Goal: Information Seeking & Learning: Learn about a topic

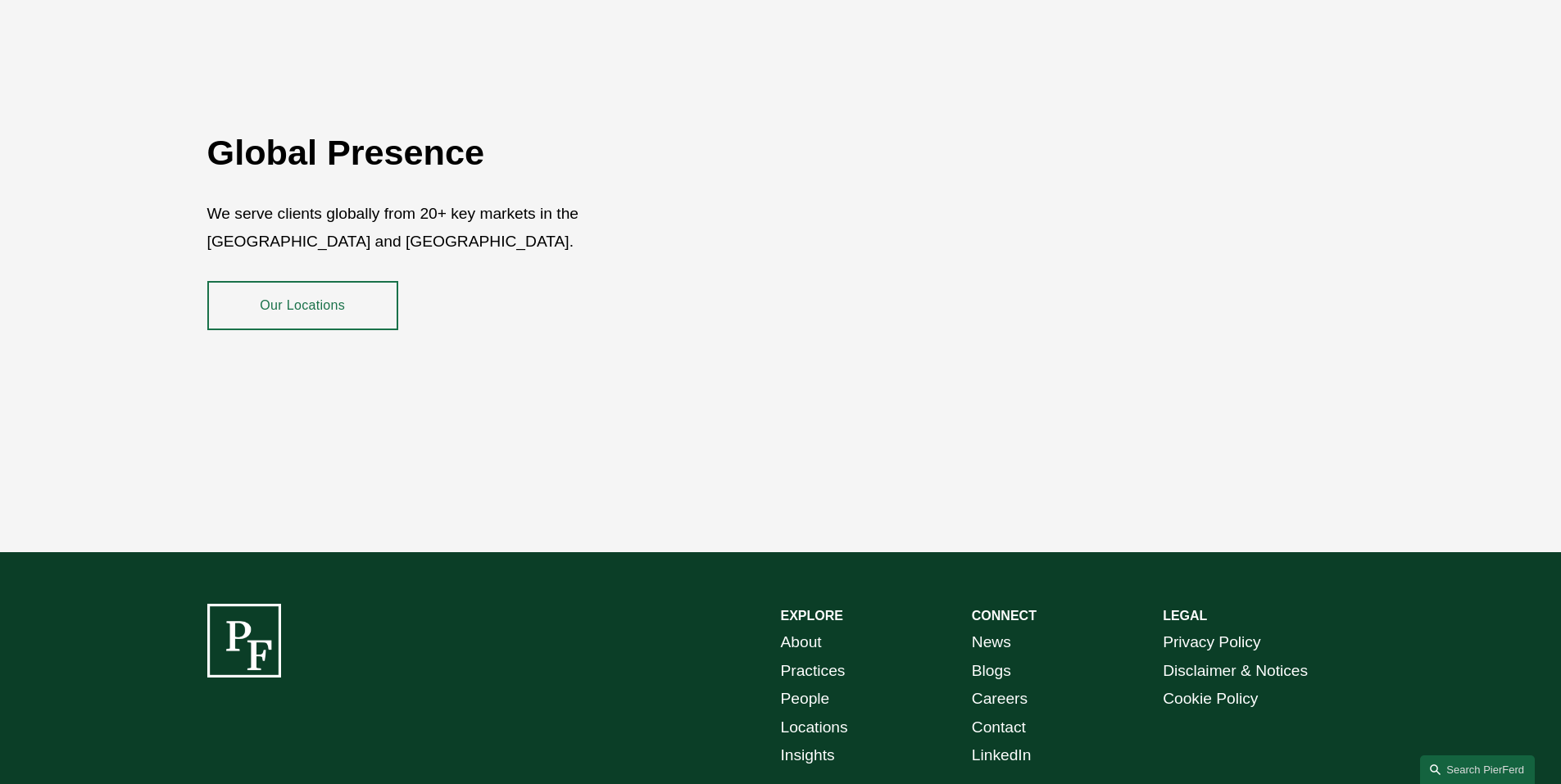
scroll to position [2868, 0]
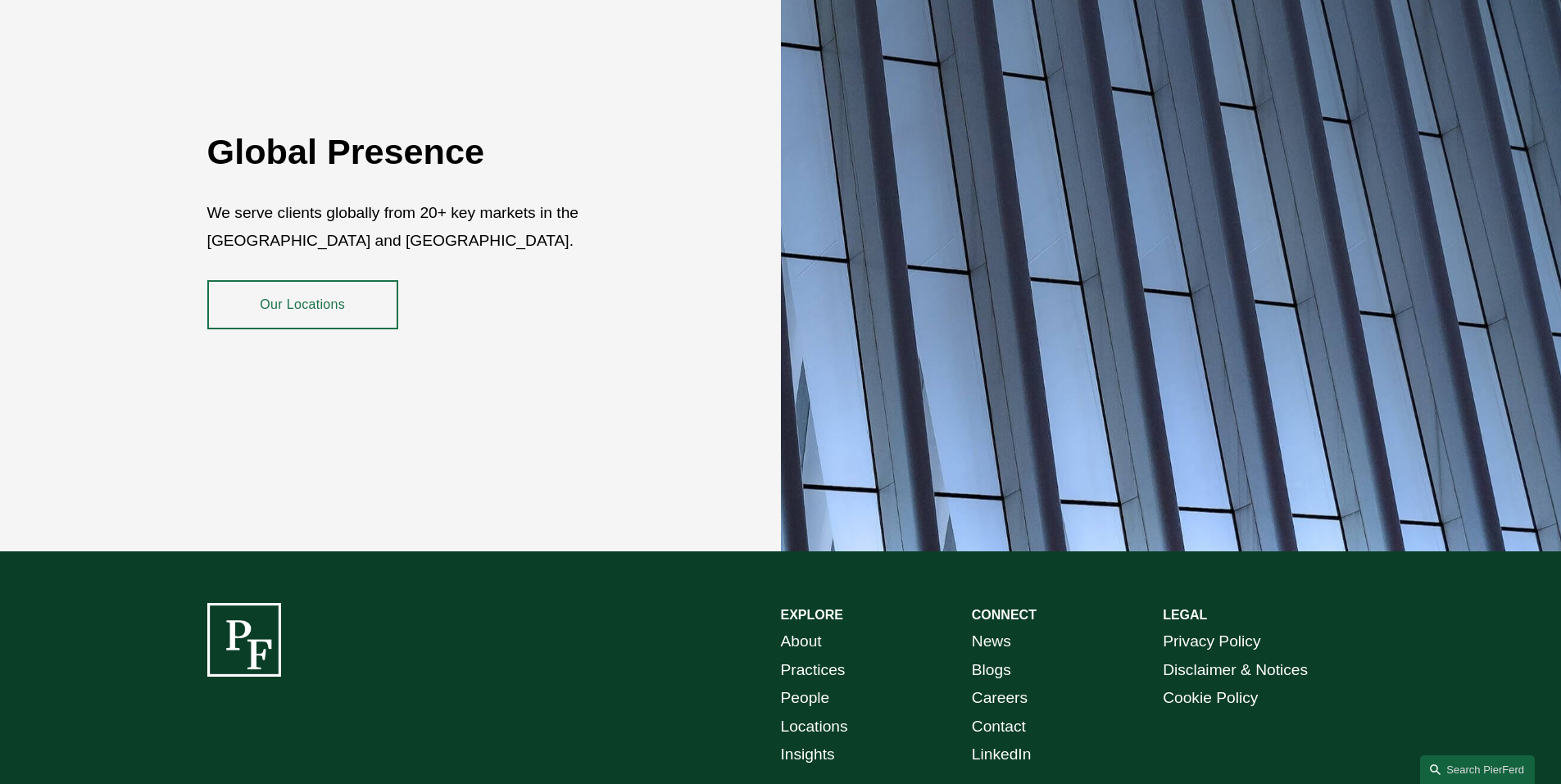
click at [808, 628] on link "About" at bounding box center [801, 642] width 41 height 28
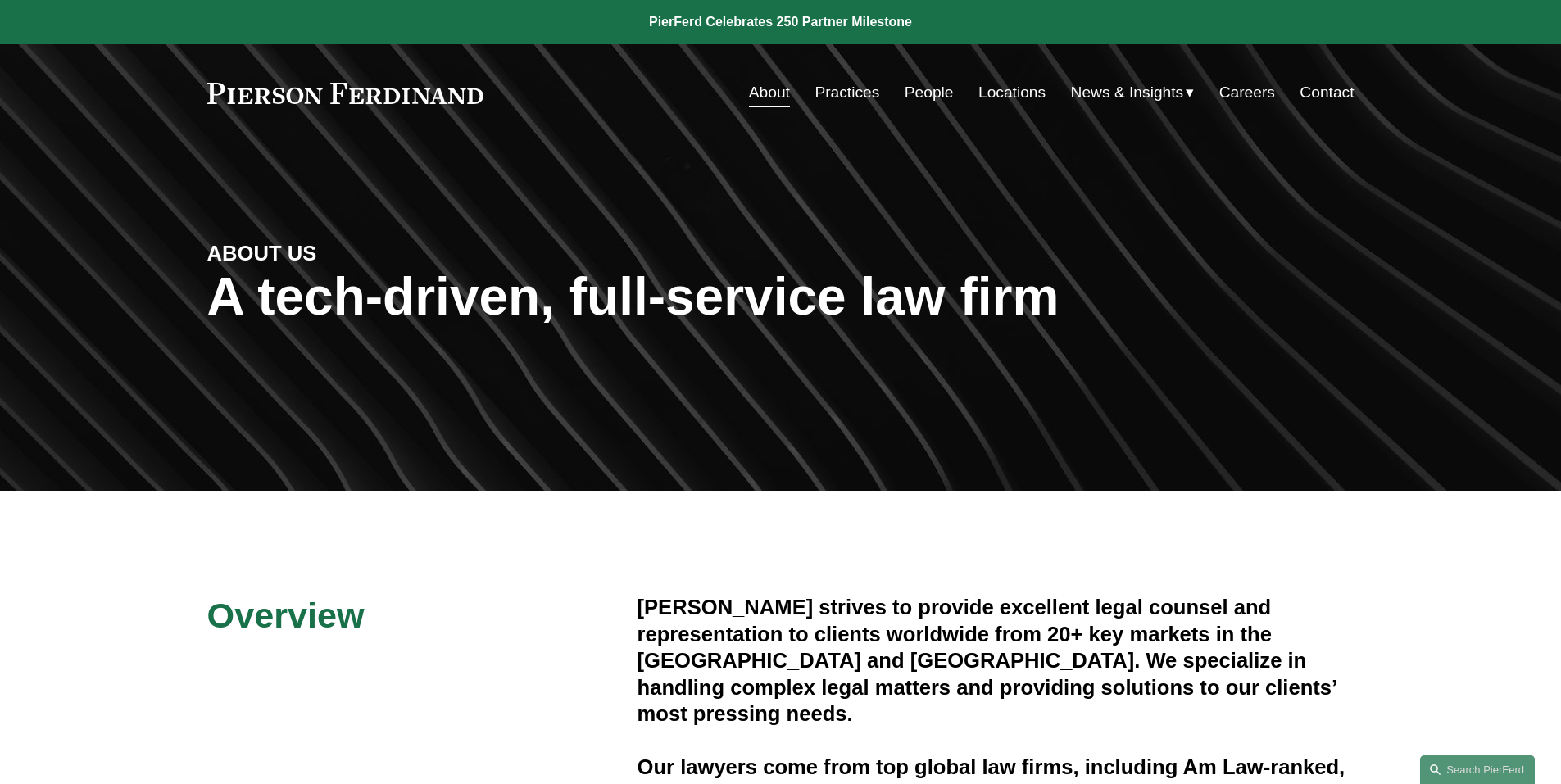
click at [933, 99] on link "People" at bounding box center [929, 92] width 49 height 31
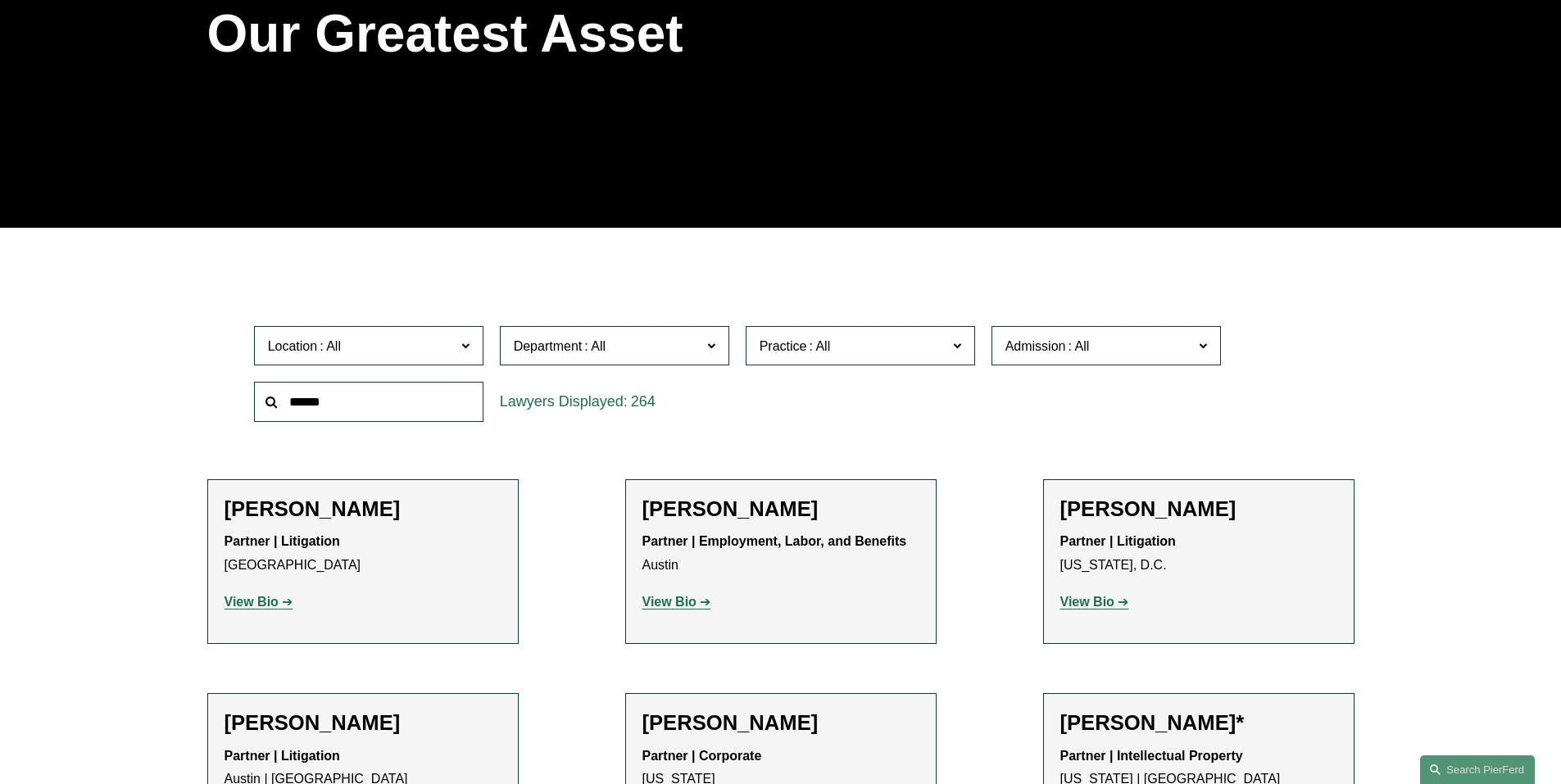
scroll to position [246, 0]
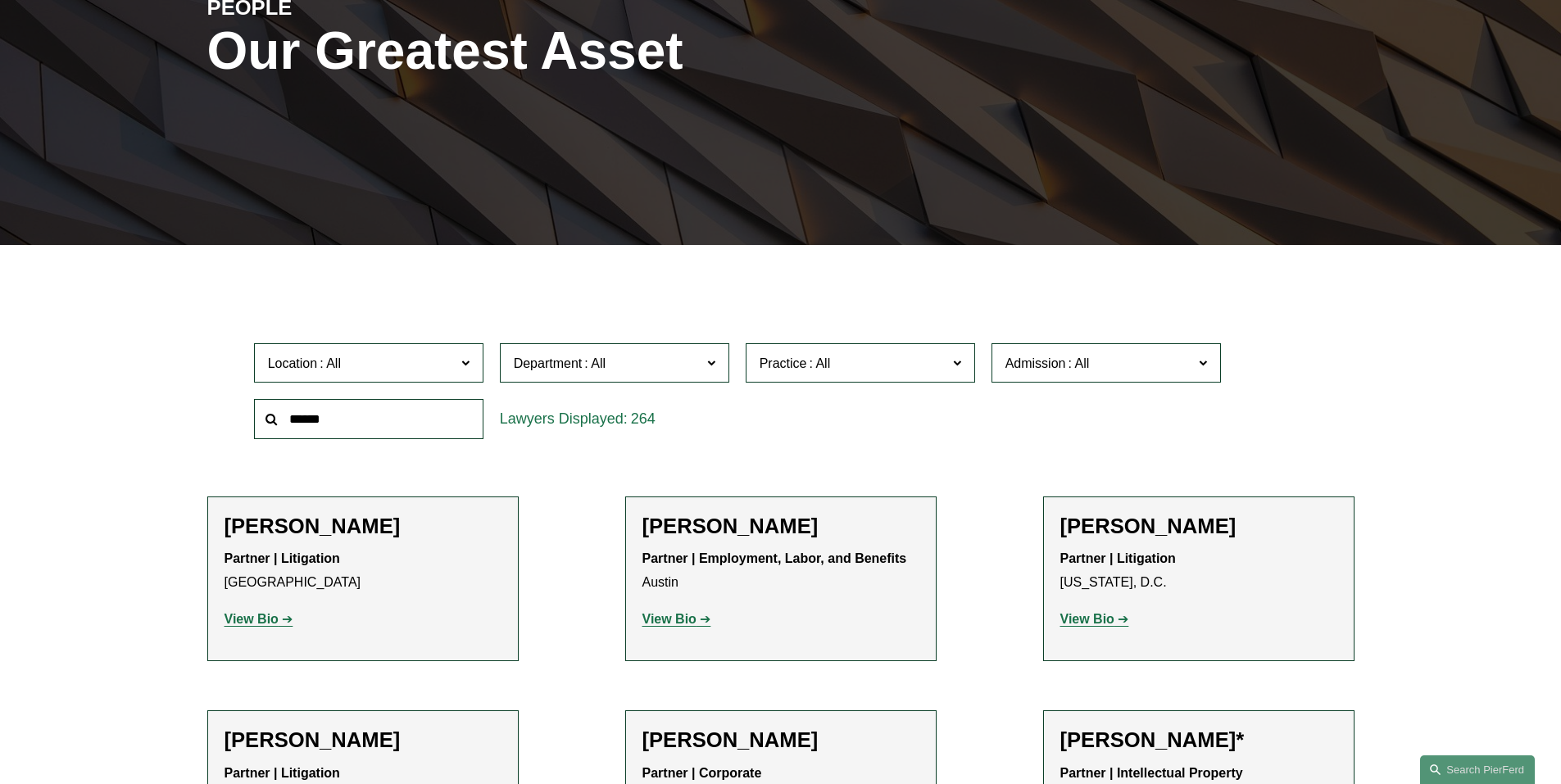
click at [468, 368] on span at bounding box center [464, 361] width 8 height 21
click at [0, 0] on link "London" at bounding box center [0, 0] width 0 height 0
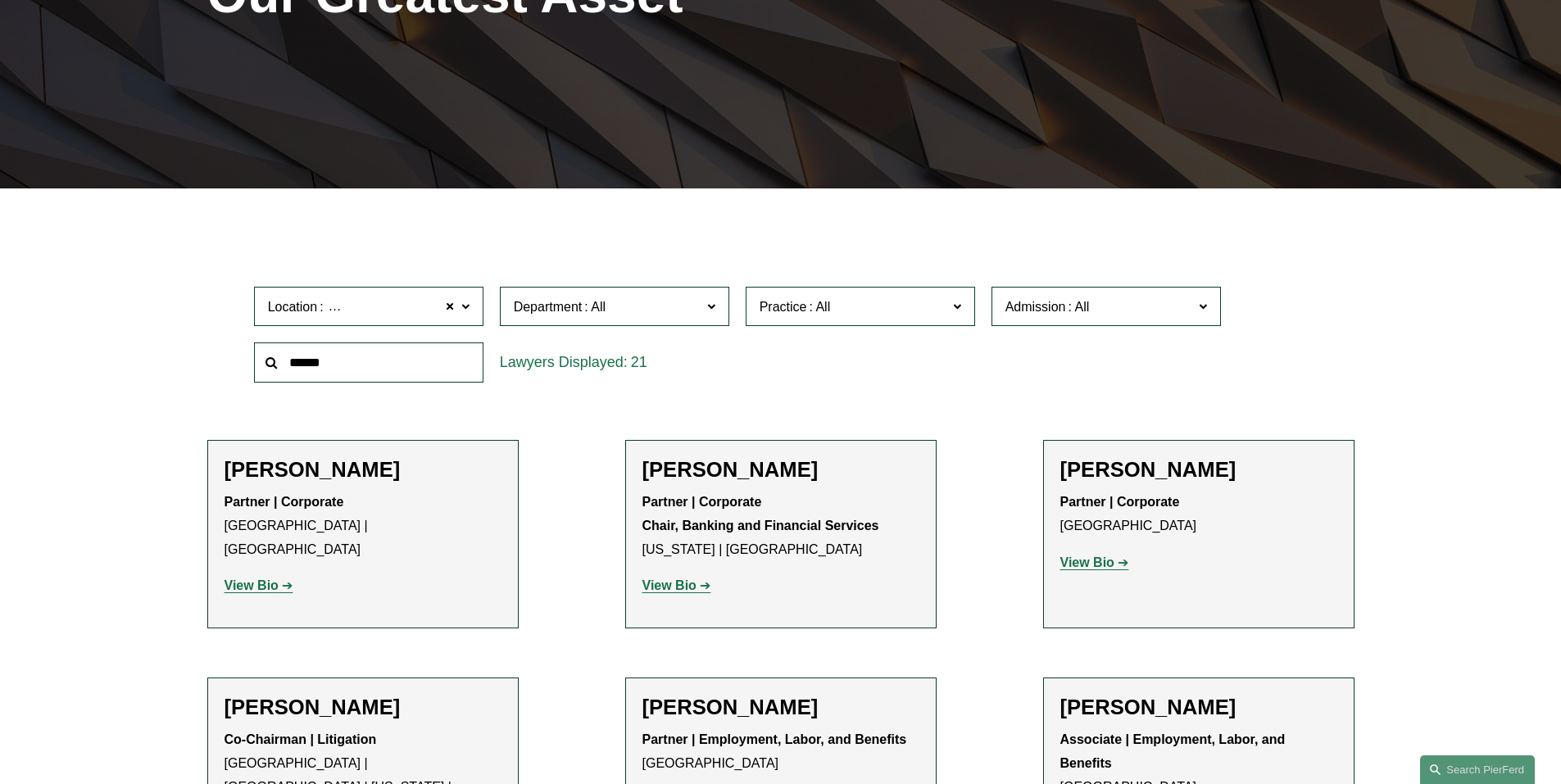
scroll to position [328, 0]
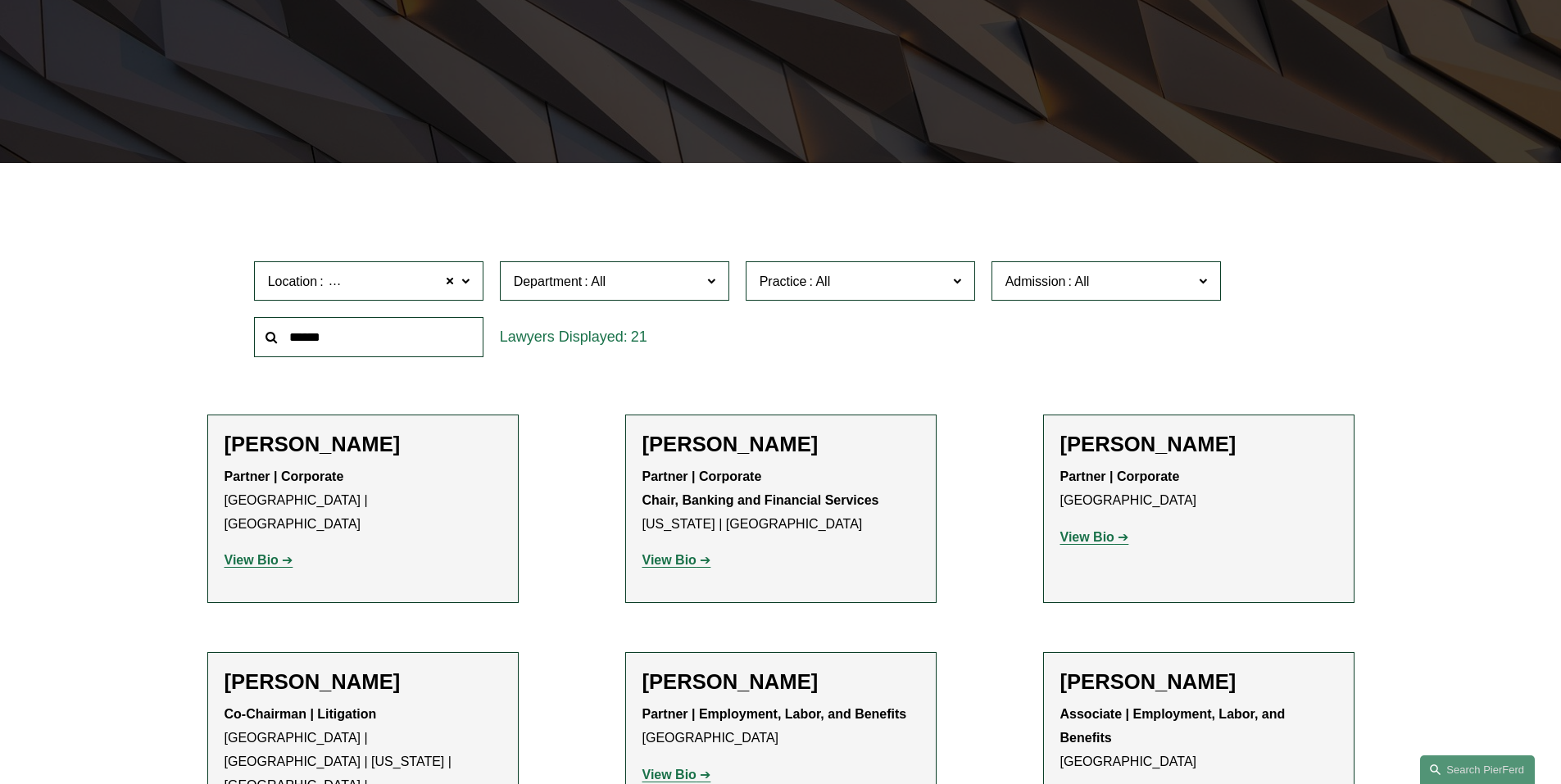
click at [276, 553] on strong "View Bio" at bounding box center [251, 559] width 54 height 14
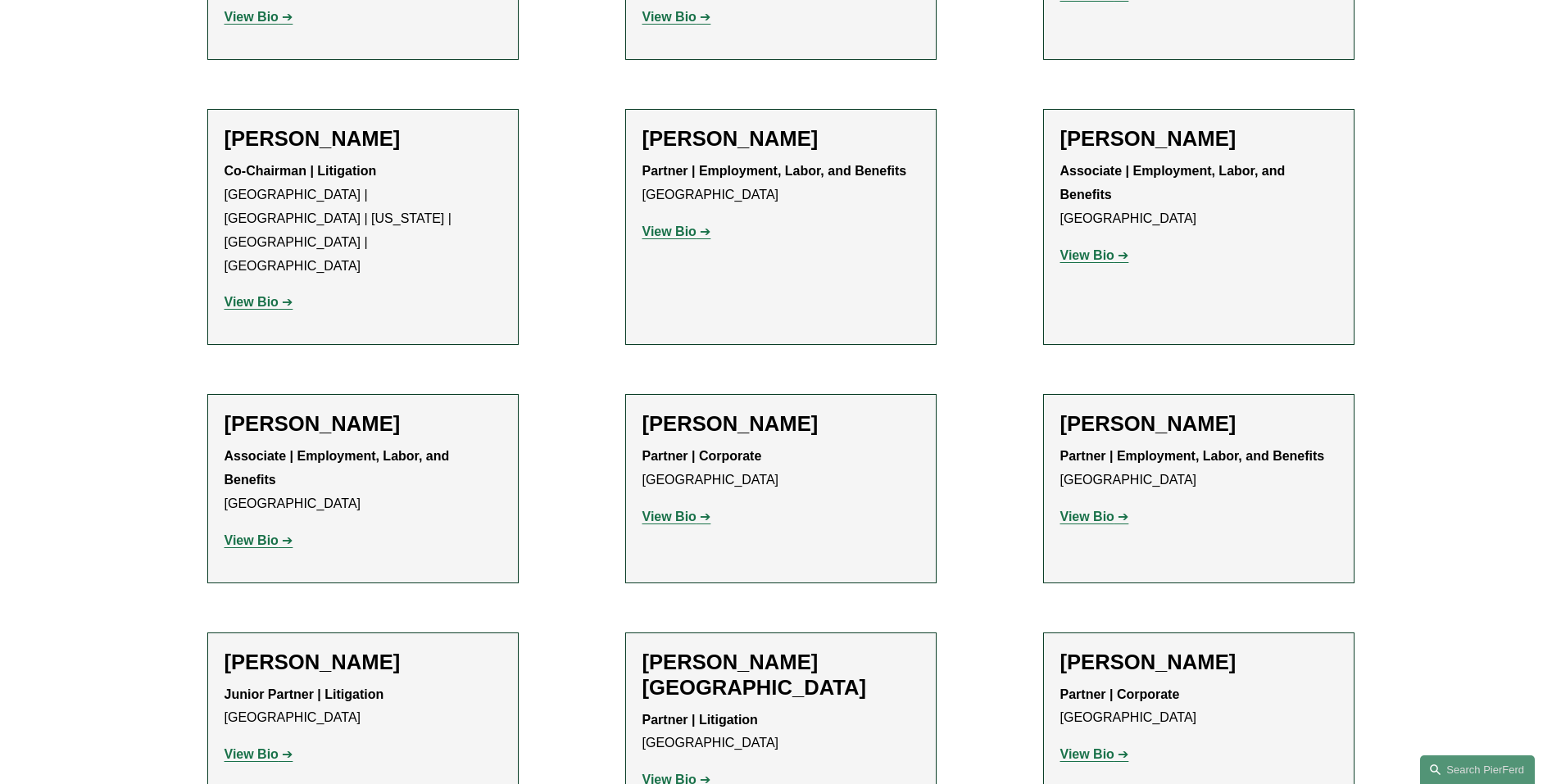
scroll to position [901, 0]
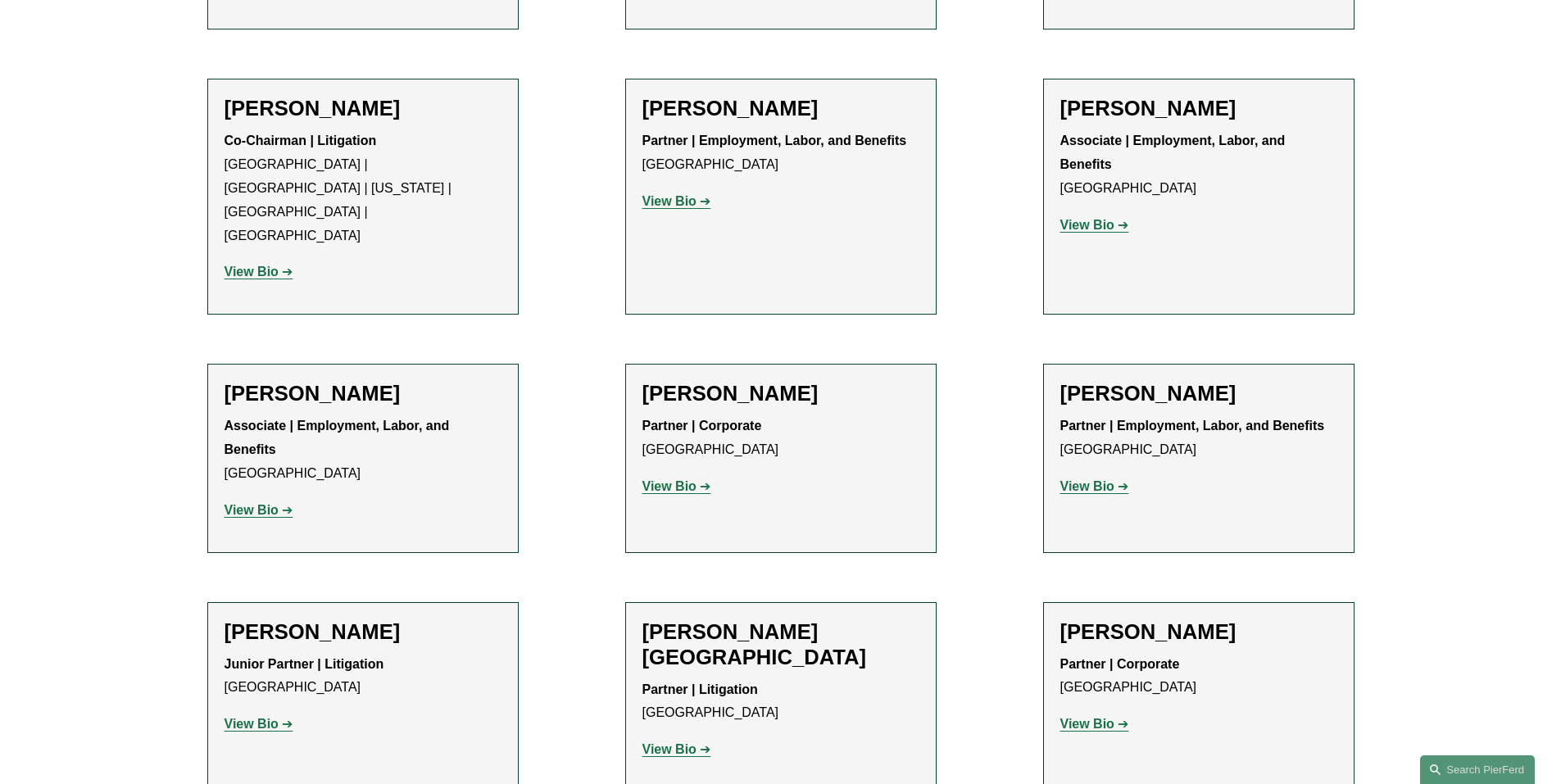
click at [664, 476] on p "View Bio" at bounding box center [780, 487] width 277 height 24
click at [664, 479] on strong "View Bio" at bounding box center [669, 486] width 54 height 14
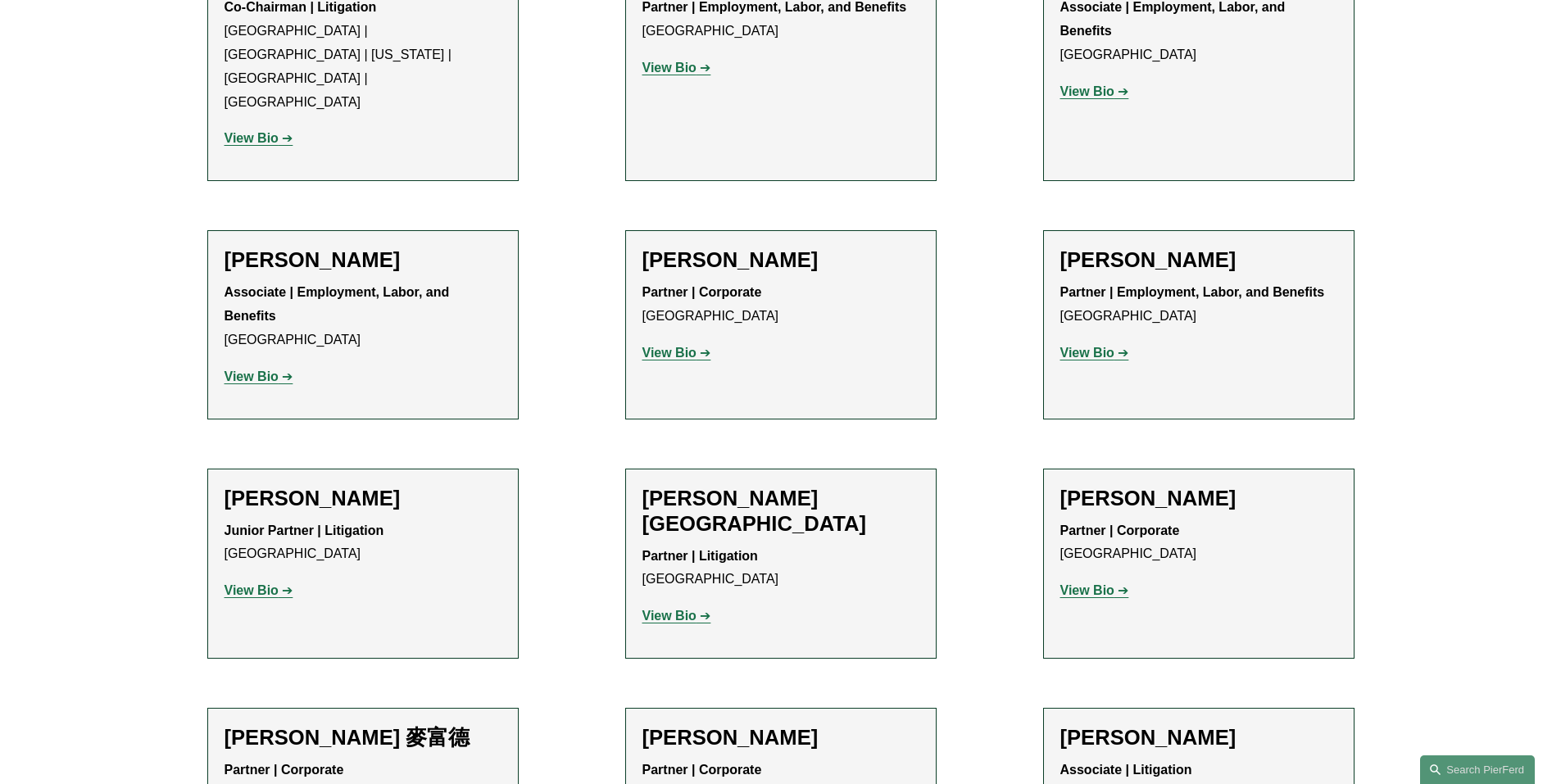
scroll to position [1065, 0]
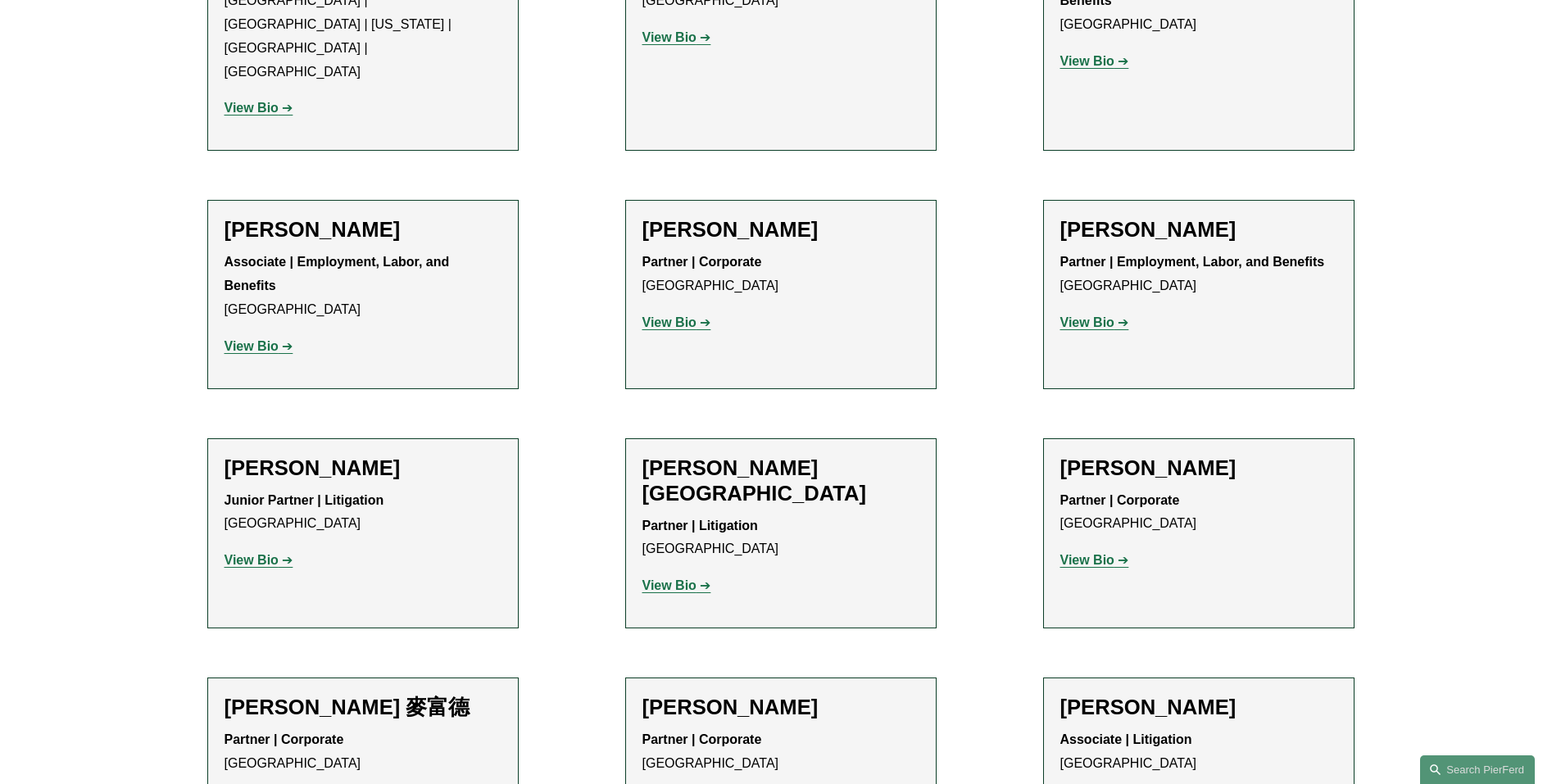
click at [1100, 553] on strong "View Bio" at bounding box center [1086, 559] width 54 height 14
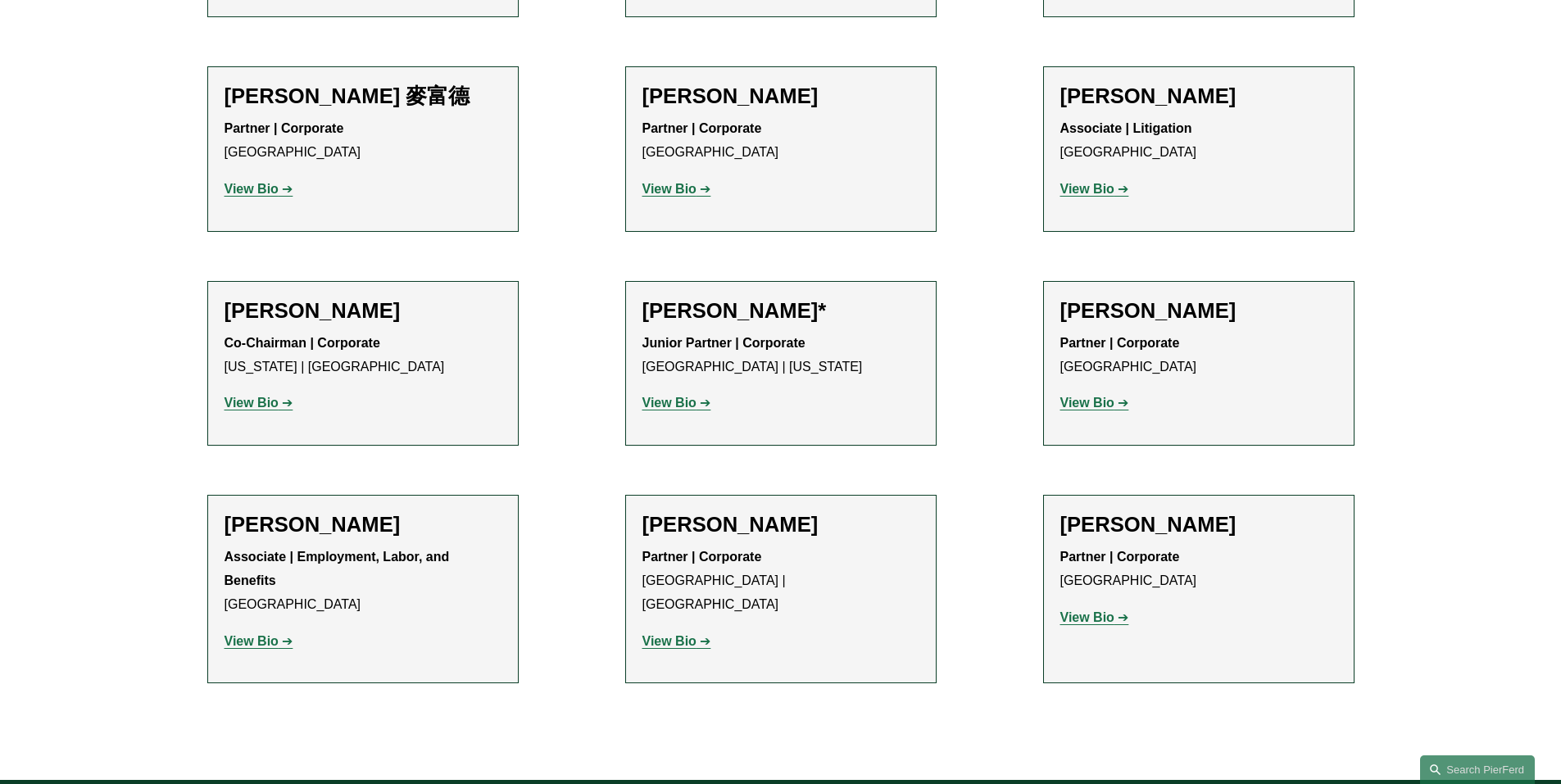
scroll to position [1556, 0]
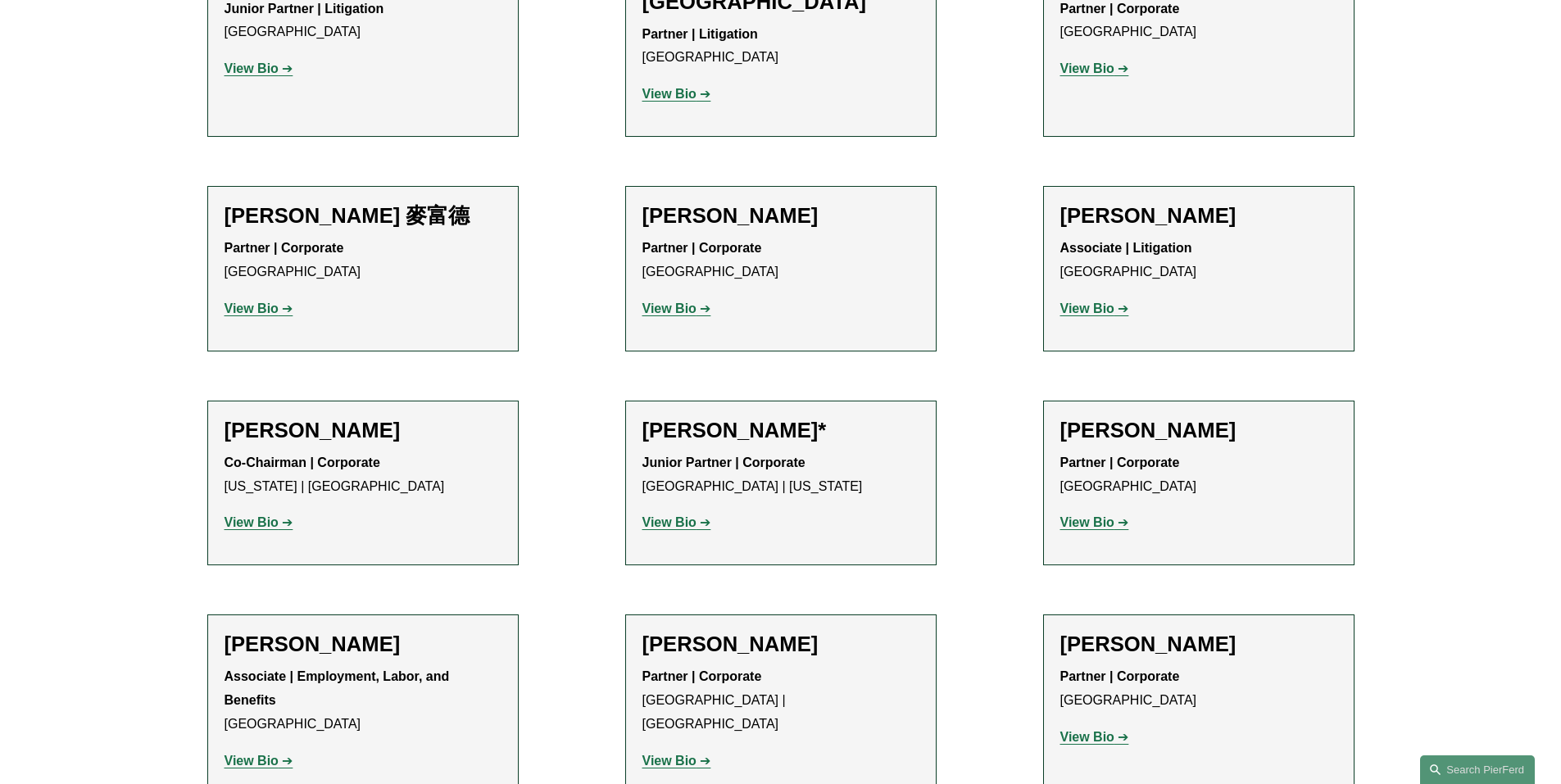
click at [648, 511] on p "View Bio" at bounding box center [780, 523] width 277 height 24
click at [660, 465] on div "Matthew Rebus* Junior Partner | Corporate London | New York View Bio Location: …" at bounding box center [780, 484] width 277 height 131
click at [661, 511] on p "View Bio" at bounding box center [780, 523] width 277 height 24
click at [665, 516] on strong "View Bio" at bounding box center [669, 522] width 54 height 14
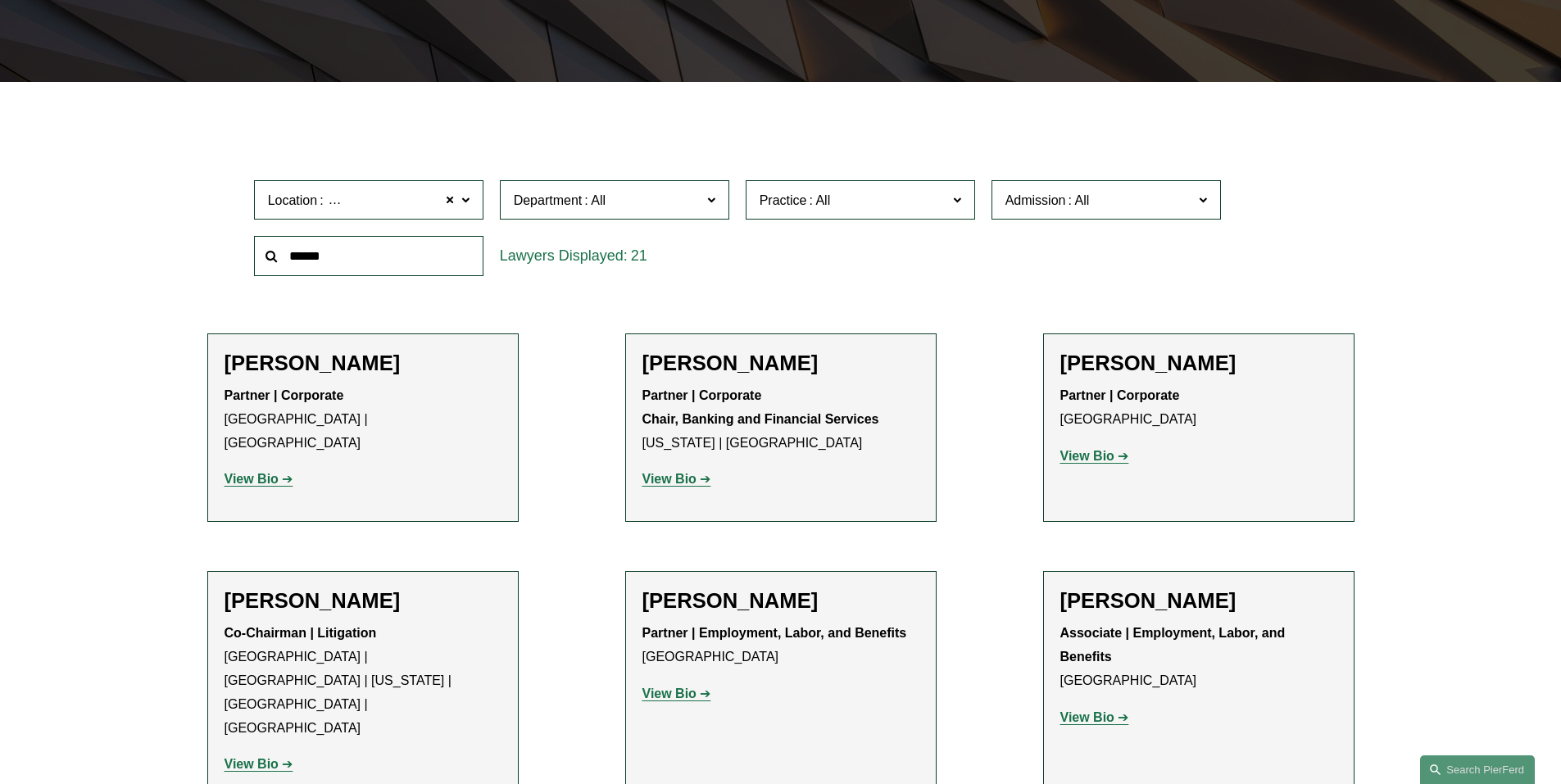
scroll to position [0, 0]
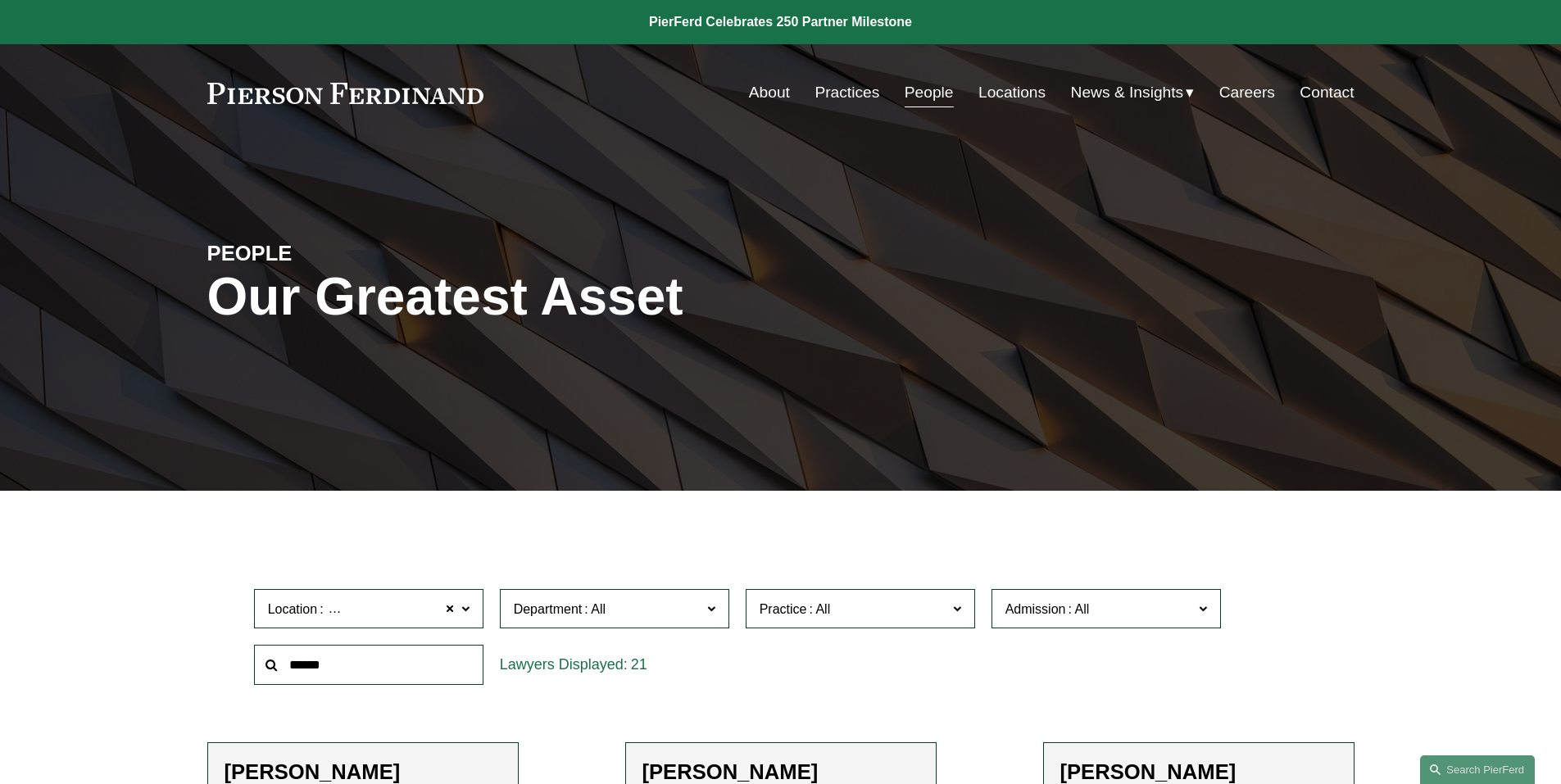
click at [0, 0] on span "News" at bounding box center [0, 0] width 0 height 0
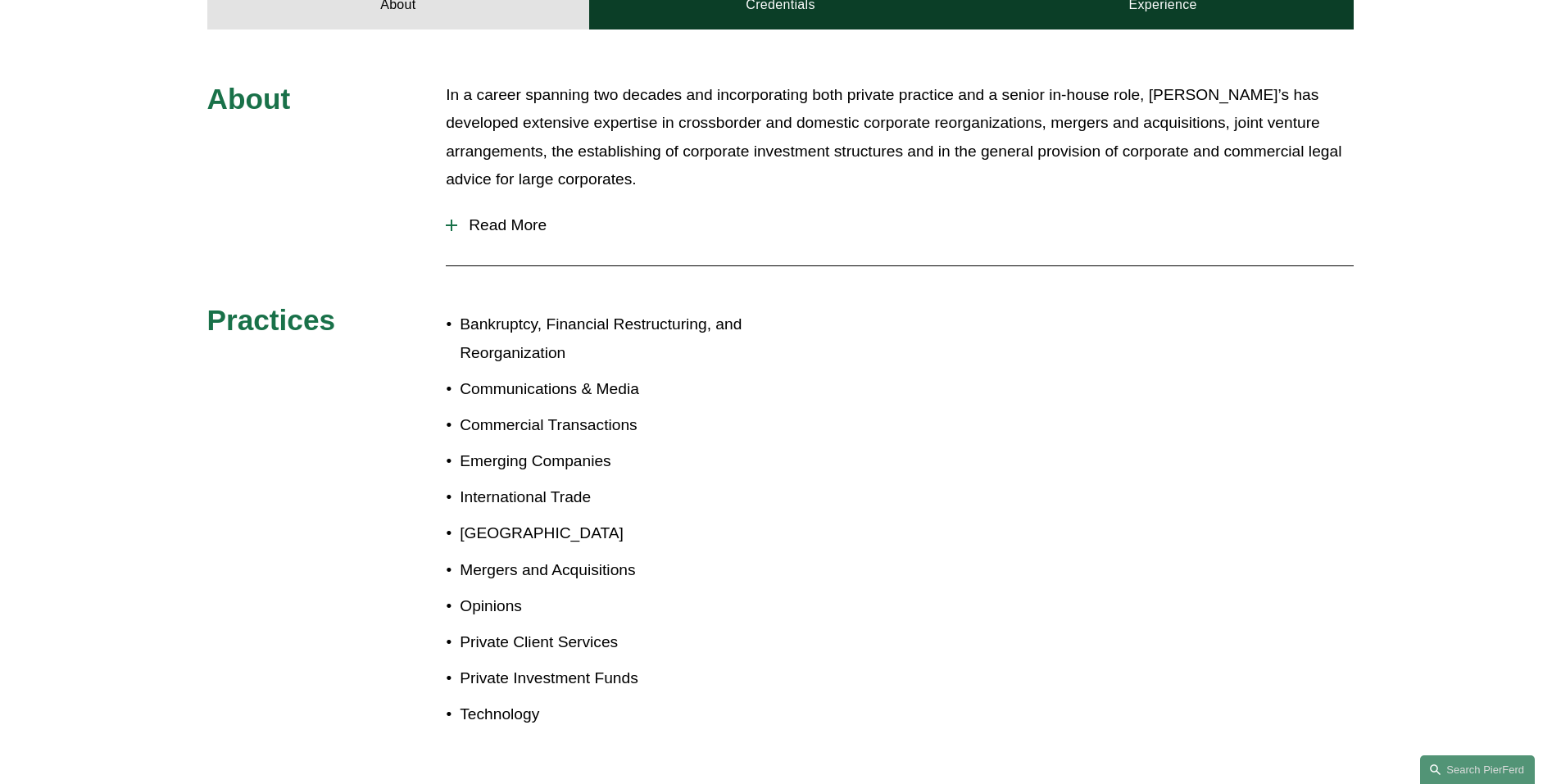
scroll to position [737, 0]
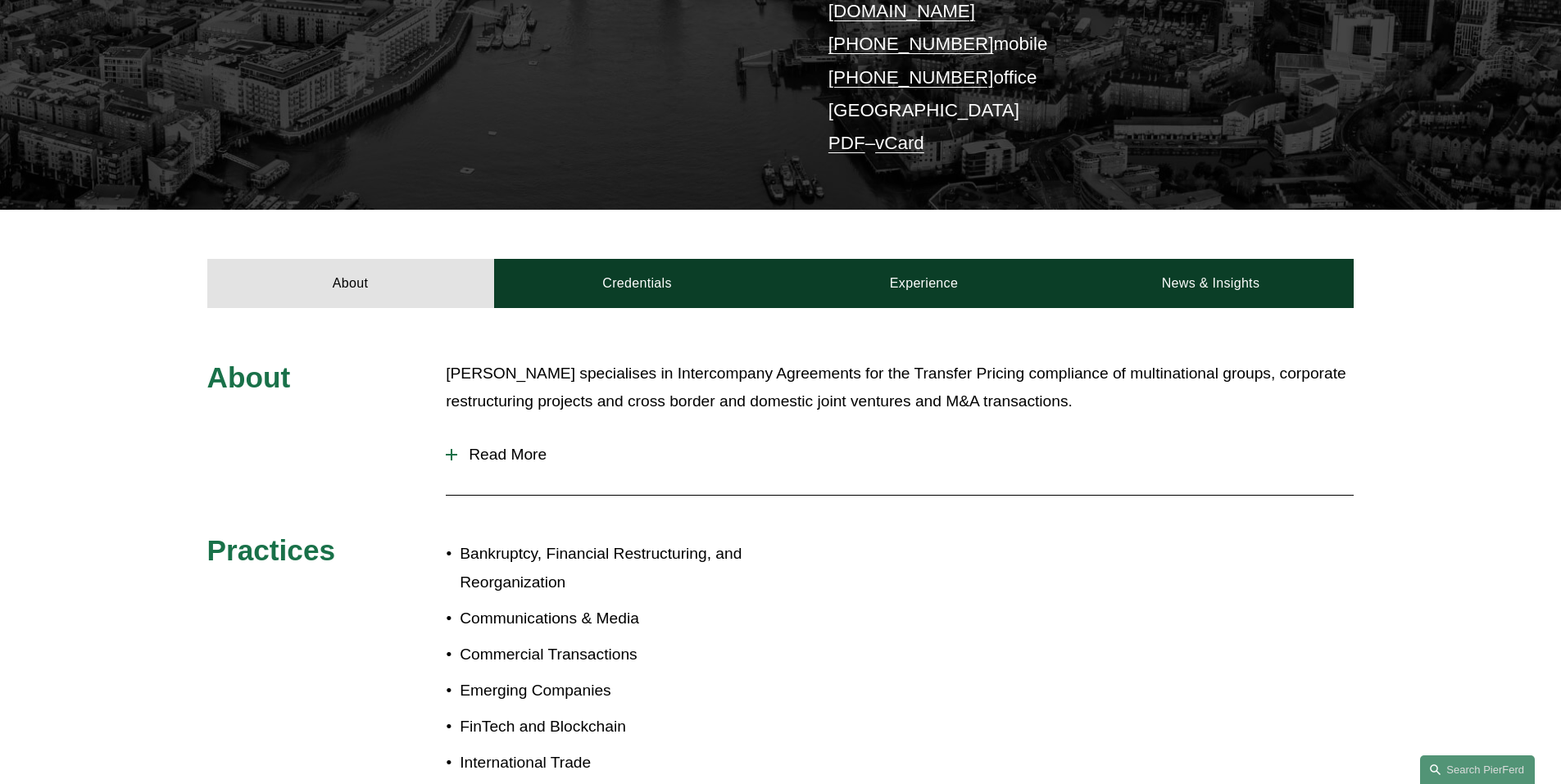
scroll to position [492, 0]
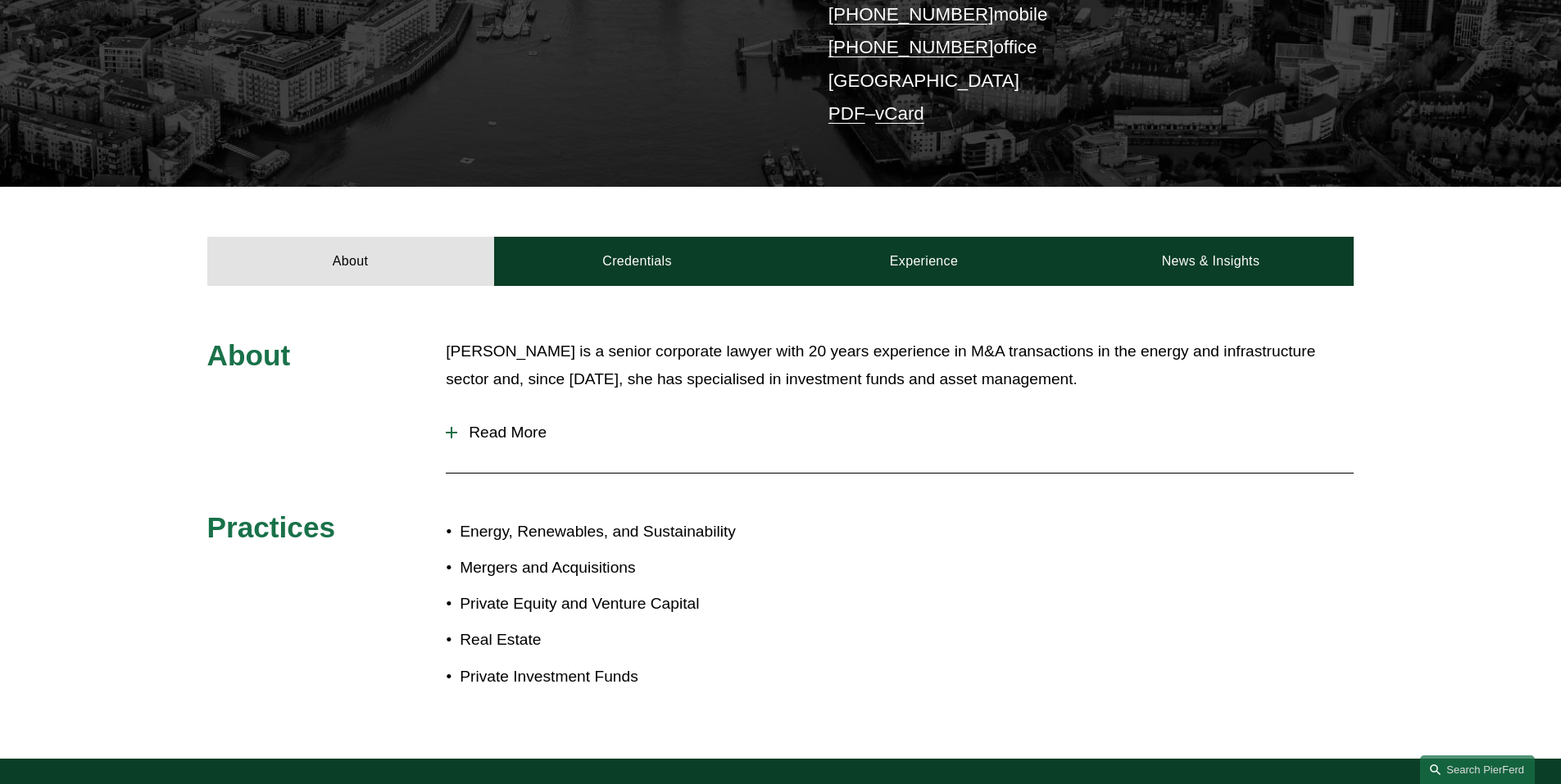
scroll to position [410, 0]
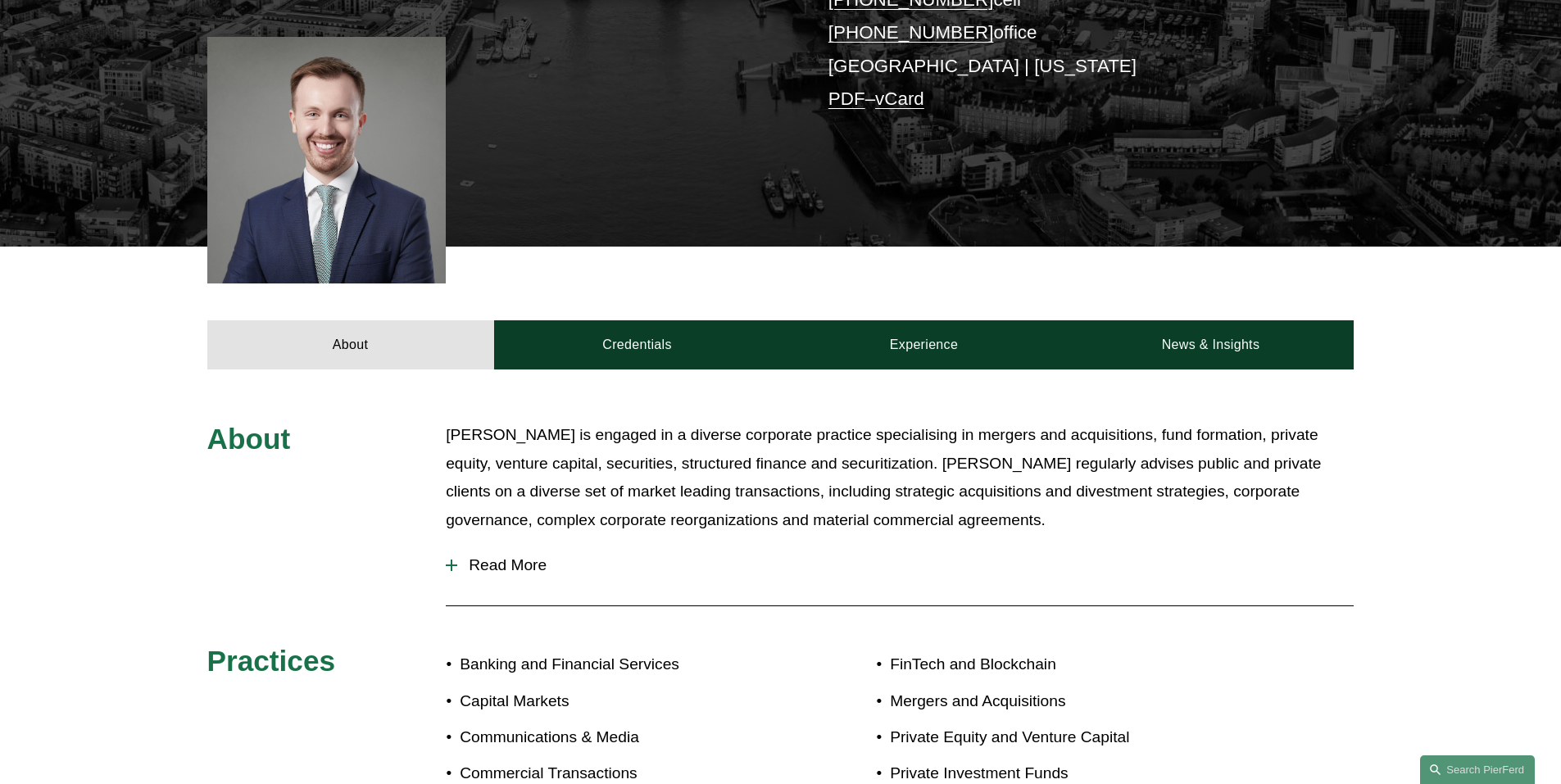
scroll to position [410, 0]
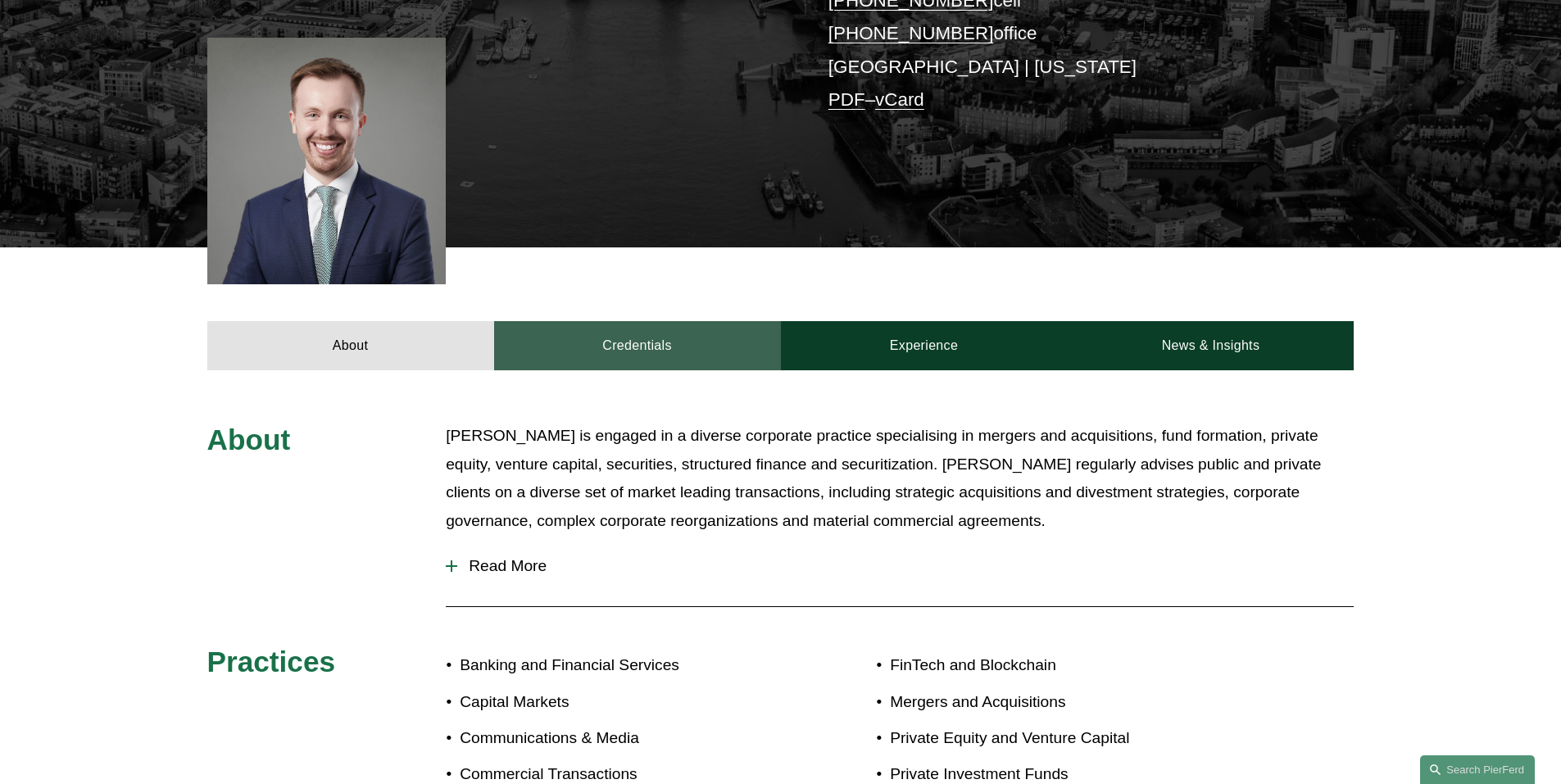
click at [651, 337] on link "Credentials" at bounding box center [637, 346] width 287 height 49
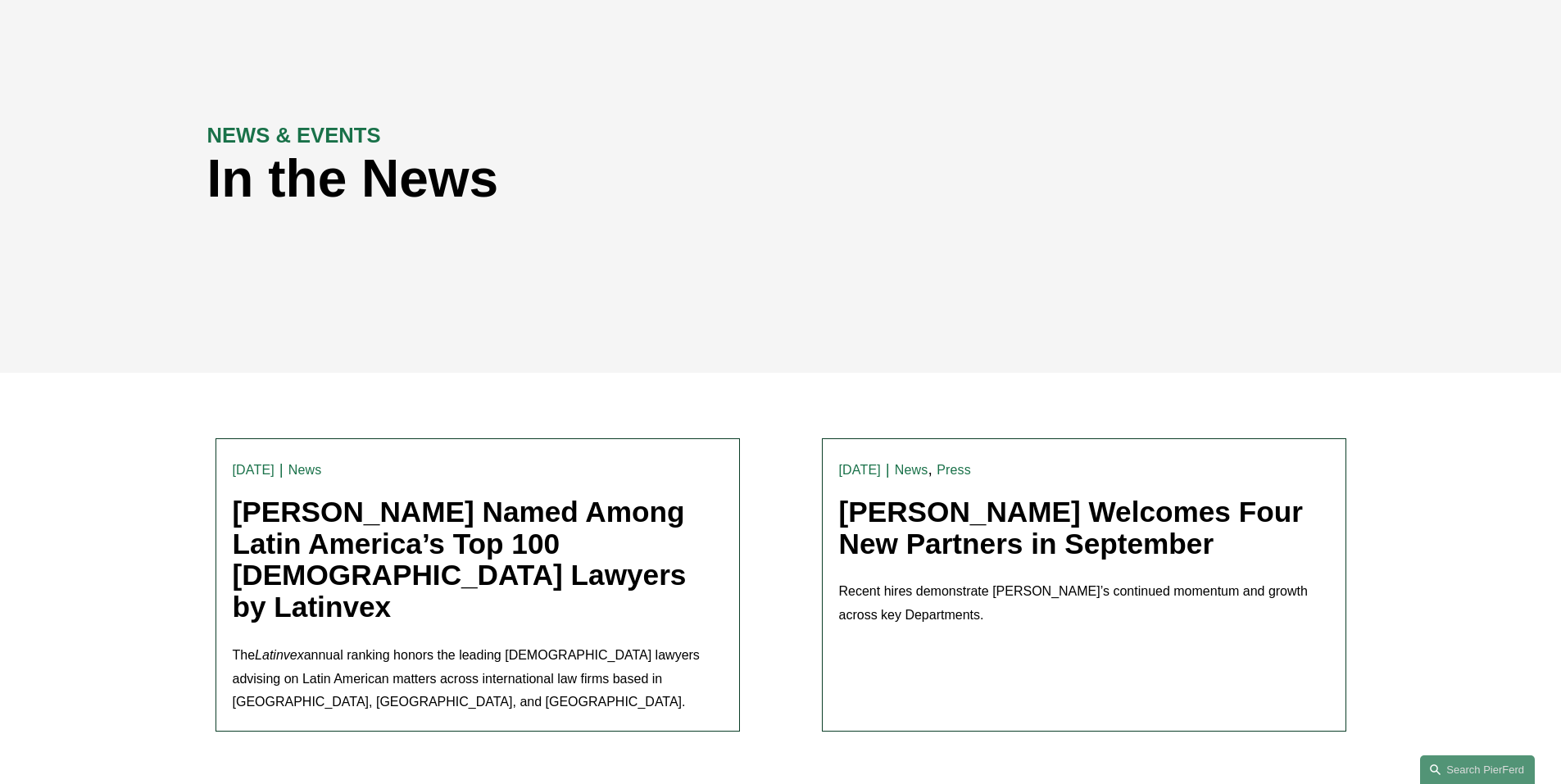
scroll to position [246, 0]
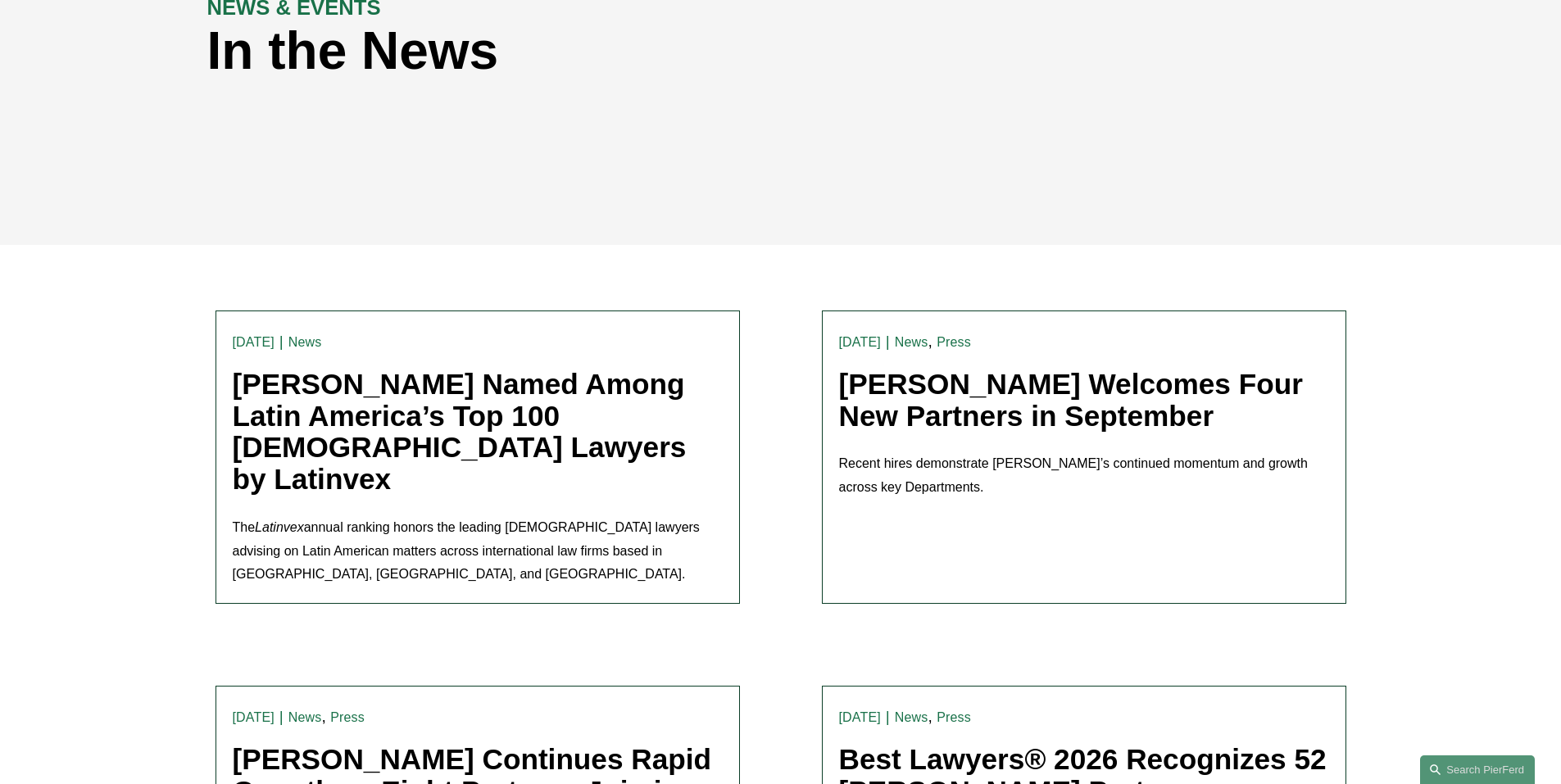
click at [464, 407] on link "[PERSON_NAME] Named Among Latin America’s Top 100 [DEMOGRAPHIC_DATA] Lawyers by…" at bounding box center [459, 431] width 454 height 127
click at [989, 392] on link "[PERSON_NAME] Welcomes Four New Partners in September" at bounding box center [1071, 400] width 464 height 64
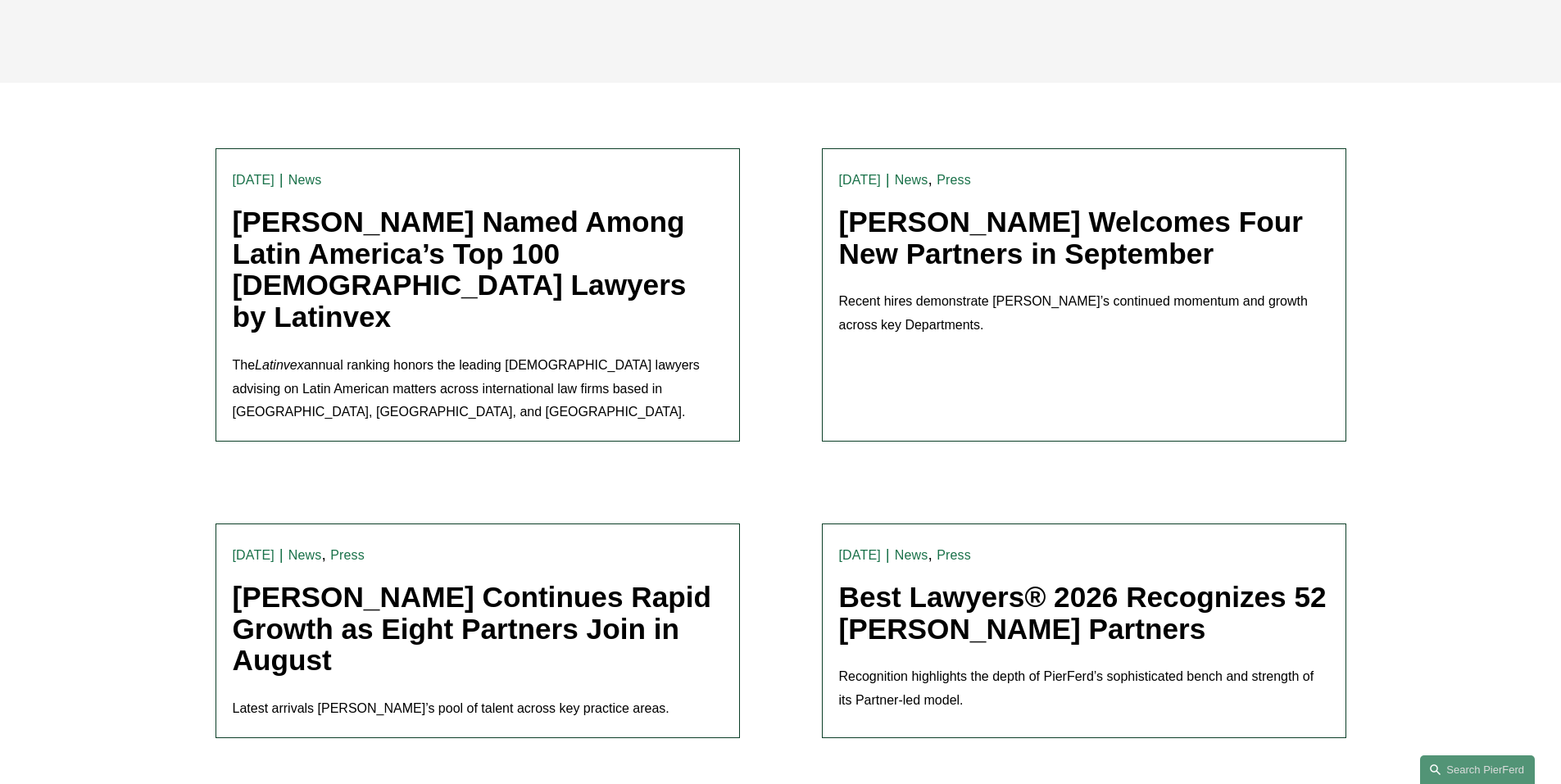
scroll to position [410, 0]
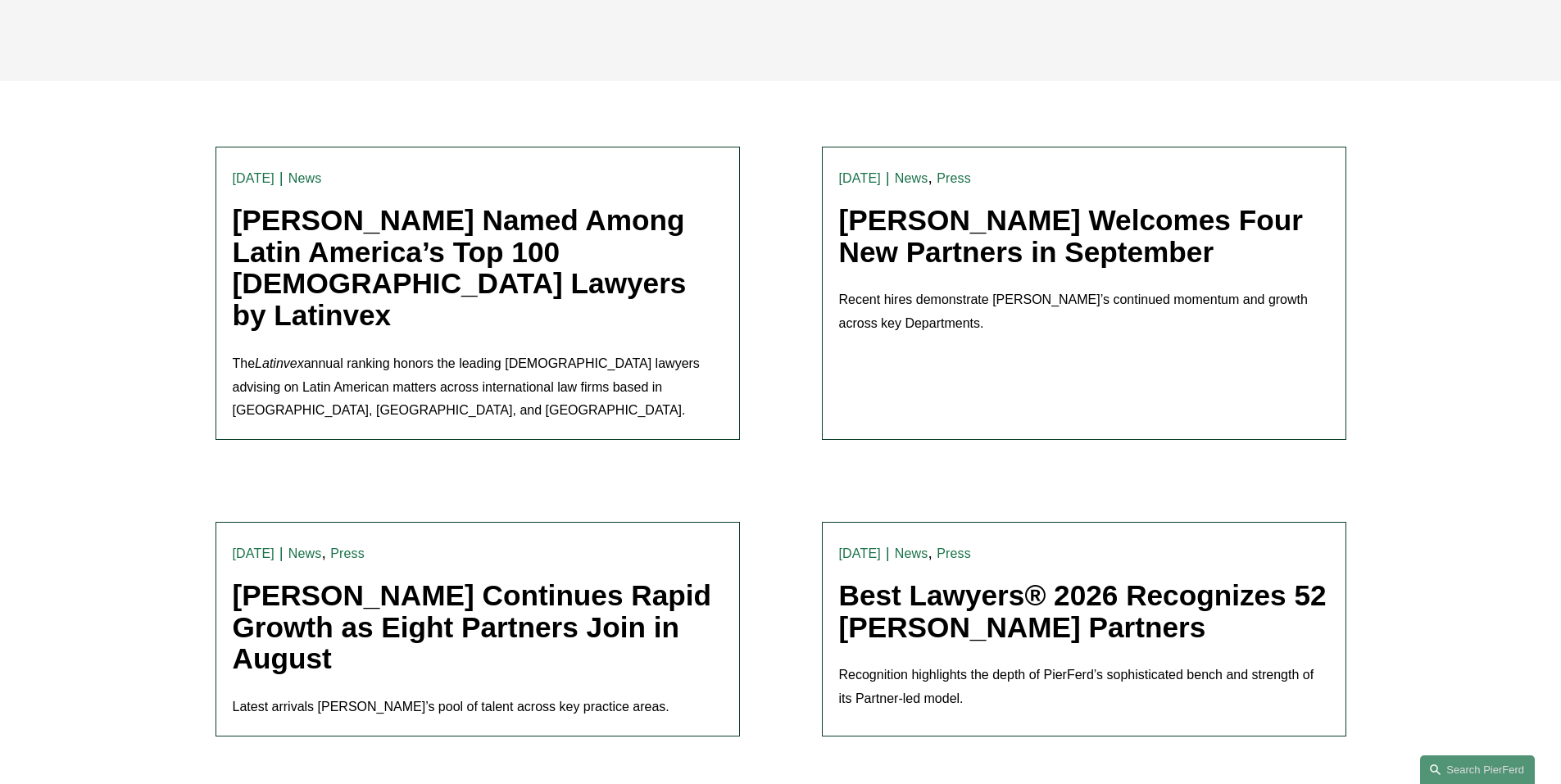
click at [508, 601] on link "Pierson Ferdinand Continues Rapid Growth as Eight Partners Join in August" at bounding box center [472, 627] width 479 height 95
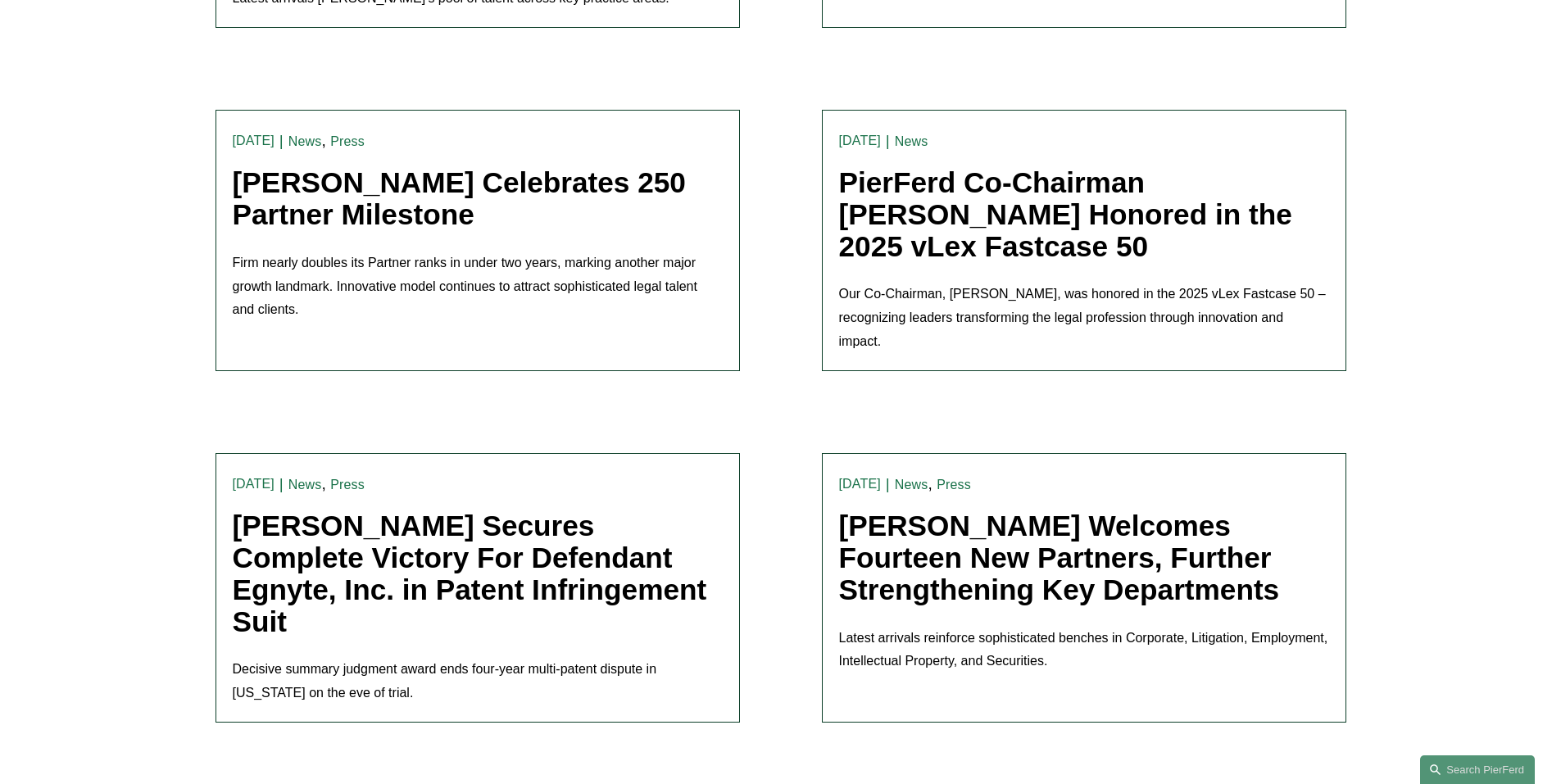
scroll to position [1147, 0]
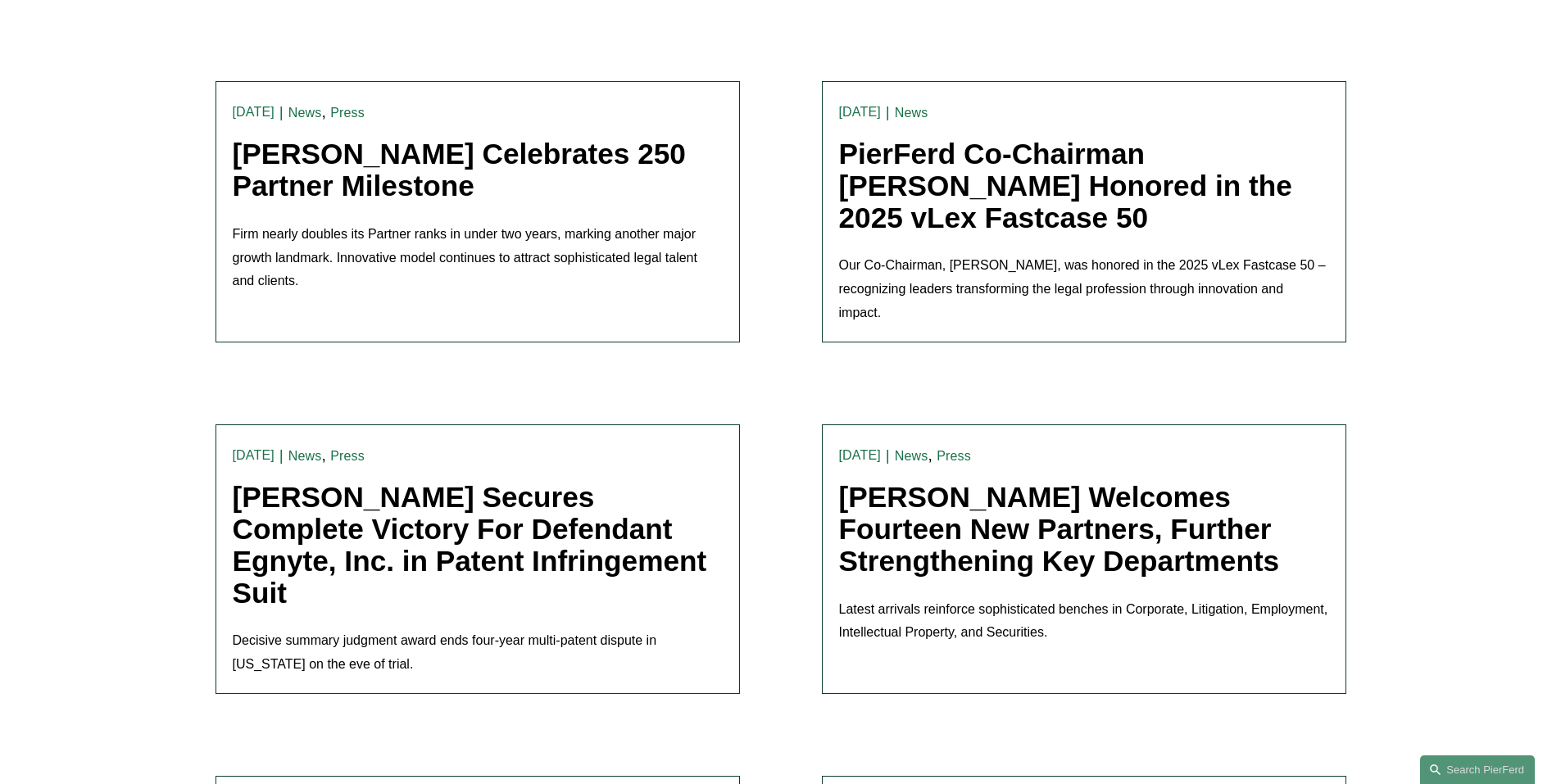
click at [996, 487] on link "Pierson Ferdinand Welcomes Fourteen New Partners, Further Strengthening Key Dep…" at bounding box center [1059, 528] width 441 height 95
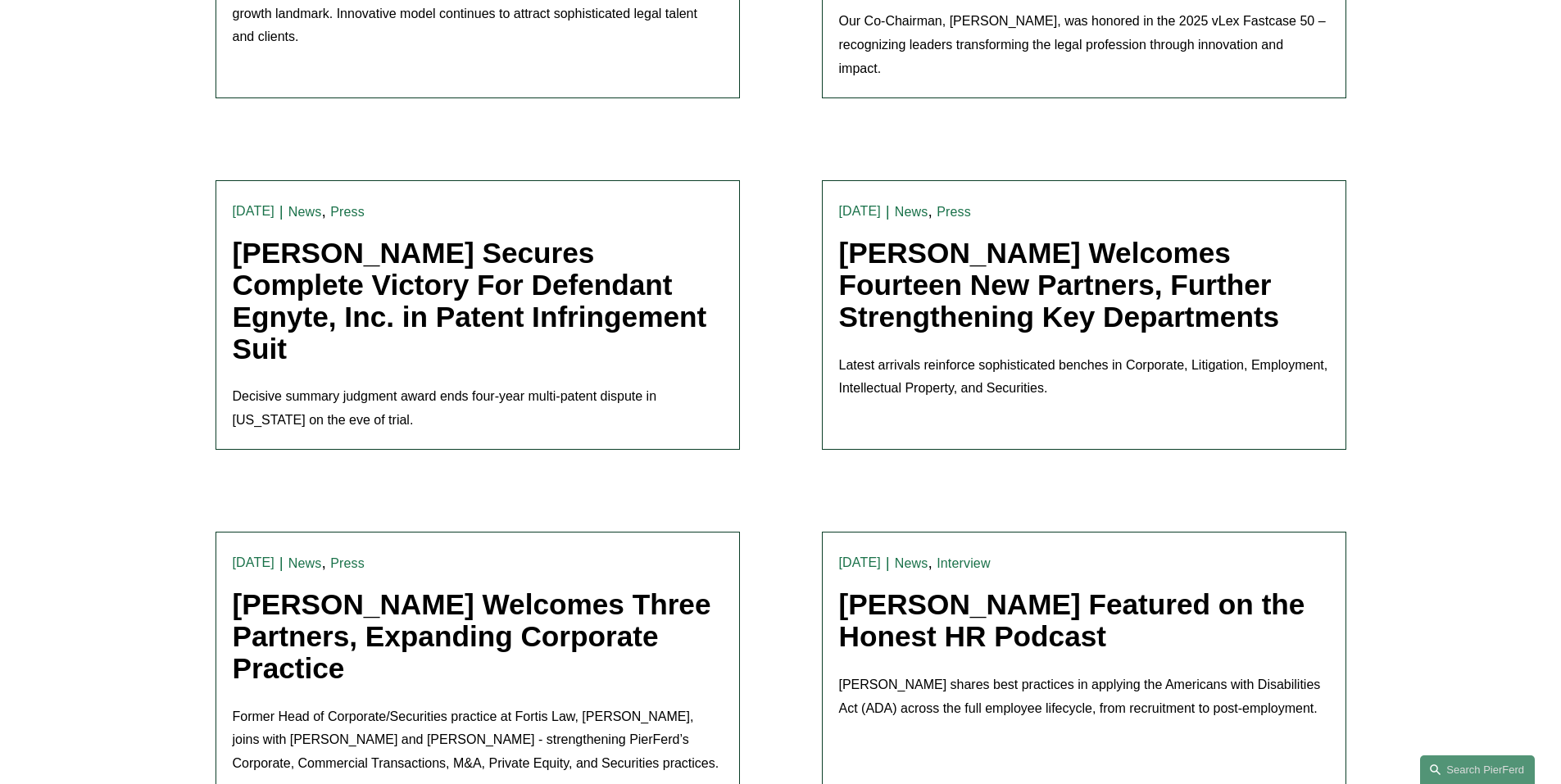
scroll to position [1393, 0]
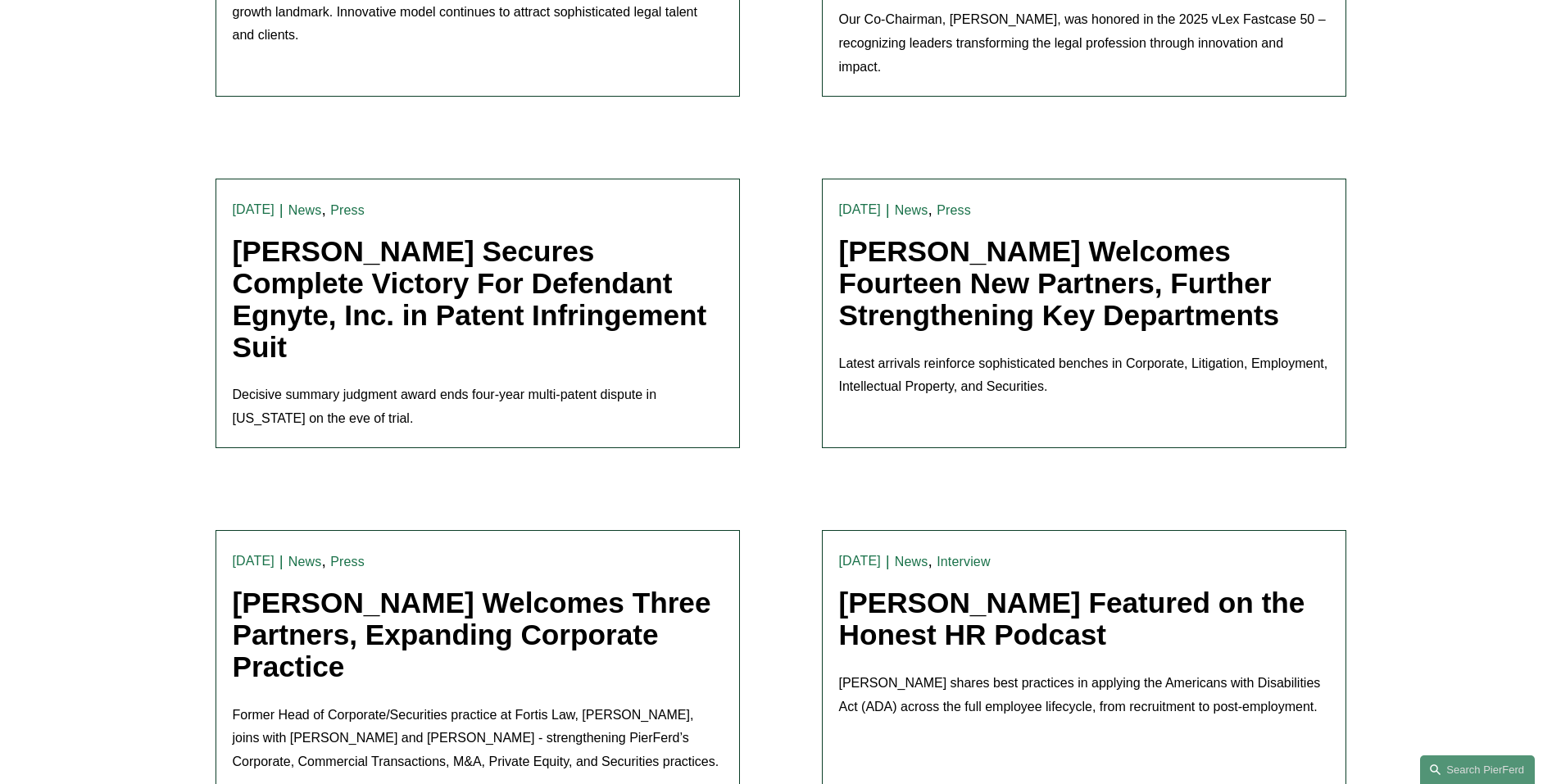
click at [555, 587] on link "Pierson Ferdinand Welcomes Three Partners, Expanding Corporate Practice" at bounding box center [472, 634] width 478 height 95
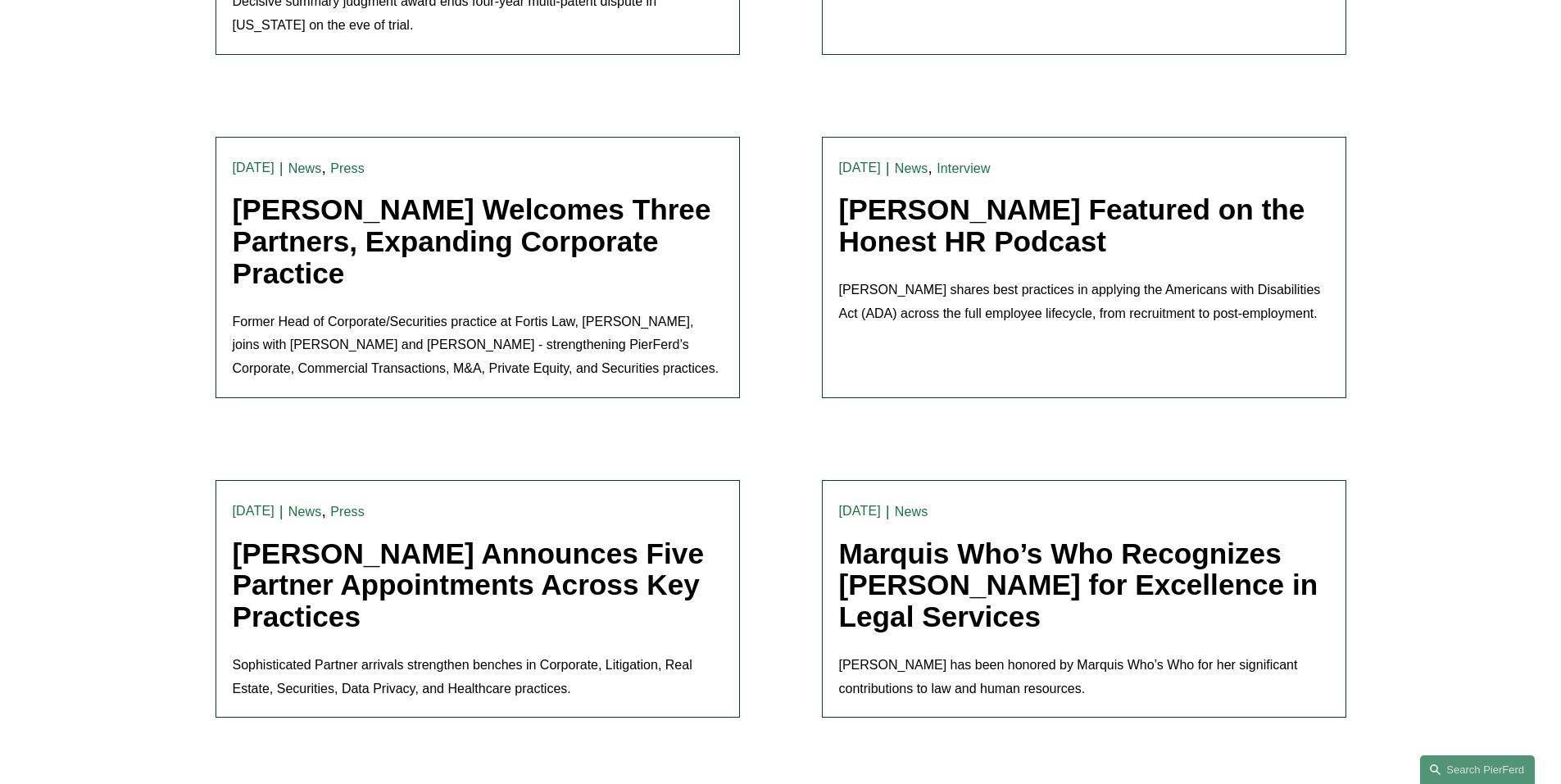
scroll to position [1803, 0]
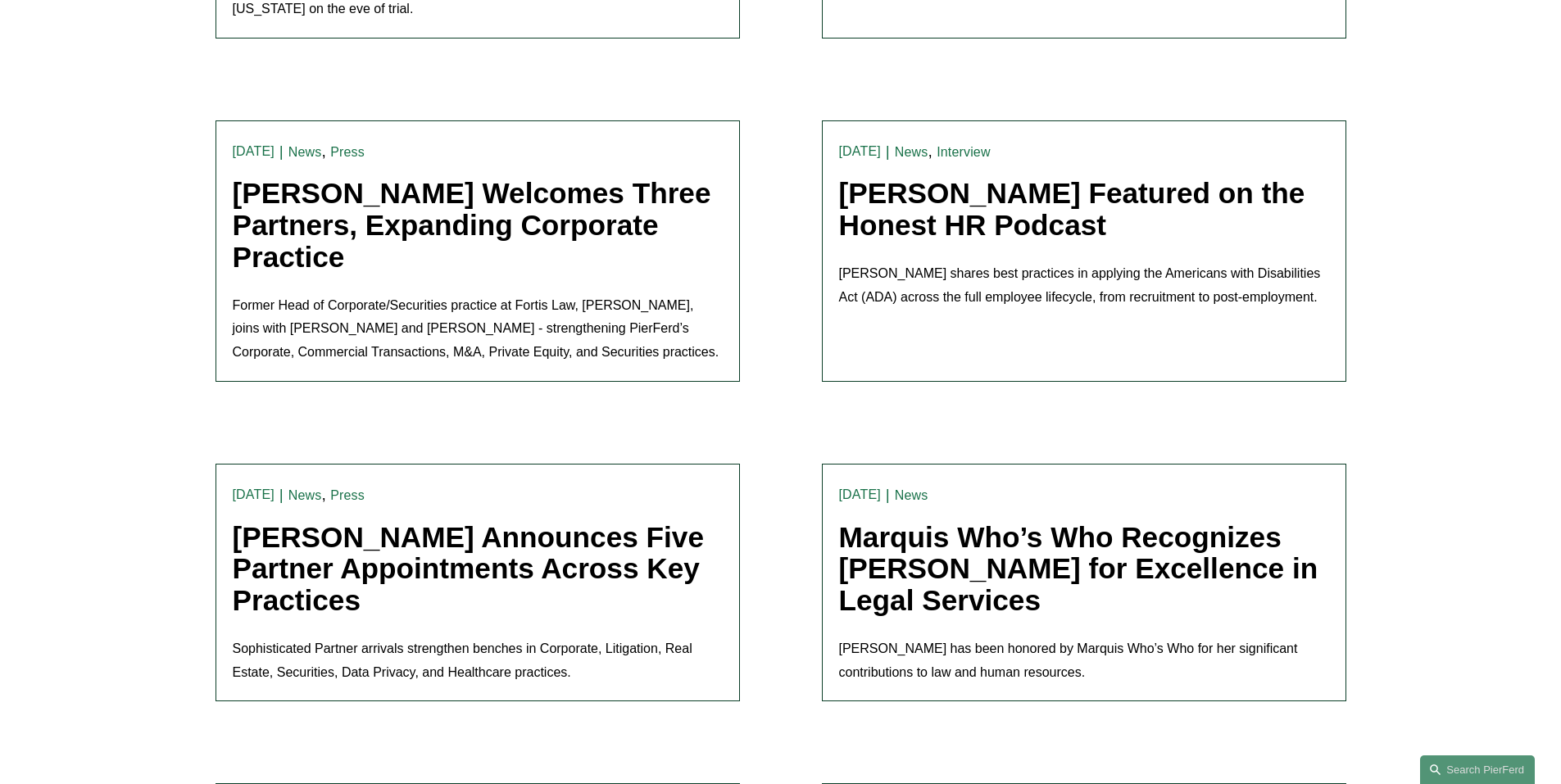
click at [580, 524] on link "Pierson Ferdinand Announces Five Partner Appointments Across Key Practices" at bounding box center [468, 569] width 471 height 95
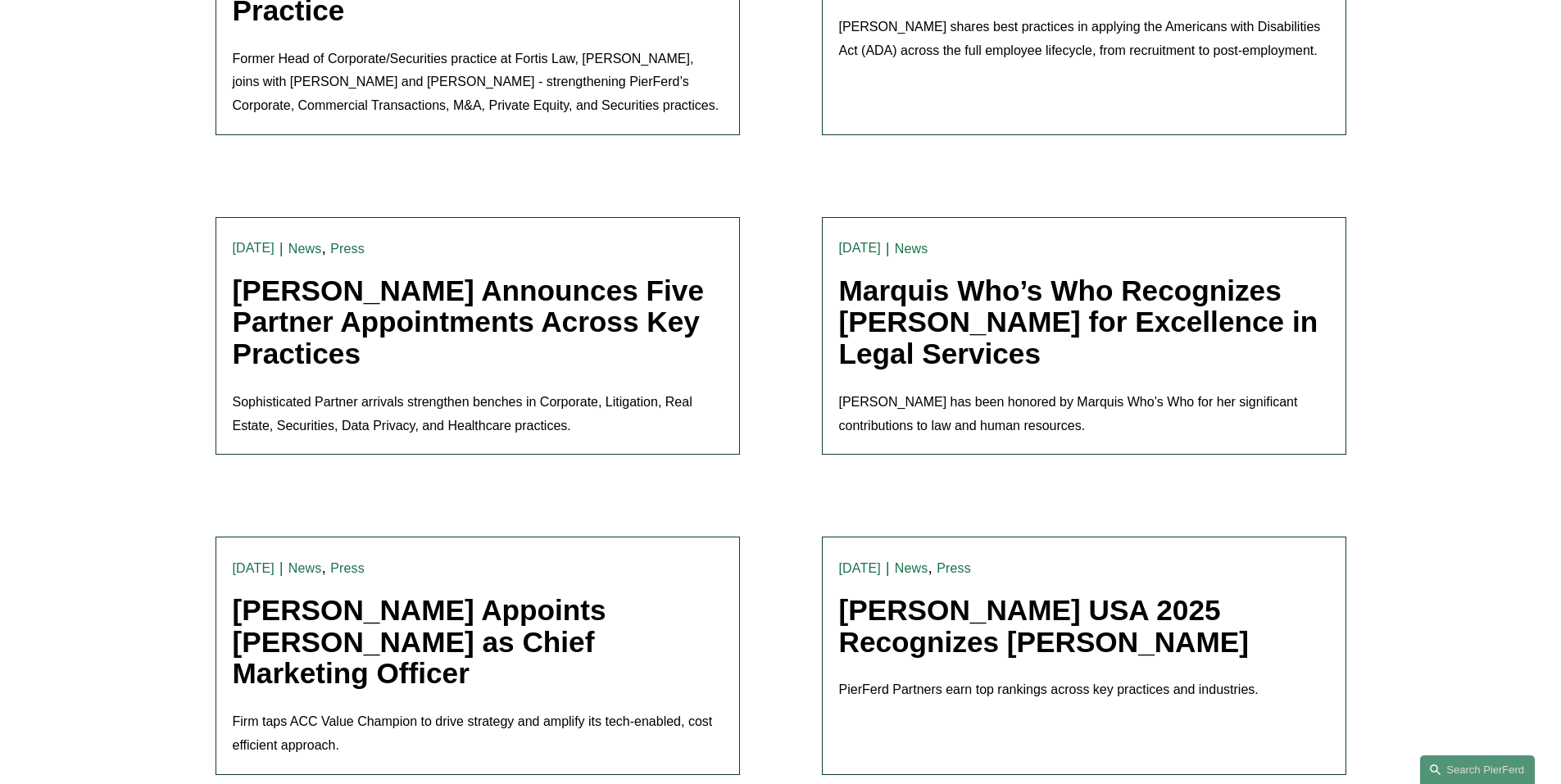
scroll to position [2048, 0]
click at [594, 606] on link "Pierson Ferdinand Appoints Chris Ochs as Chief Marketing Officer" at bounding box center [419, 643] width 373 height 95
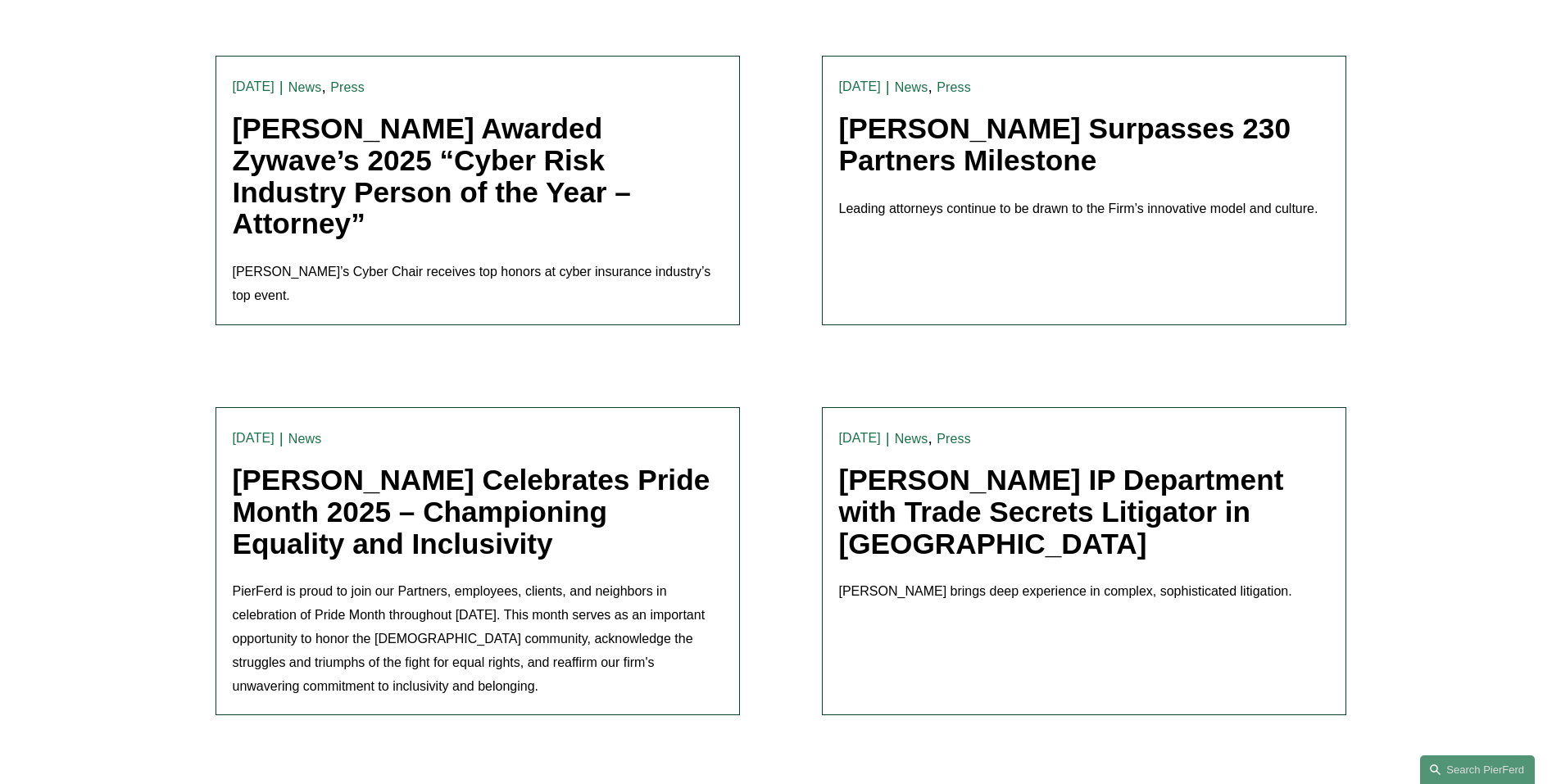
scroll to position [2949, 0]
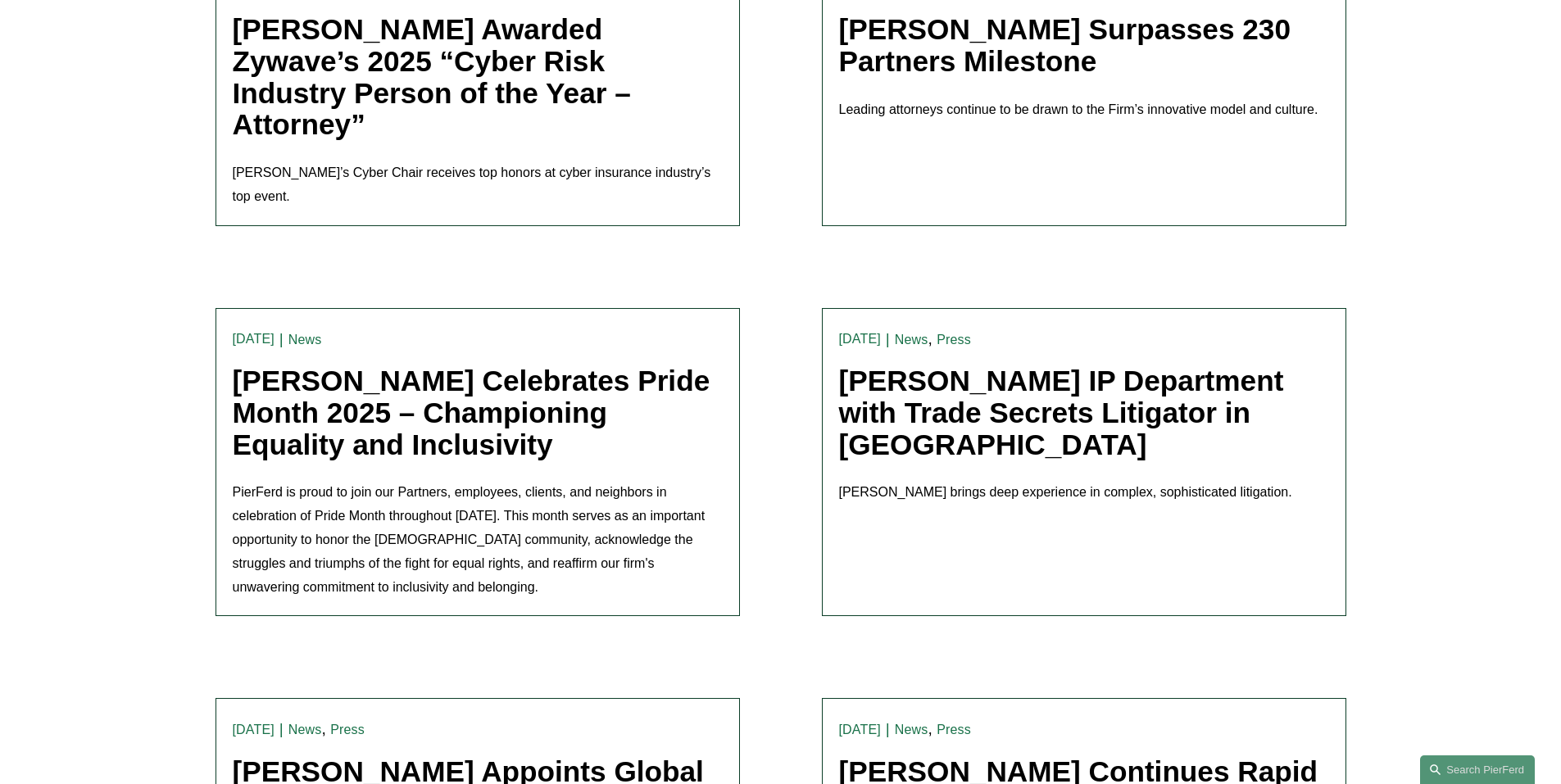
click at [916, 364] on link "Pierson Ferdinand Strengthens IP Department with Trade Secrets Litigator in Atl…" at bounding box center [1061, 412] width 445 height 95
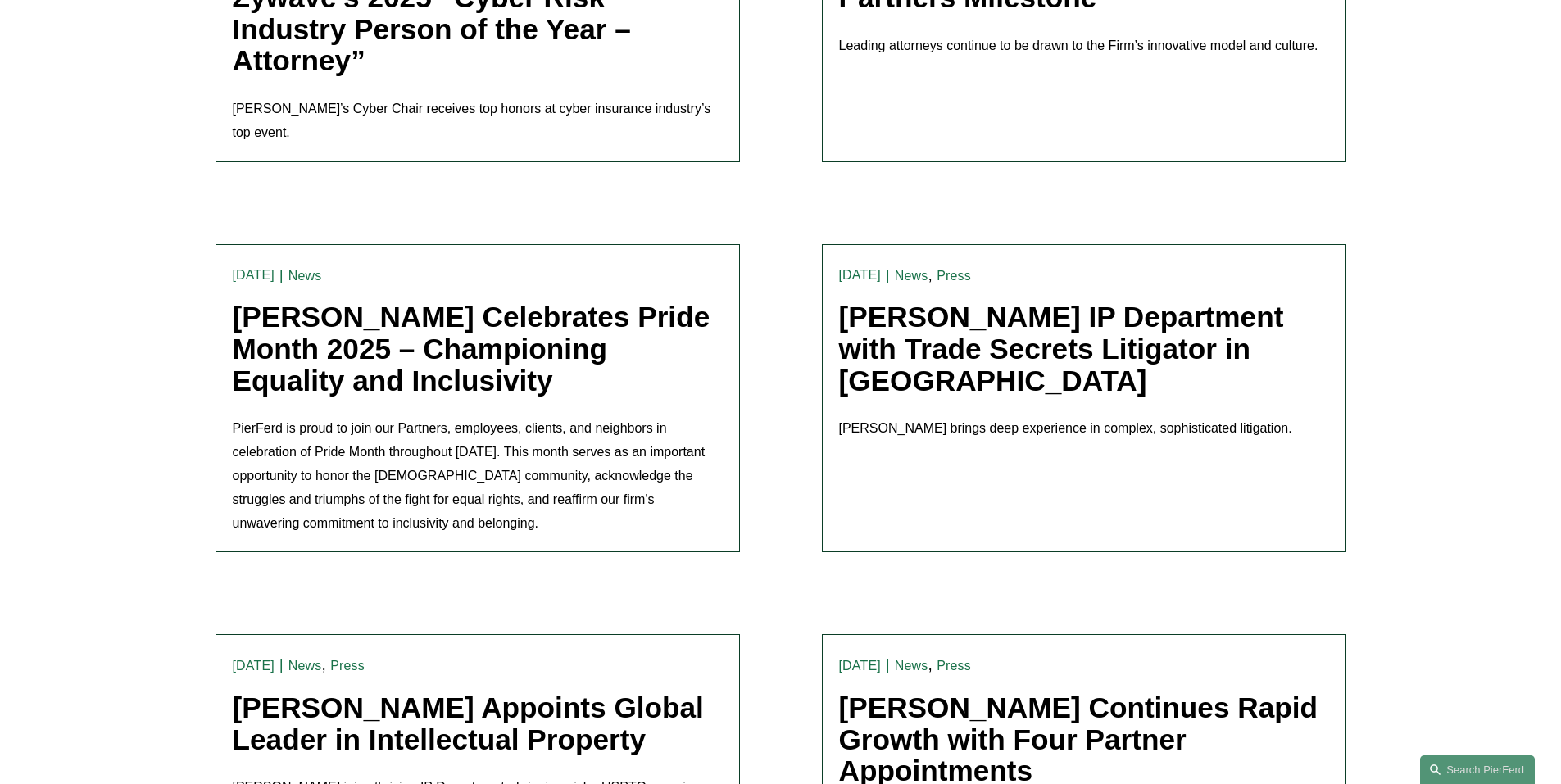
scroll to position [3113, 0]
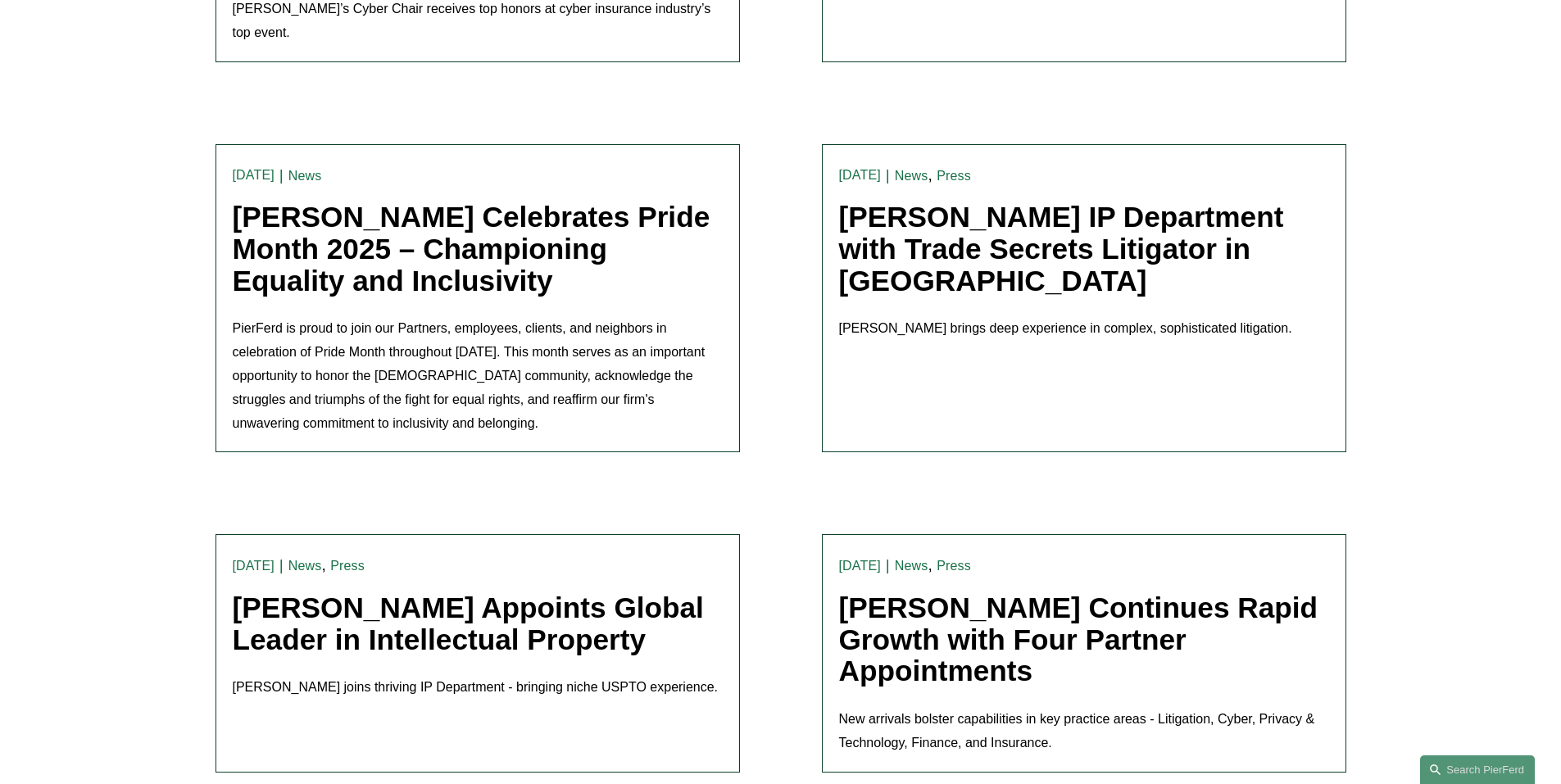
click at [945, 591] on link "Pierson Ferdinand Continues Rapid Growth with Four Partner Appointments" at bounding box center [1078, 639] width 479 height 95
click at [519, 591] on link "Pierson Ferdinand Appoints Global Leader in Intellectual Property" at bounding box center [468, 623] width 471 height 64
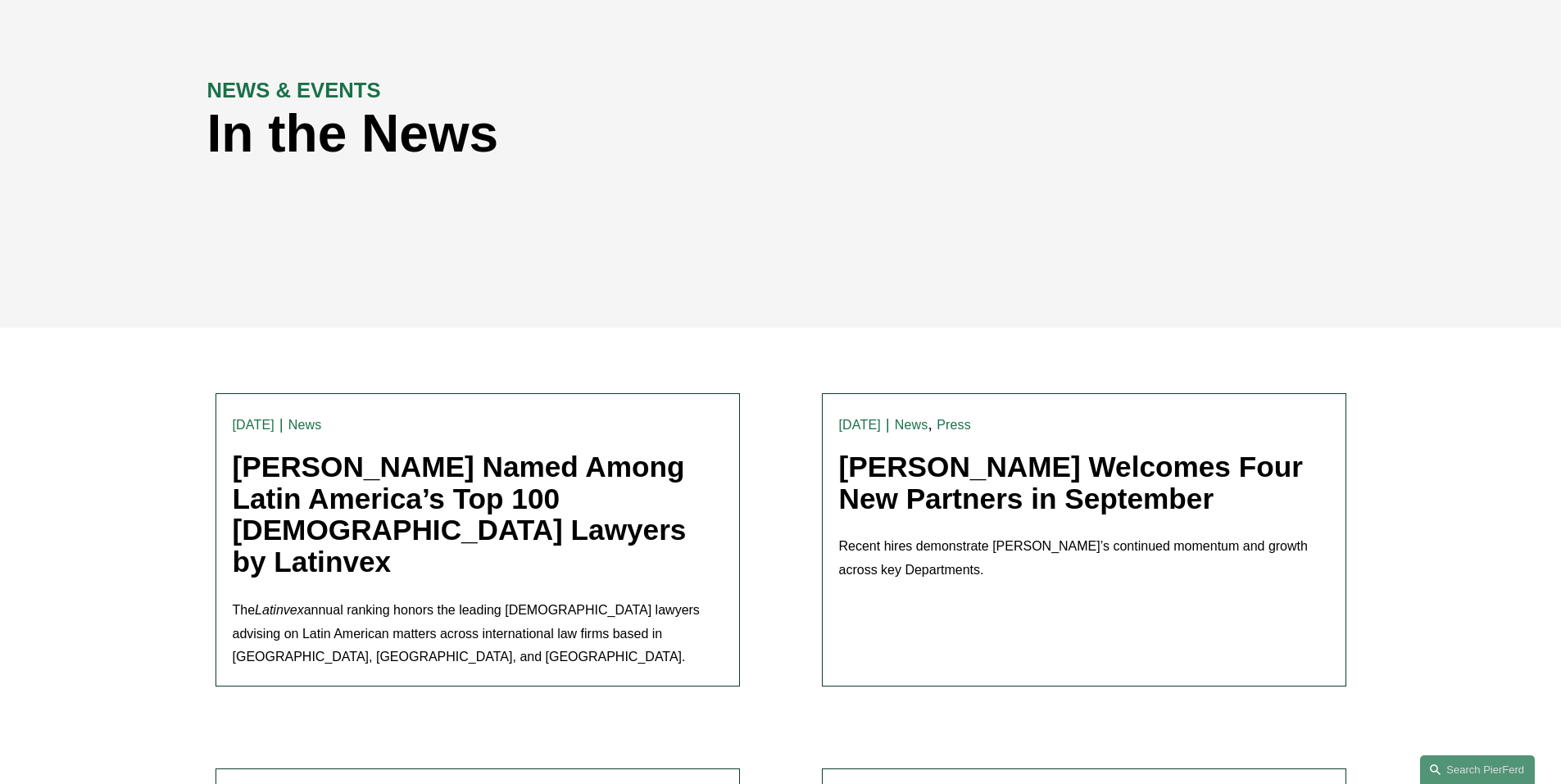
scroll to position [0, 0]
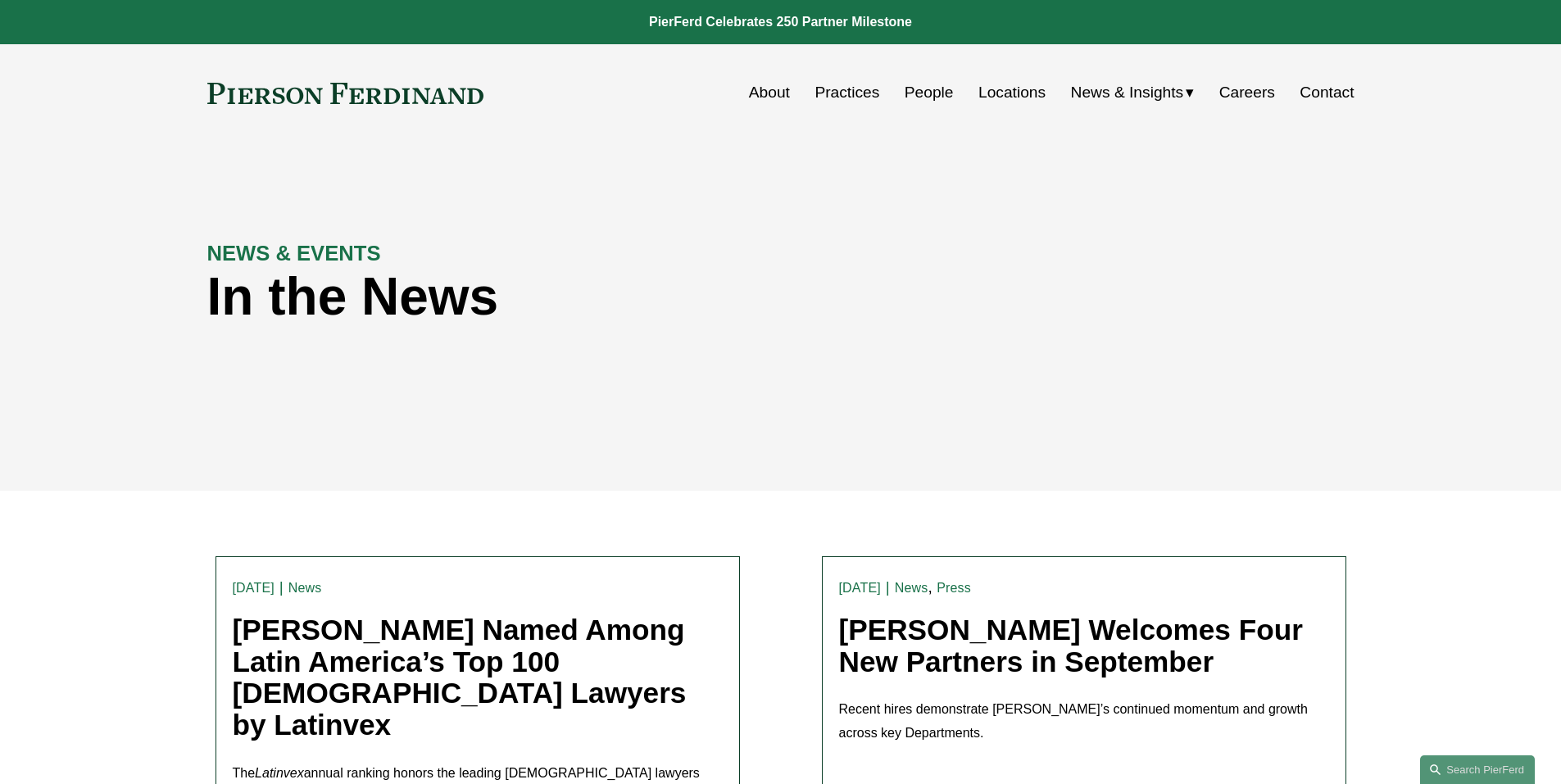
click at [908, 103] on link "People" at bounding box center [929, 92] width 49 height 31
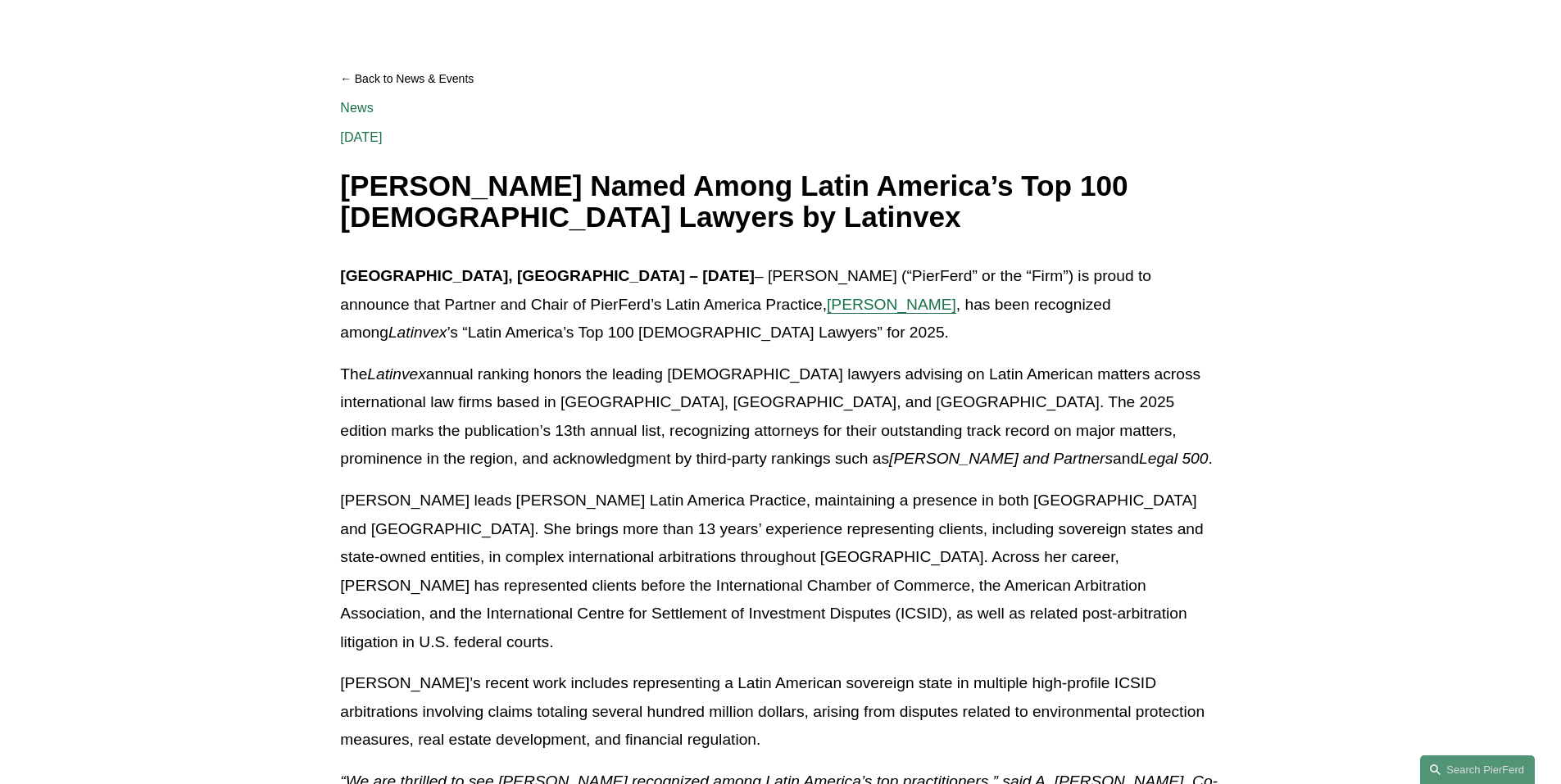
scroll to position [164, 0]
click at [827, 304] on span "[PERSON_NAME]" at bounding box center [892, 303] width 130 height 17
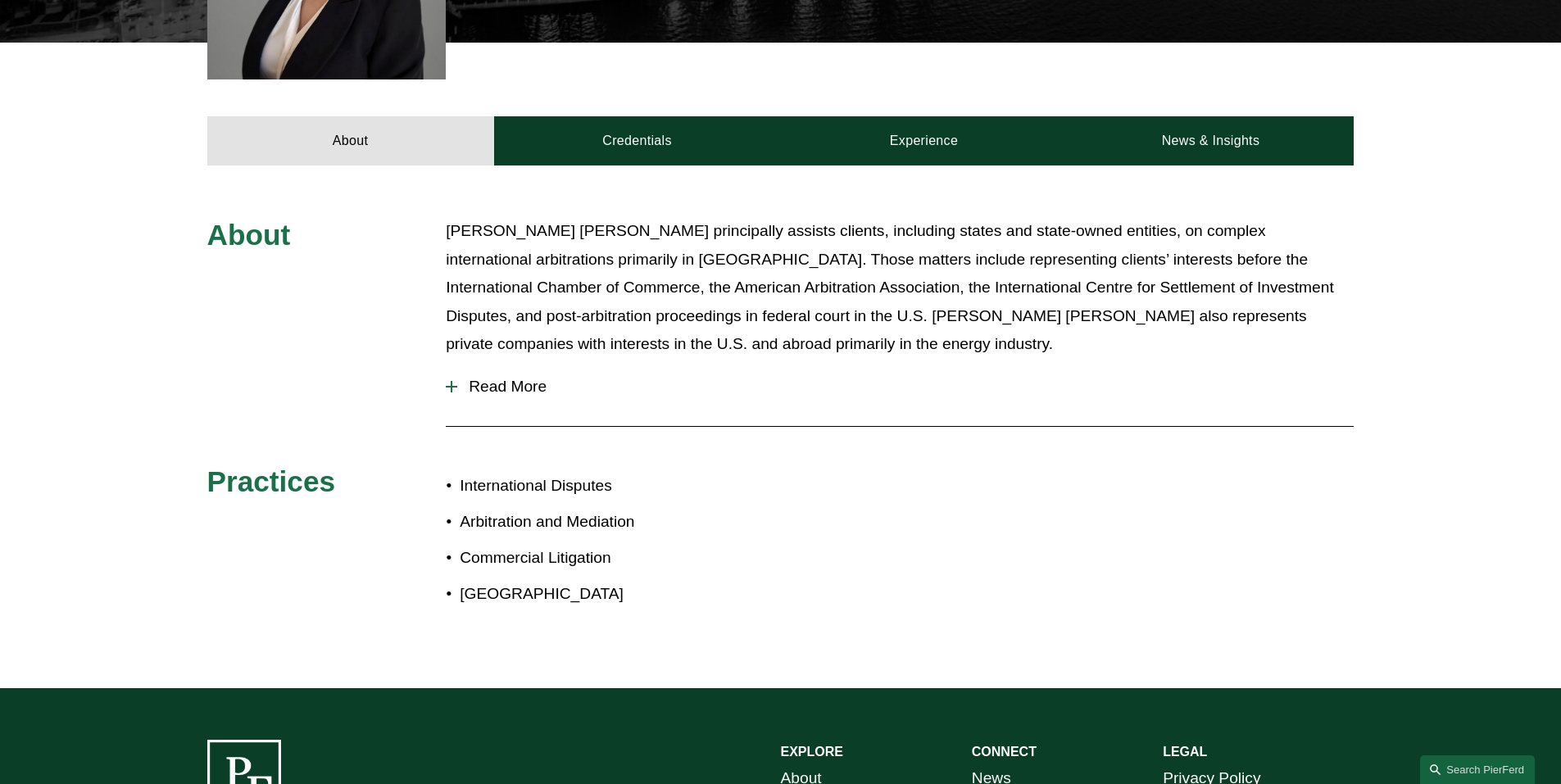
scroll to position [655, 0]
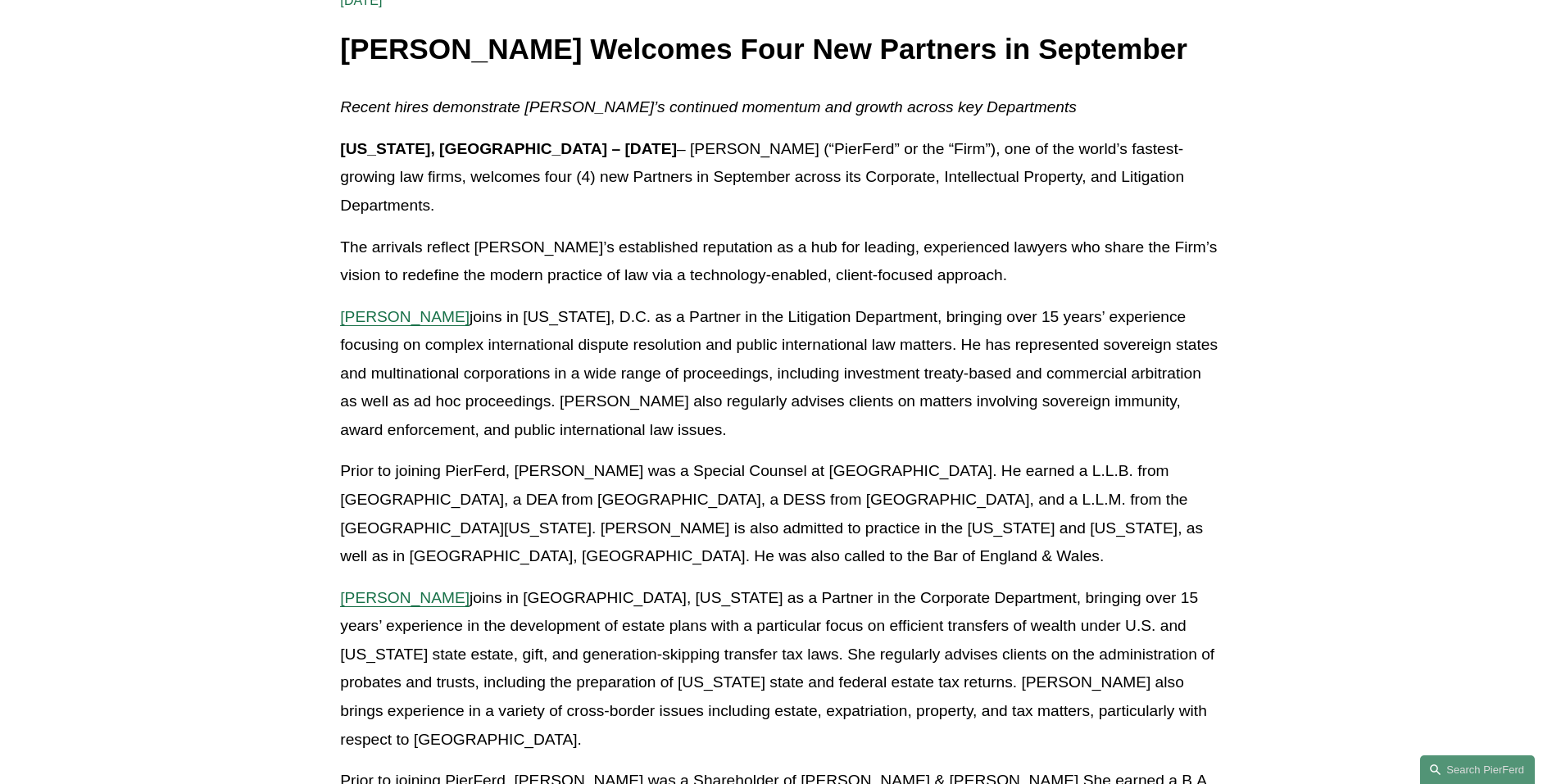
scroll to position [328, 0]
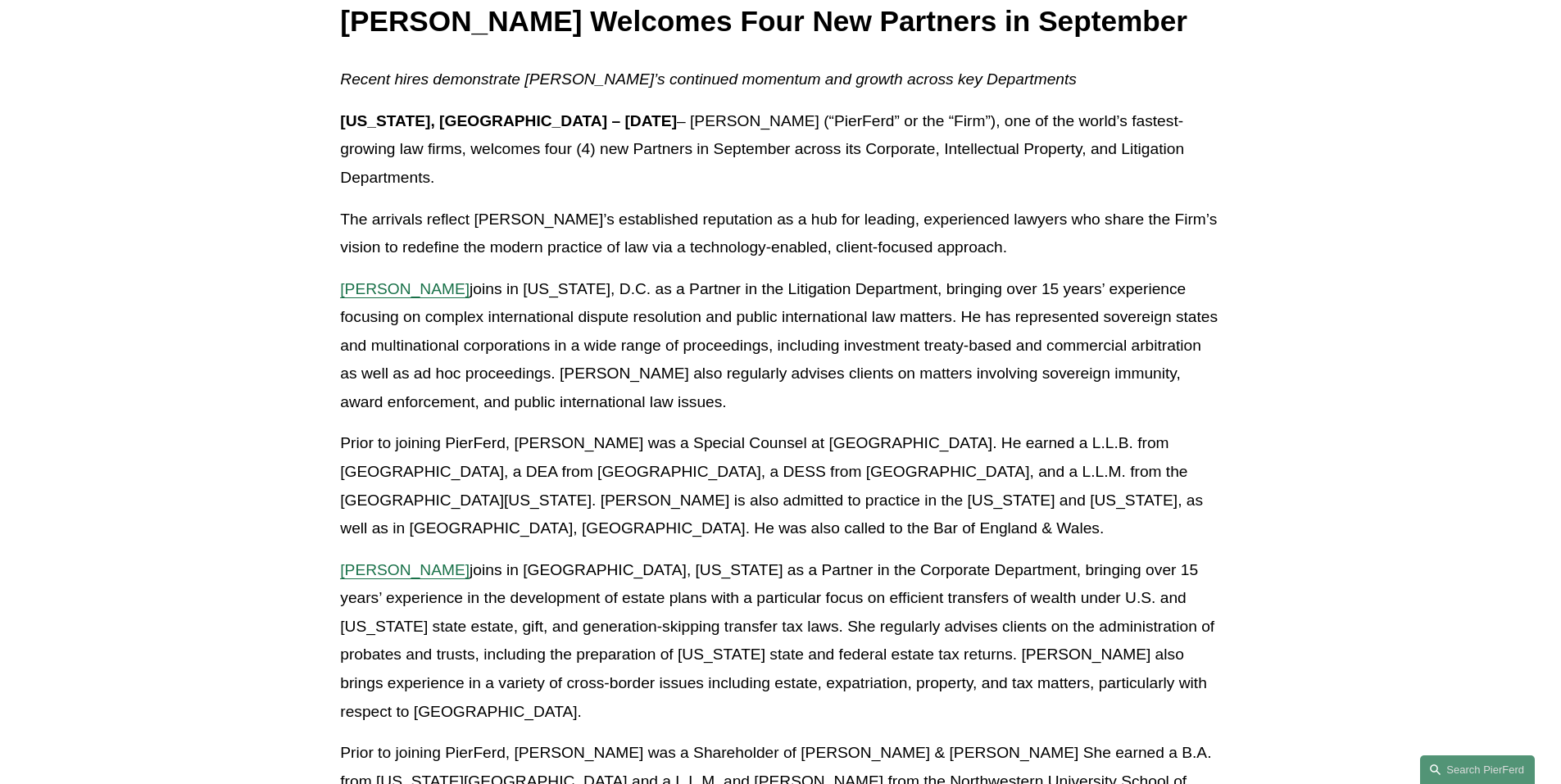
click at [377, 280] on span "[PERSON_NAME]" at bounding box center [405, 288] width 130 height 17
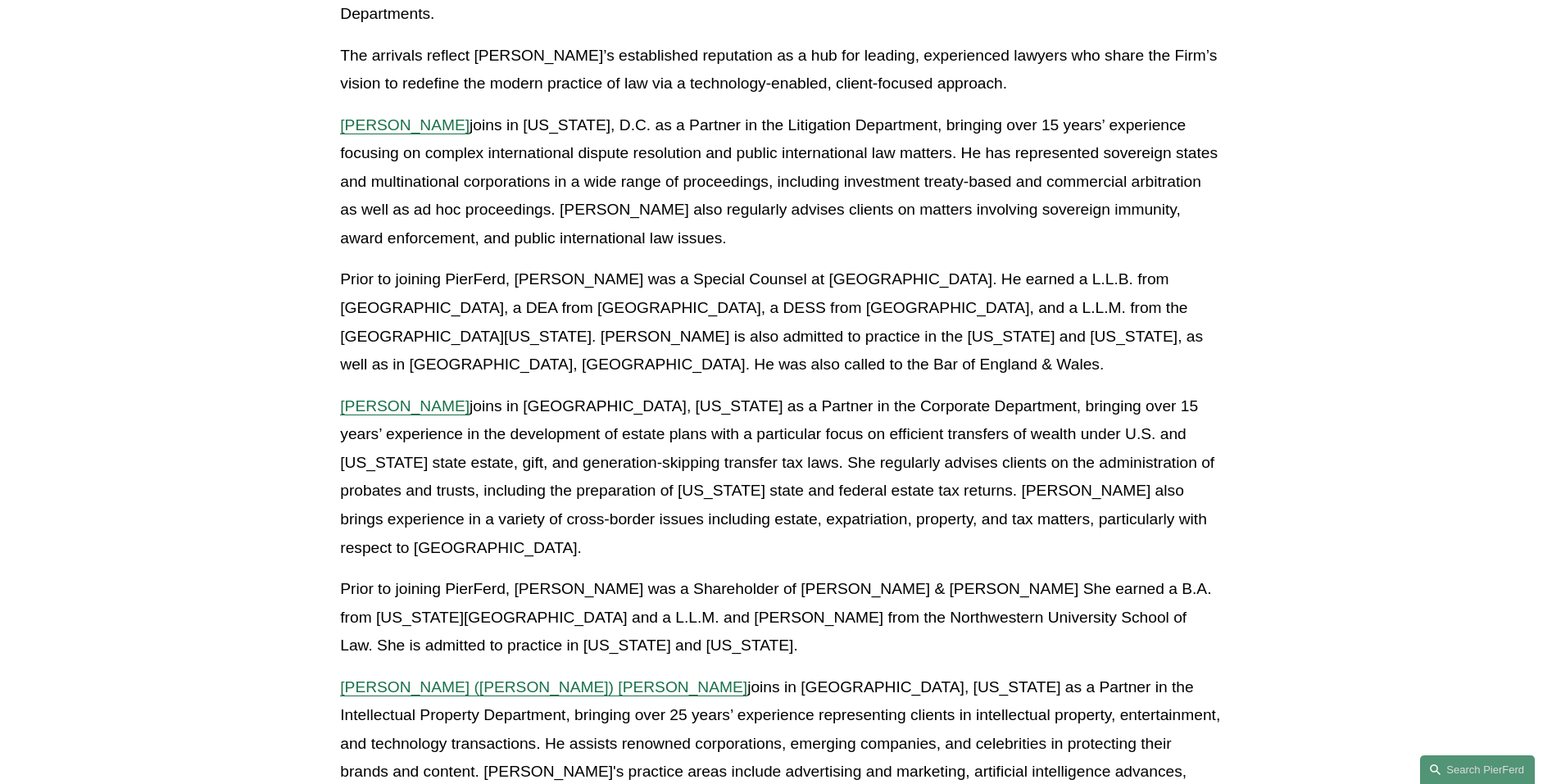
scroll to position [573, 0]
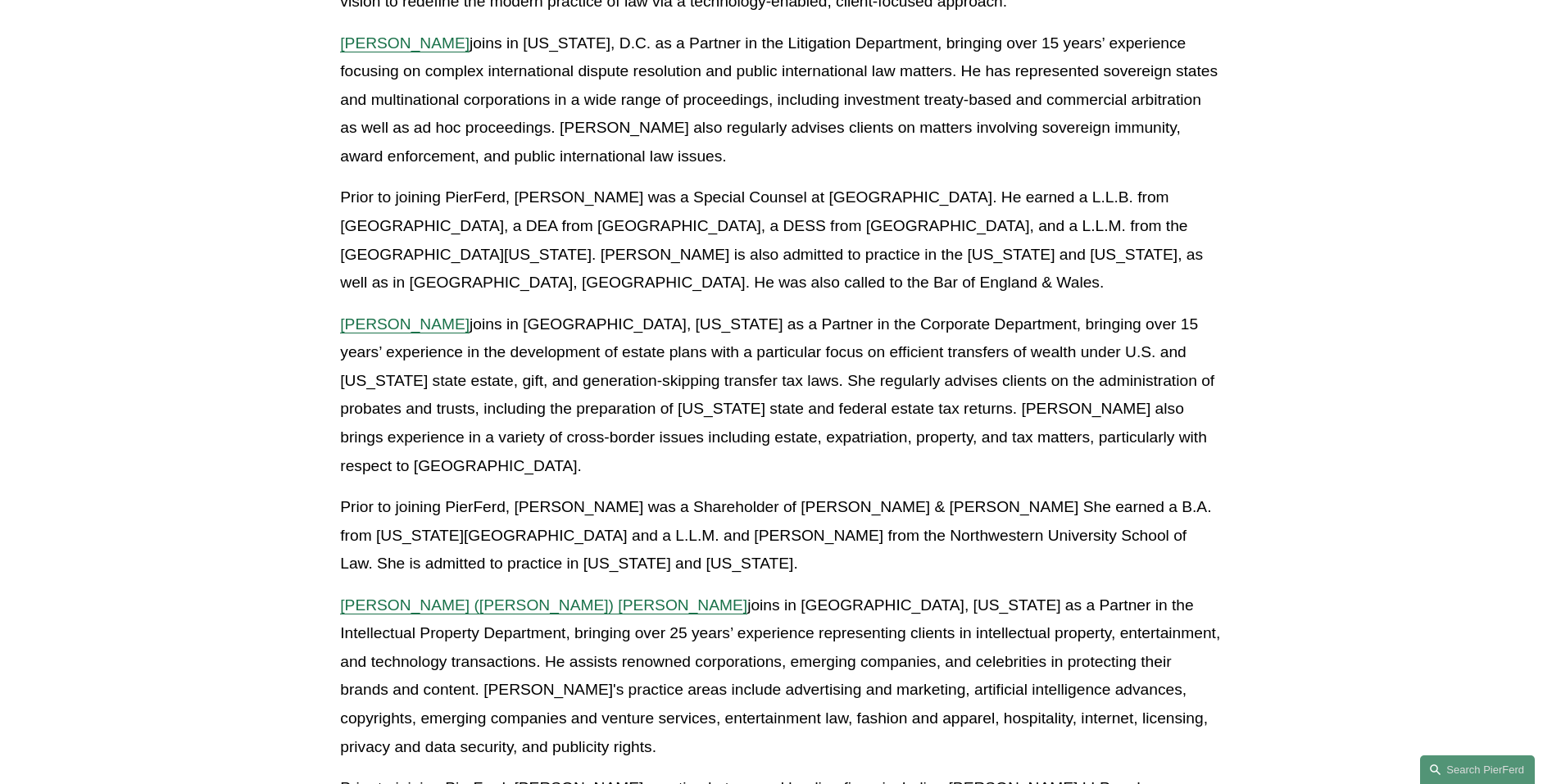
click at [483, 596] on span "Gregory (Greg) B. Perleberg" at bounding box center [544, 604] width 407 height 17
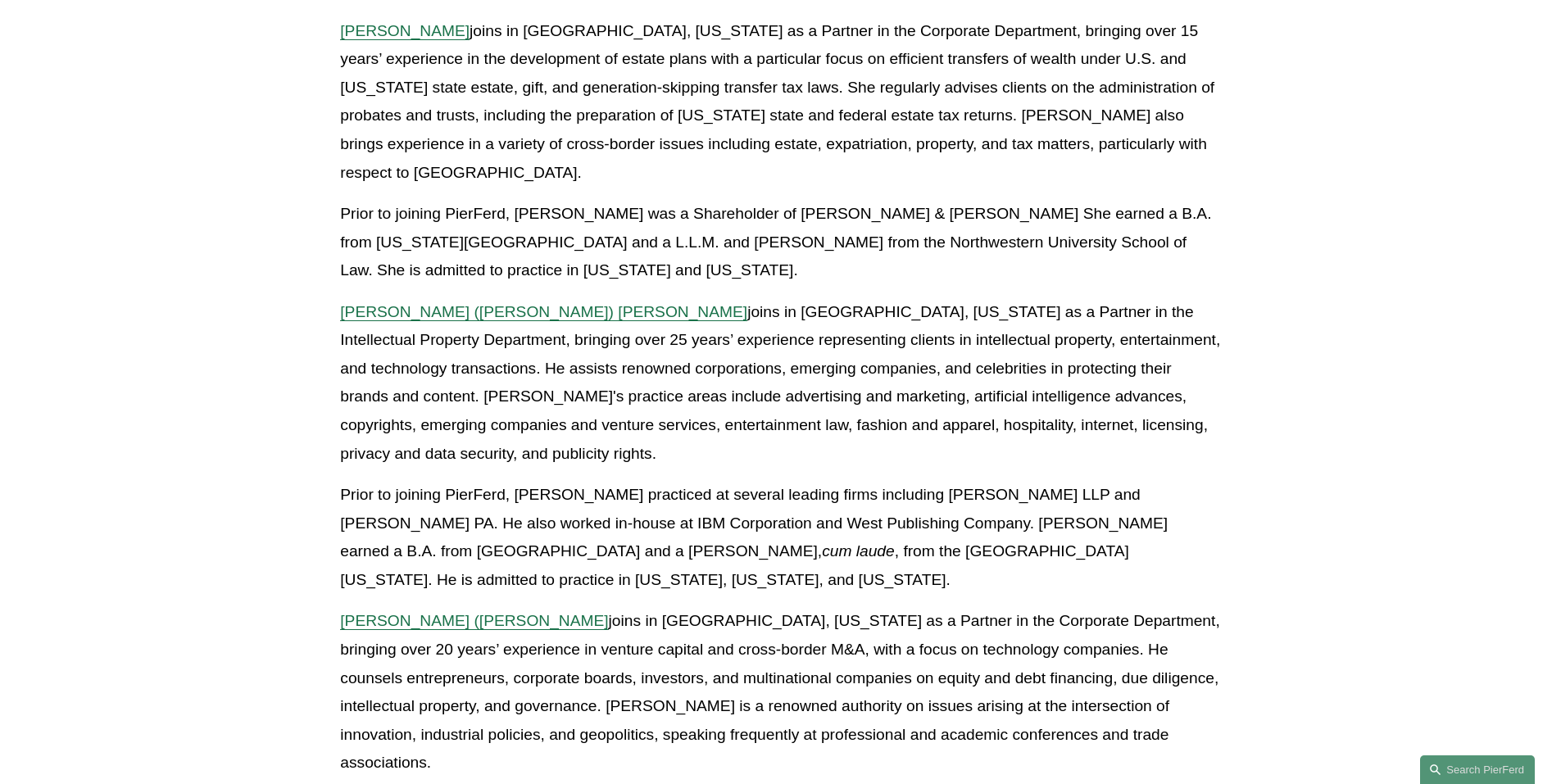
scroll to position [983, 0]
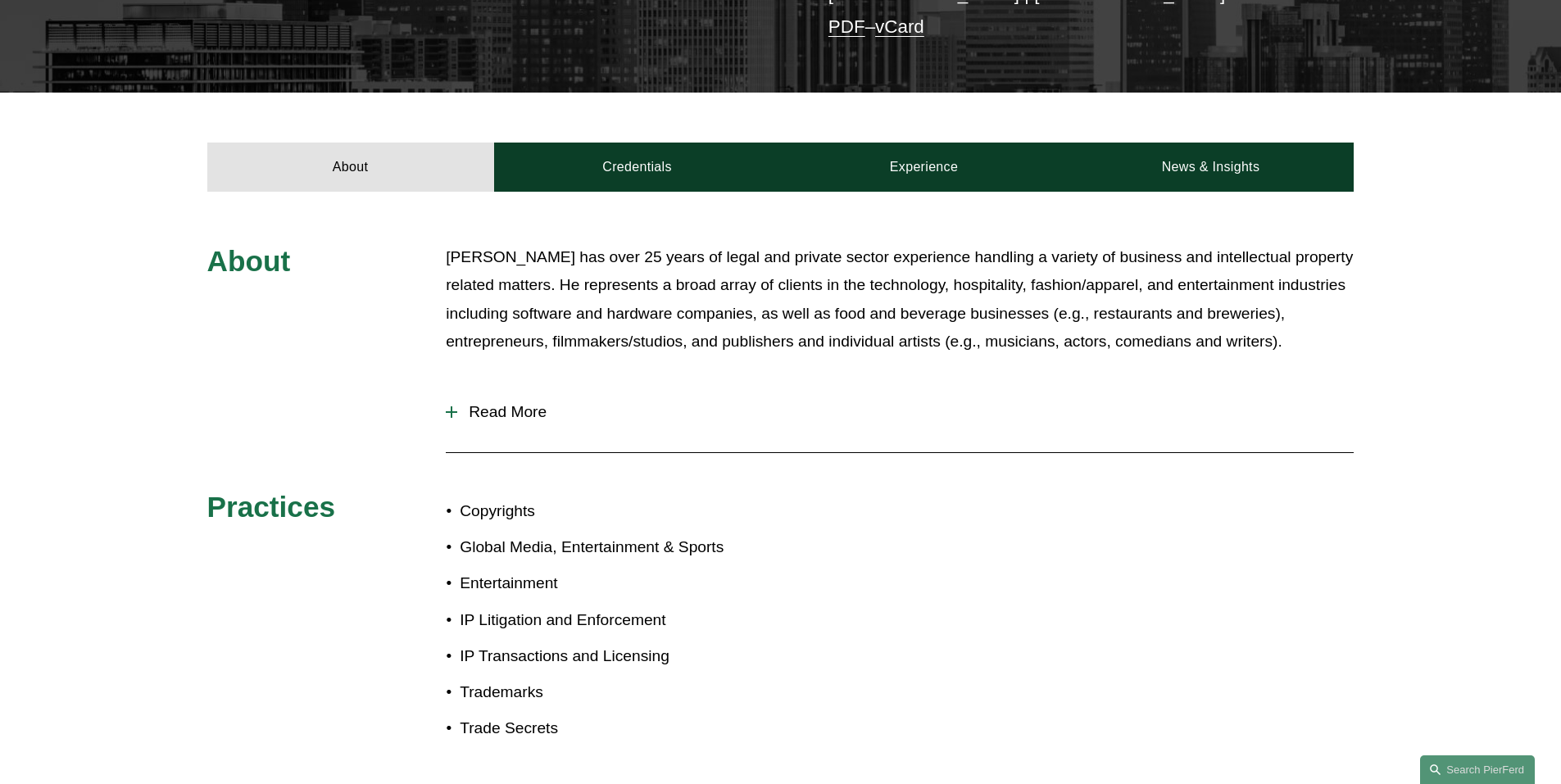
scroll to position [573, 0]
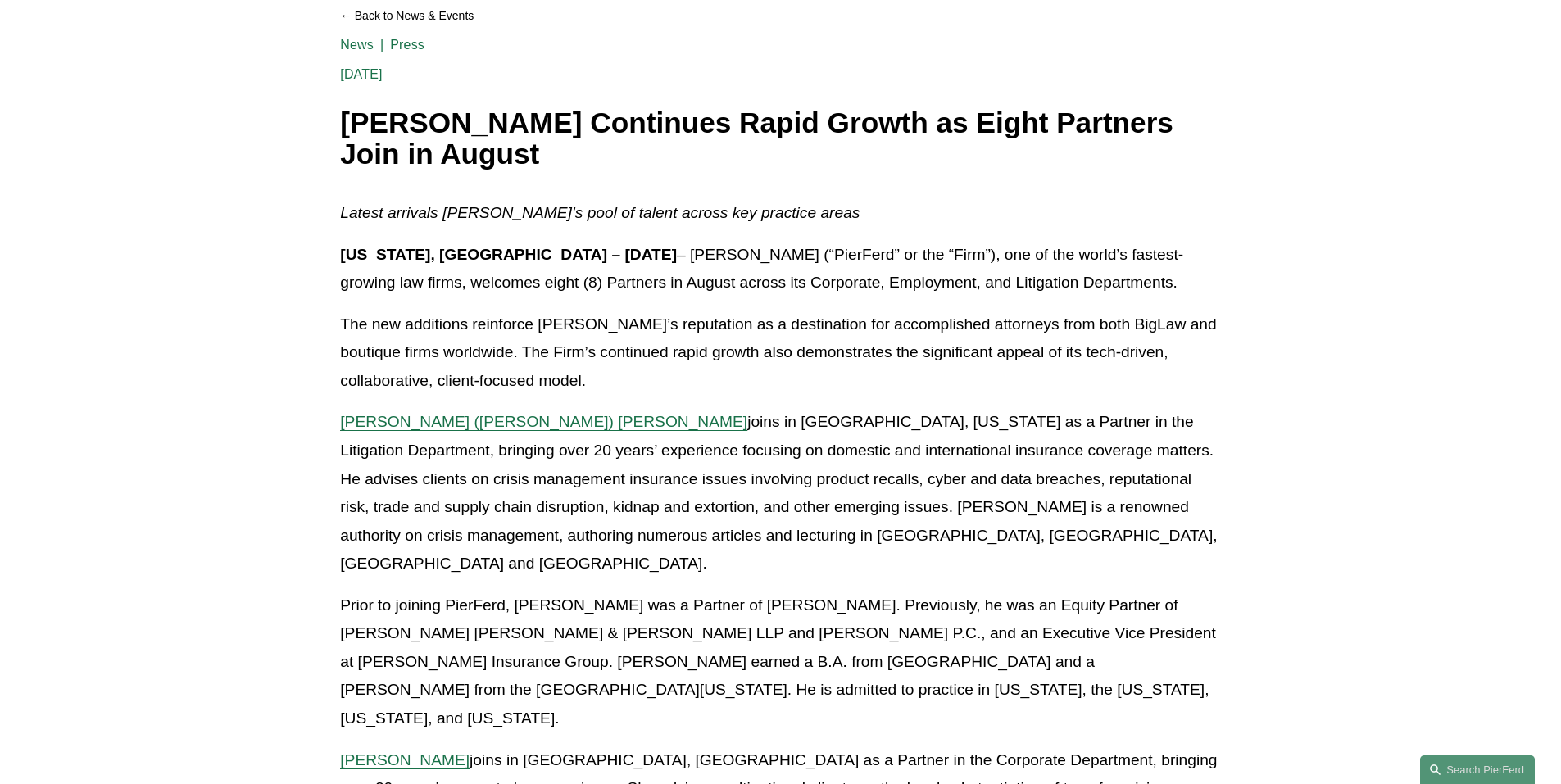
scroll to position [328, 0]
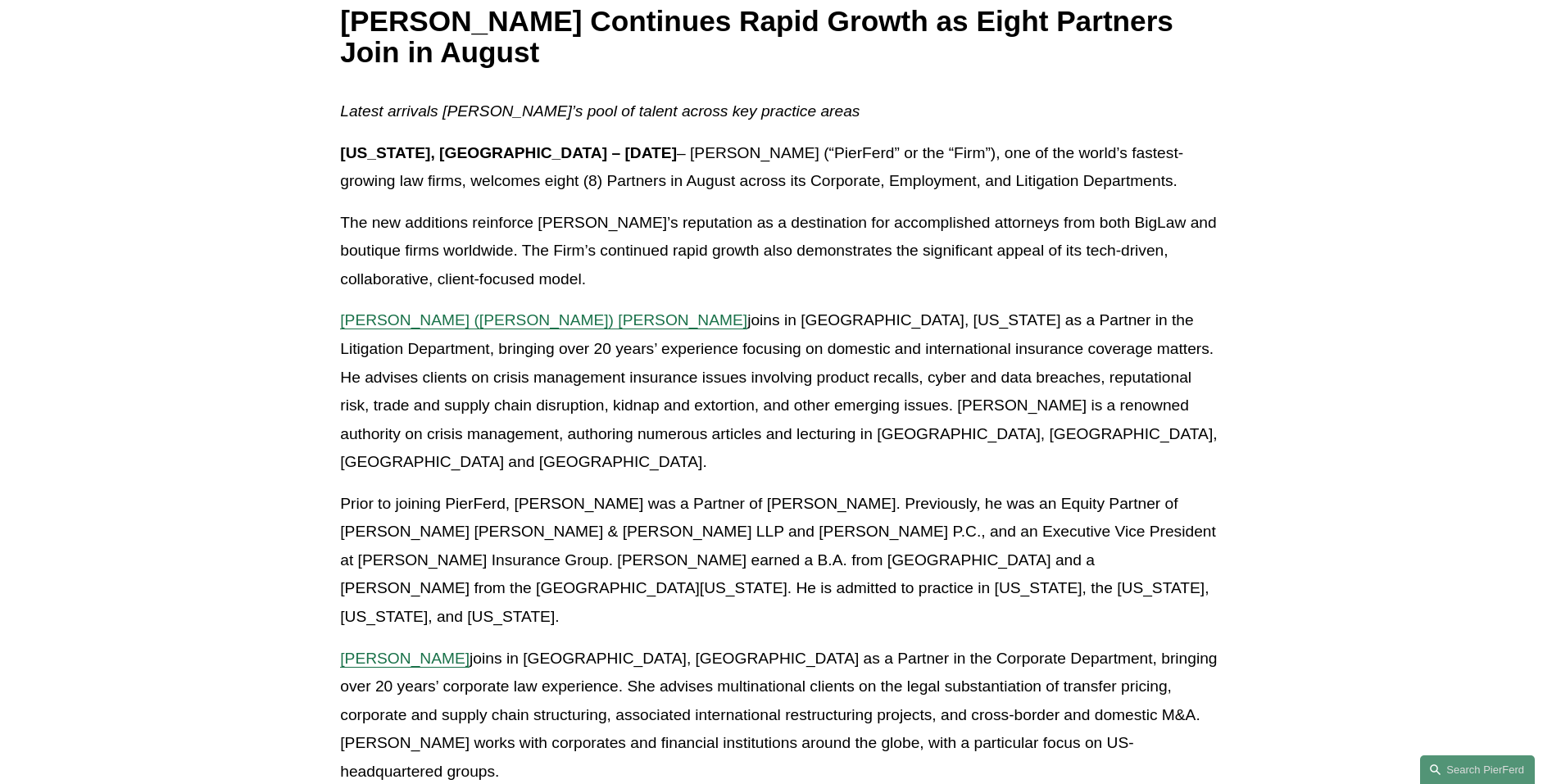
click at [436, 650] on span "[PERSON_NAME]" at bounding box center [405, 658] width 130 height 17
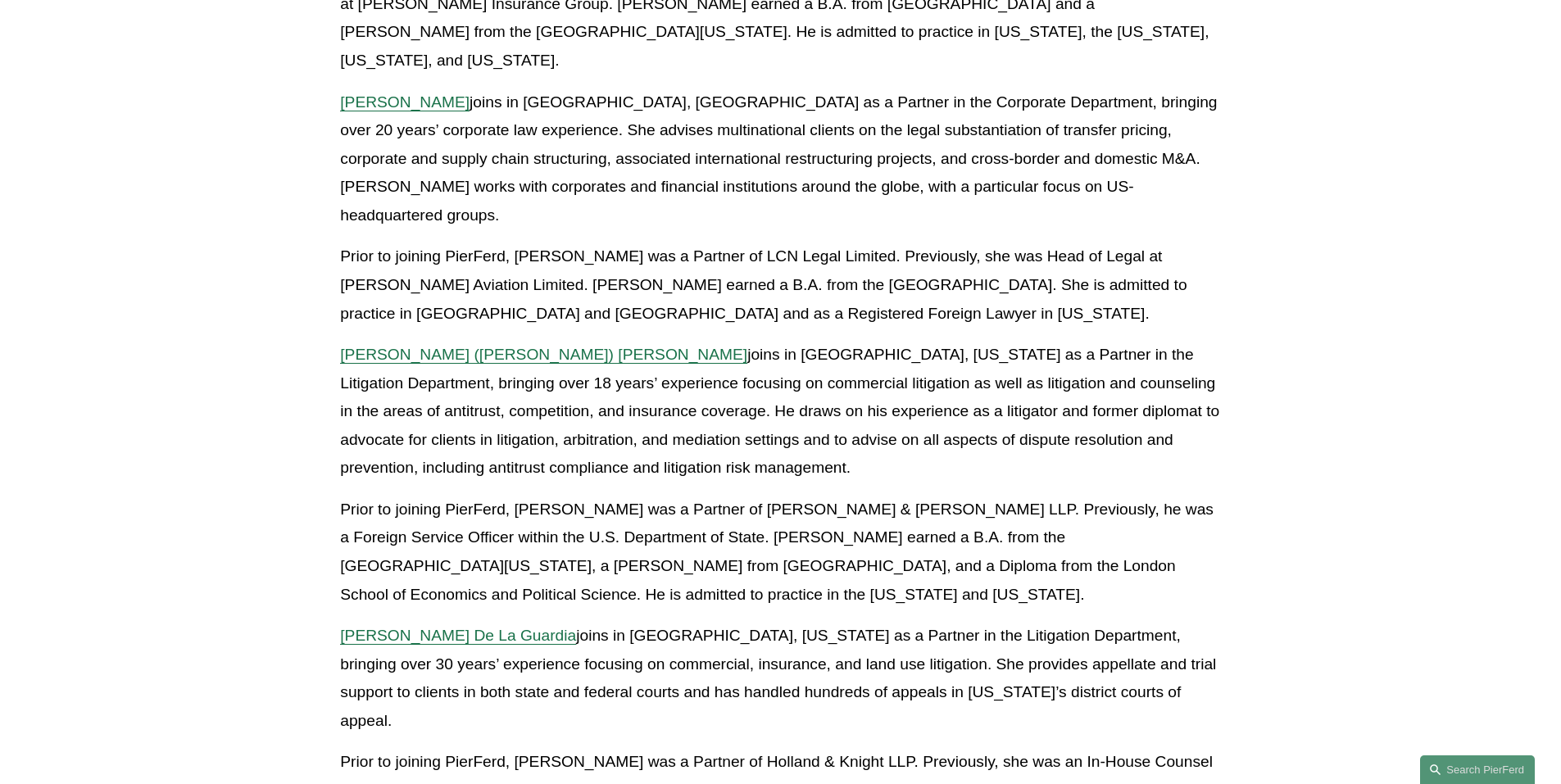
scroll to position [983, 0]
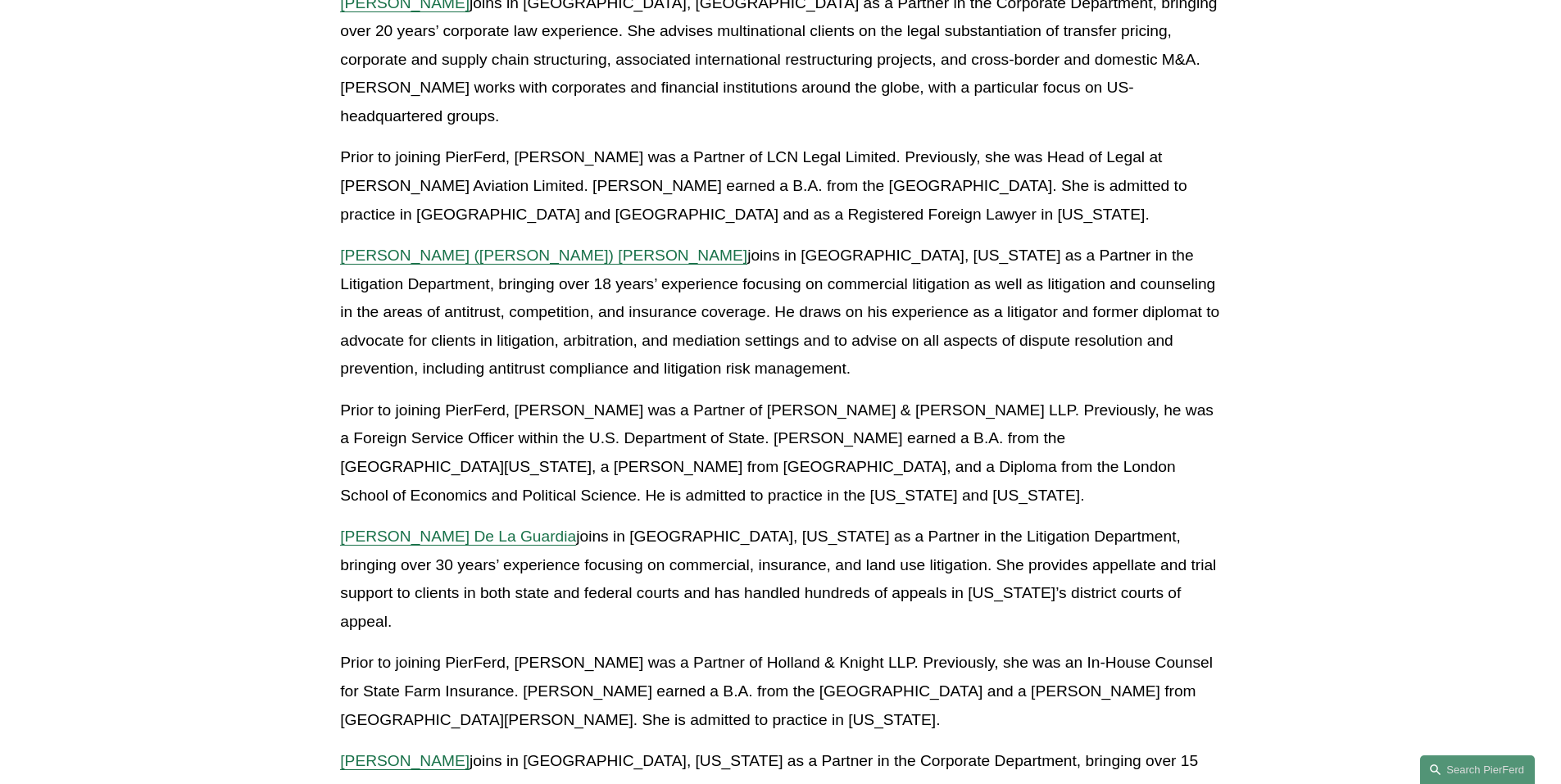
click at [458, 528] on span "[PERSON_NAME] De La Guardia" at bounding box center [458, 536] width 236 height 17
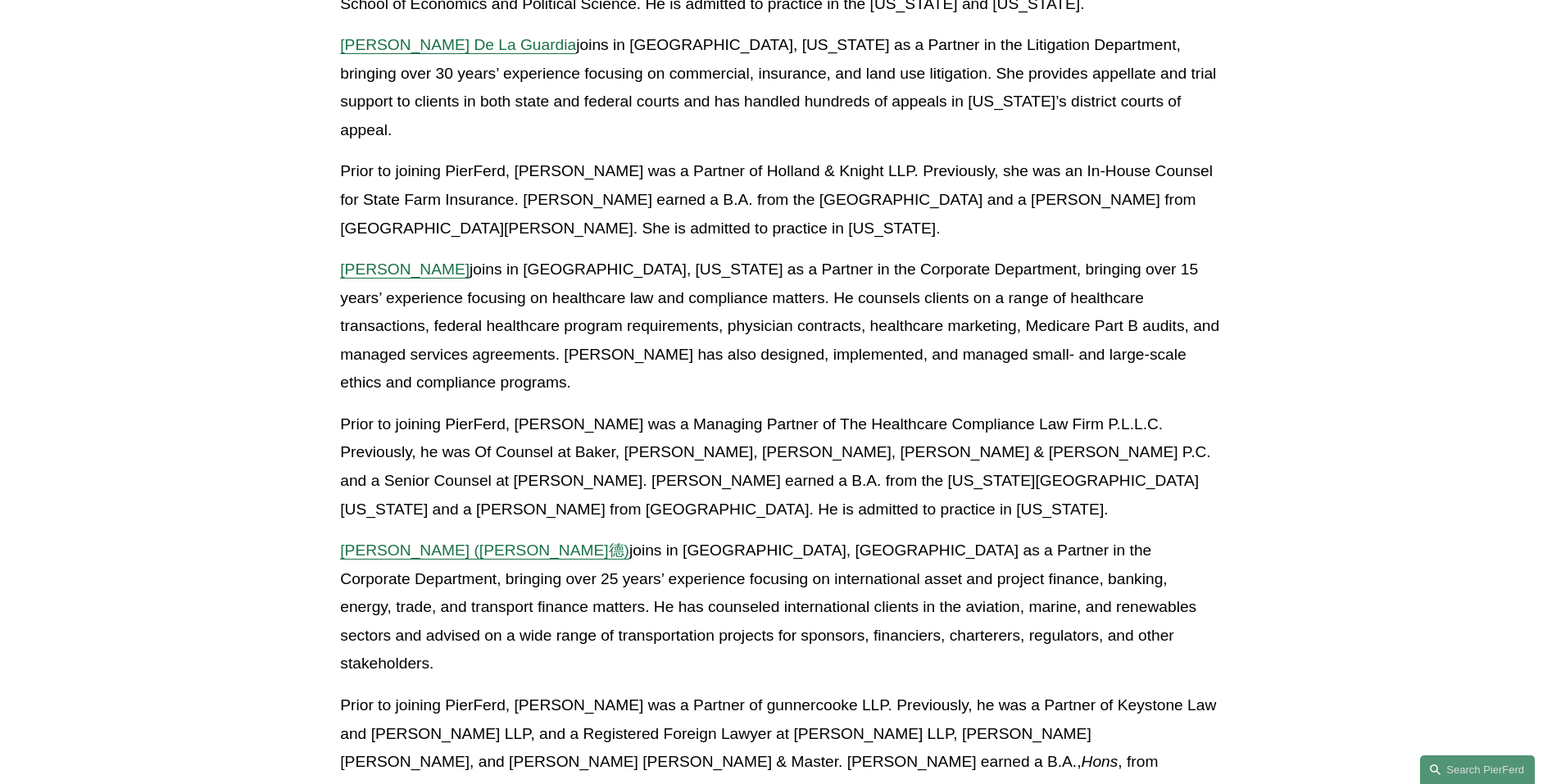
scroll to position [1556, 0]
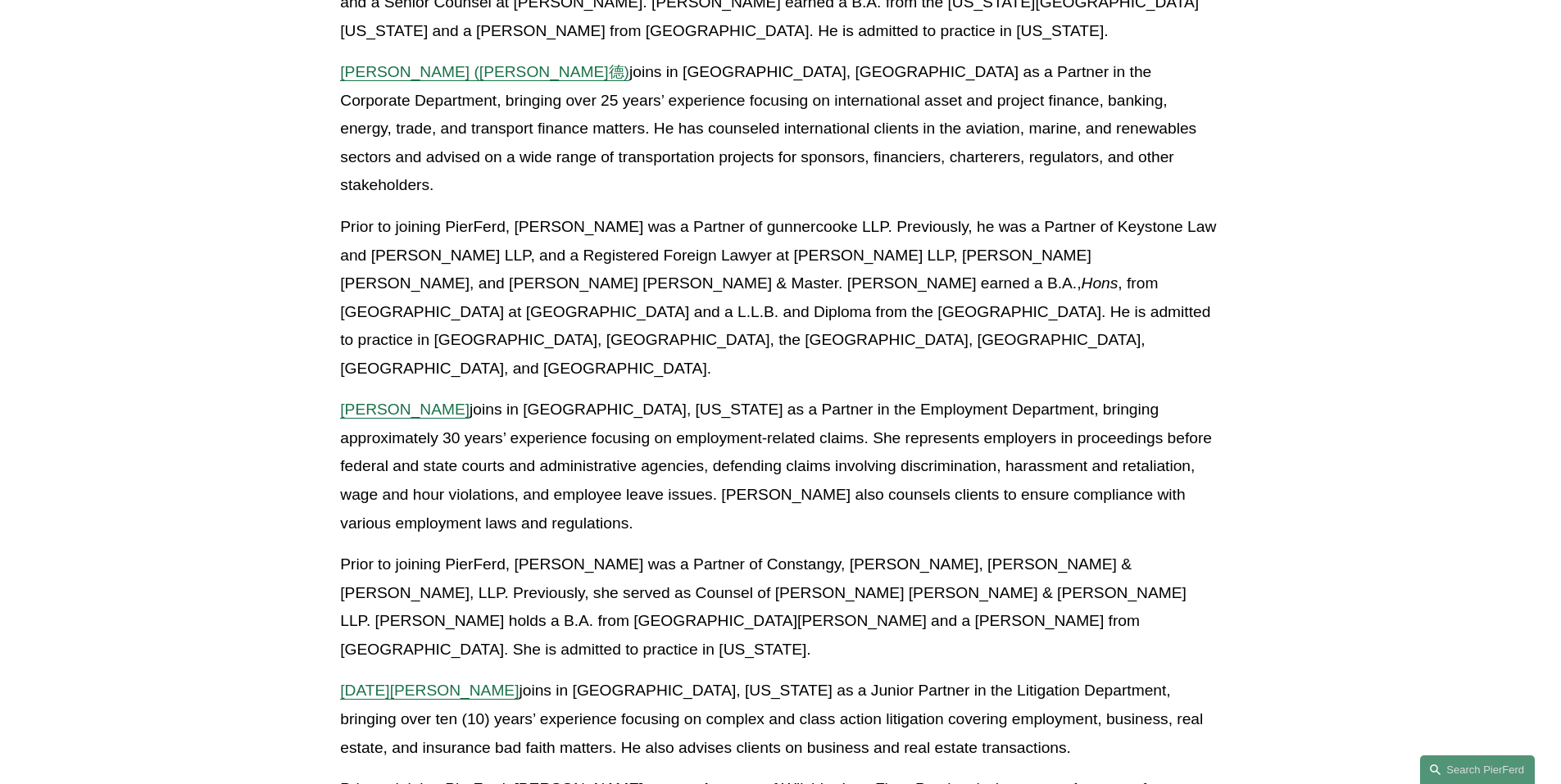
scroll to position [2048, 0]
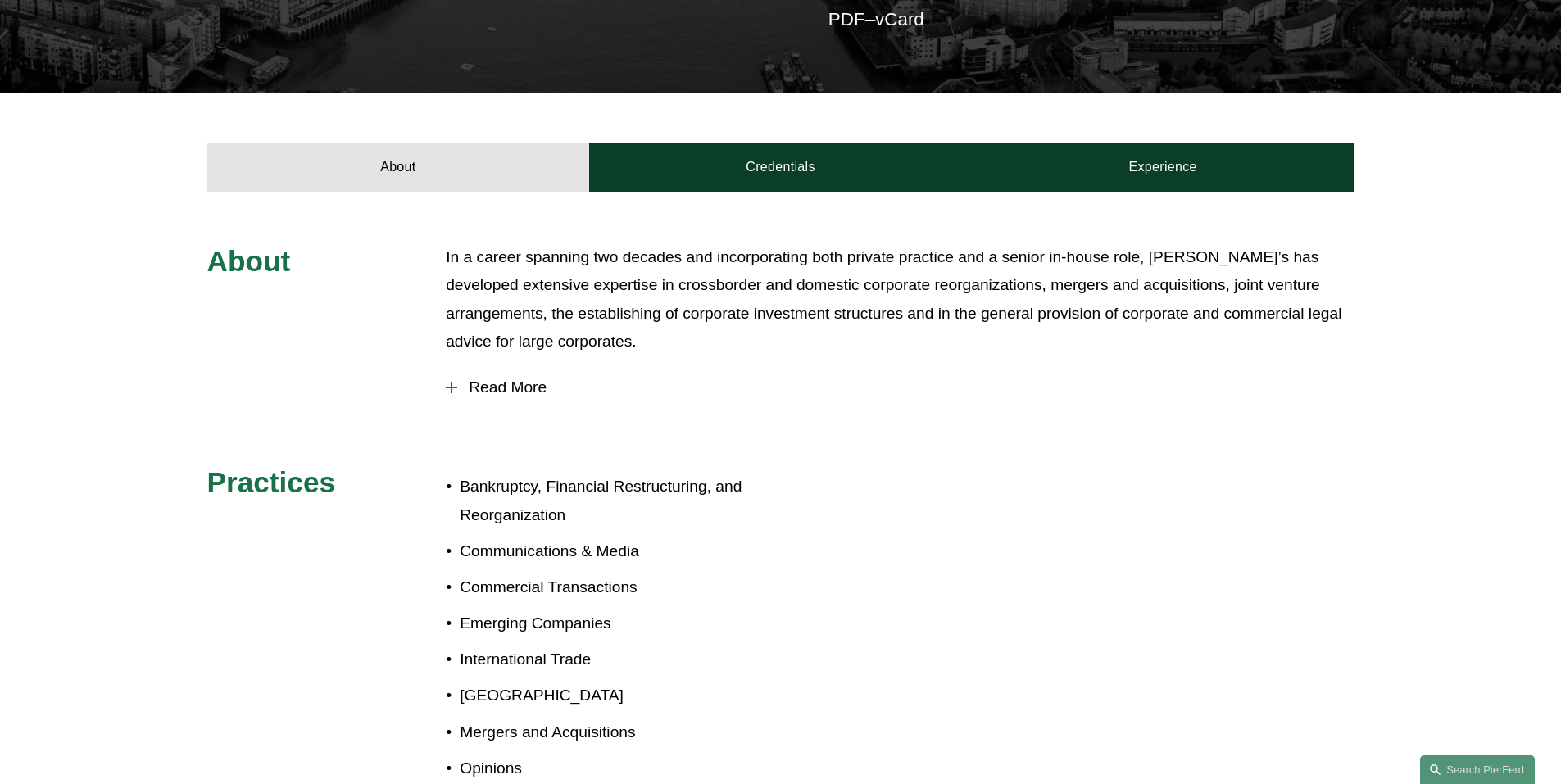
scroll to position [492, 0]
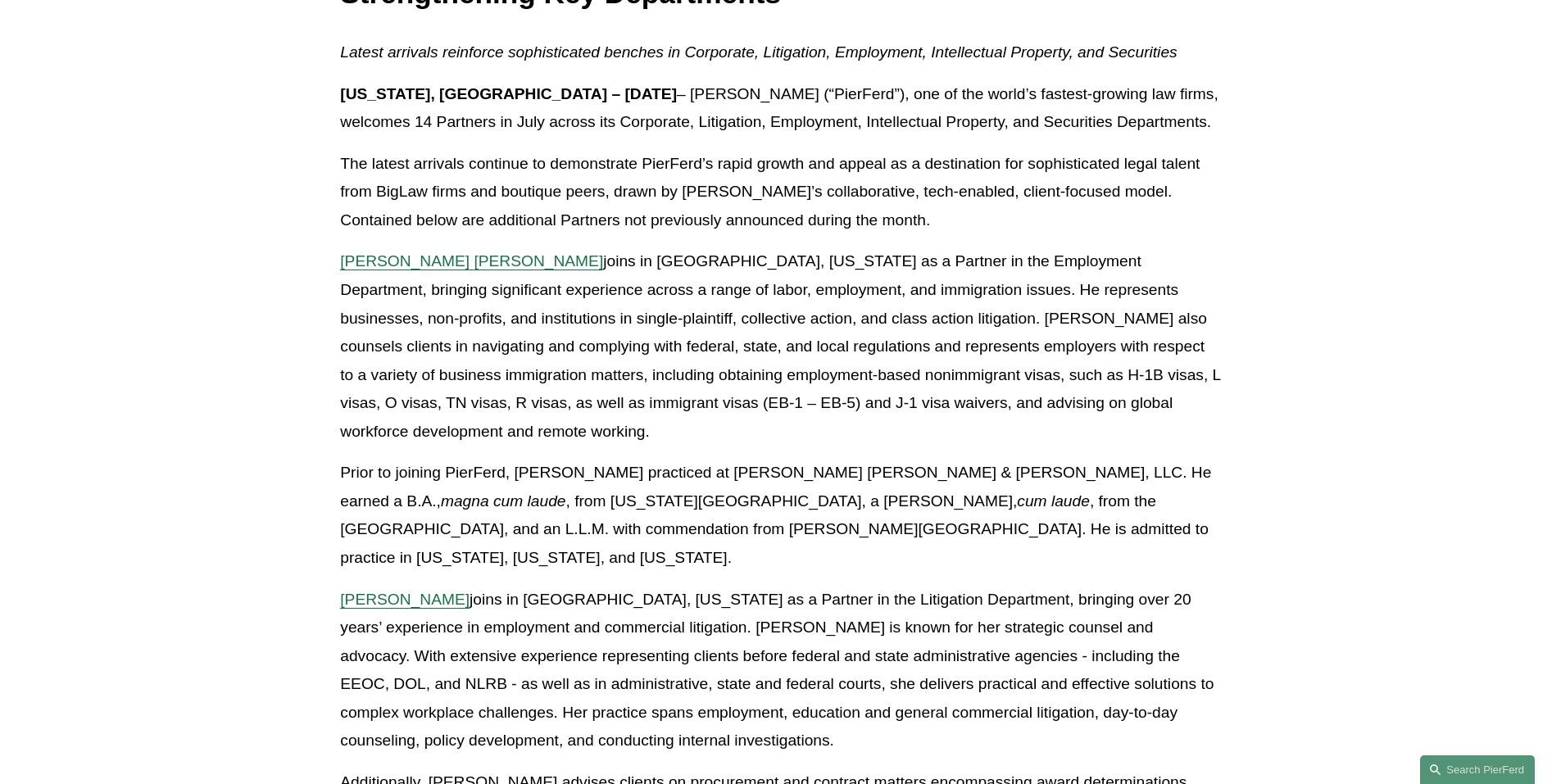
scroll to position [410, 0]
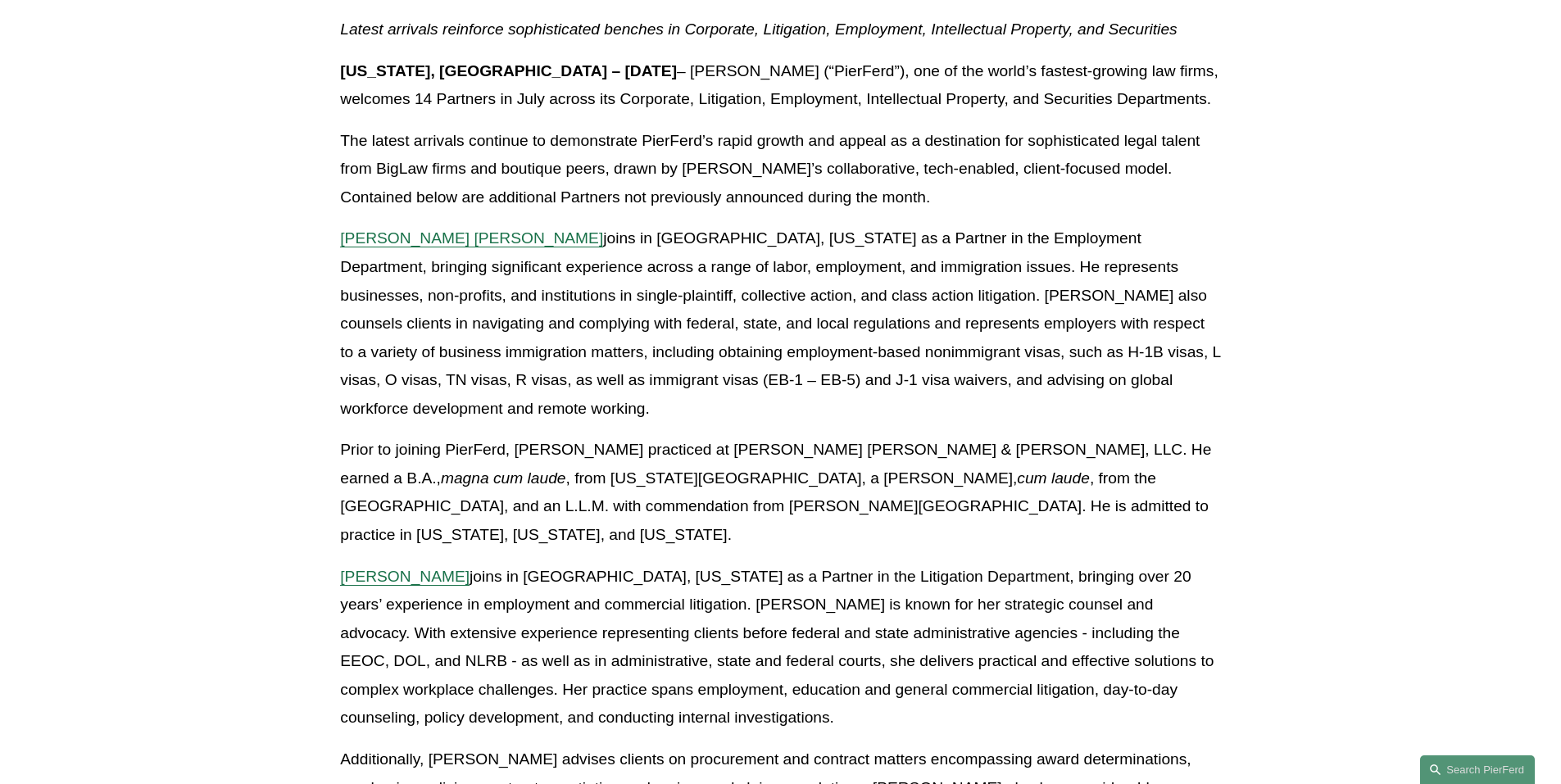
click at [457, 568] on span "[PERSON_NAME]" at bounding box center [405, 576] width 130 height 17
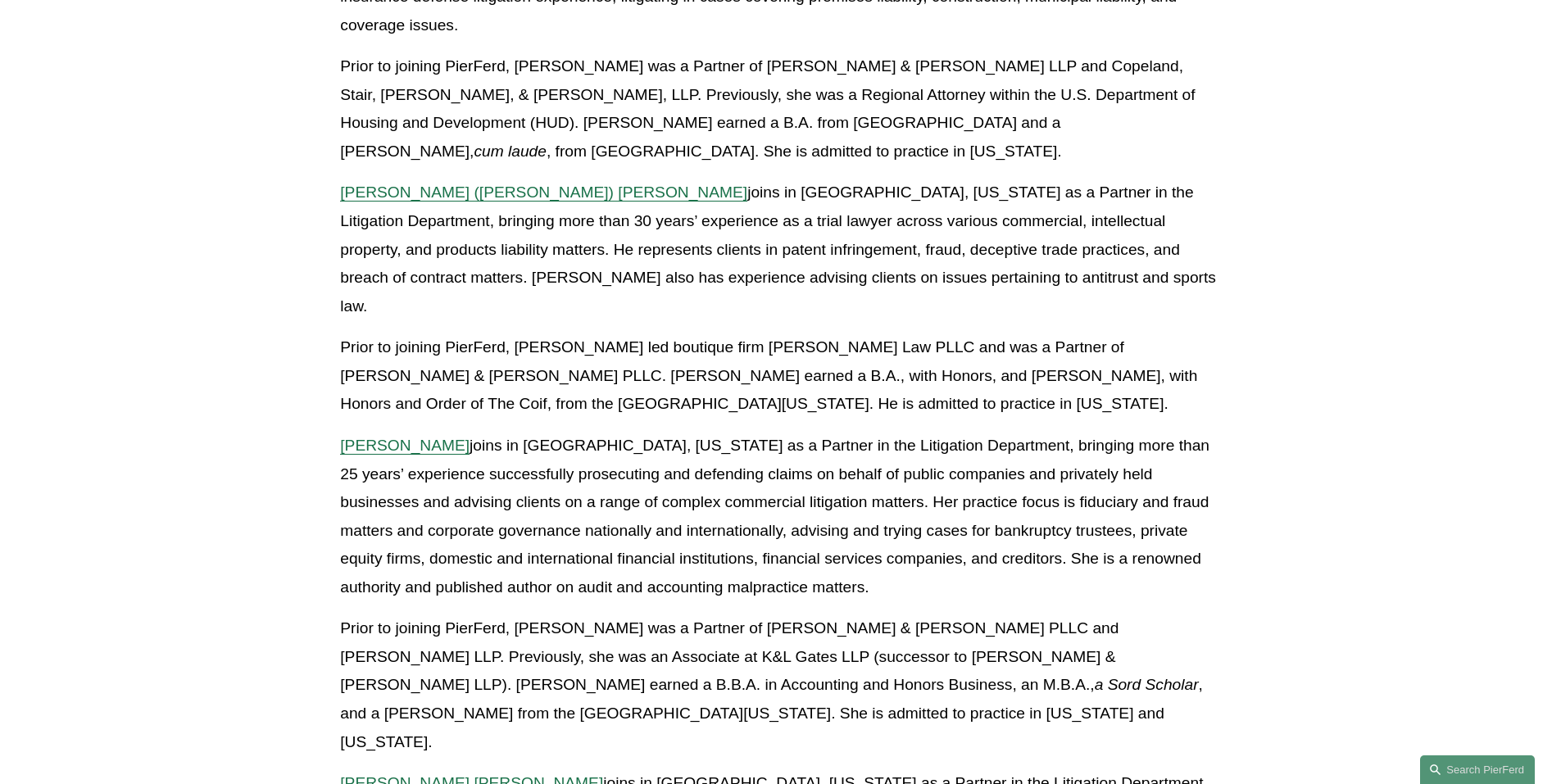
scroll to position [1311, 0]
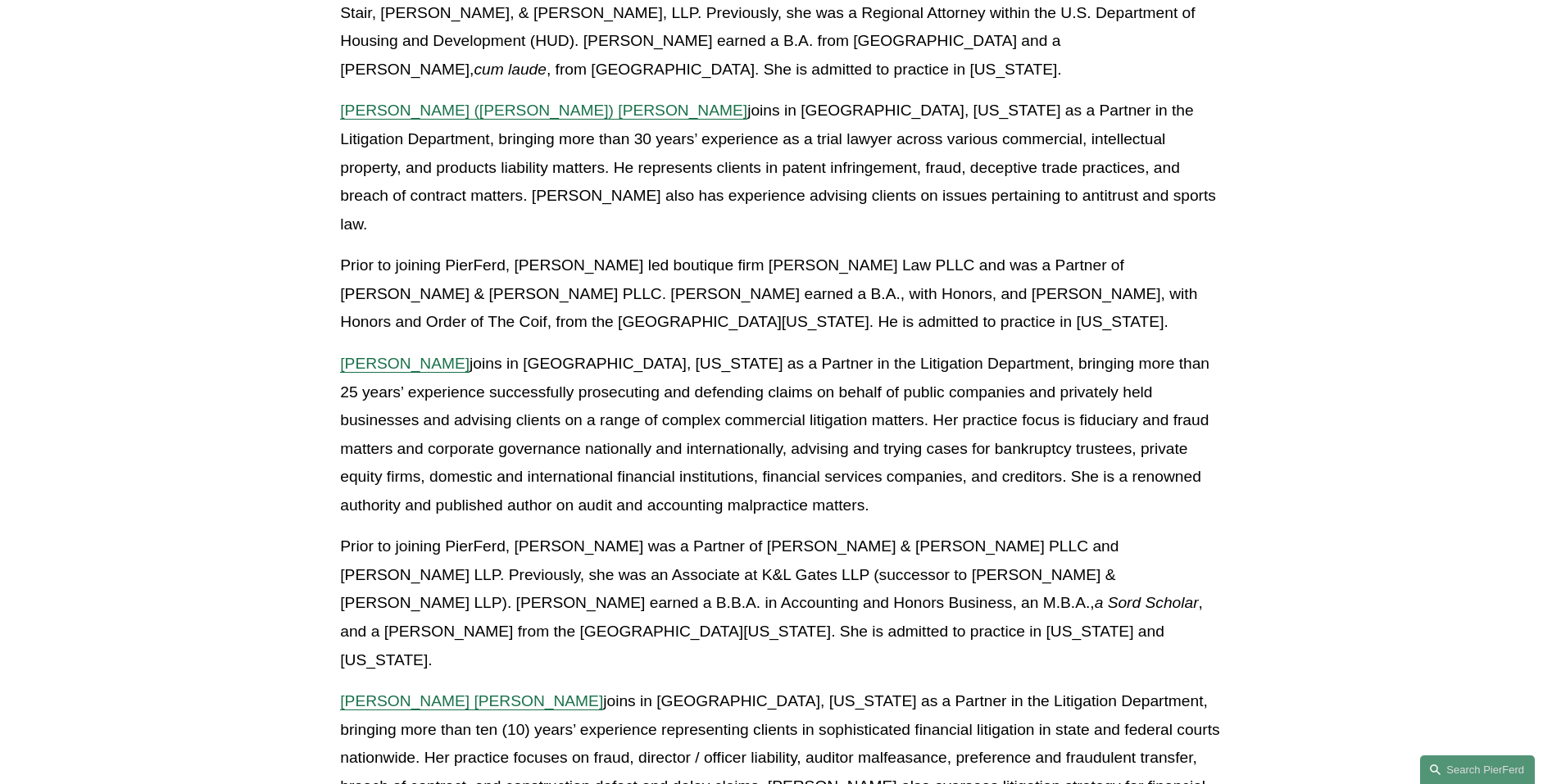
click at [456, 692] on span "Rebecca Muff Randolph" at bounding box center [472, 700] width 263 height 17
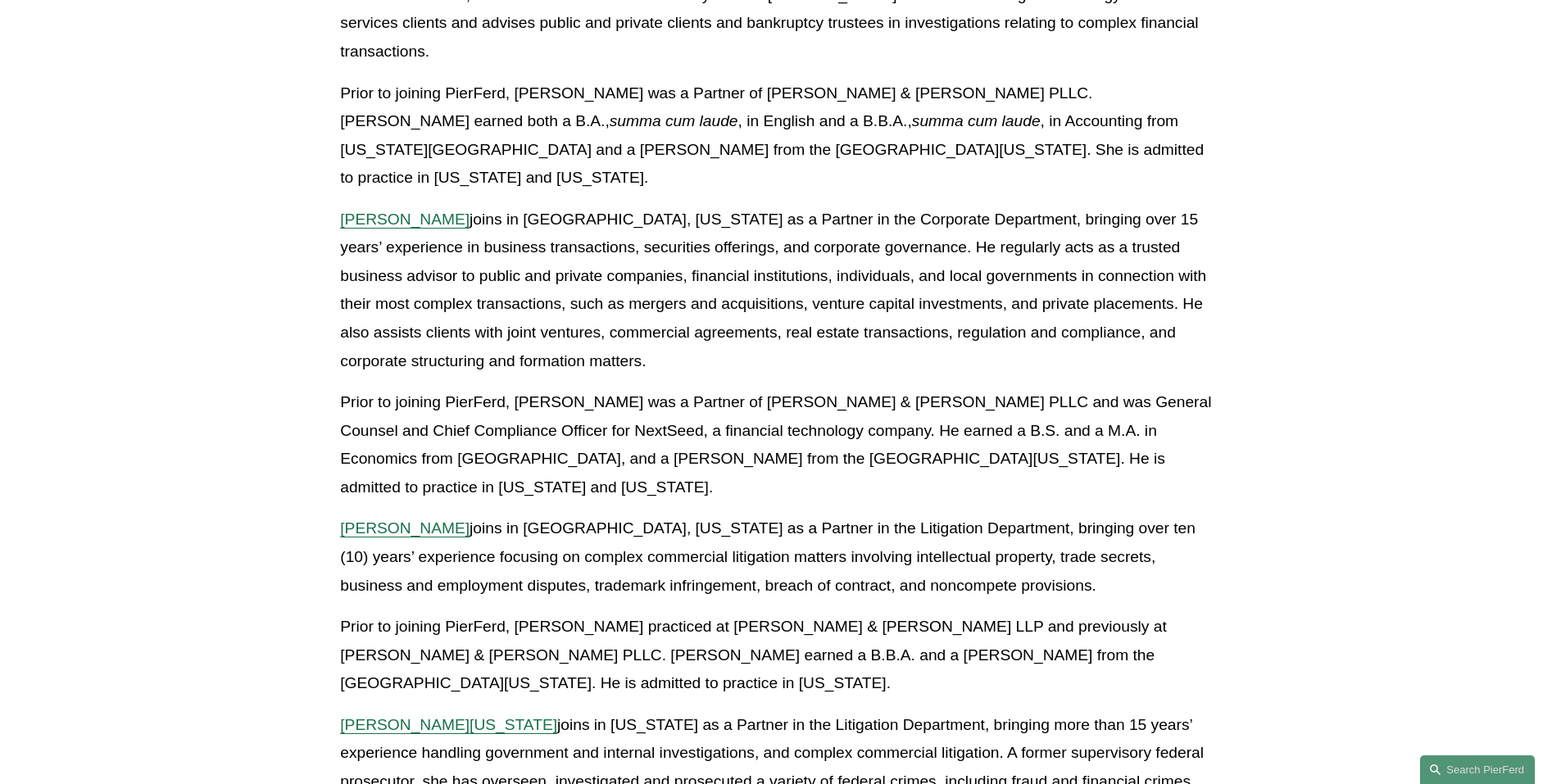
scroll to position [2130, 0]
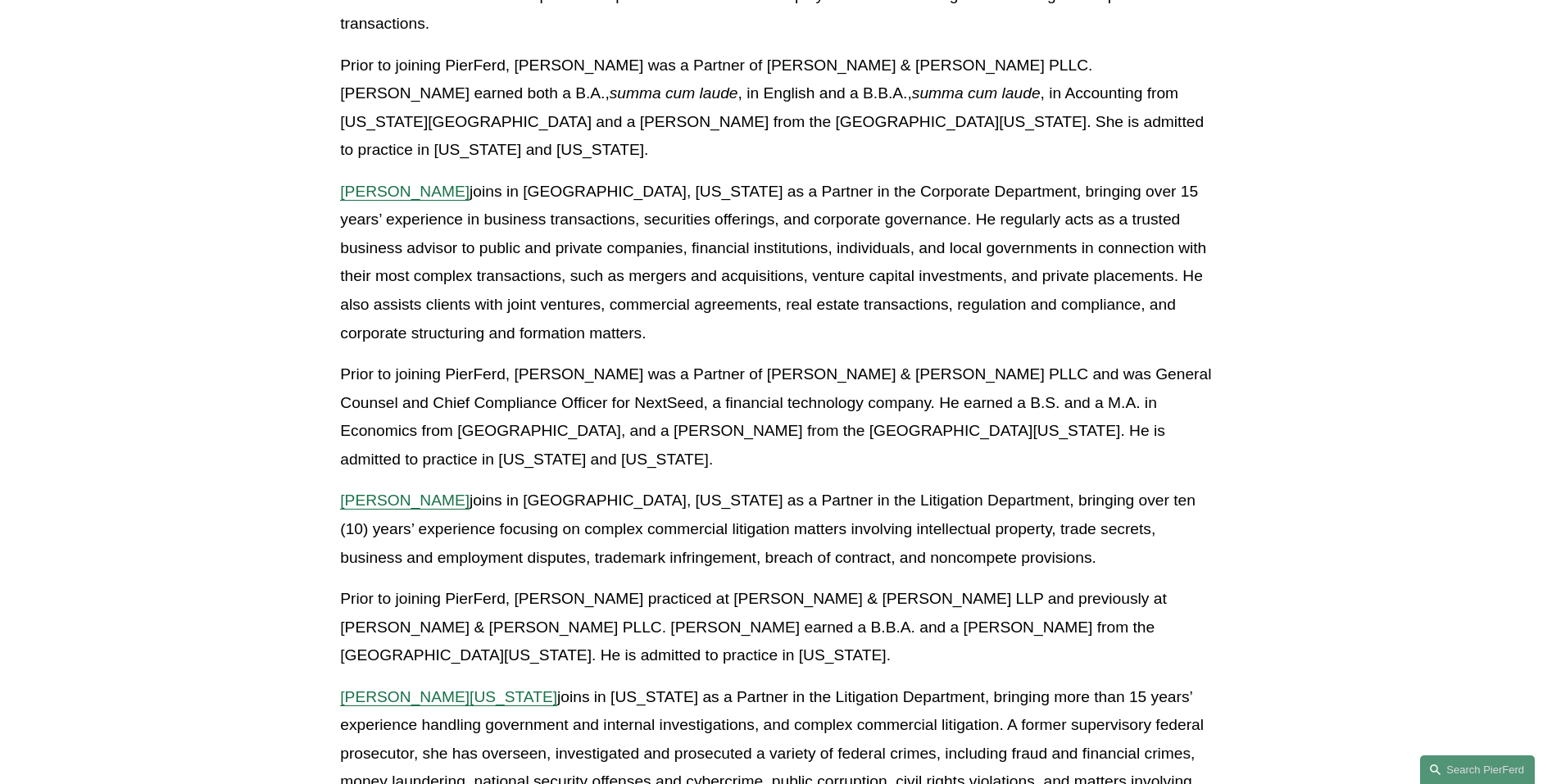
click at [406, 688] on span "Alicia N. Washington" at bounding box center [449, 696] width 217 height 17
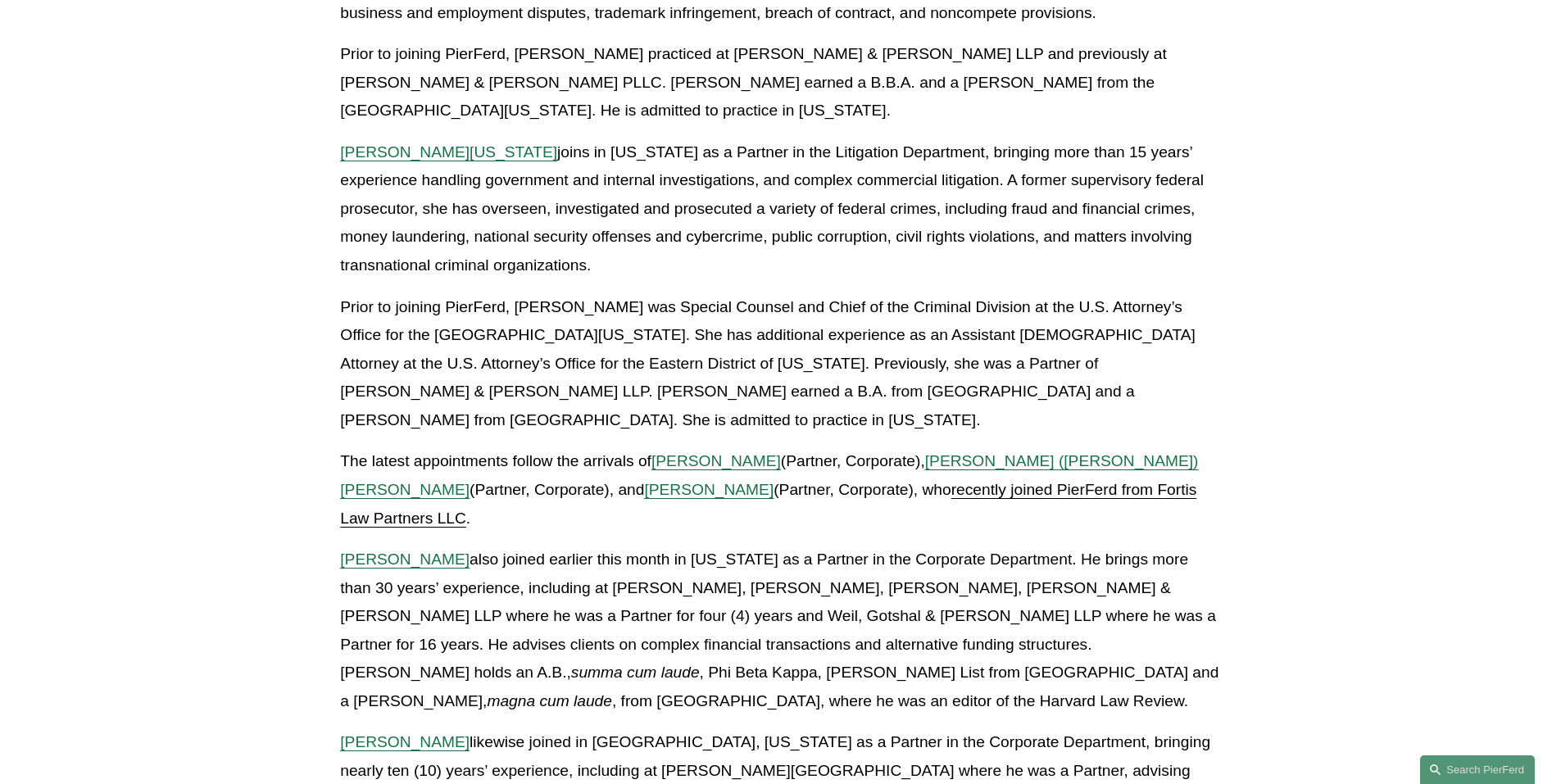
scroll to position [2703, 0]
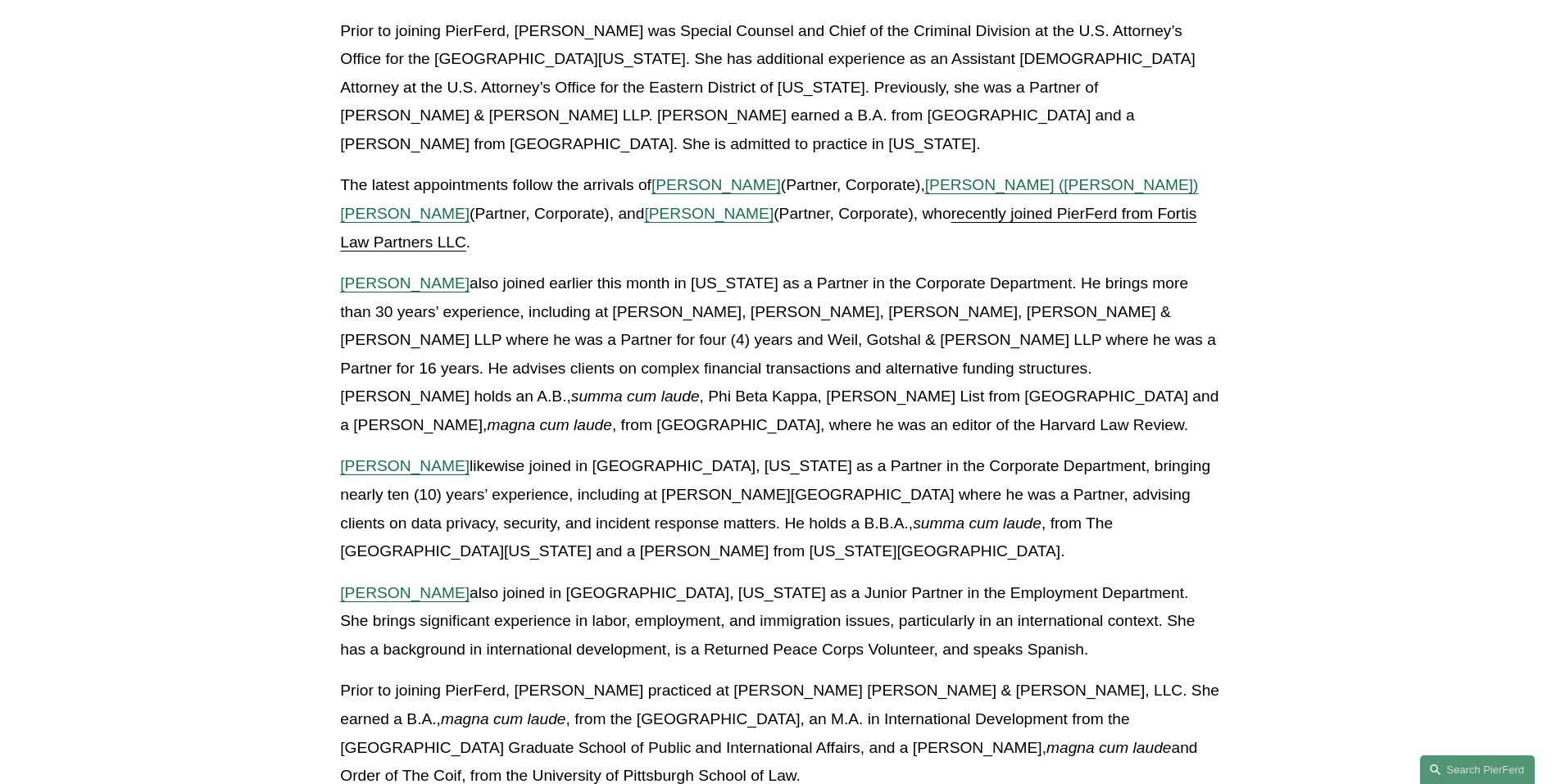
scroll to position [3031, 0]
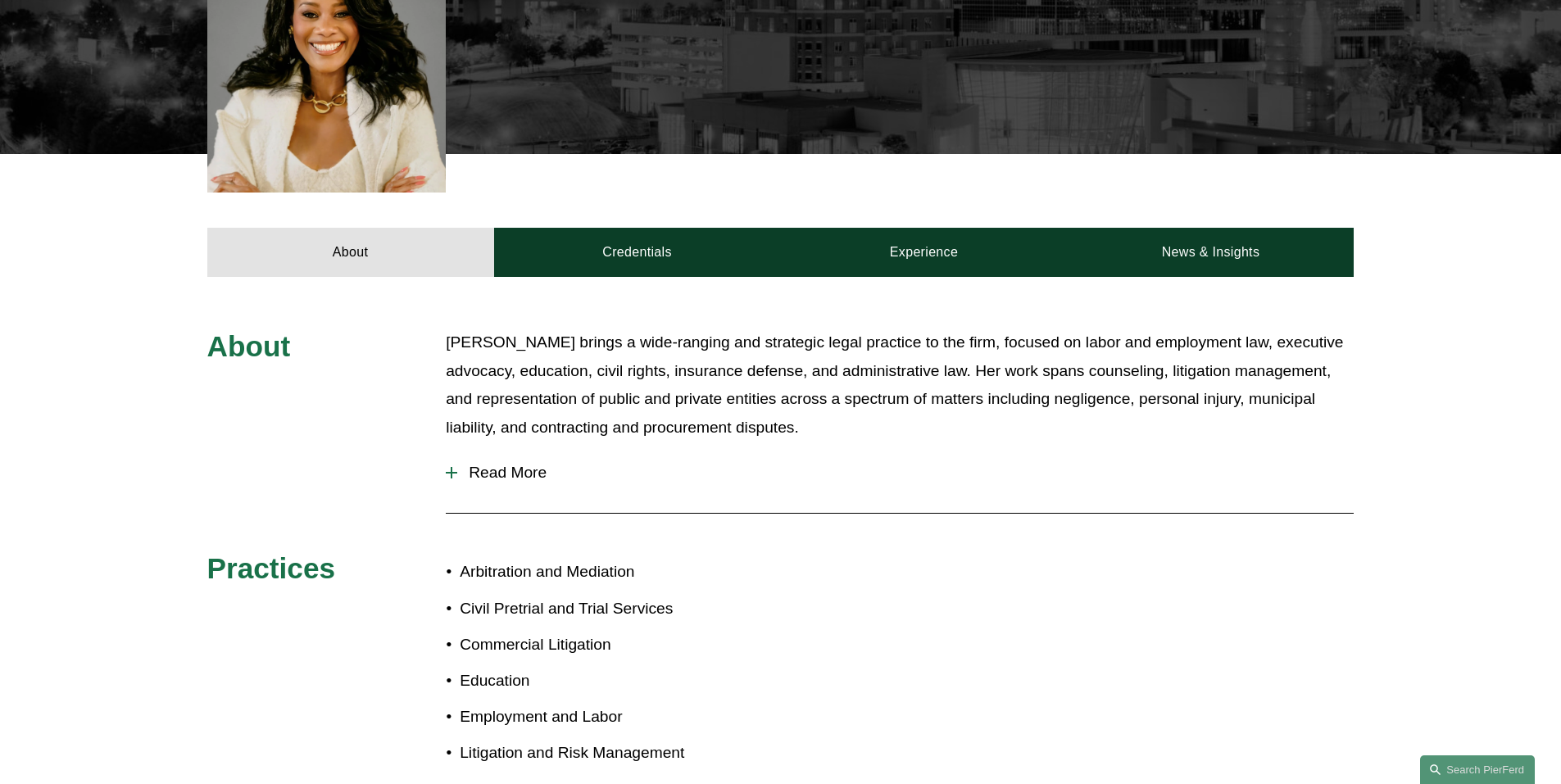
scroll to position [492, 0]
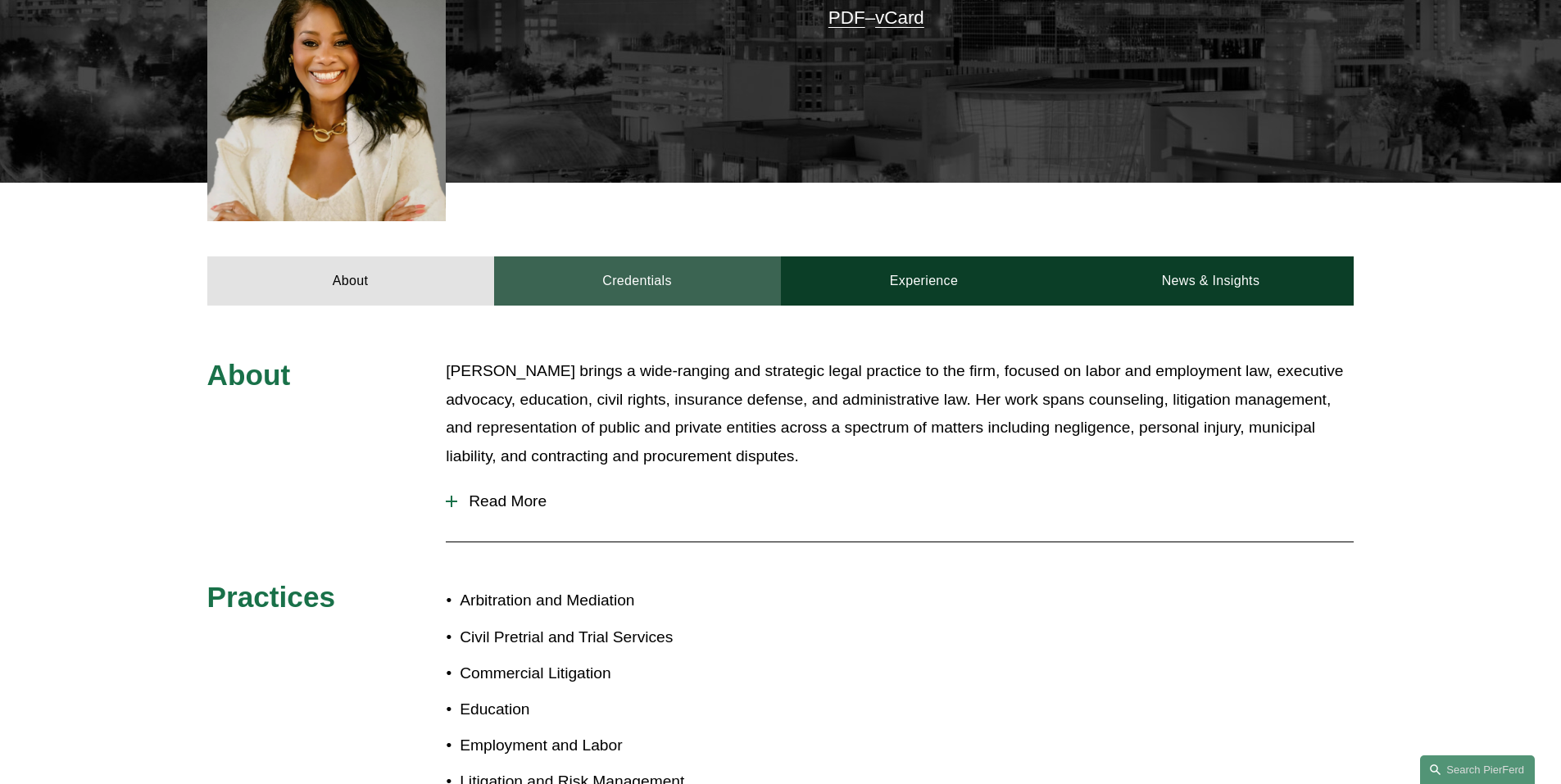
click at [623, 260] on link "Credentials" at bounding box center [637, 281] width 287 height 49
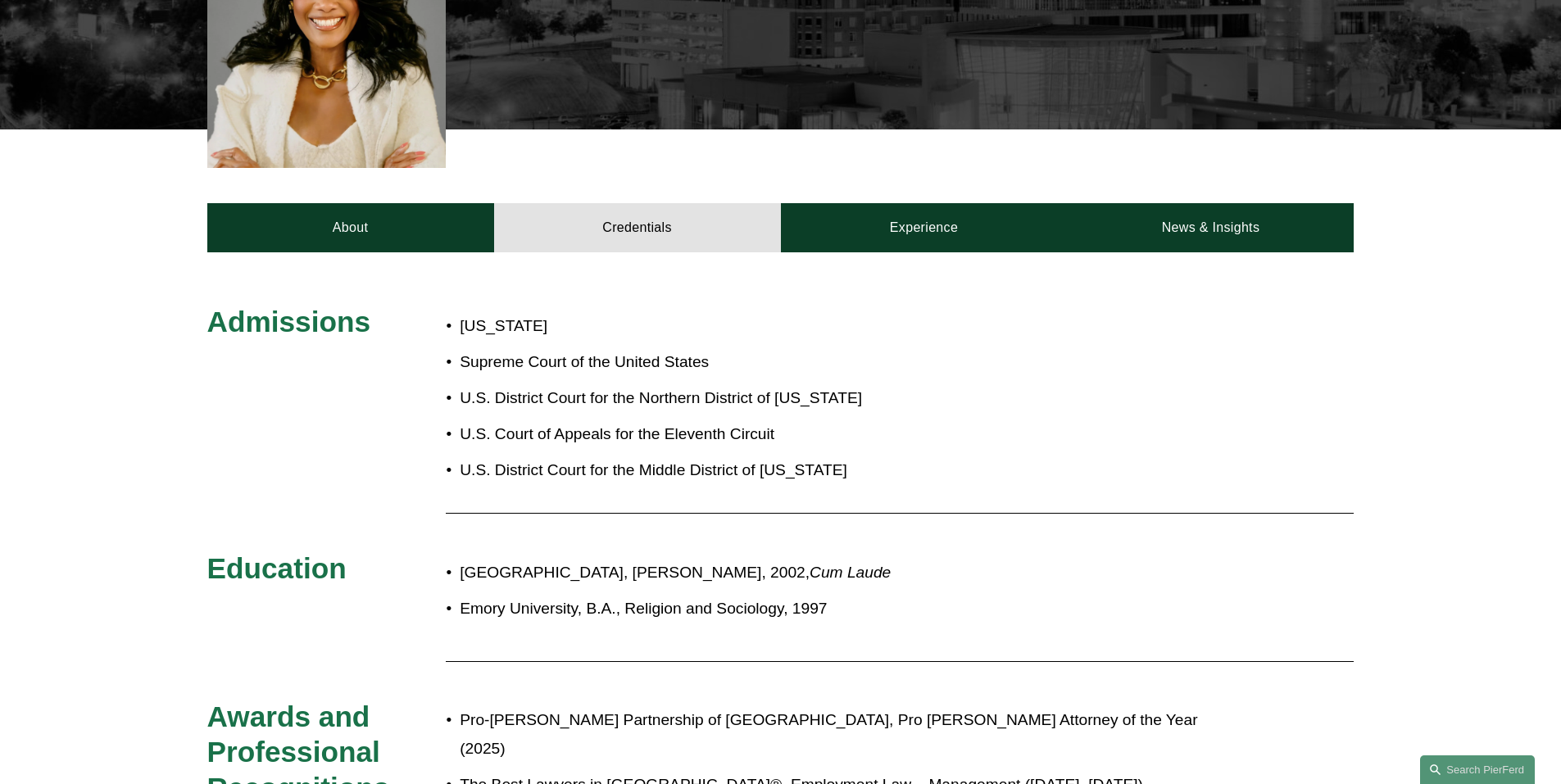
scroll to position [573, 0]
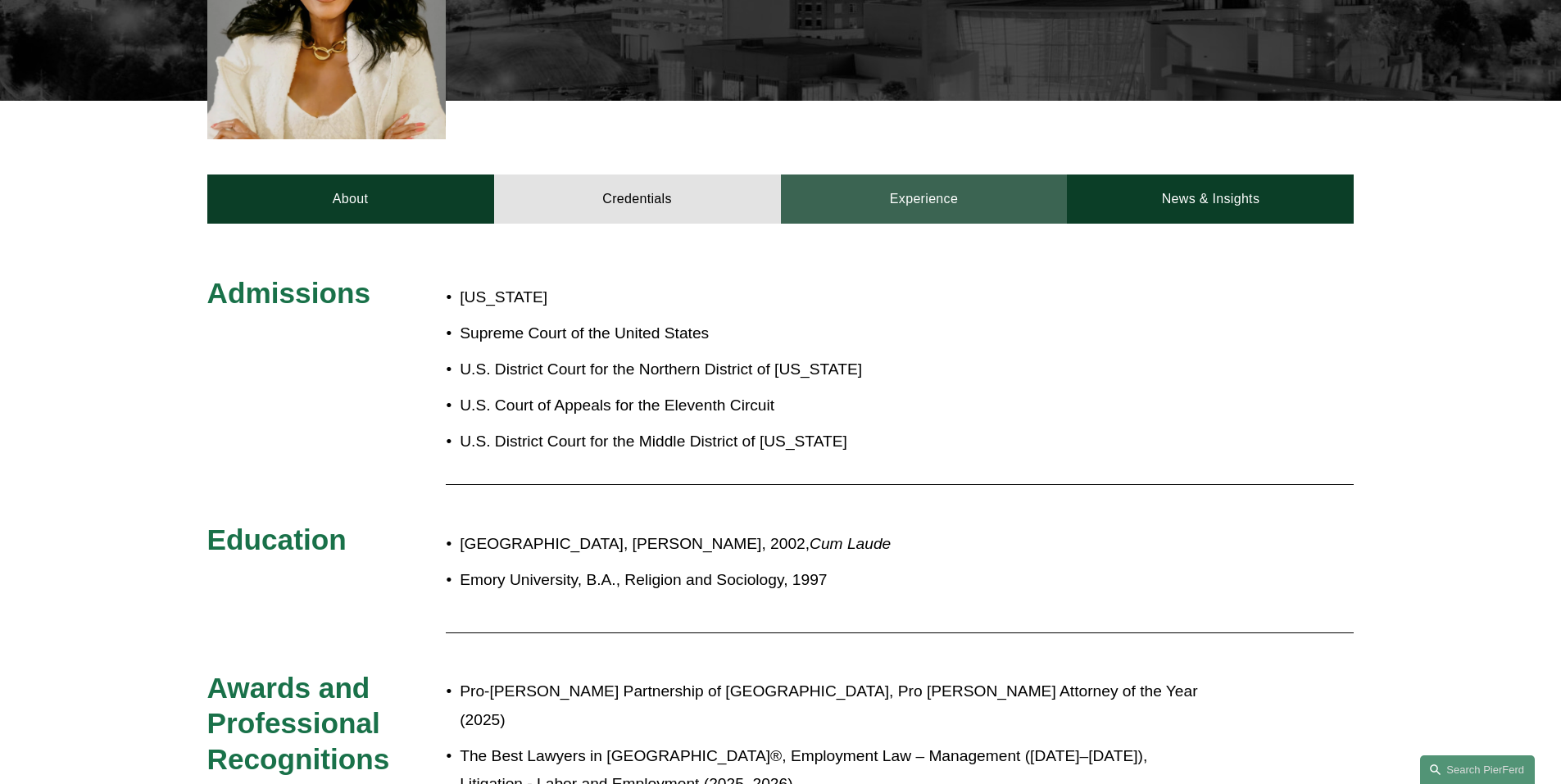
click at [902, 174] on link "Experience" at bounding box center [924, 199] width 287 height 49
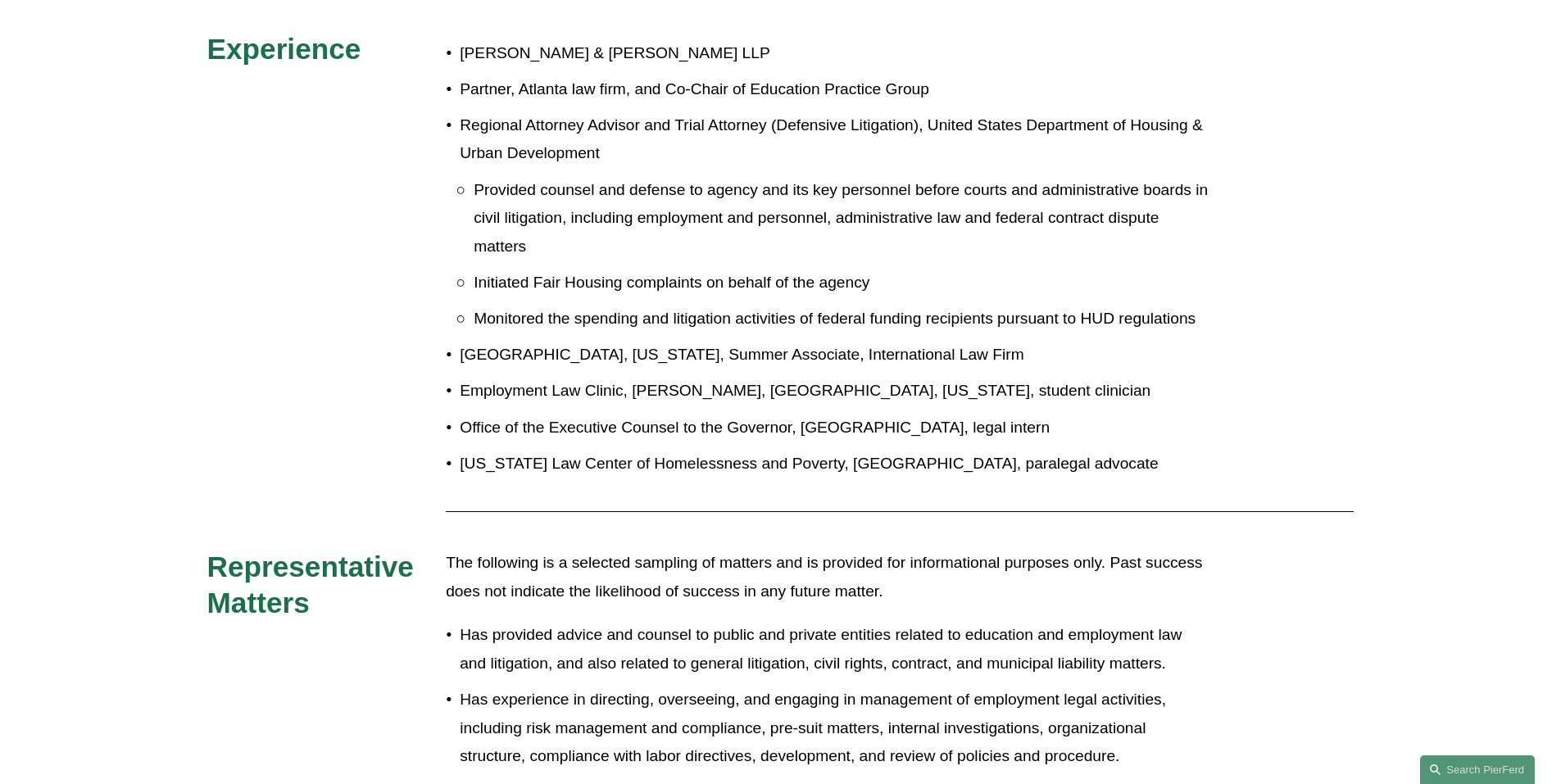
scroll to position [820, 0]
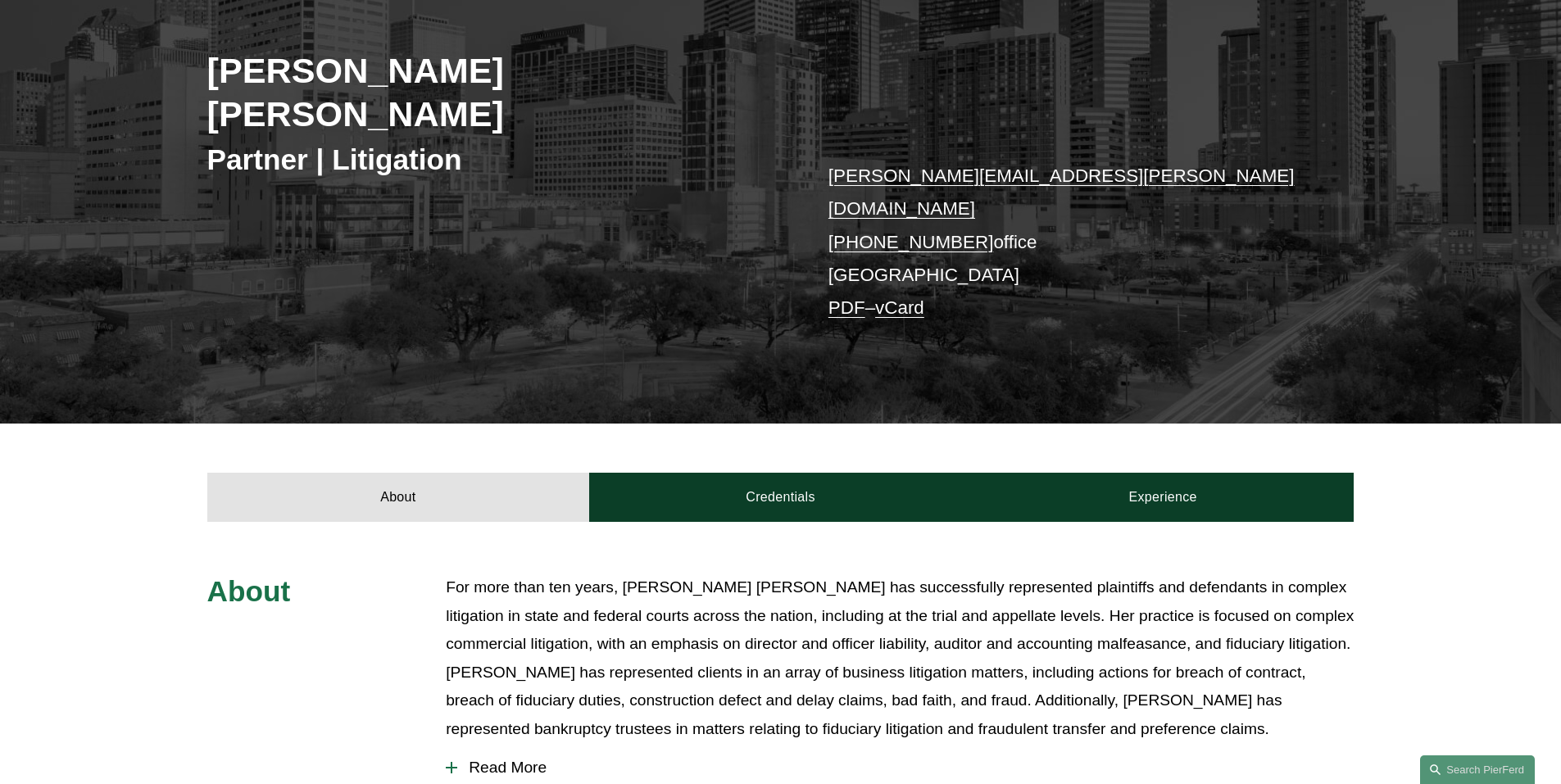
scroll to position [246, 0]
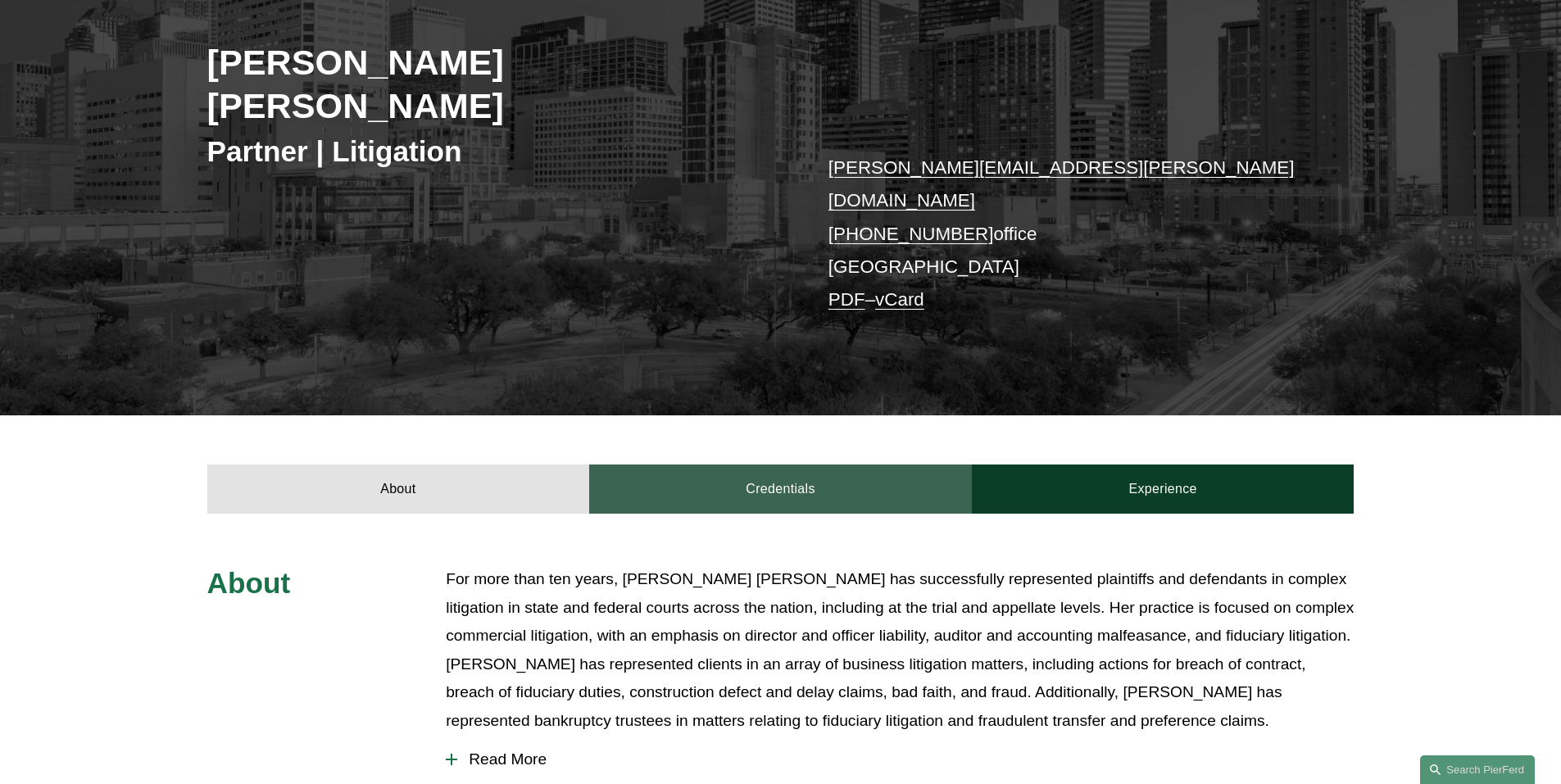
click at [740, 465] on link "Credentials" at bounding box center [780, 489] width 382 height 49
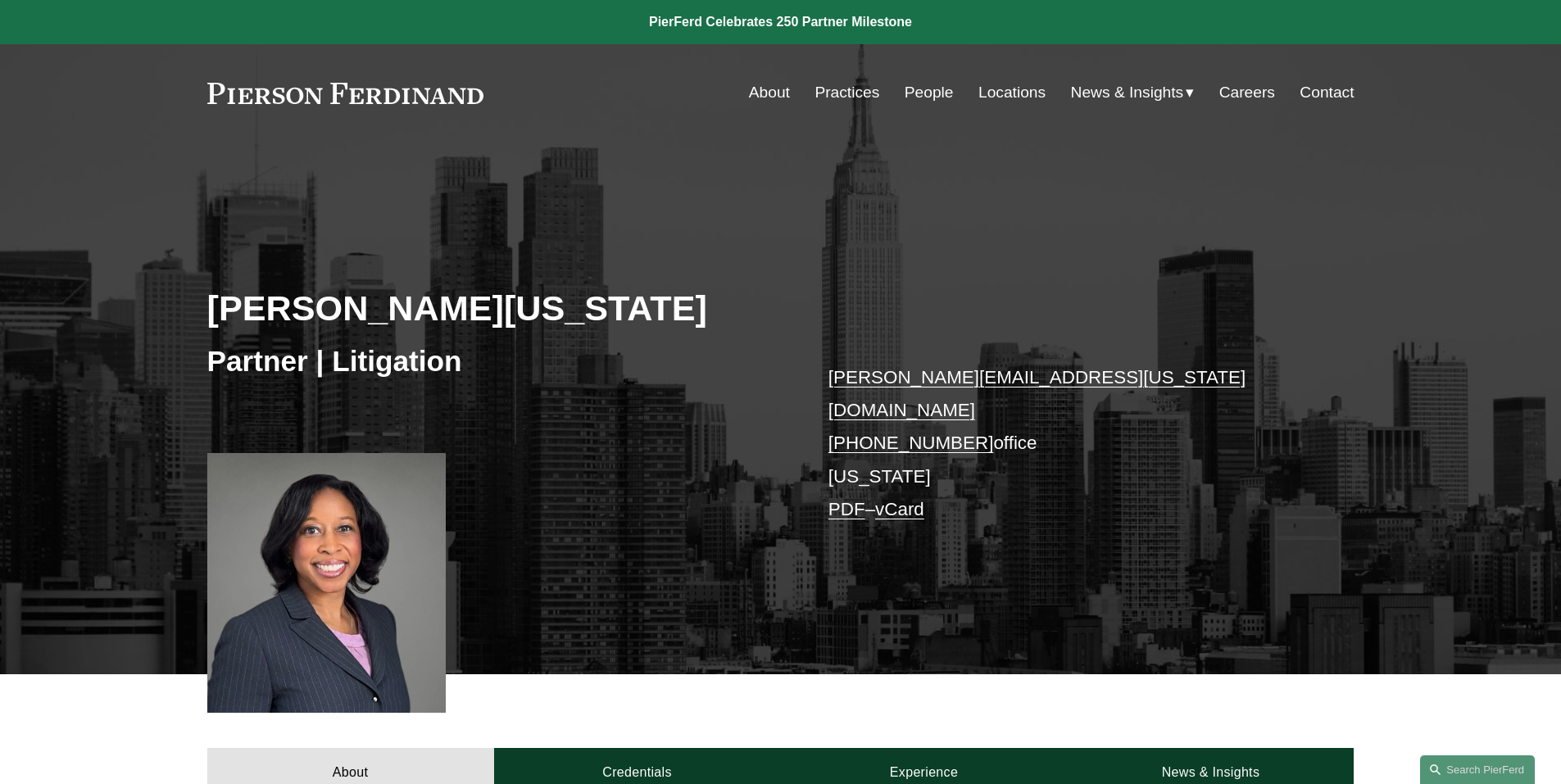
scroll to position [164, 0]
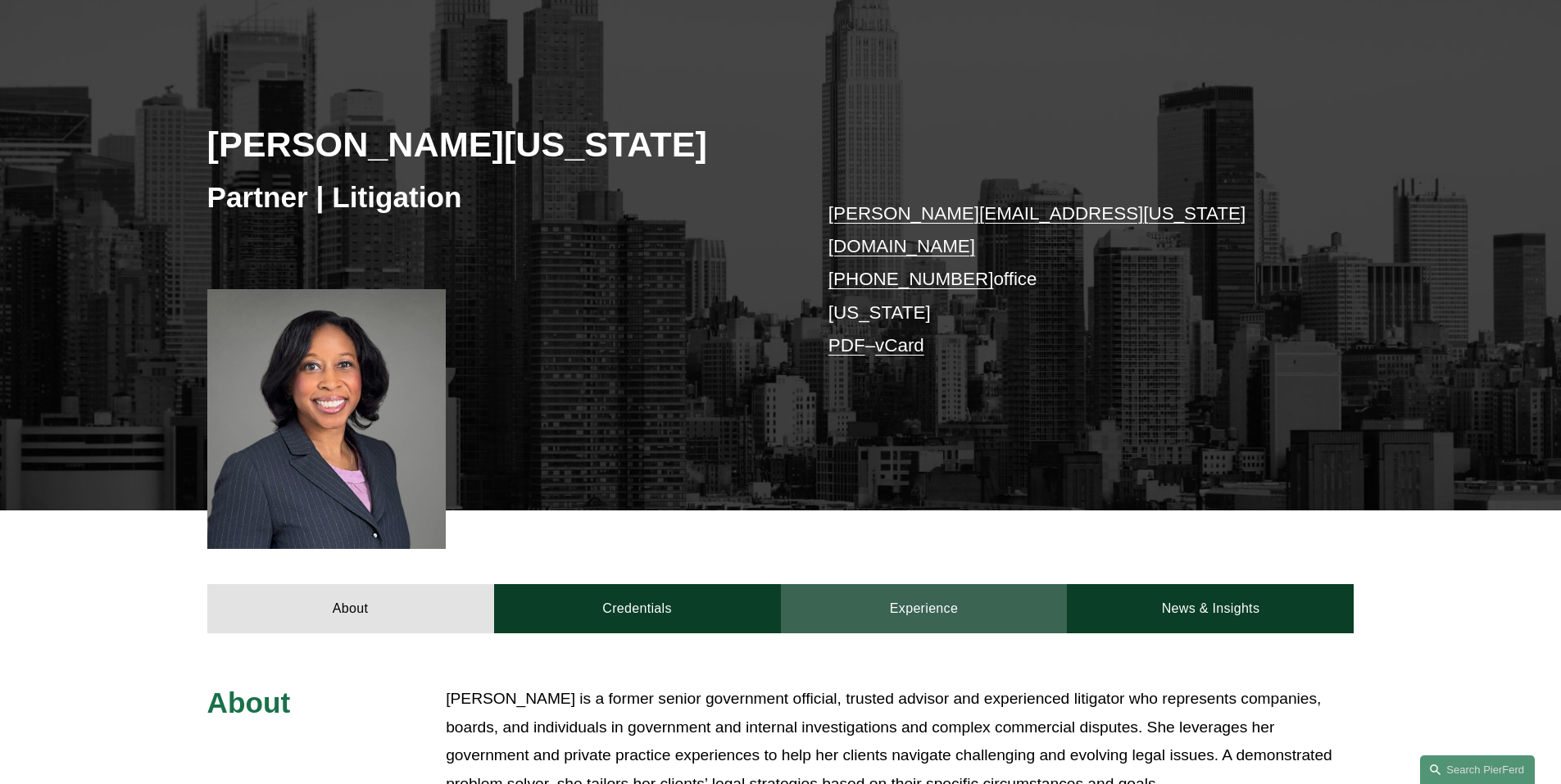
click at [917, 593] on link "Experience" at bounding box center [924, 609] width 287 height 49
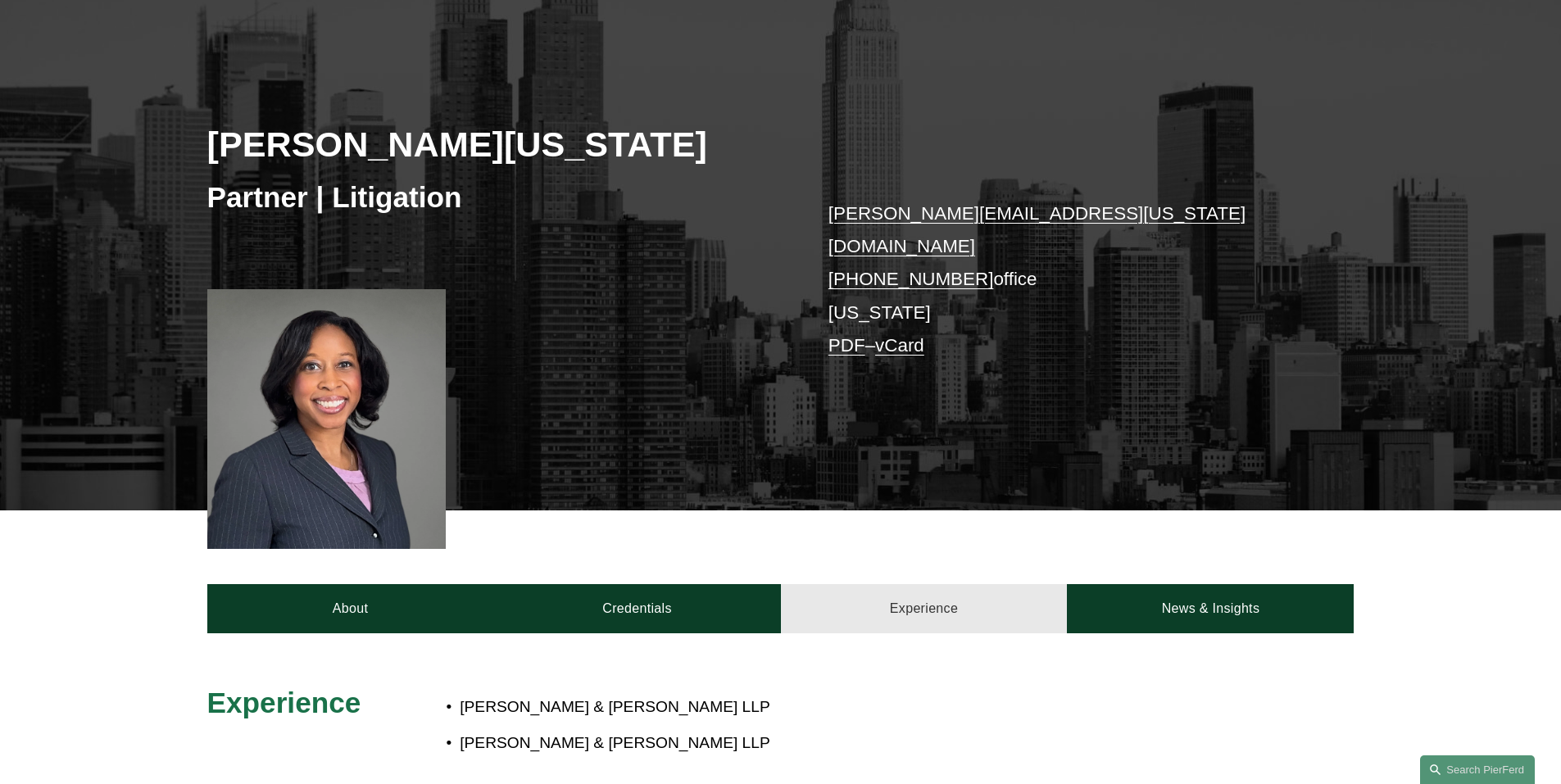
scroll to position [328, 0]
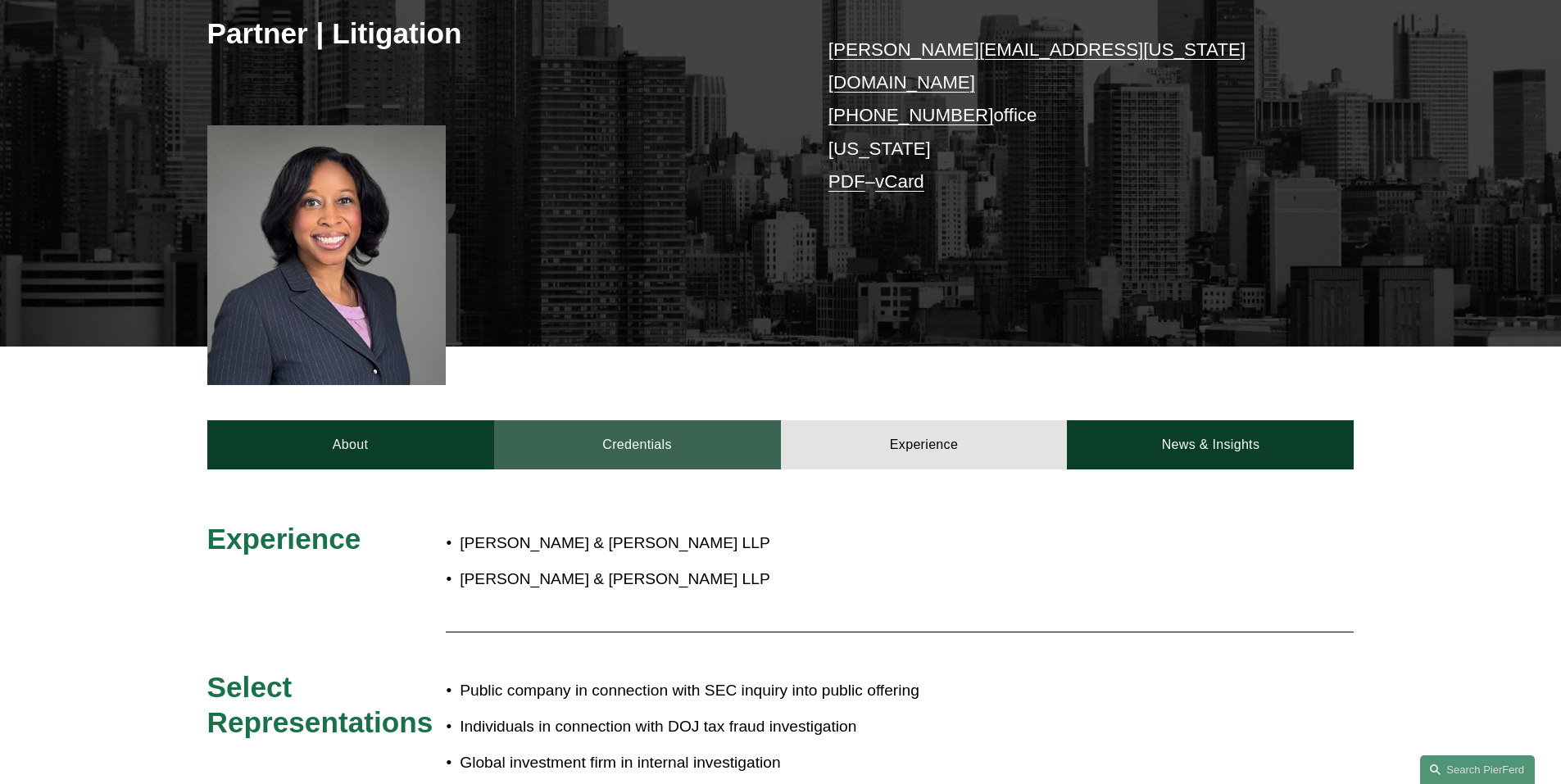
click at [690, 432] on link "Credentials" at bounding box center [637, 444] width 287 height 49
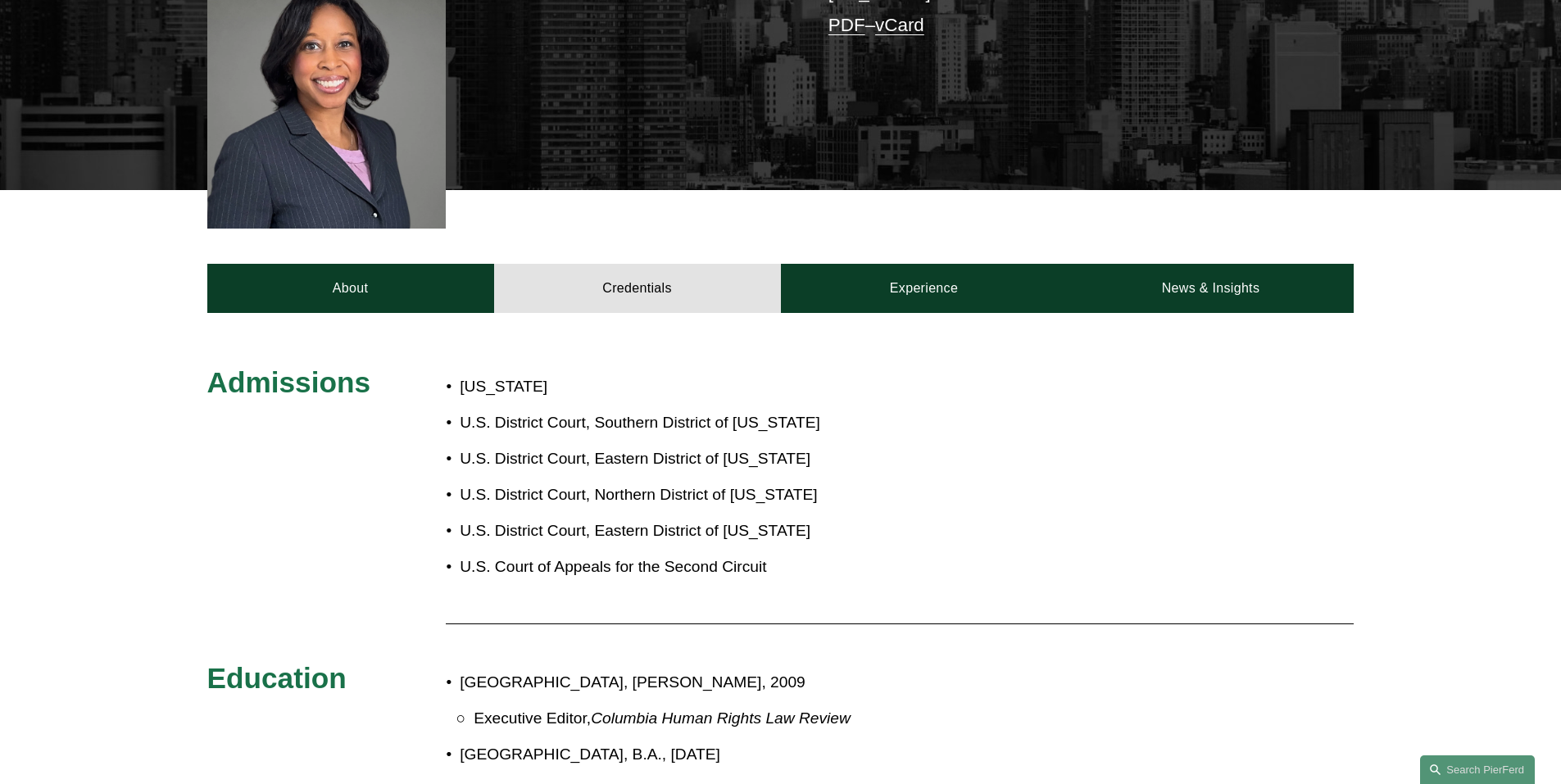
scroll to position [492, 0]
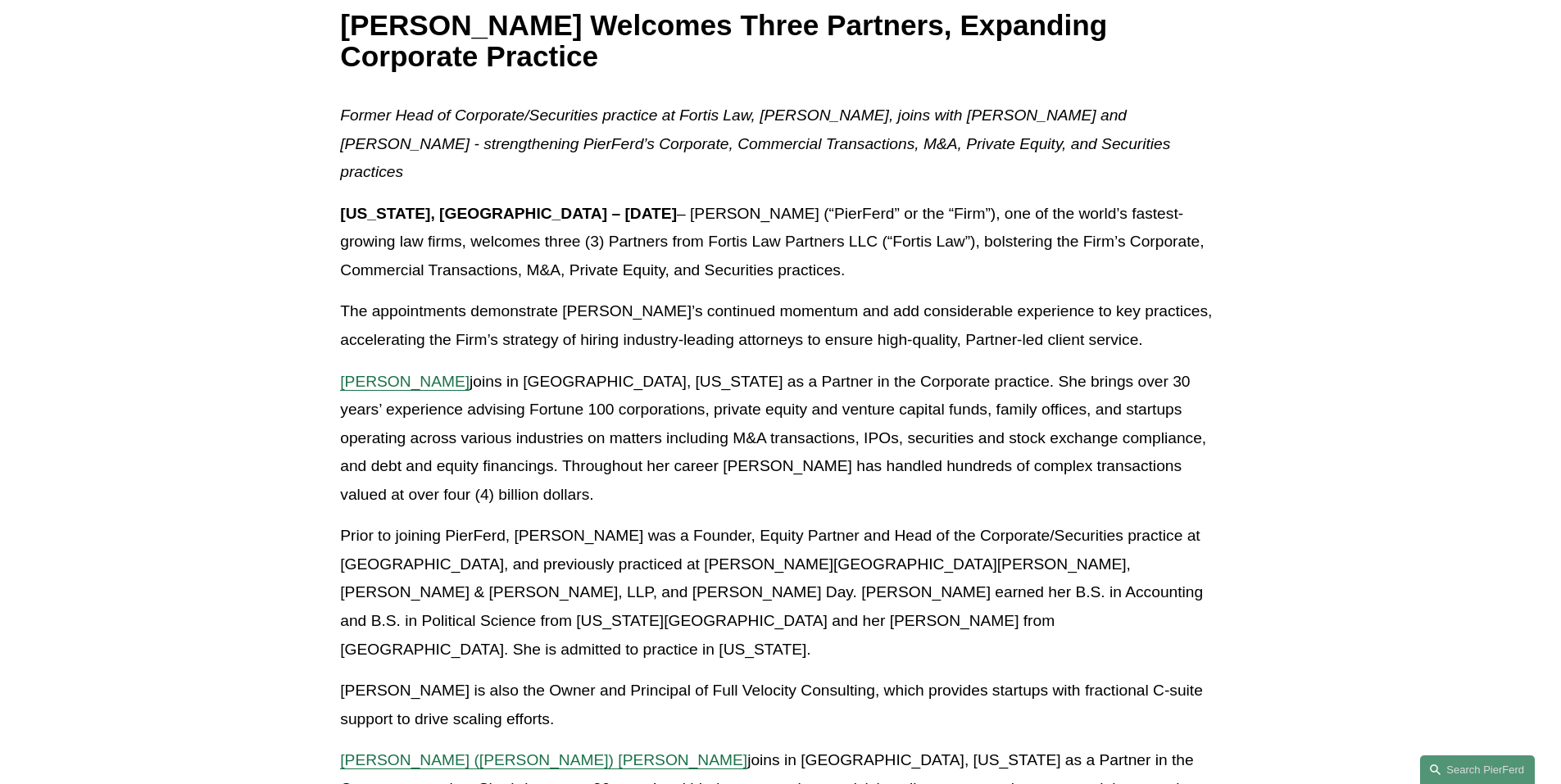
scroll to position [328, 0]
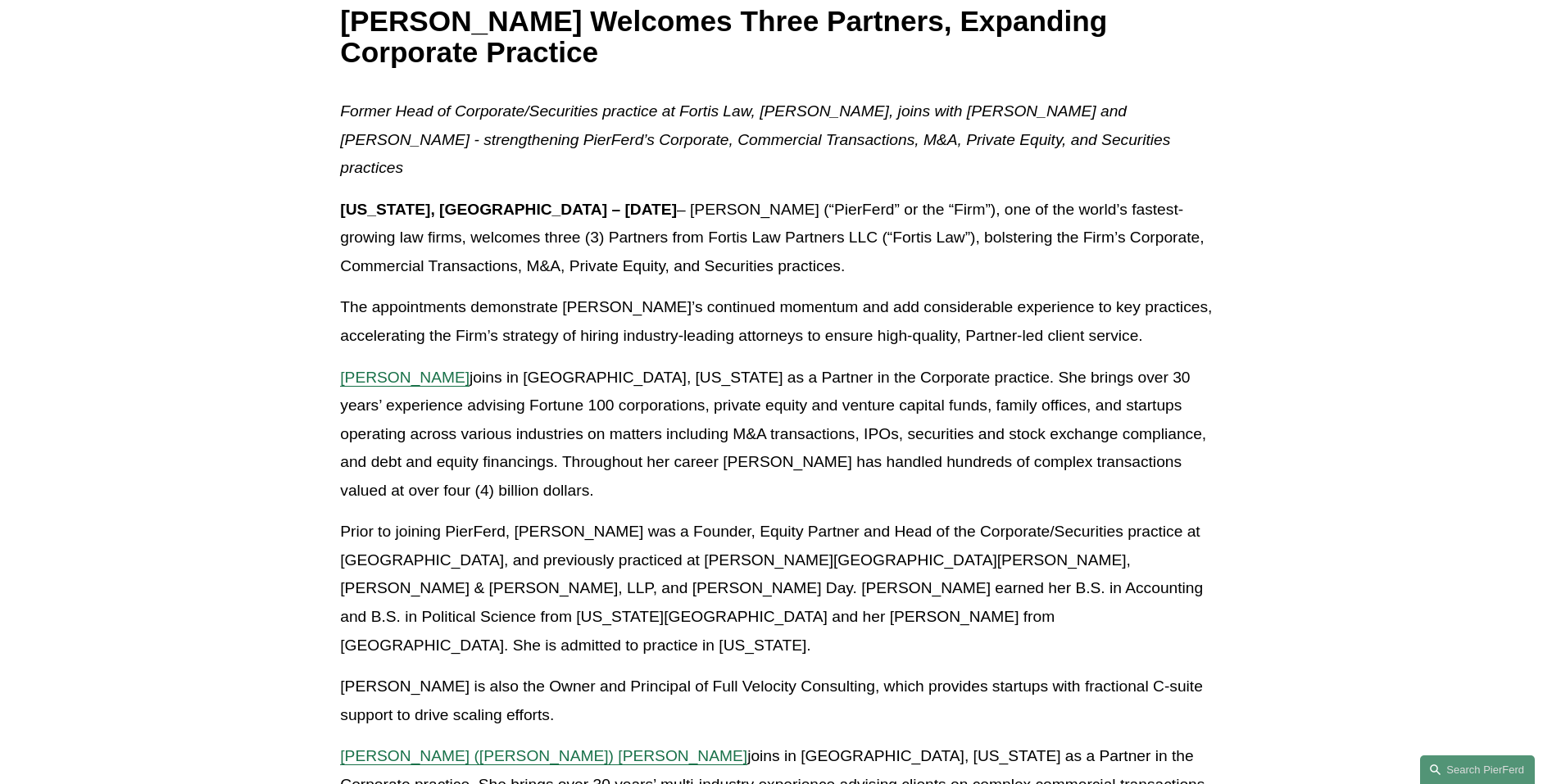
click at [366, 364] on p "[PERSON_NAME] joins in [GEOGRAPHIC_DATA], [US_STATE] as a Partner in the Corpor…" at bounding box center [780, 434] width 880 height 141
click at [388, 369] on span "[PERSON_NAME]" at bounding box center [405, 377] width 130 height 17
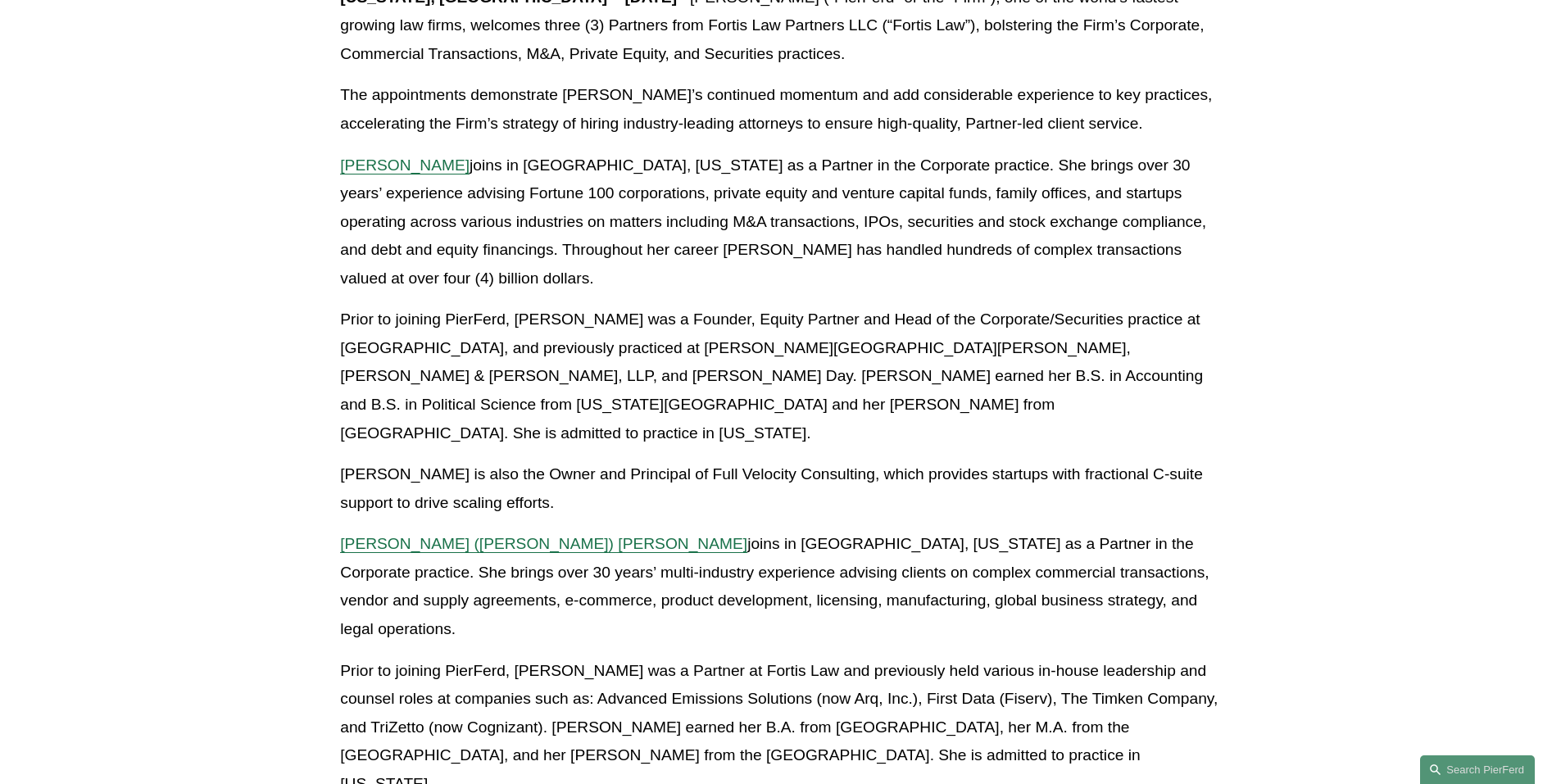
scroll to position [573, 0]
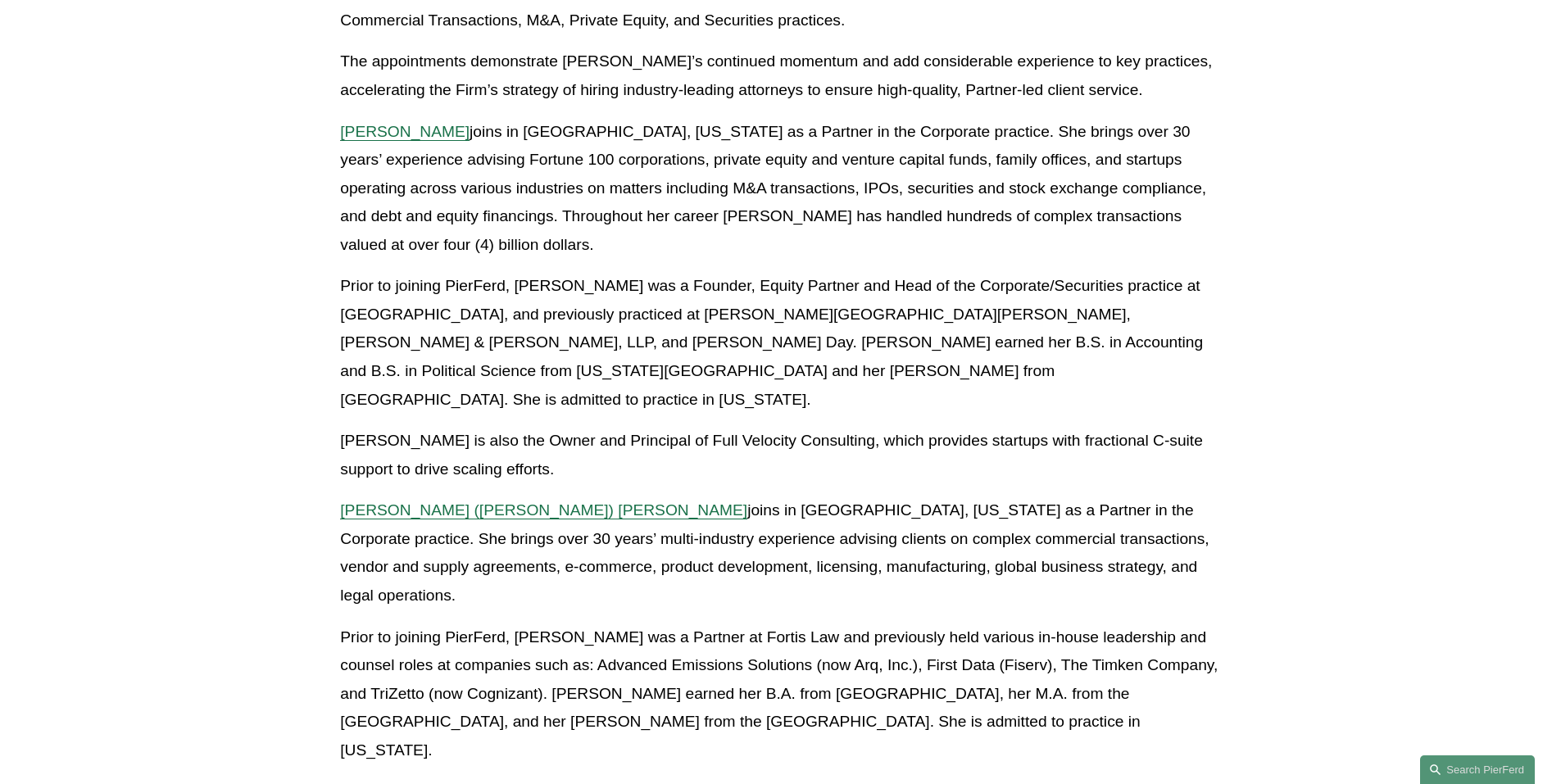
click at [508, 501] on span "Christine (Chris) B. Amrhein" at bounding box center [544, 509] width 407 height 17
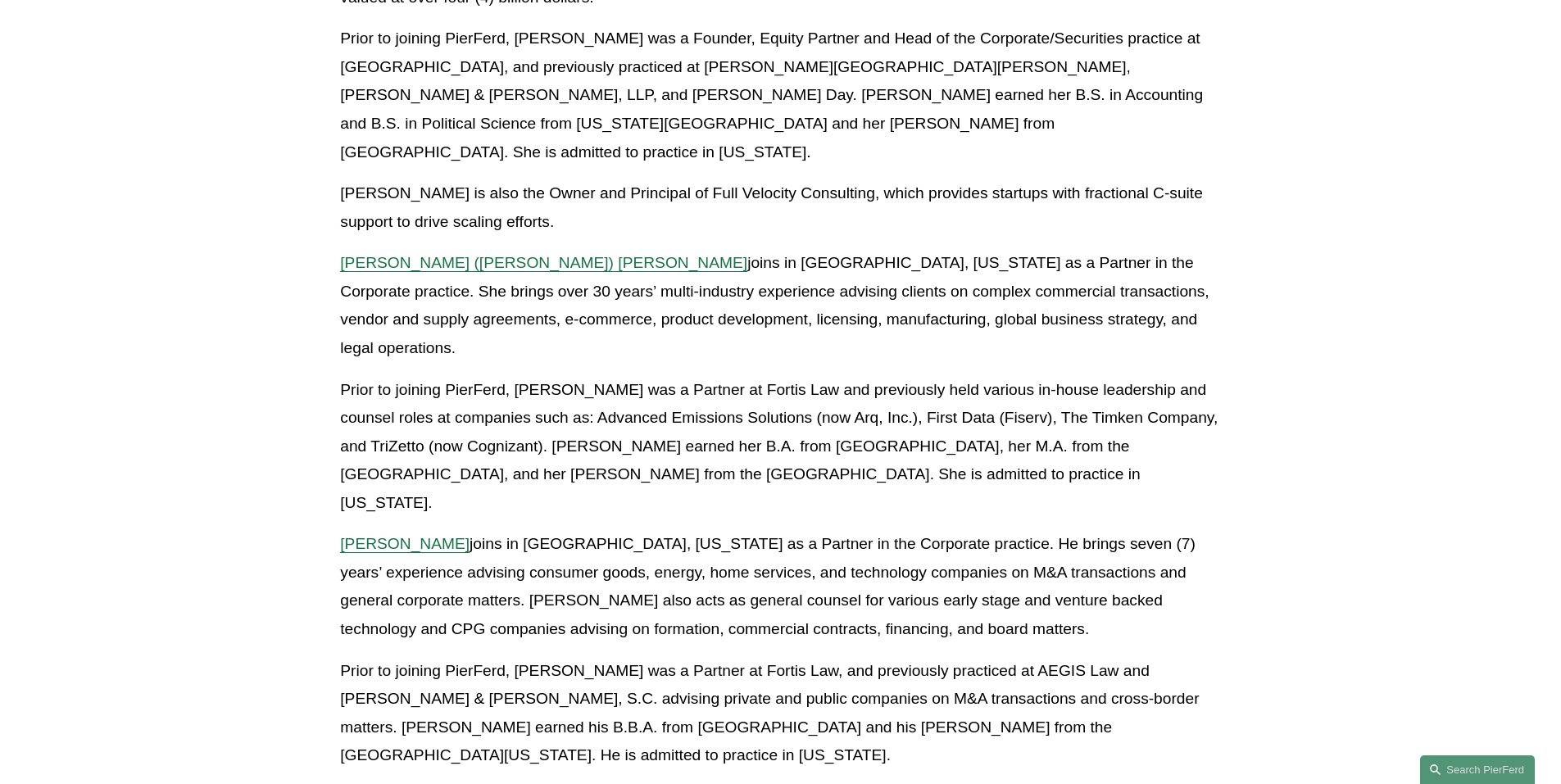
scroll to position [901, 0]
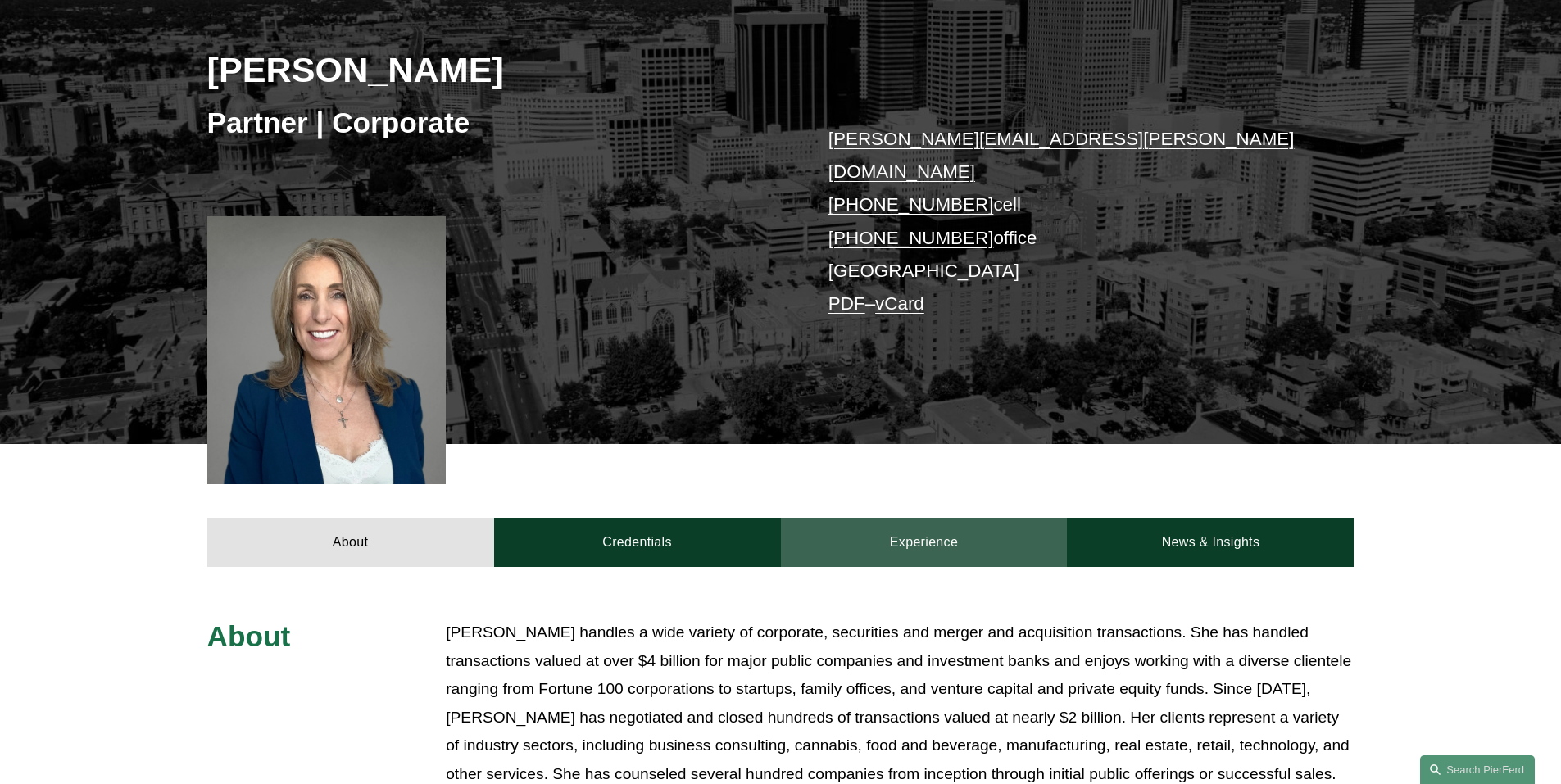
scroll to position [246, 0]
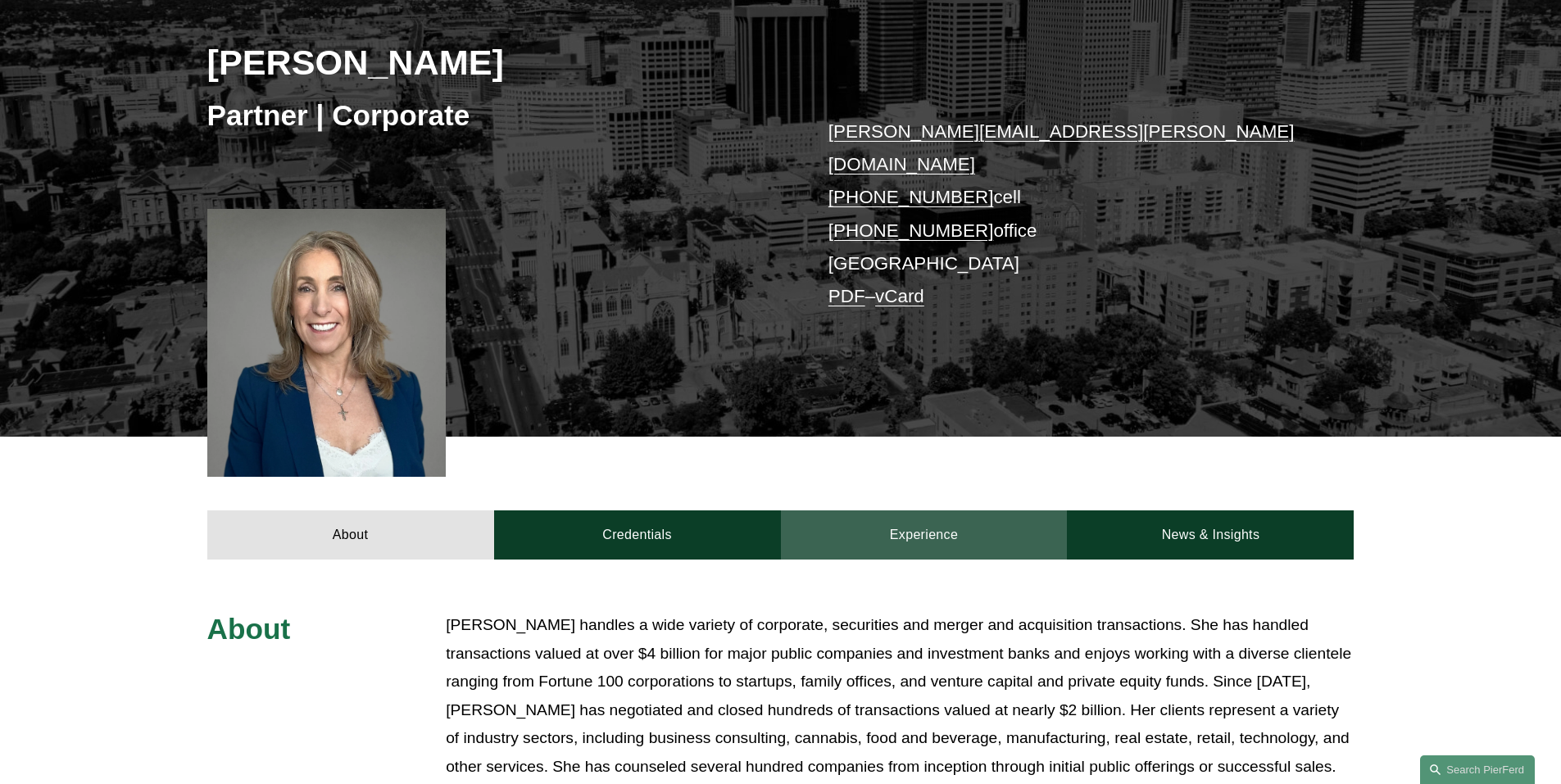
click at [977, 510] on link "Experience" at bounding box center [924, 535] width 287 height 49
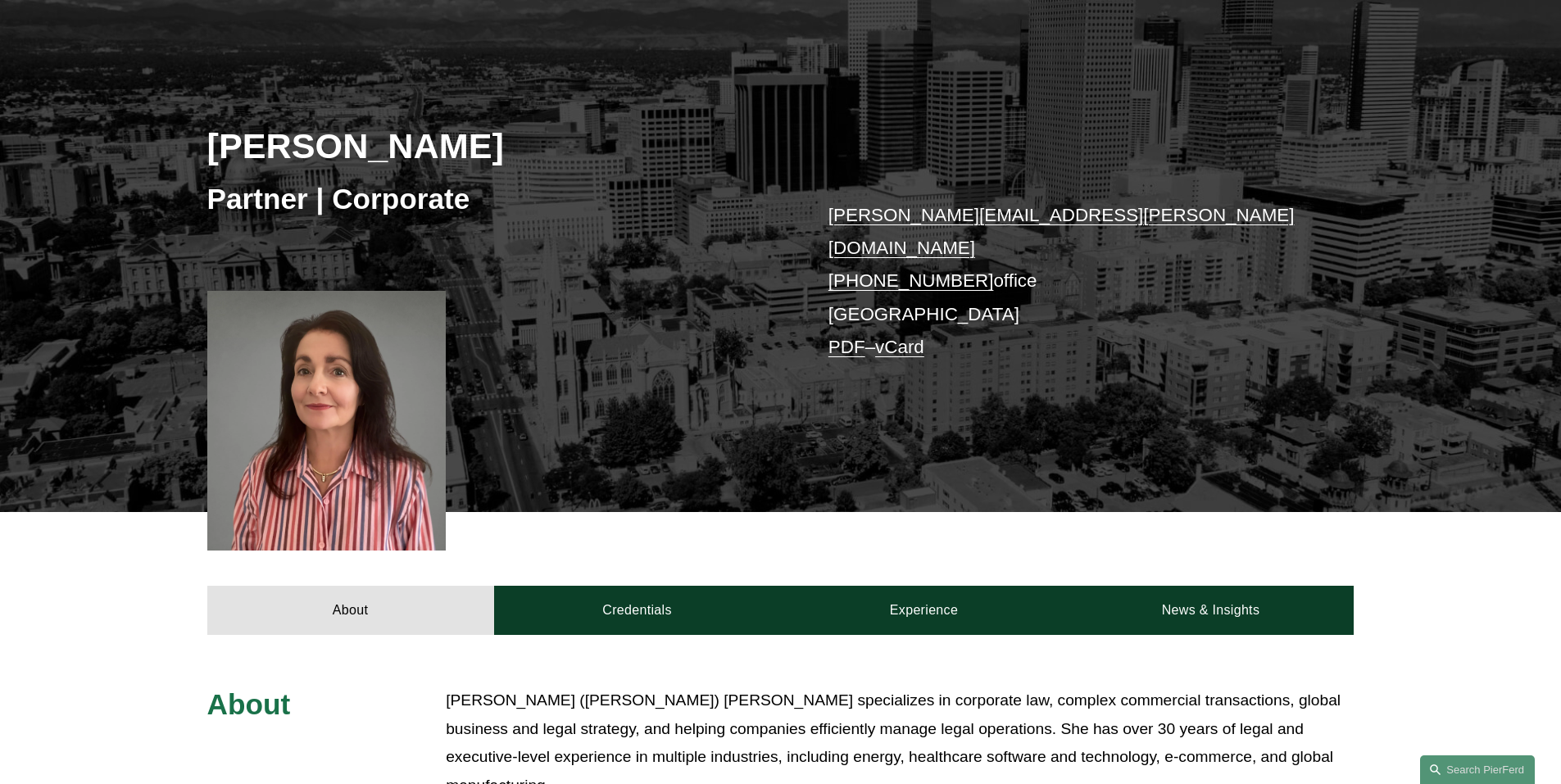
scroll to position [164, 0]
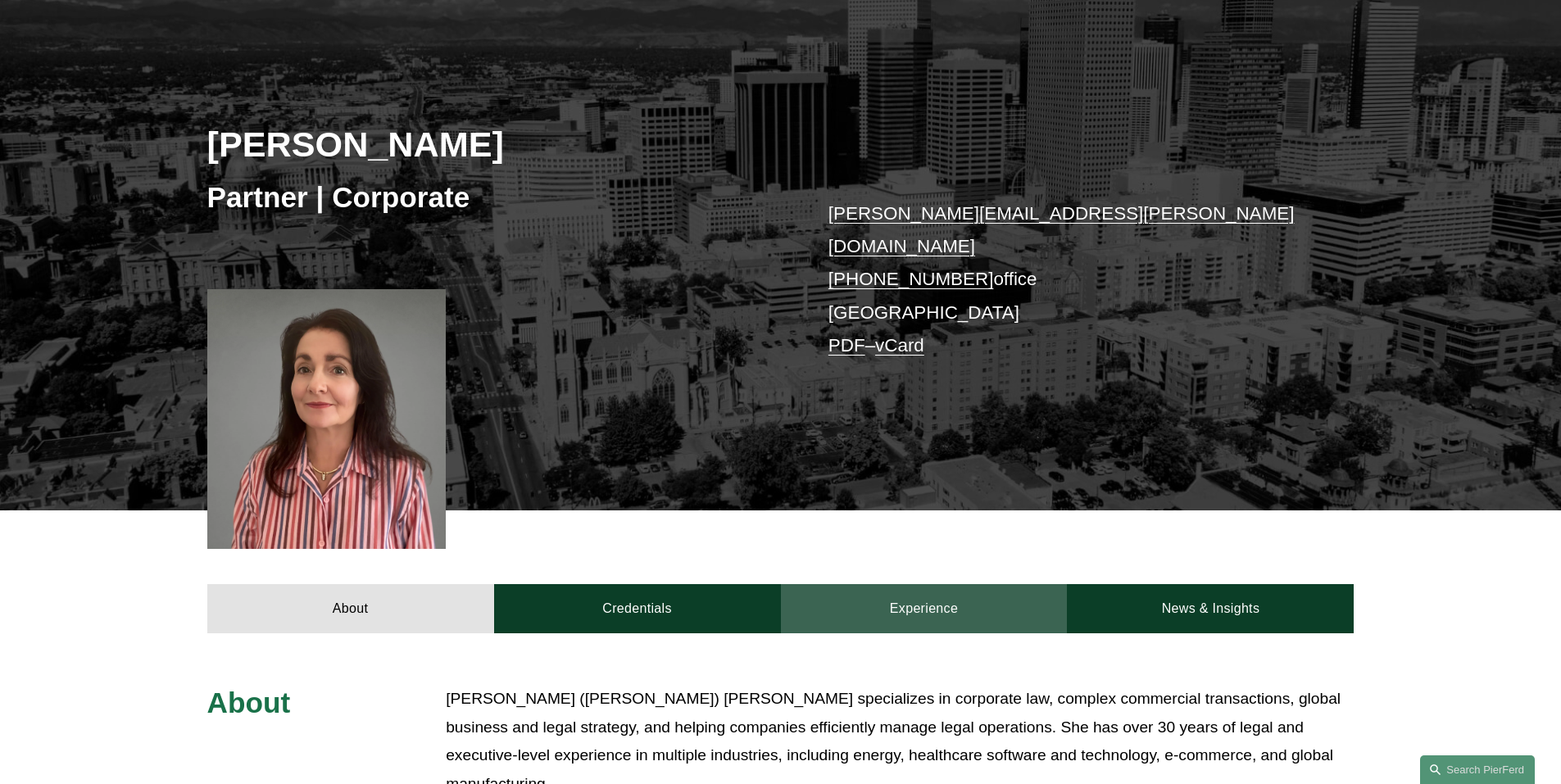
click at [938, 588] on link "Experience" at bounding box center [924, 609] width 287 height 49
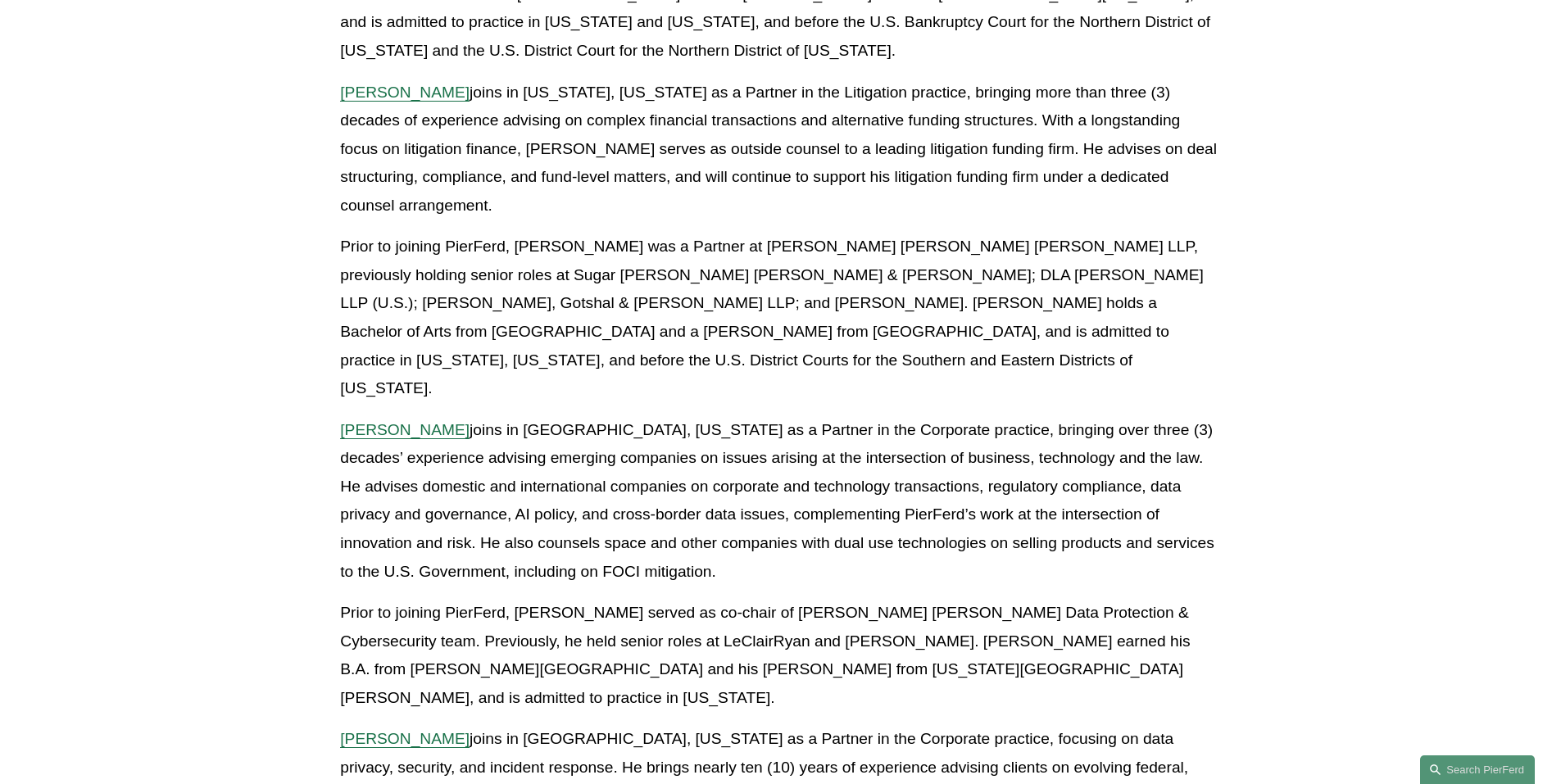
scroll to position [1147, 0]
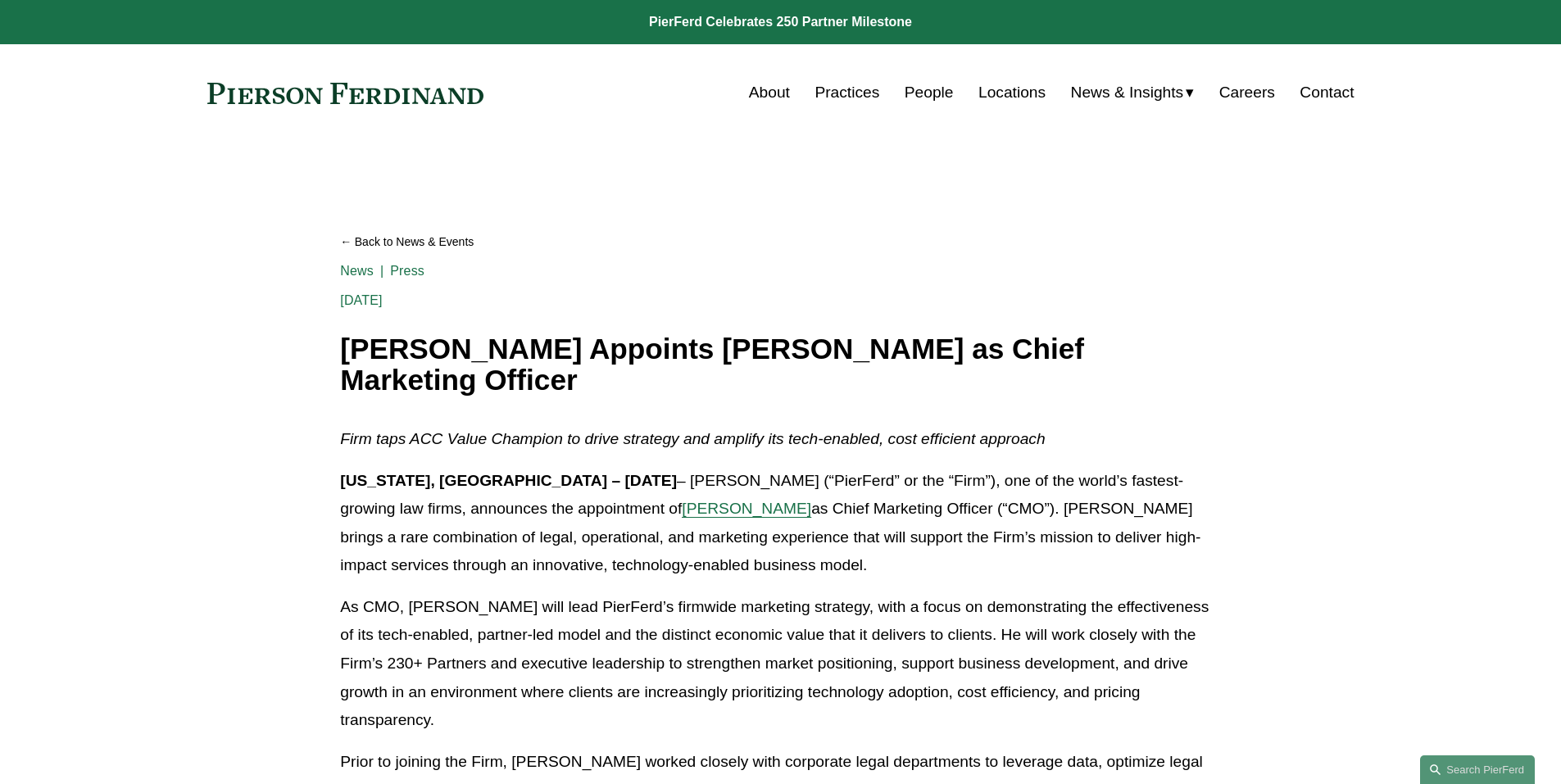
click at [682, 513] on span "[PERSON_NAME]" at bounding box center [747, 508] width 130 height 17
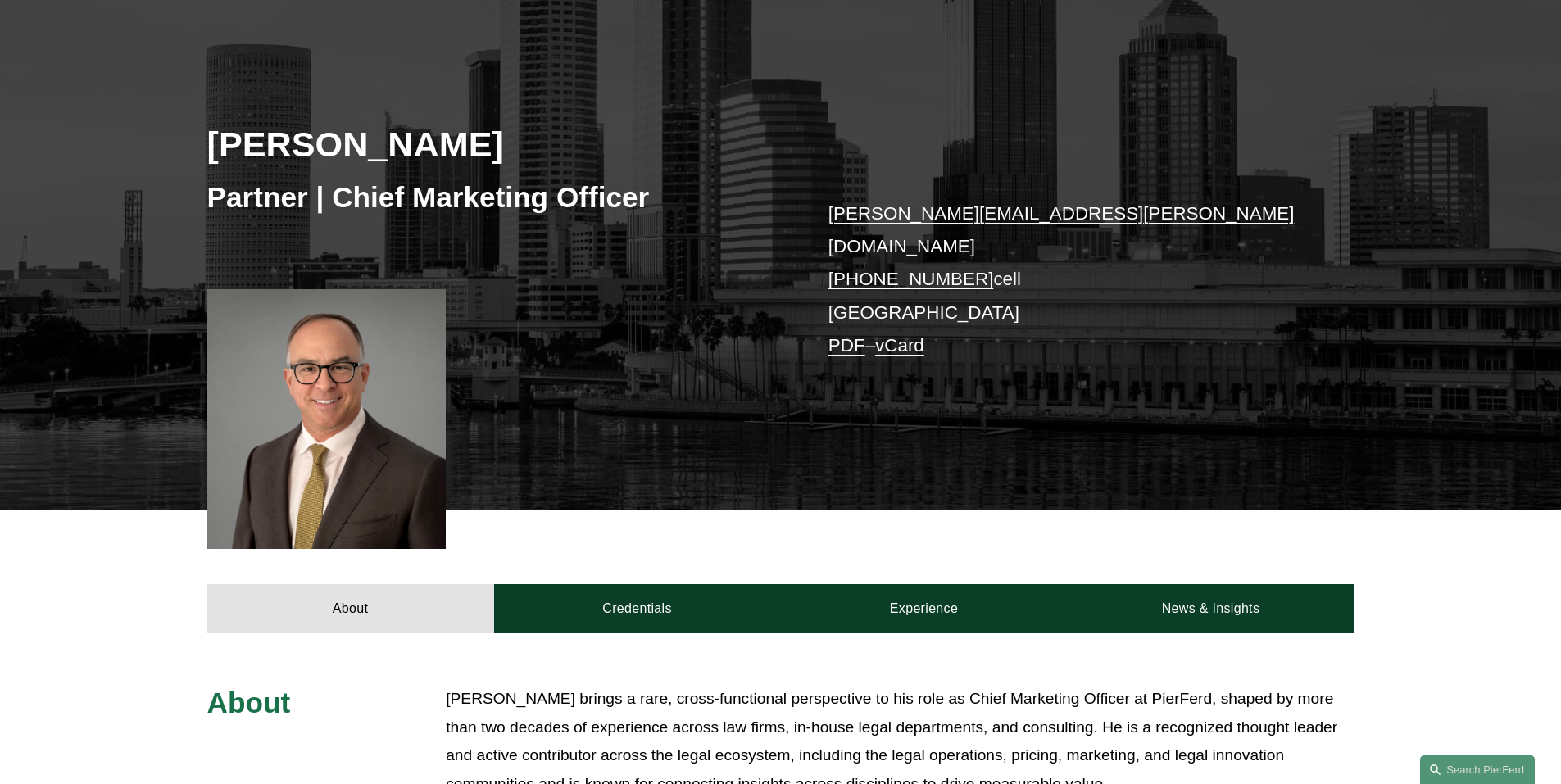
scroll to position [246, 0]
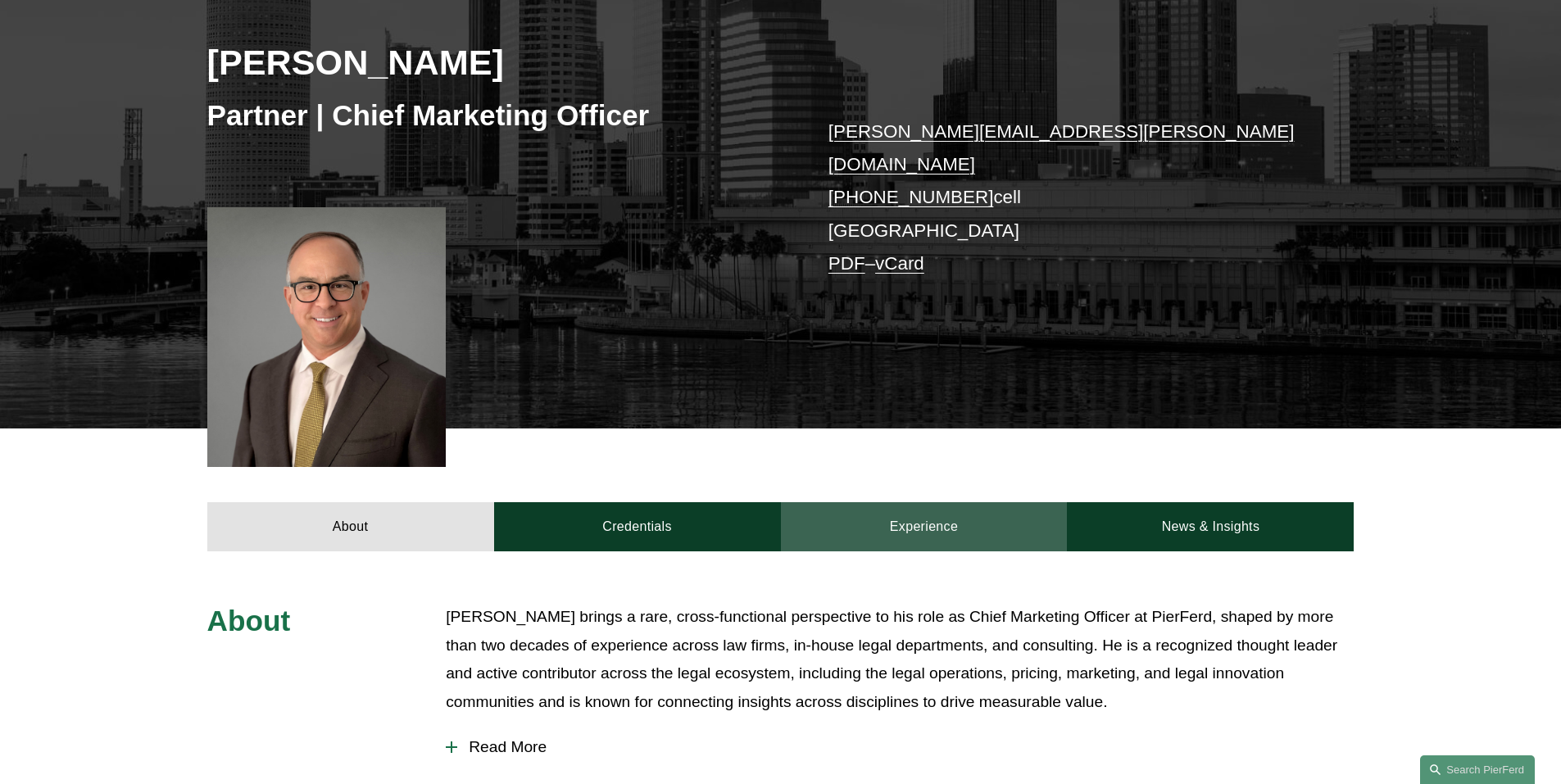
click at [862, 518] on link "Experience" at bounding box center [924, 527] width 287 height 49
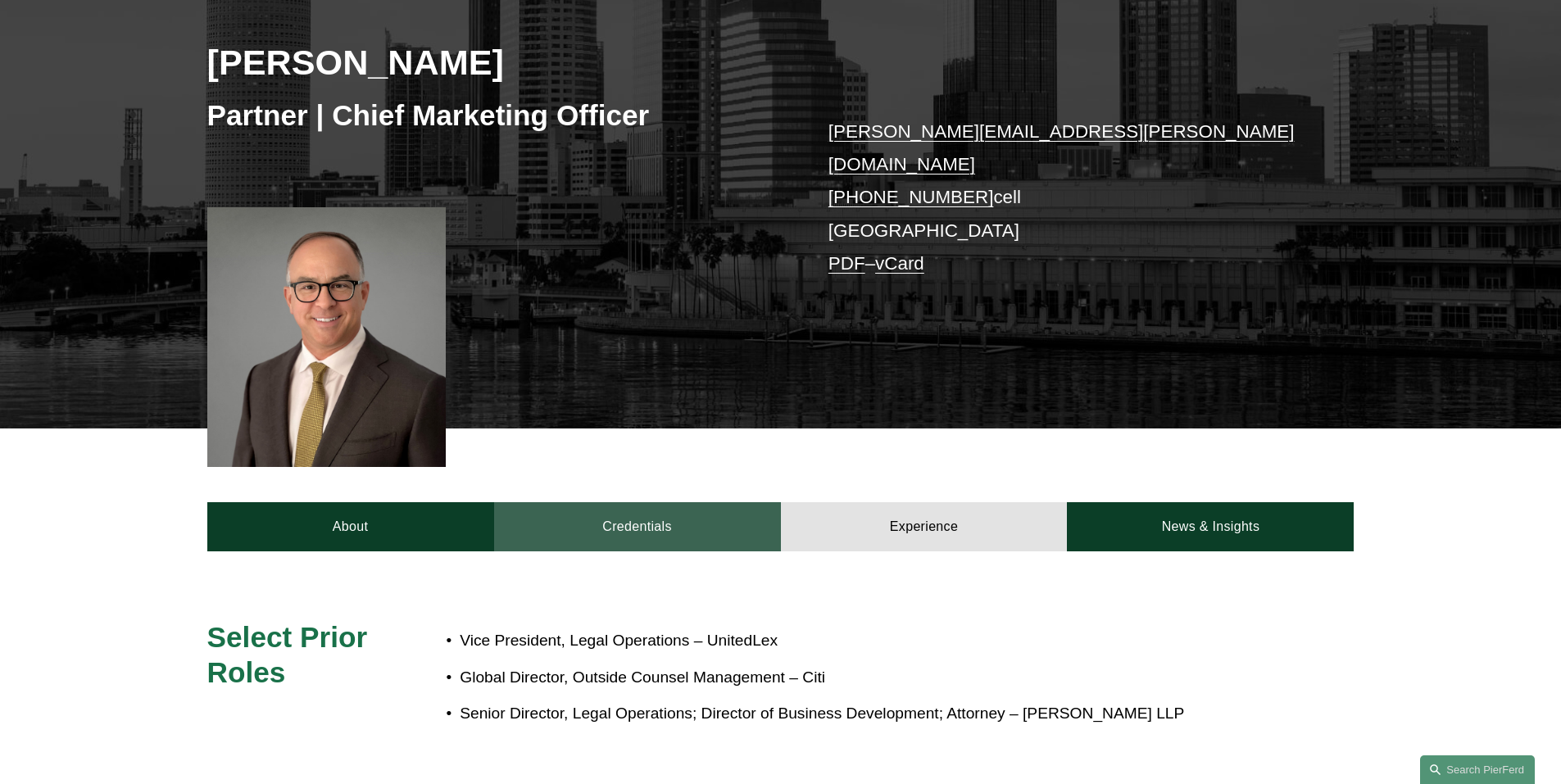
click at [697, 517] on link "Credentials" at bounding box center [637, 527] width 287 height 49
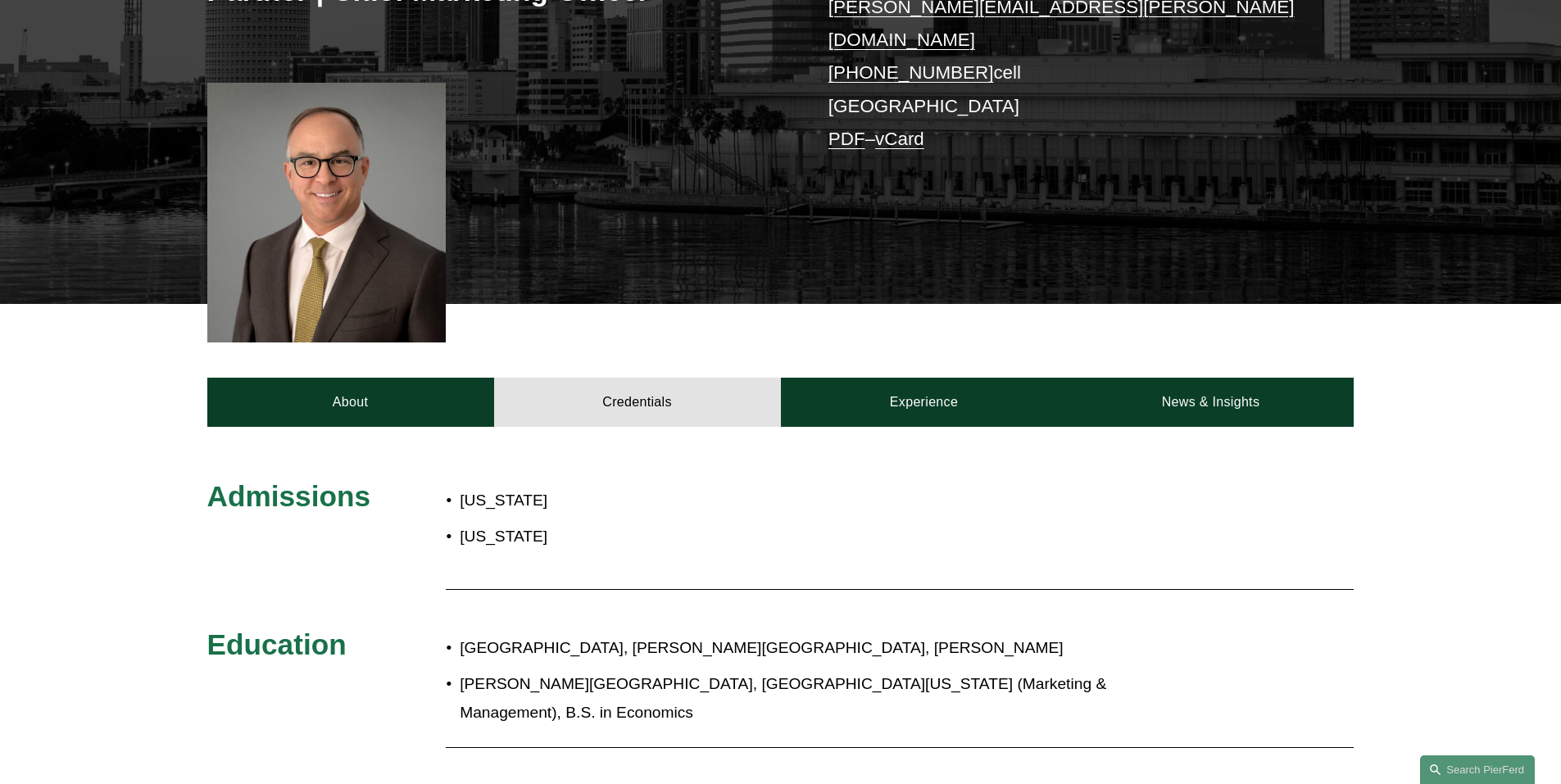
scroll to position [410, 0]
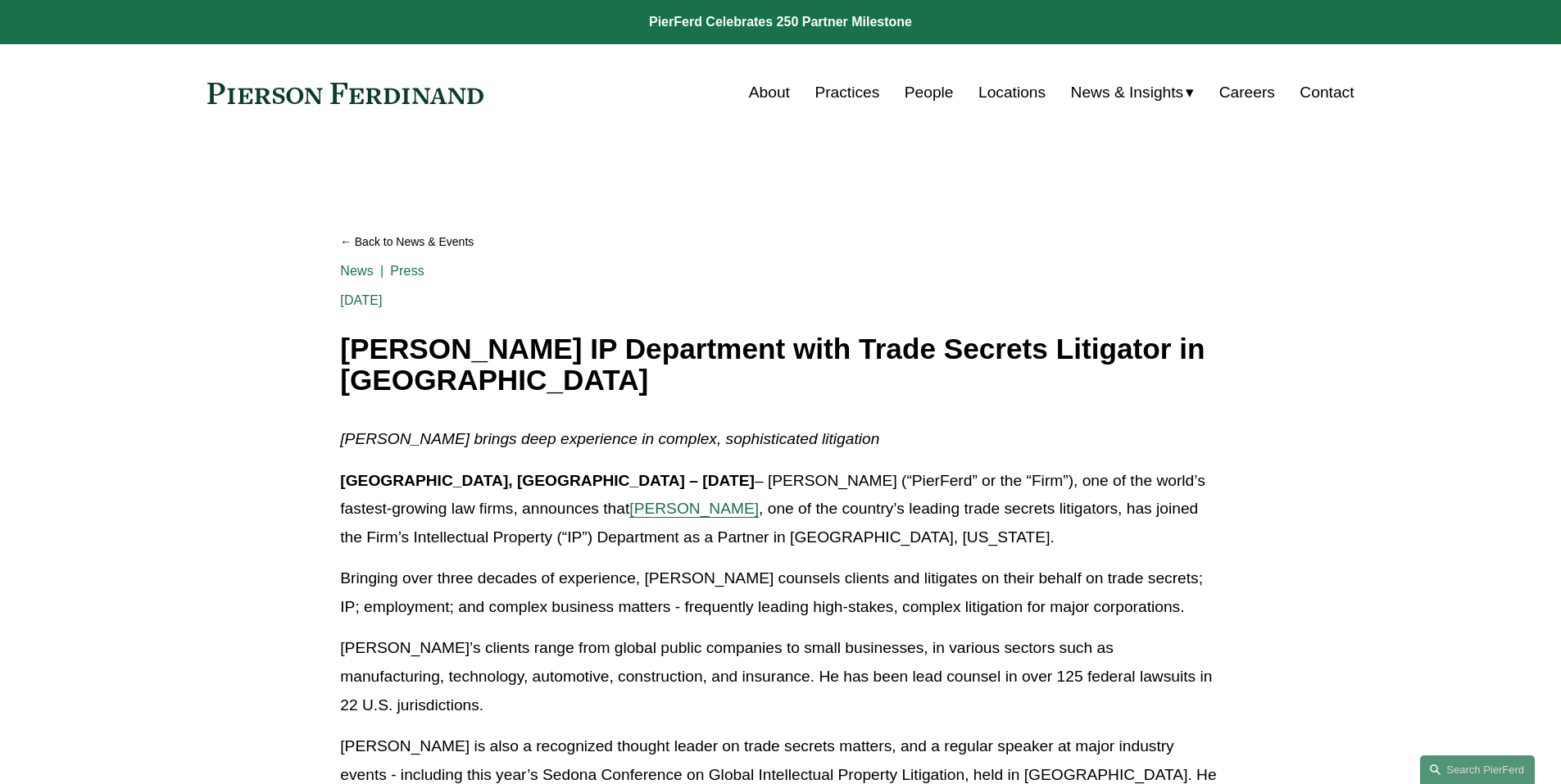
click at [629, 501] on span "[PERSON_NAME]" at bounding box center [694, 508] width 130 height 17
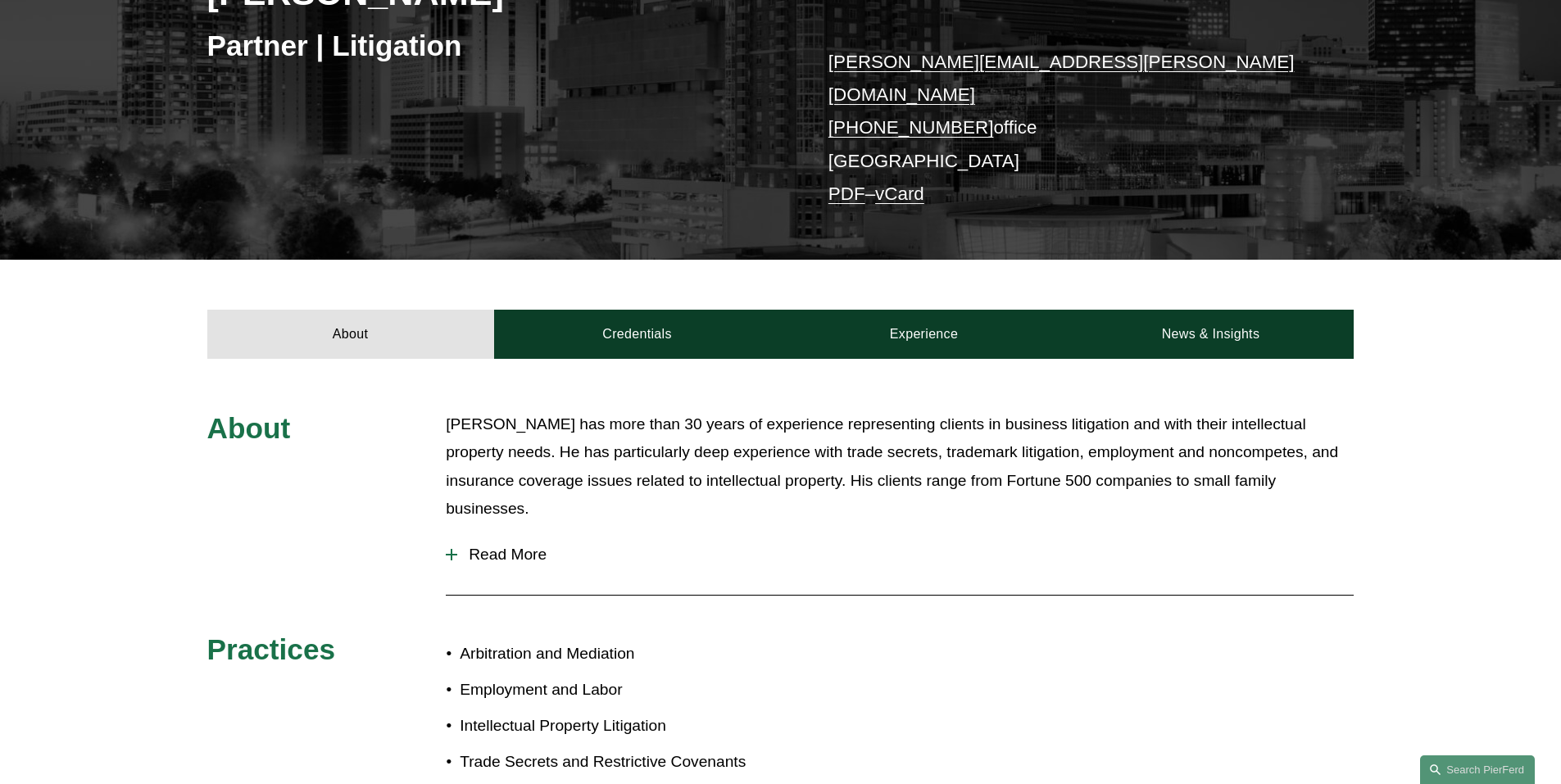
scroll to position [328, 0]
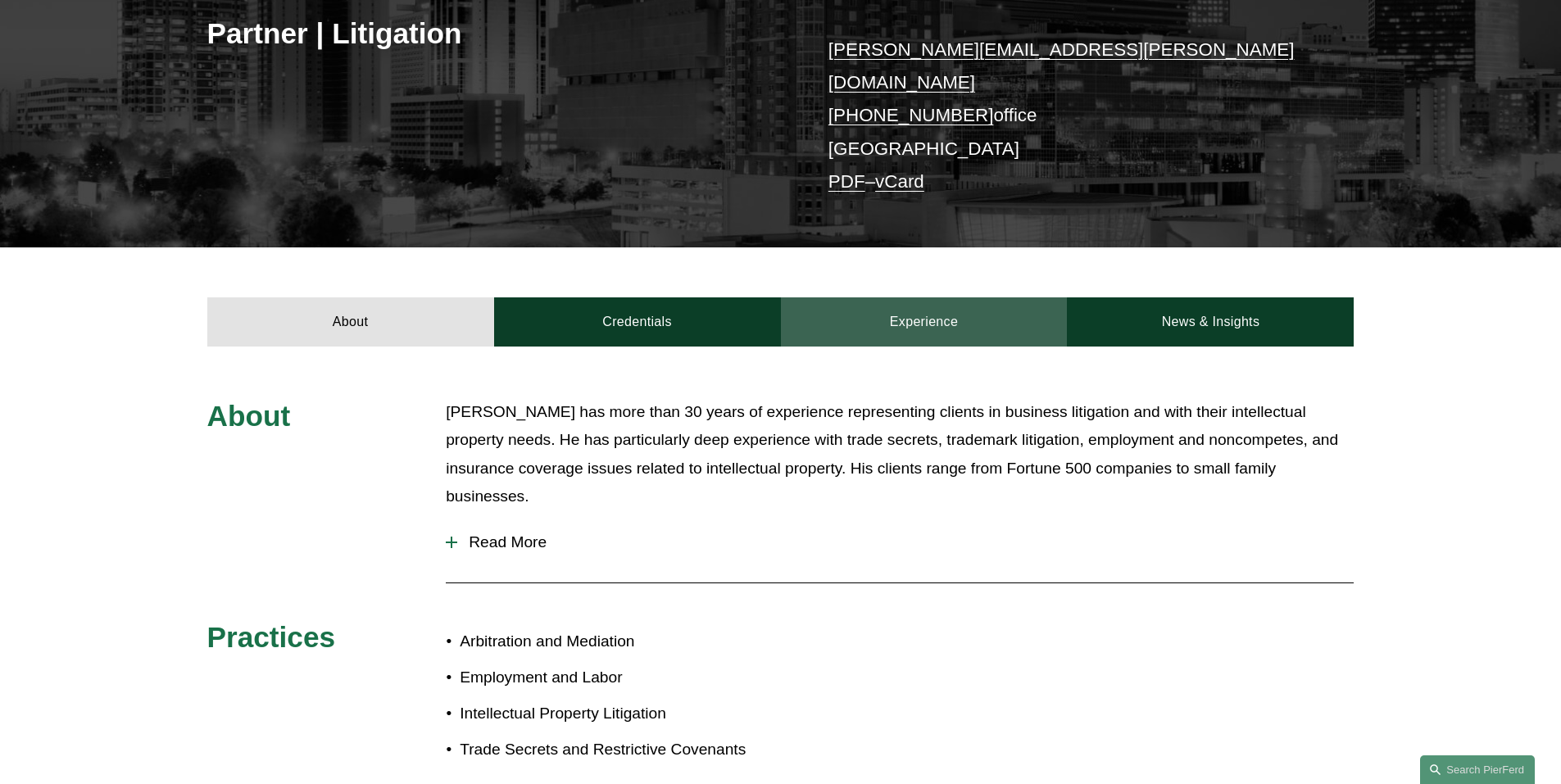
click at [993, 301] on link "Experience" at bounding box center [924, 322] width 287 height 49
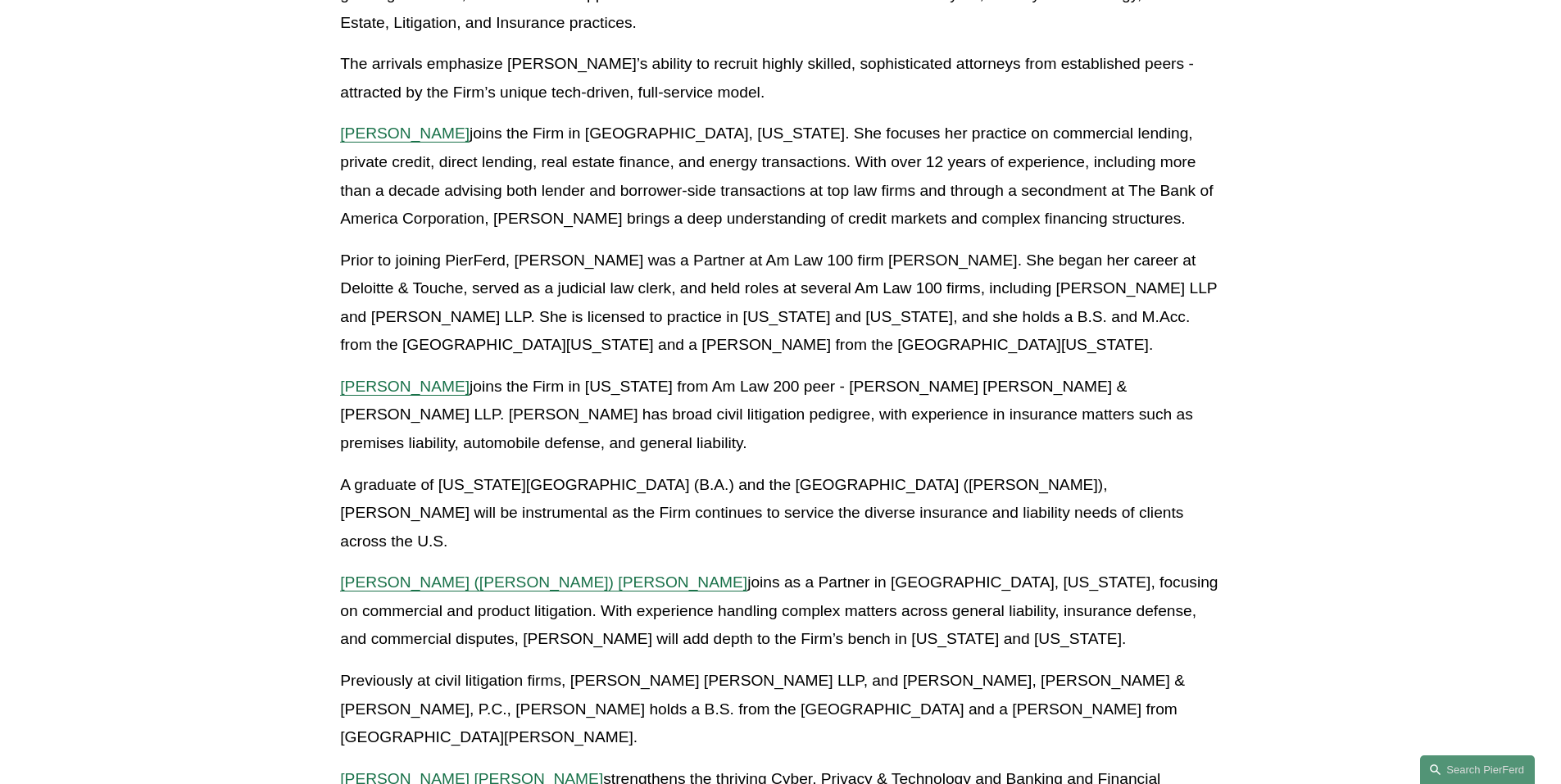
scroll to position [573, 0]
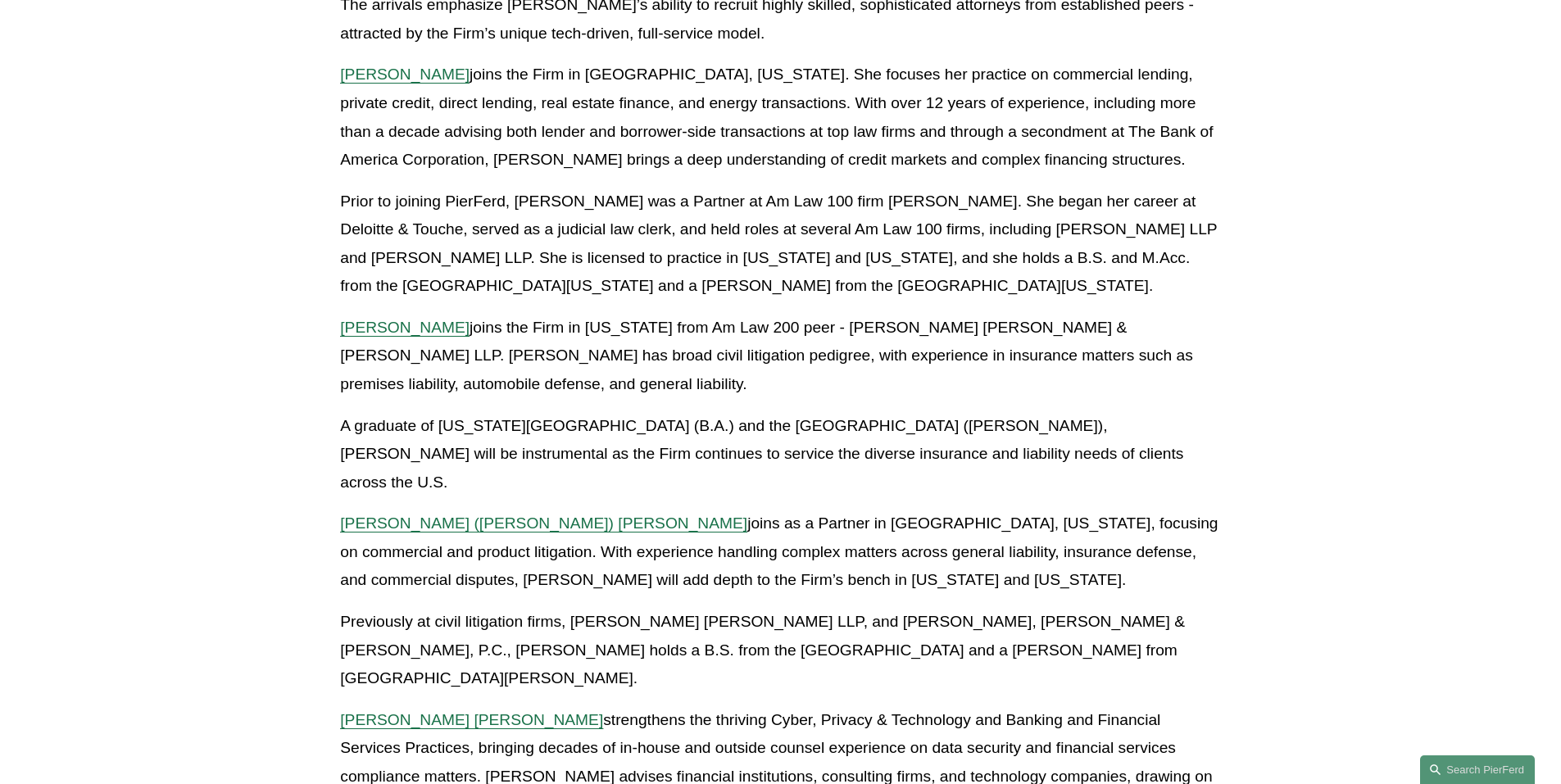
click at [436, 72] on span "Priscilla O. Arthus" at bounding box center [405, 74] width 130 height 17
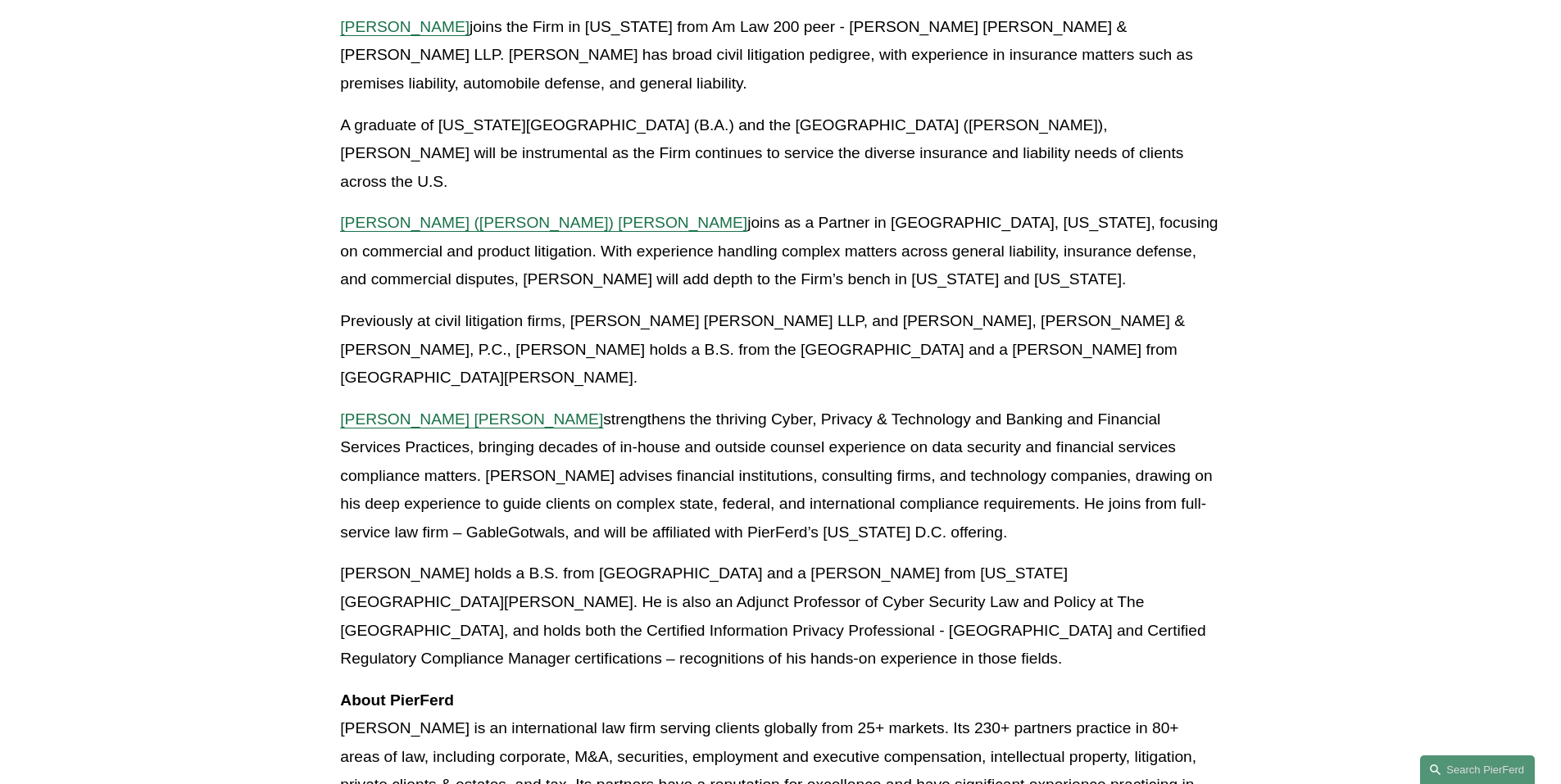
scroll to position [901, 0]
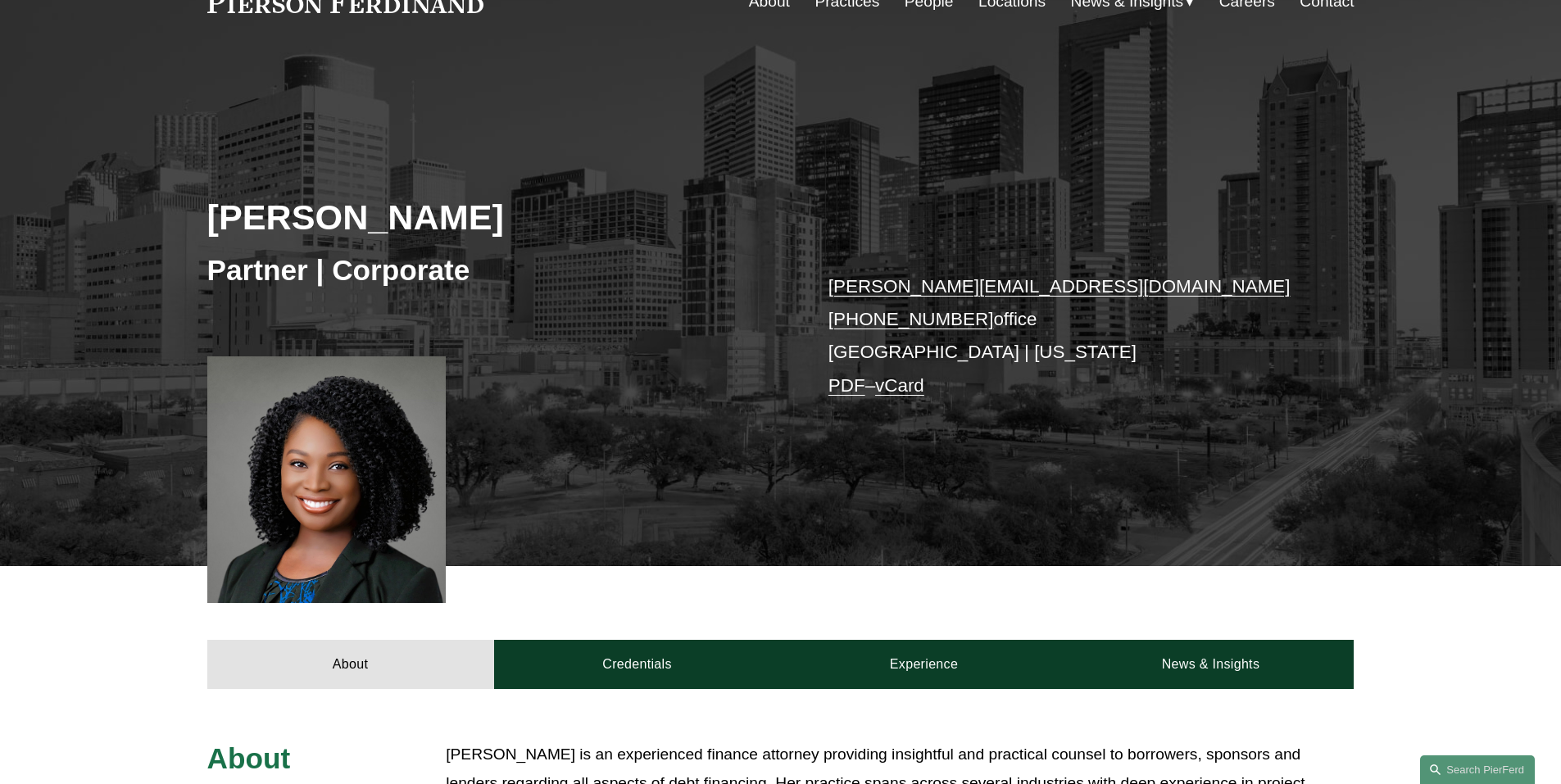
scroll to position [164, 0]
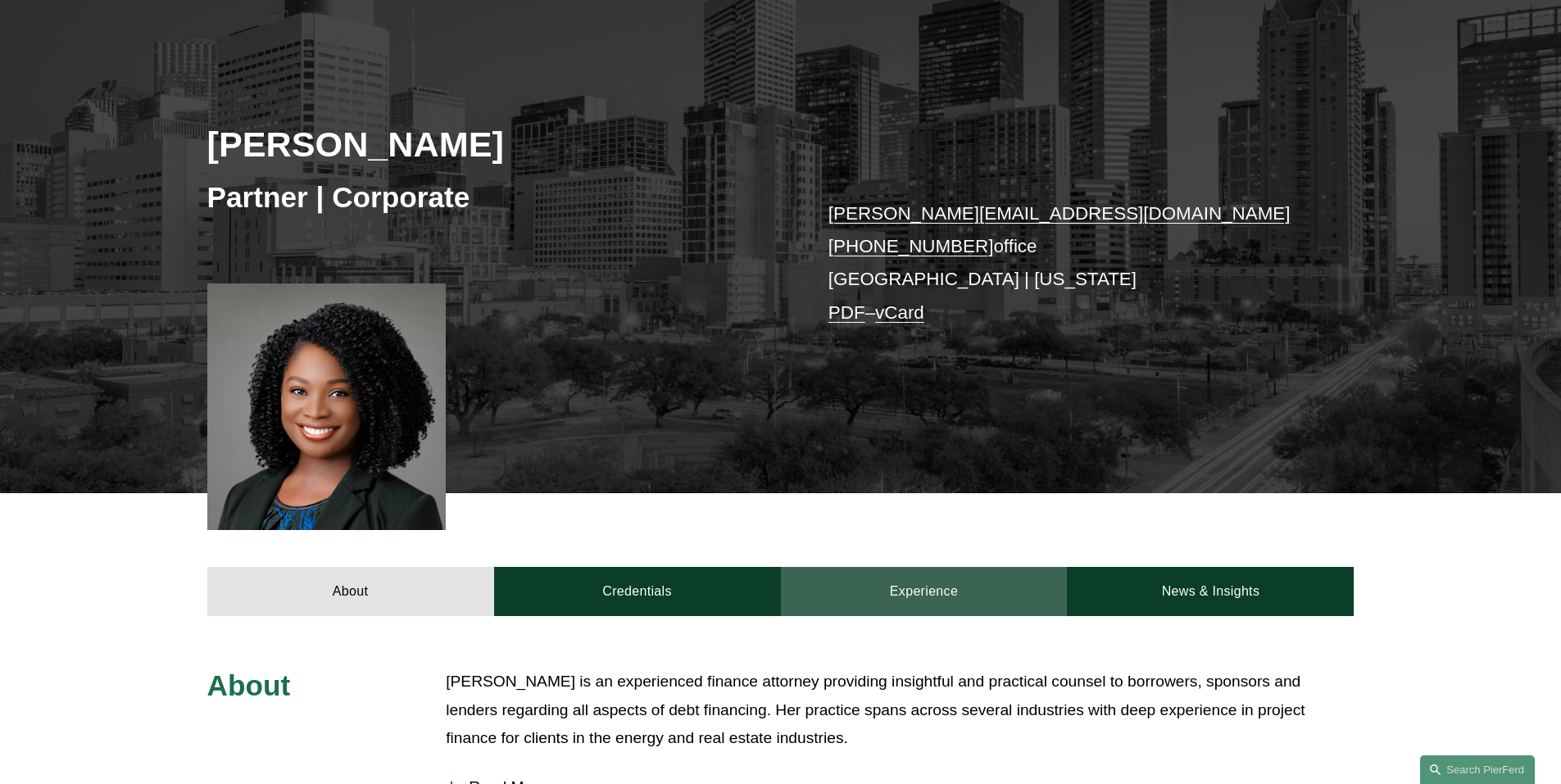
click at [941, 597] on link "Experience" at bounding box center [924, 591] width 287 height 49
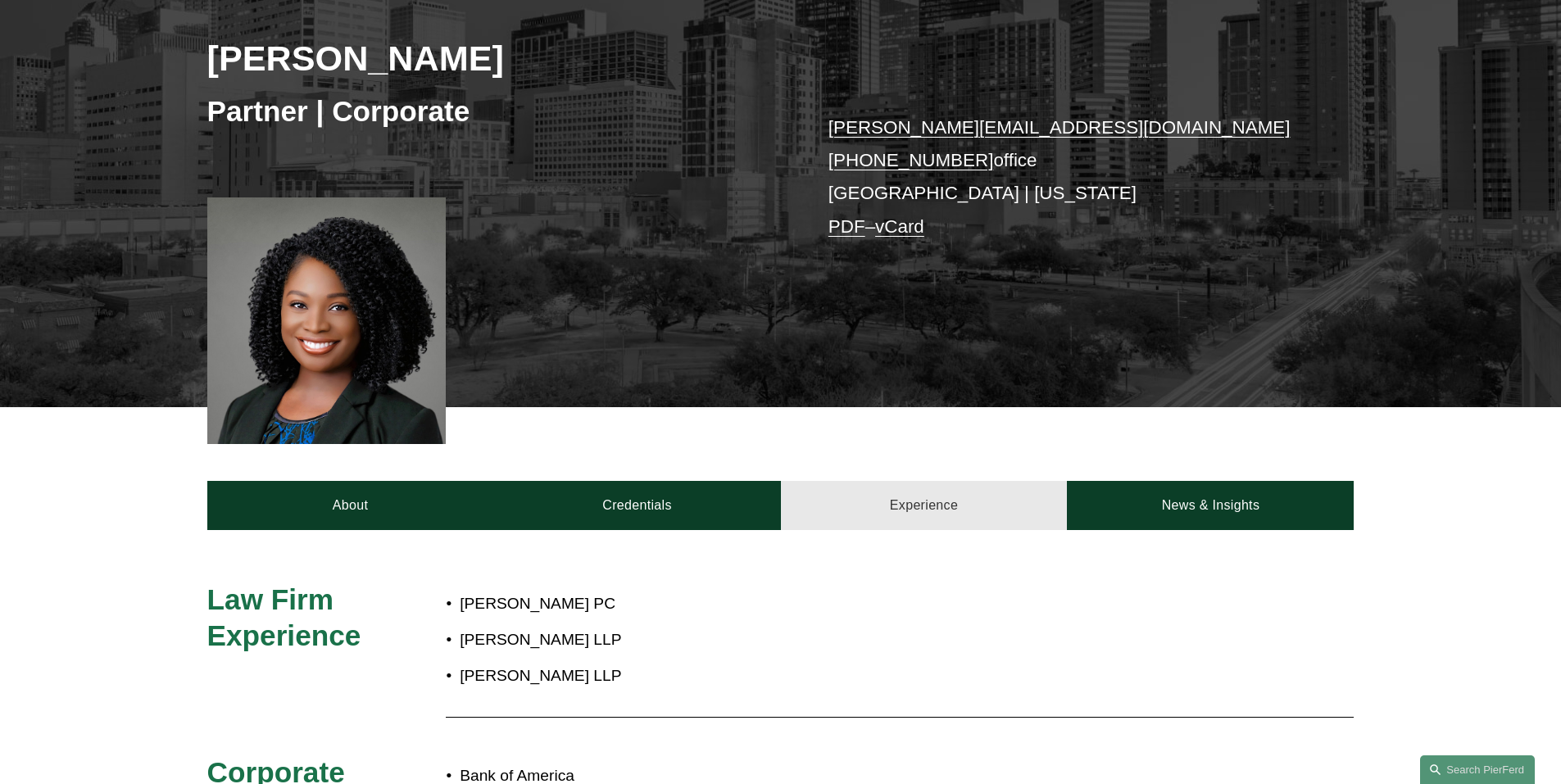
scroll to position [328, 0]
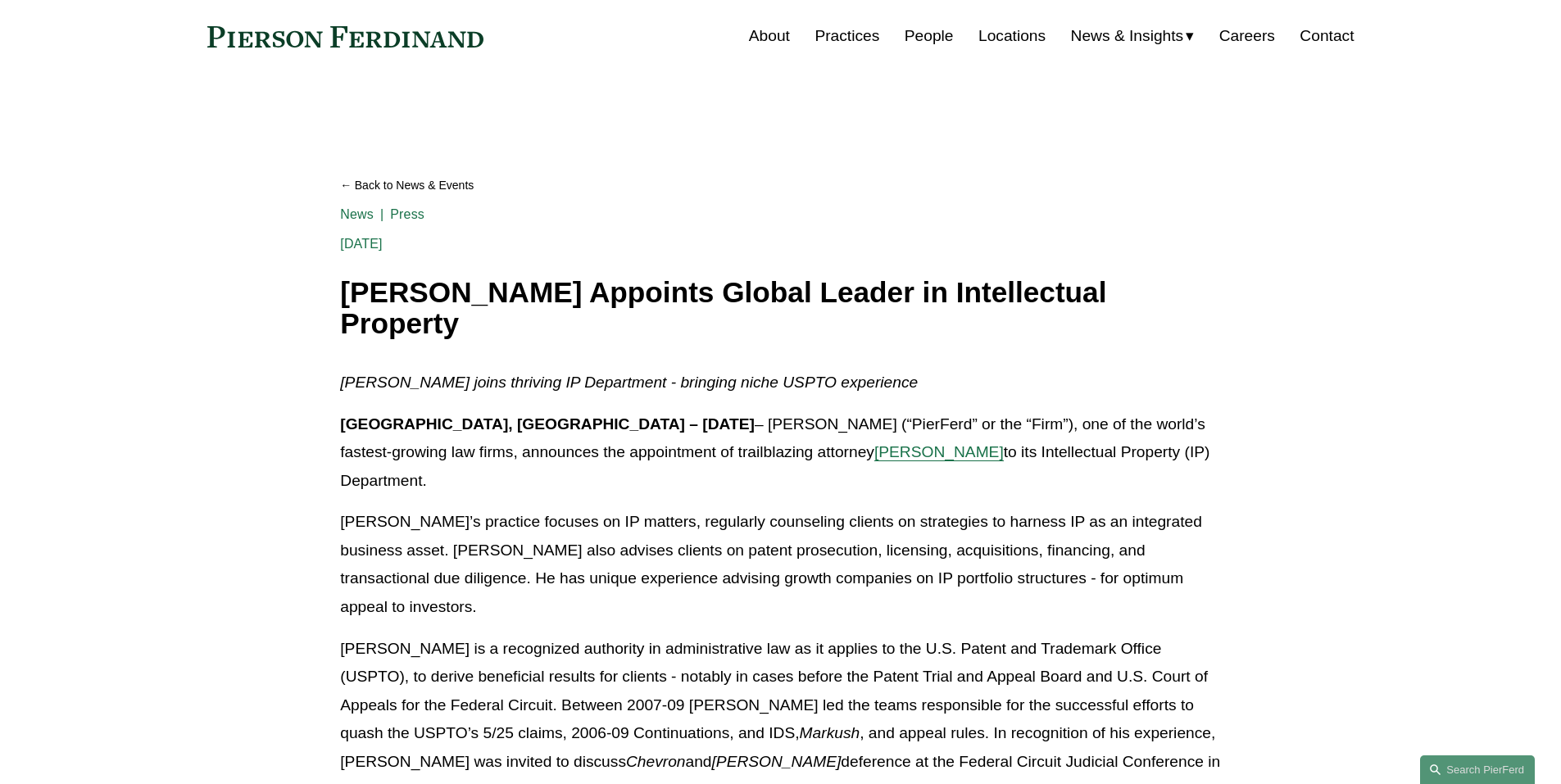
scroll to position [82, 0]
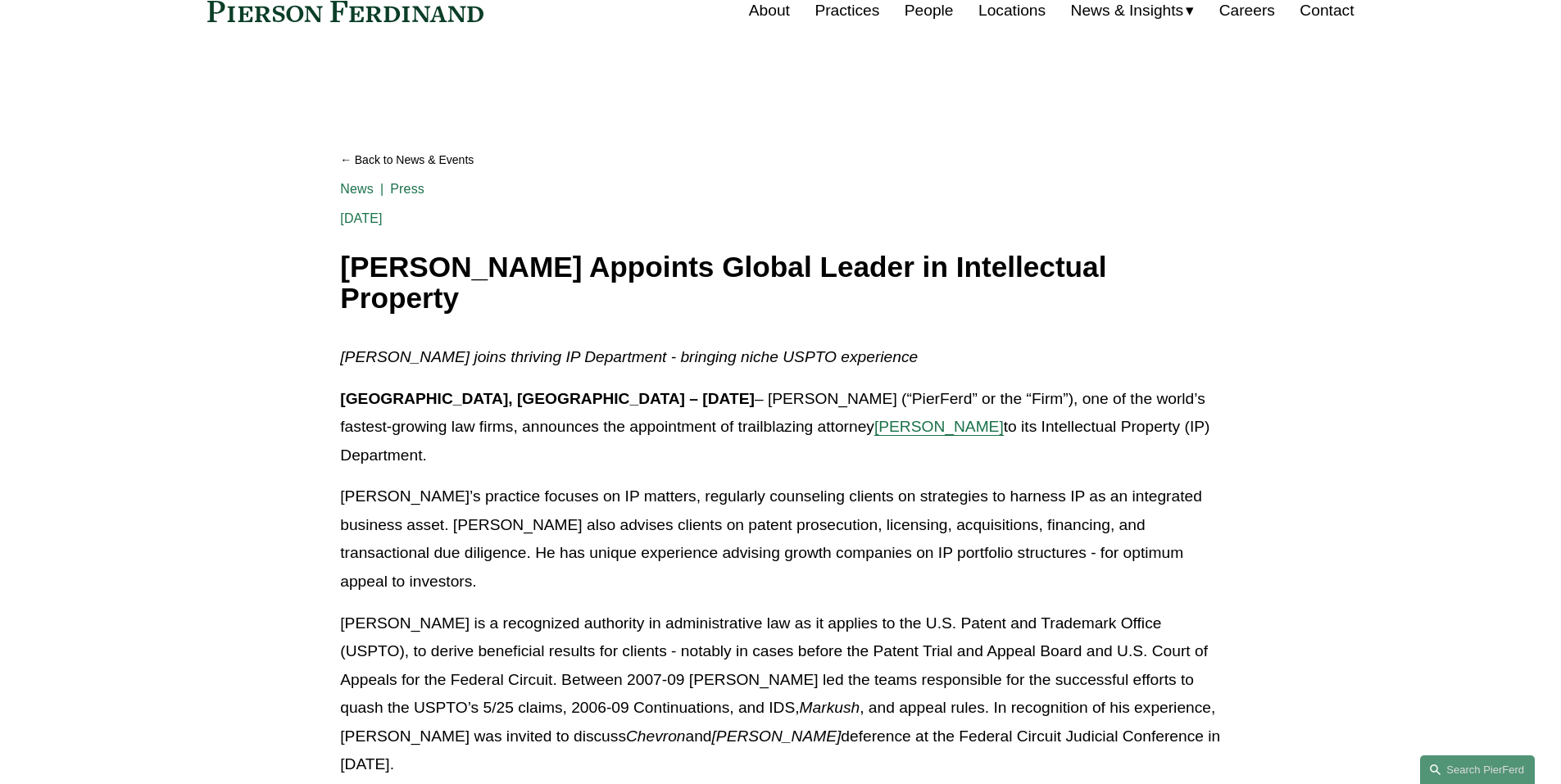
click at [875, 423] on span "[PERSON_NAME]" at bounding box center [939, 426] width 130 height 17
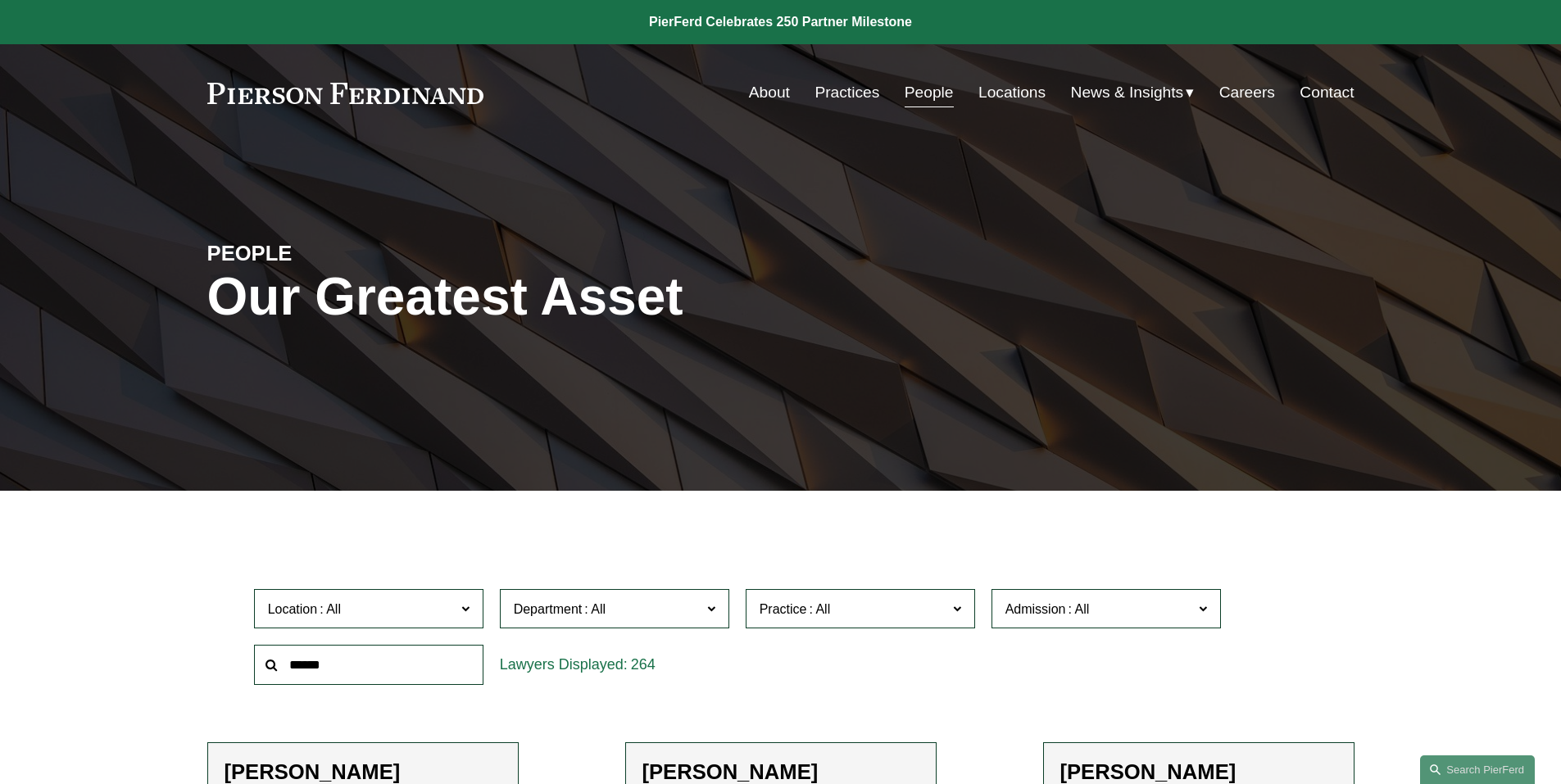
click at [473, 613] on label "Location" at bounding box center [368, 609] width 229 height 40
click at [0, 0] on link "New York" at bounding box center [0, 0] width 0 height 0
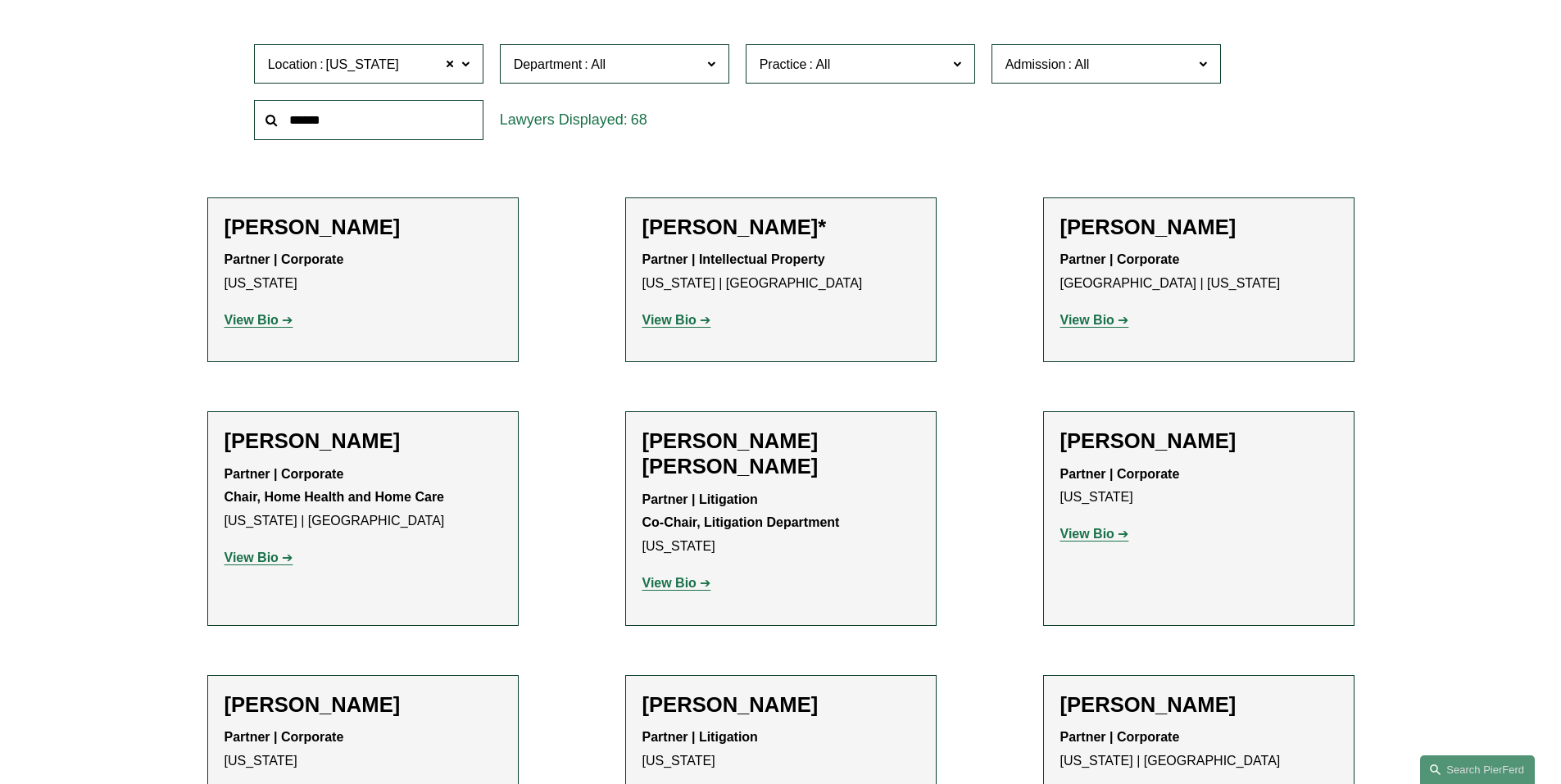
scroll to position [573, 0]
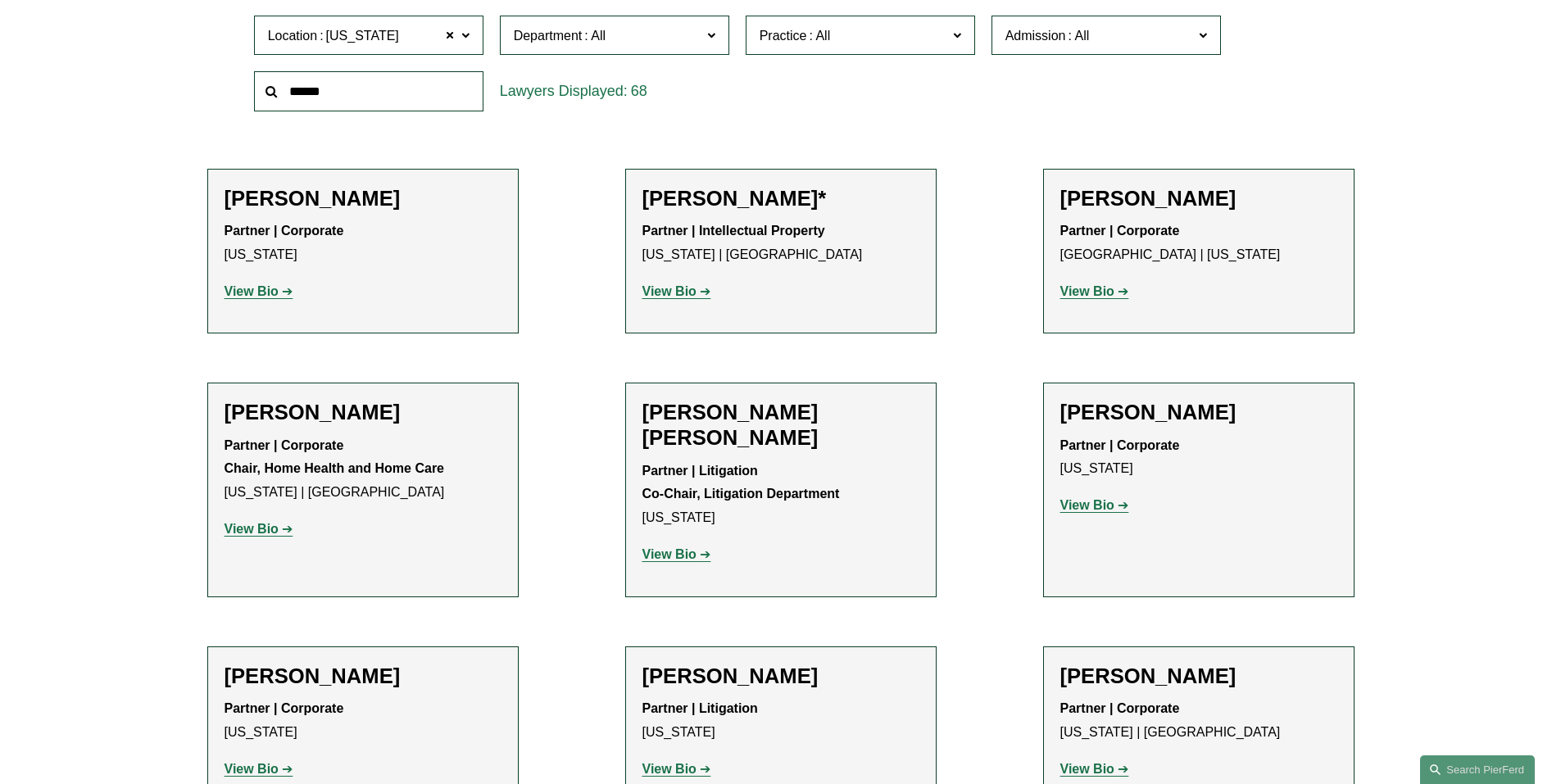
click at [460, 30] on span at bounding box center [464, 34] width 8 height 21
click at [0, 0] on link "[GEOGRAPHIC_DATA]" at bounding box center [0, 0] width 0 height 0
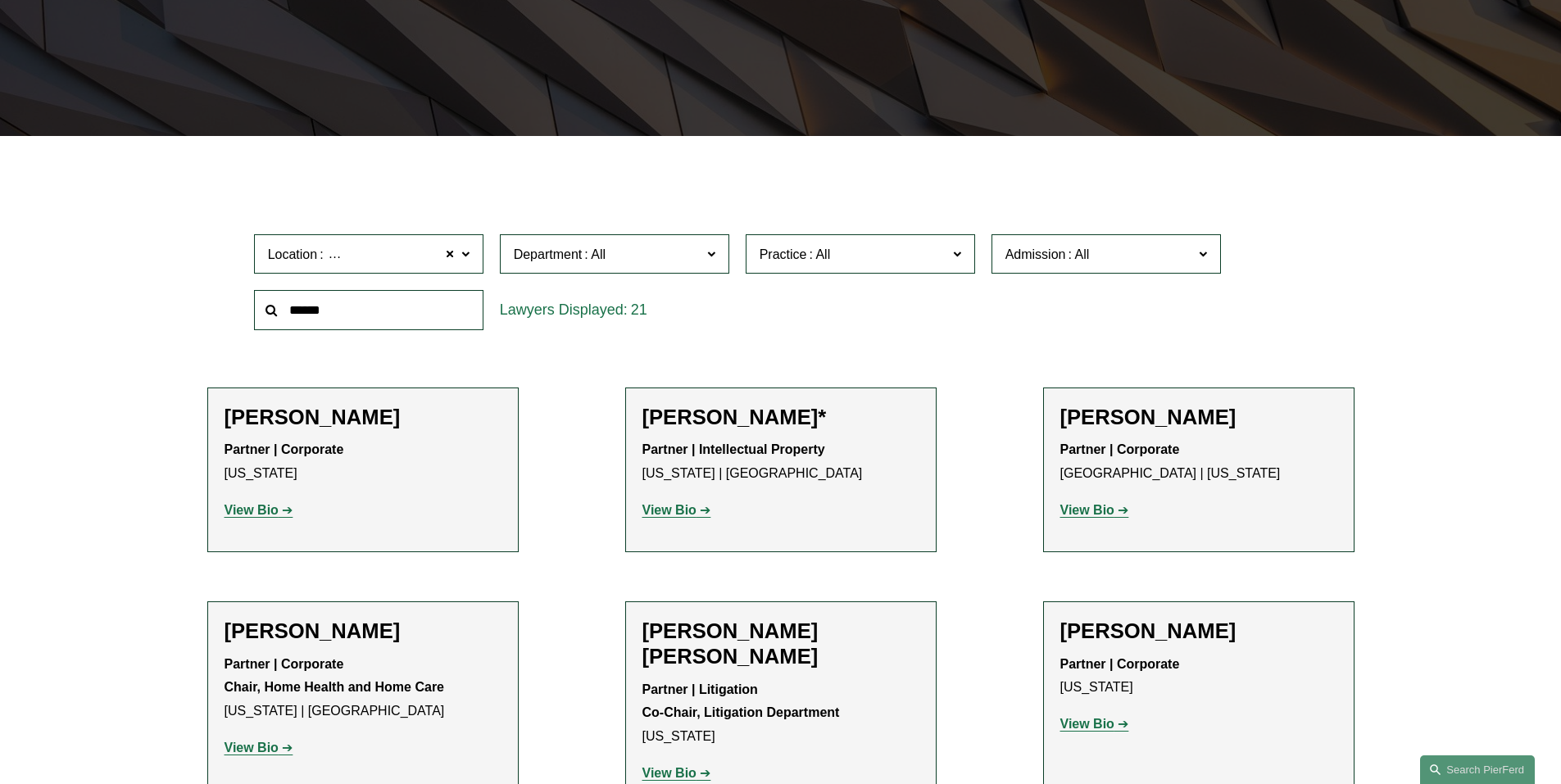
scroll to position [328, 0]
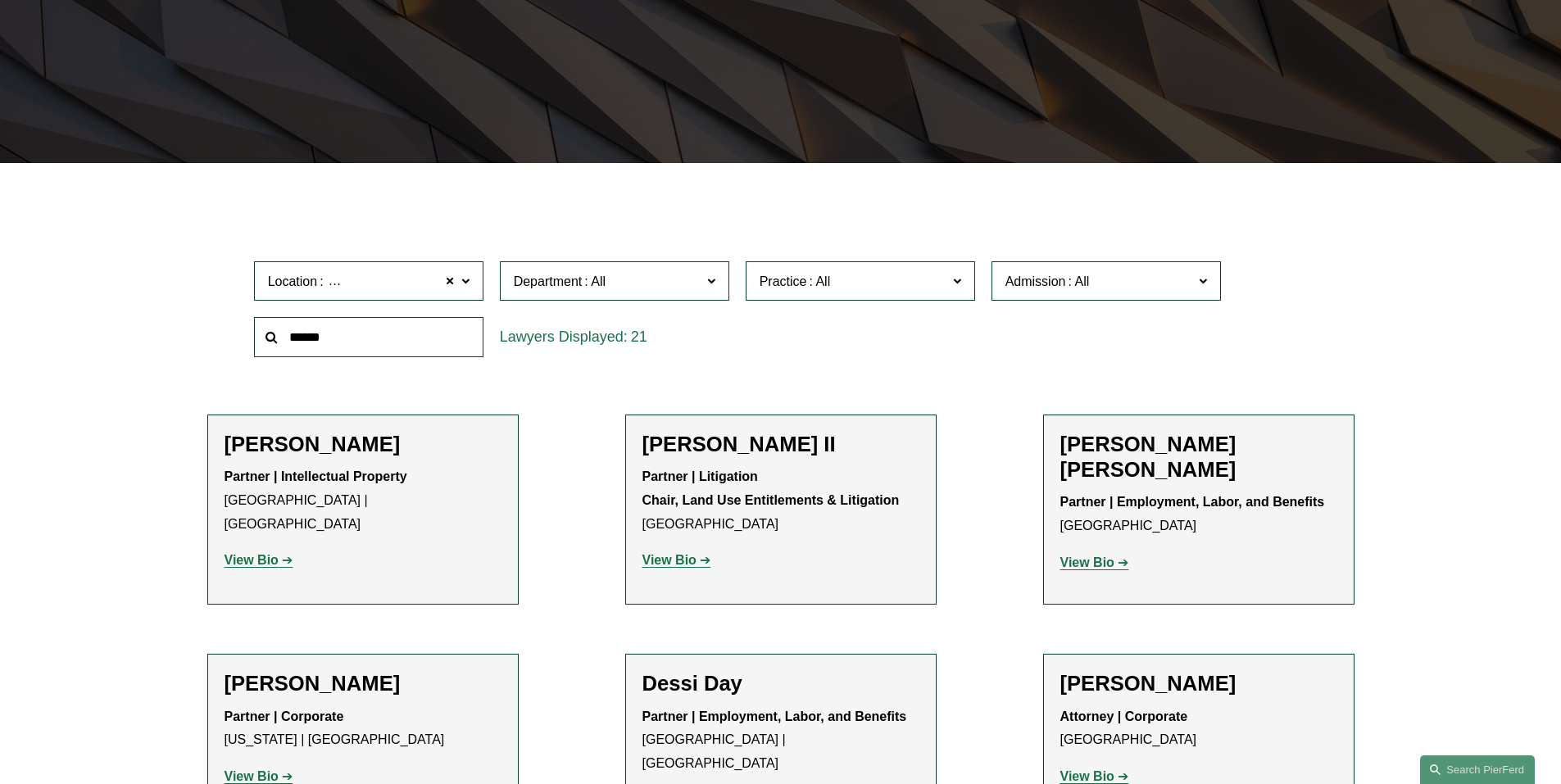
click at [245, 553] on strong "View Bio" at bounding box center [251, 559] width 54 height 14
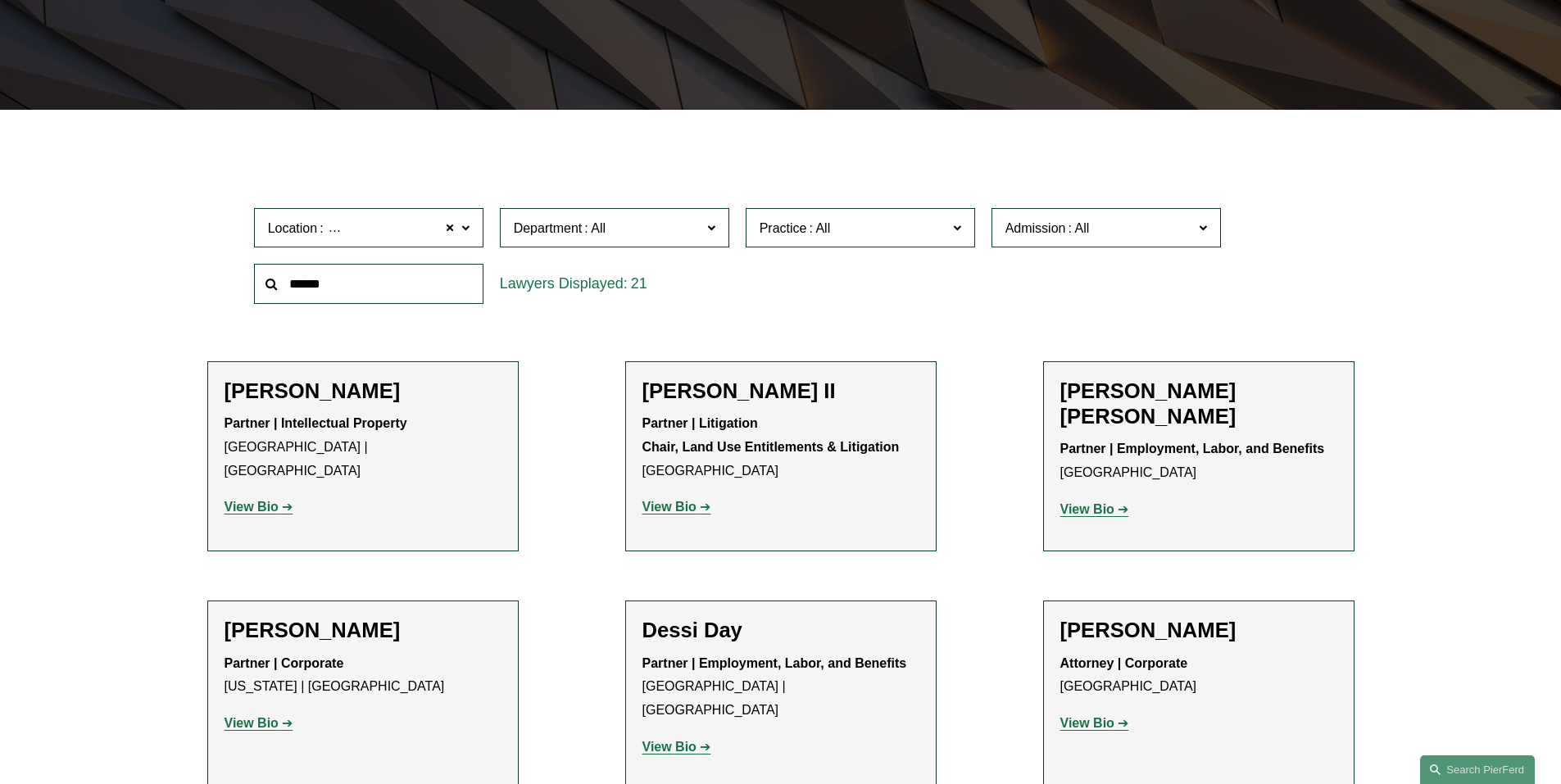
scroll to position [410, 0]
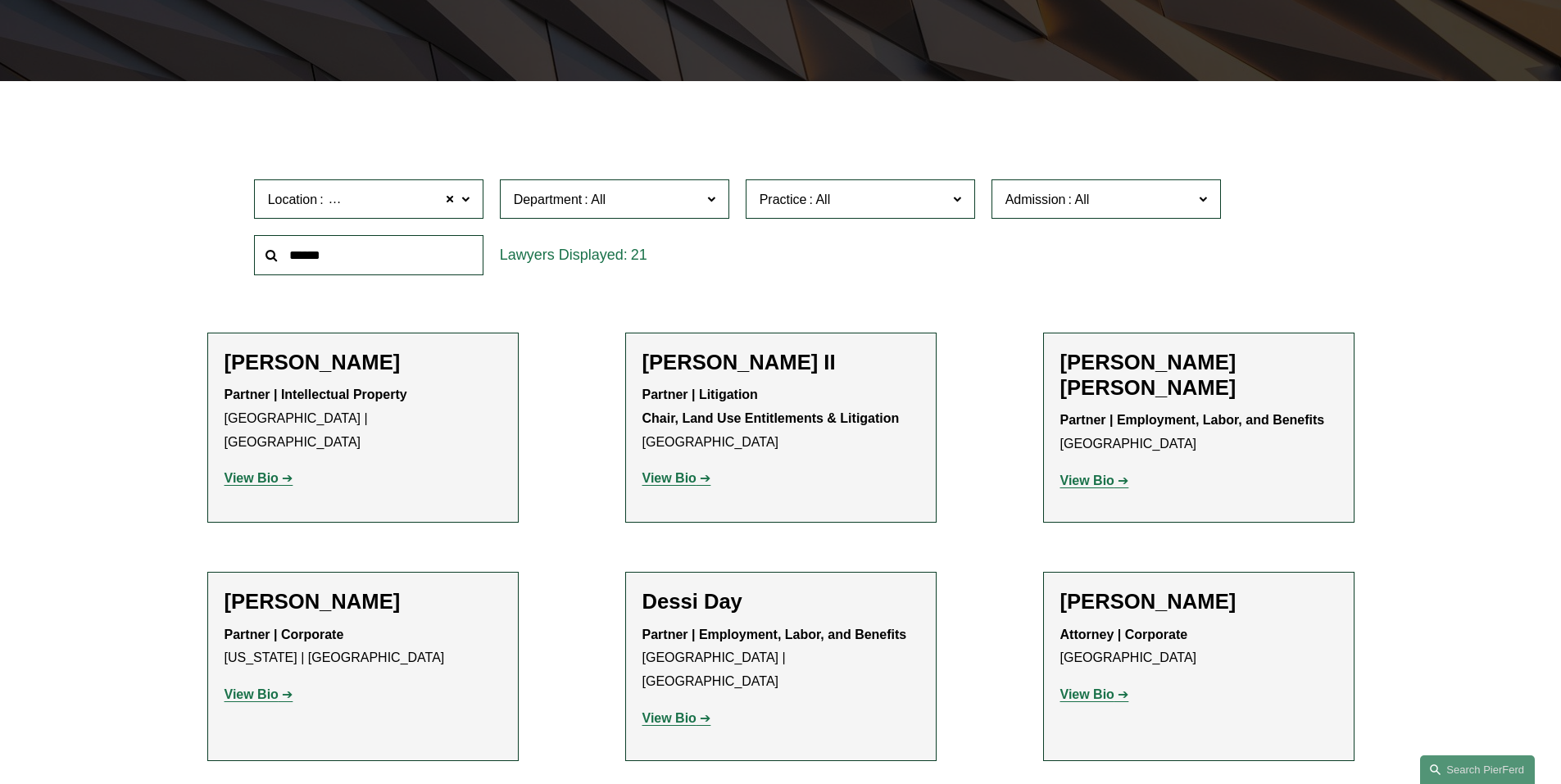
click at [1110, 474] on strong "View Bio" at bounding box center [1086, 480] width 54 height 14
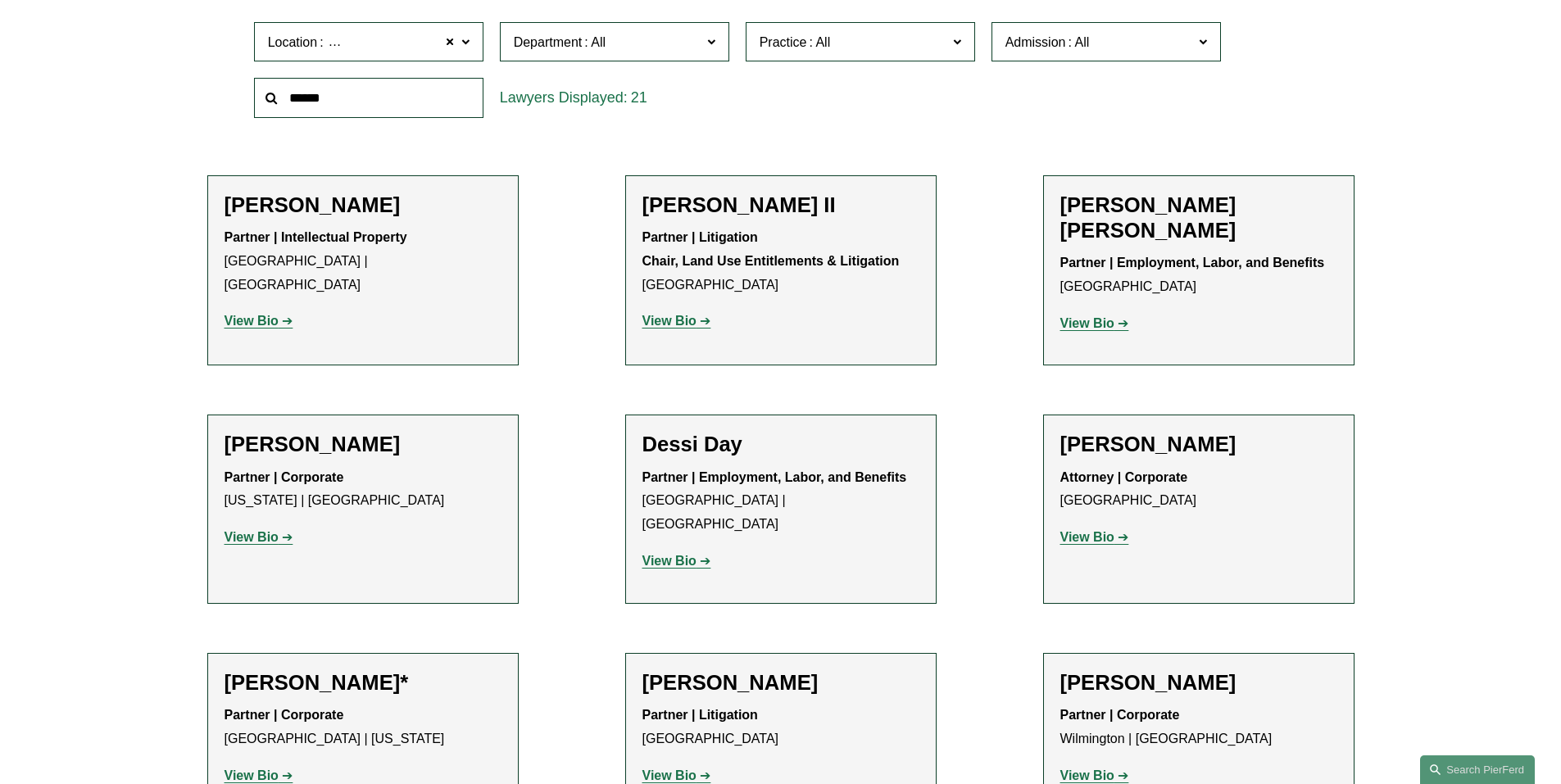
scroll to position [573, 0]
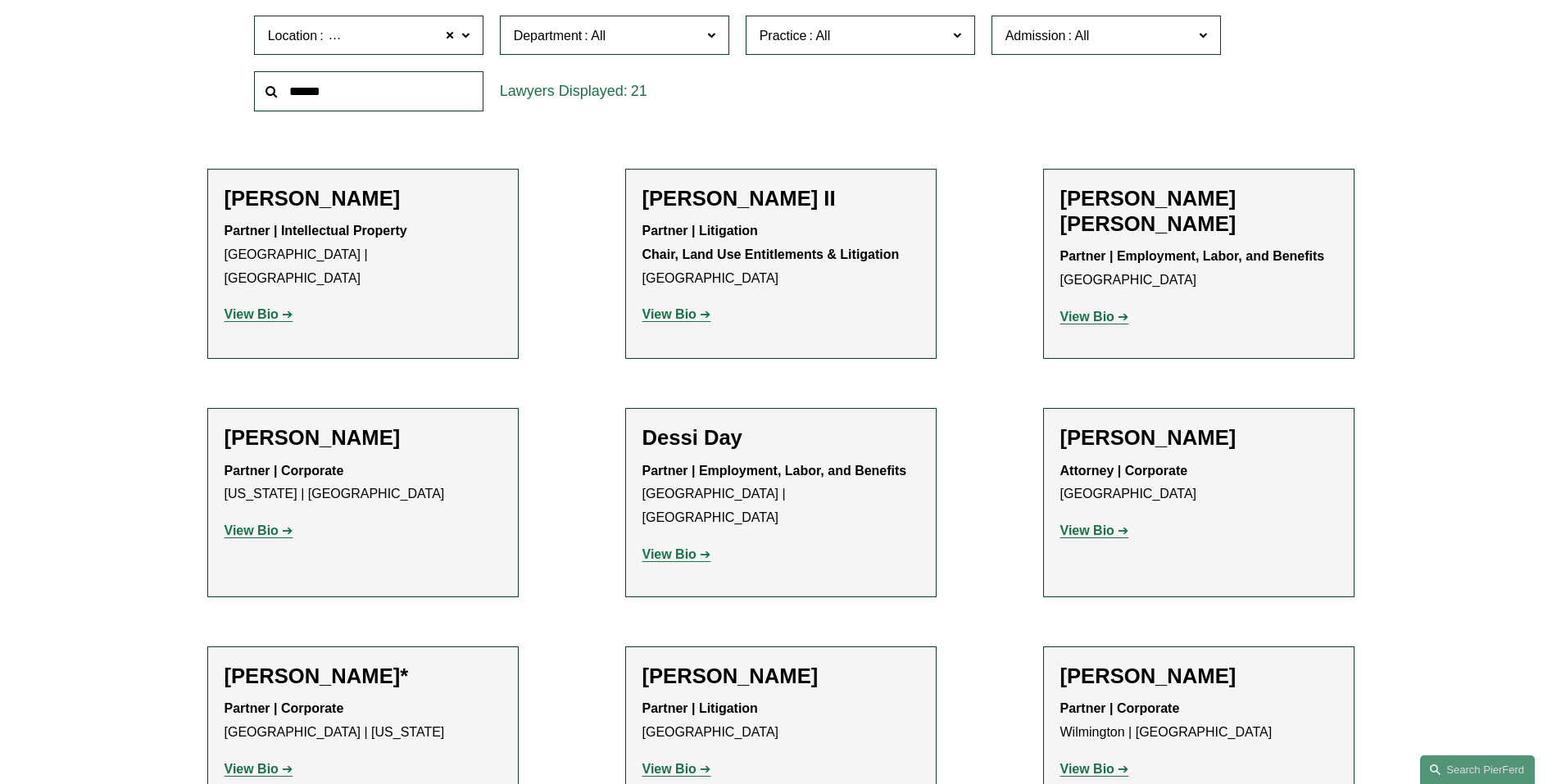
click at [689, 548] on strong "View Bio" at bounding box center [669, 554] width 54 height 14
click at [1090, 525] on strong "View Bio" at bounding box center [1086, 530] width 54 height 14
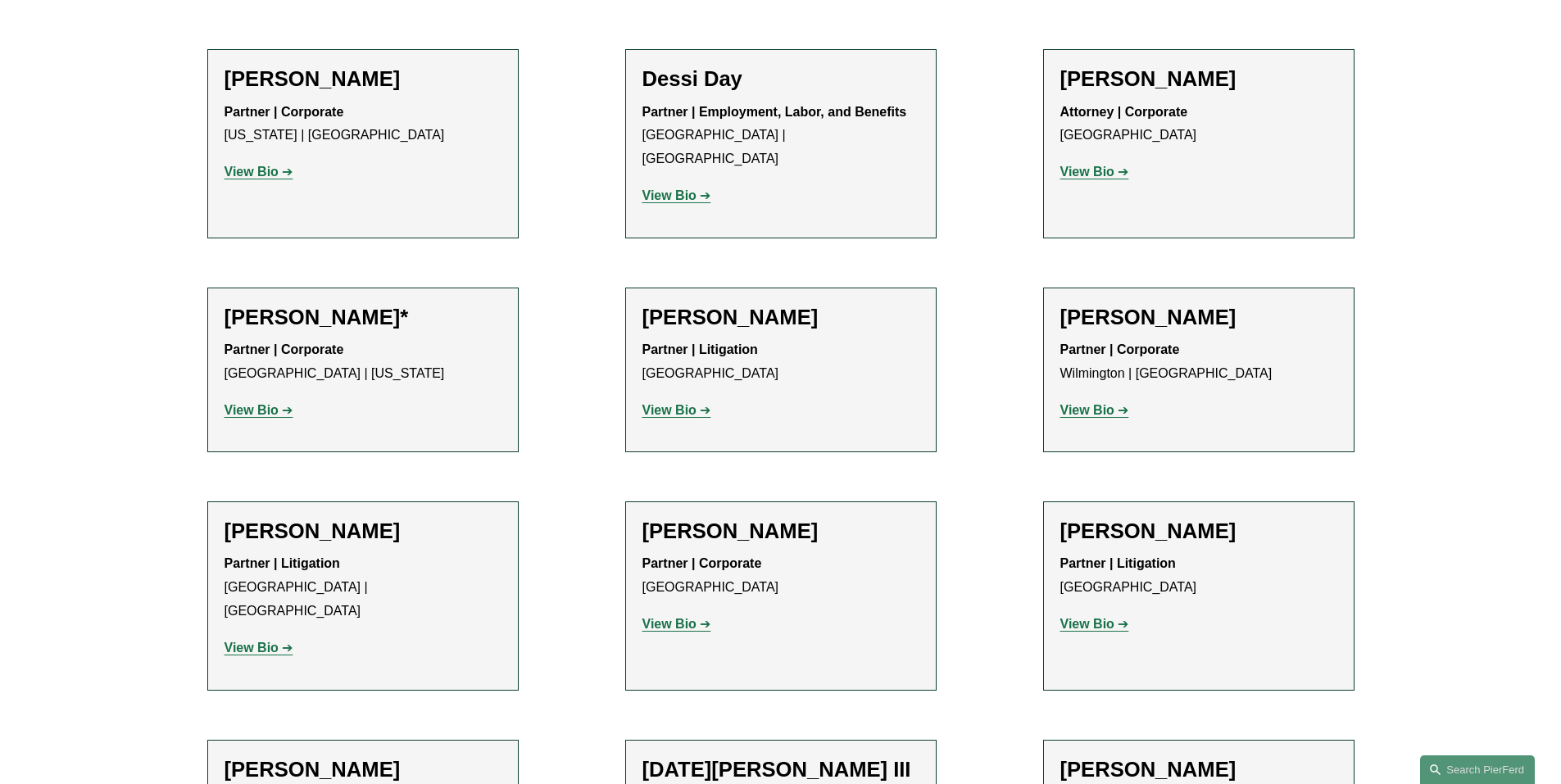
scroll to position [983, 0]
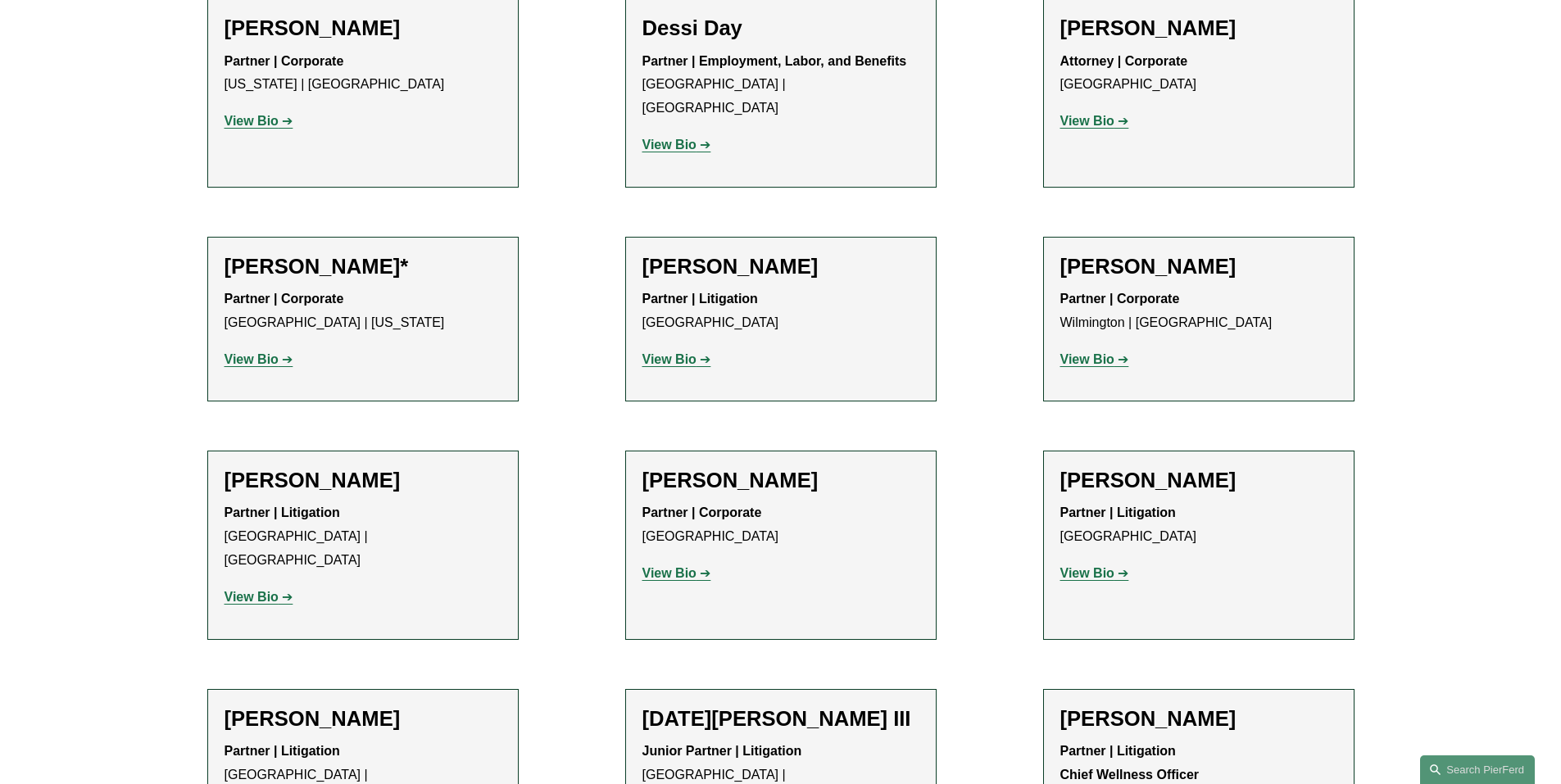
click at [680, 566] on strong "View Bio" at bounding box center [669, 572] width 54 height 14
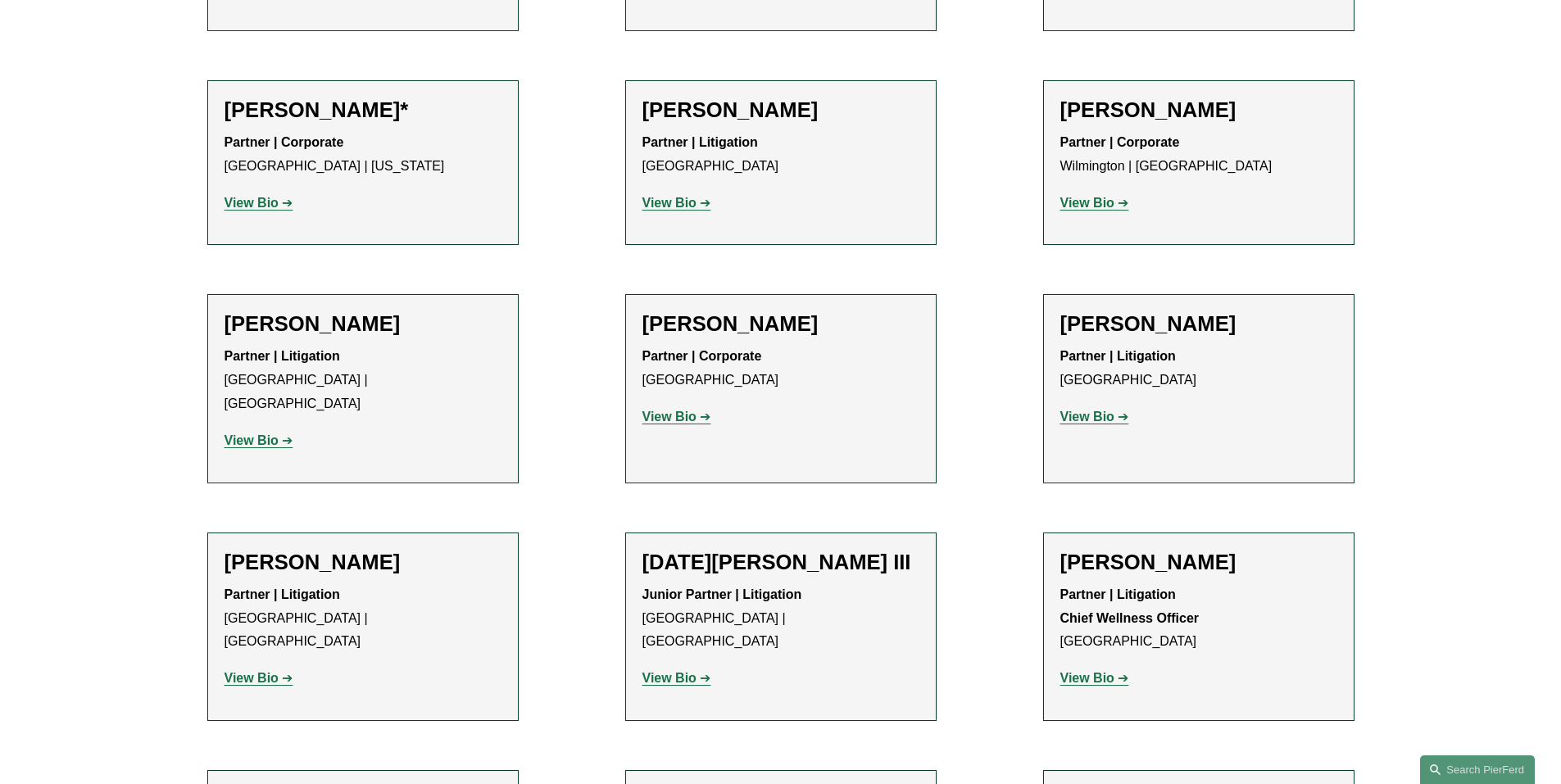
scroll to position [1147, 0]
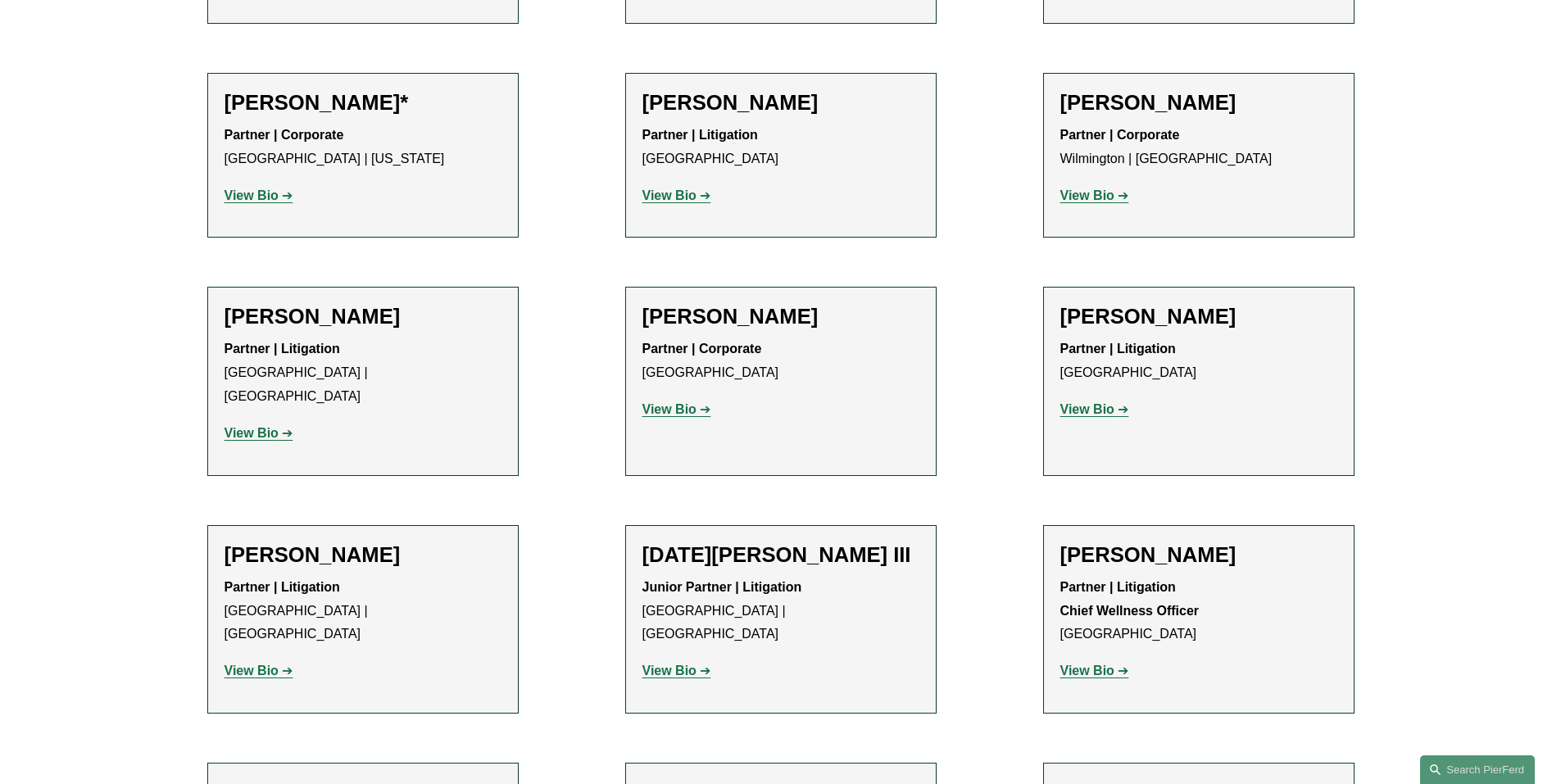
click at [1089, 402] on strong "View Bio" at bounding box center [1086, 409] width 54 height 14
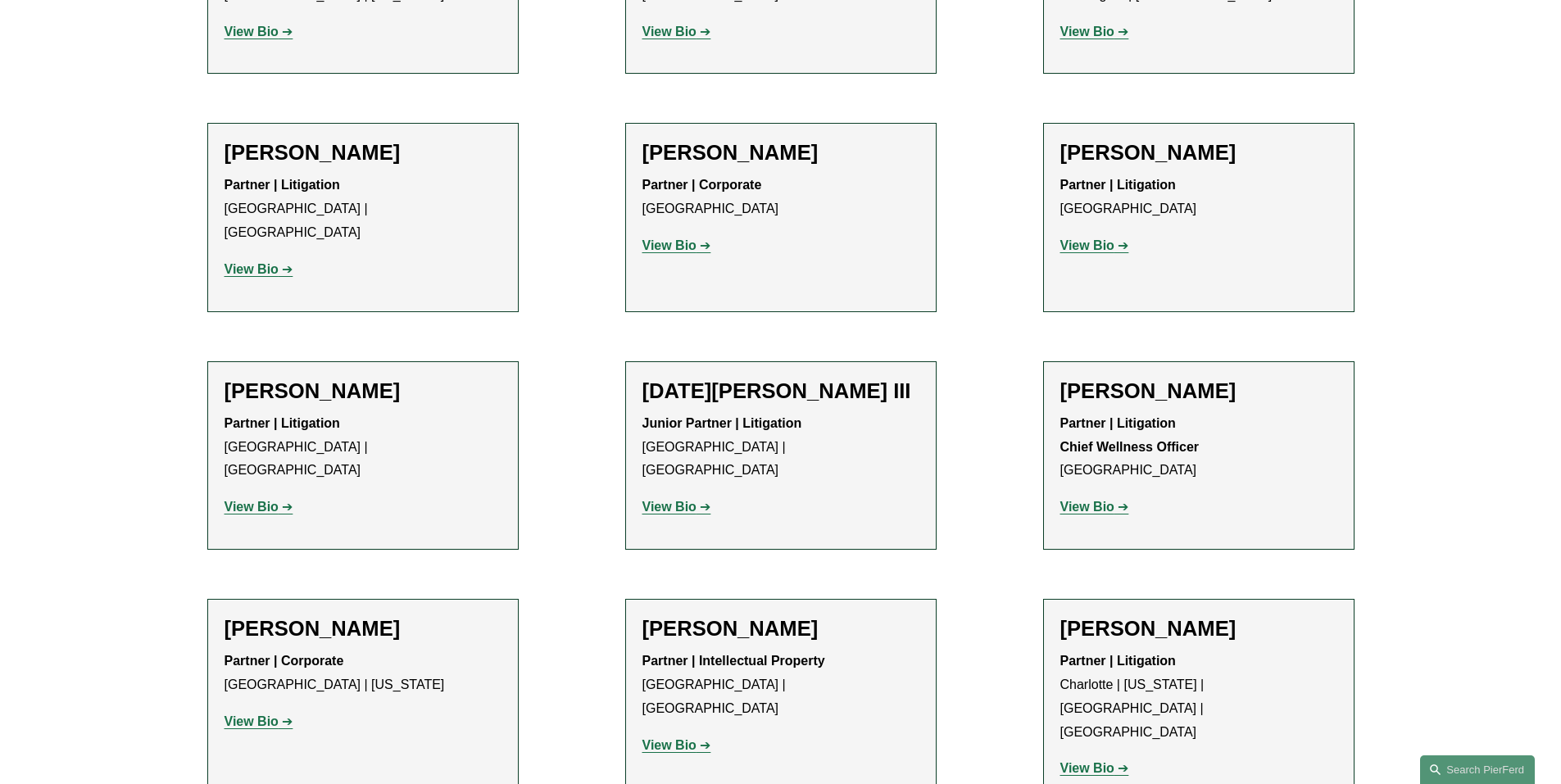
click at [1091, 496] on p "View Bio" at bounding box center [1198, 507] width 277 height 24
click at [1090, 500] on strong "View Bio" at bounding box center [1086, 507] width 54 height 14
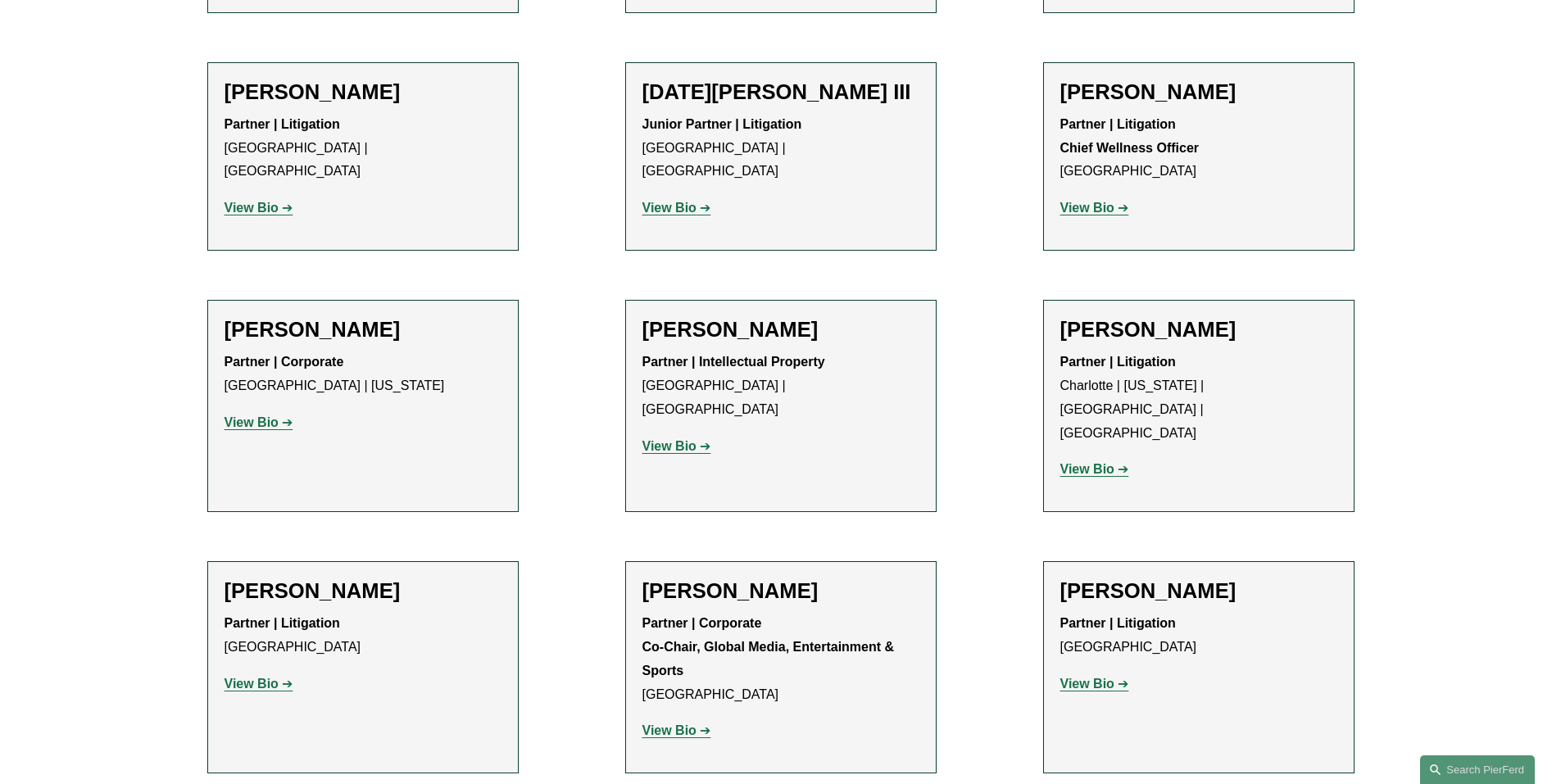
scroll to position [1638, 0]
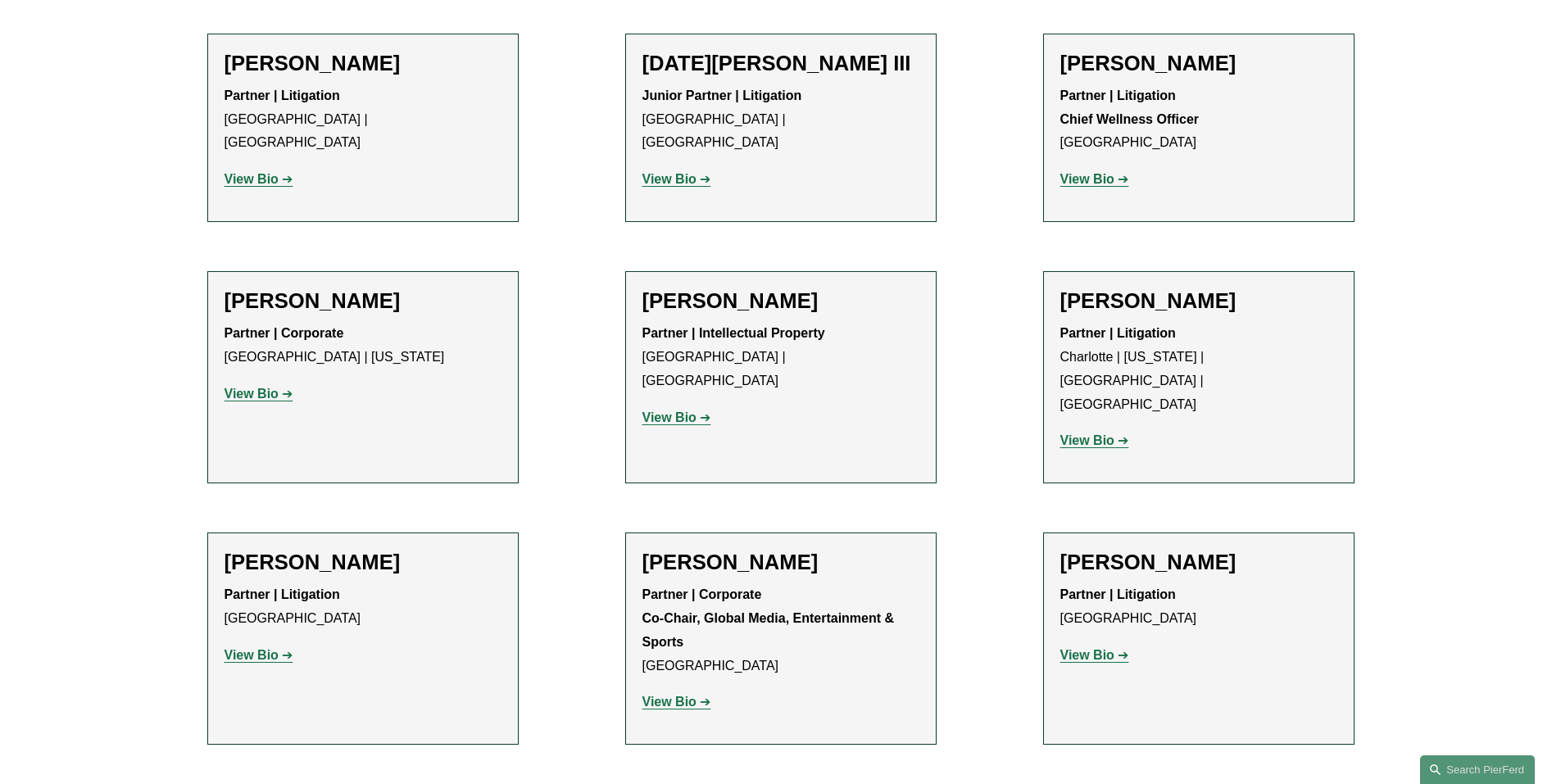
click at [676, 695] on strong "View Bio" at bounding box center [669, 701] width 54 height 14
click at [1068, 648] on strong "View Bio" at bounding box center [1086, 654] width 54 height 14
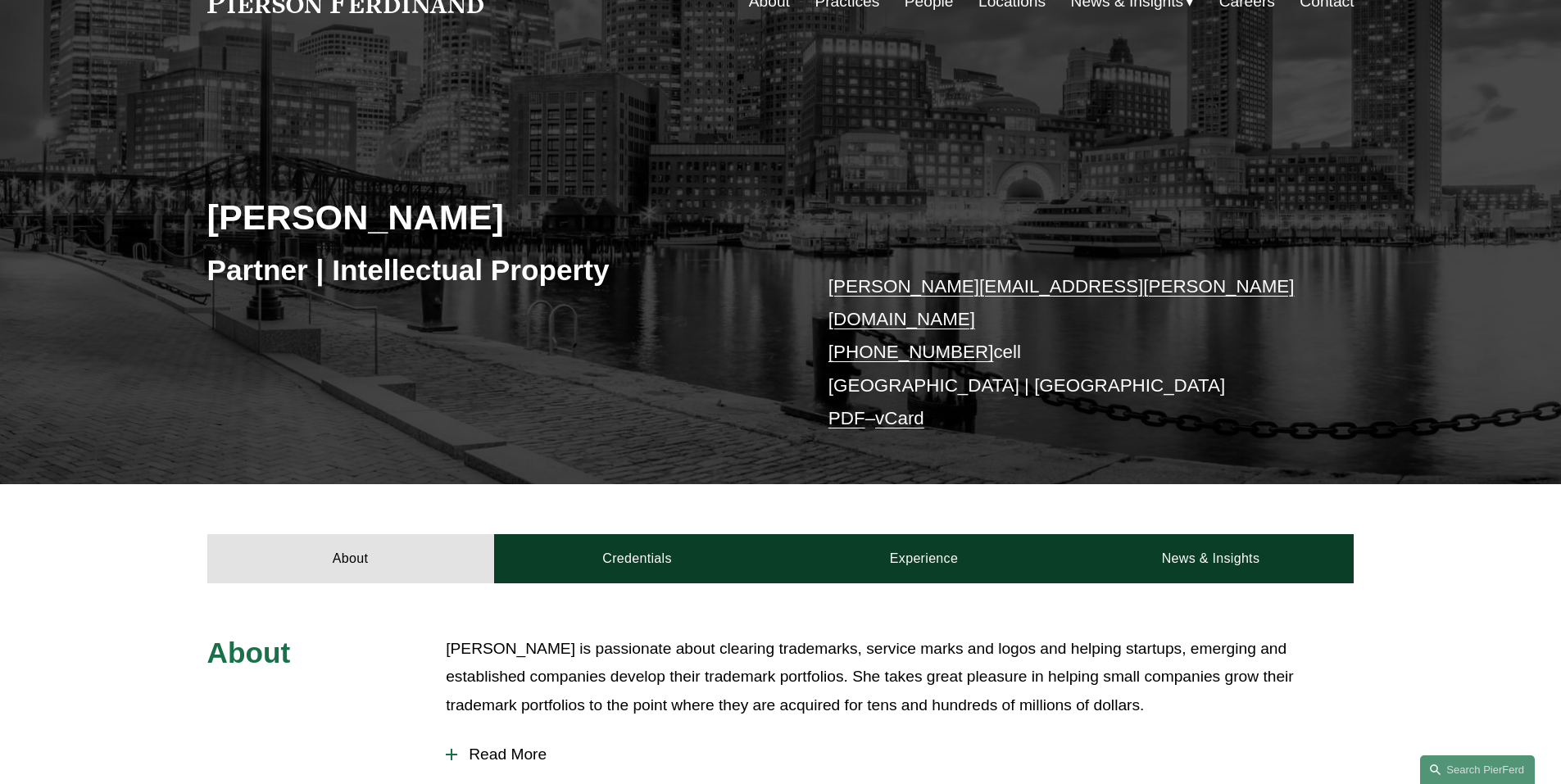
scroll to position [246, 0]
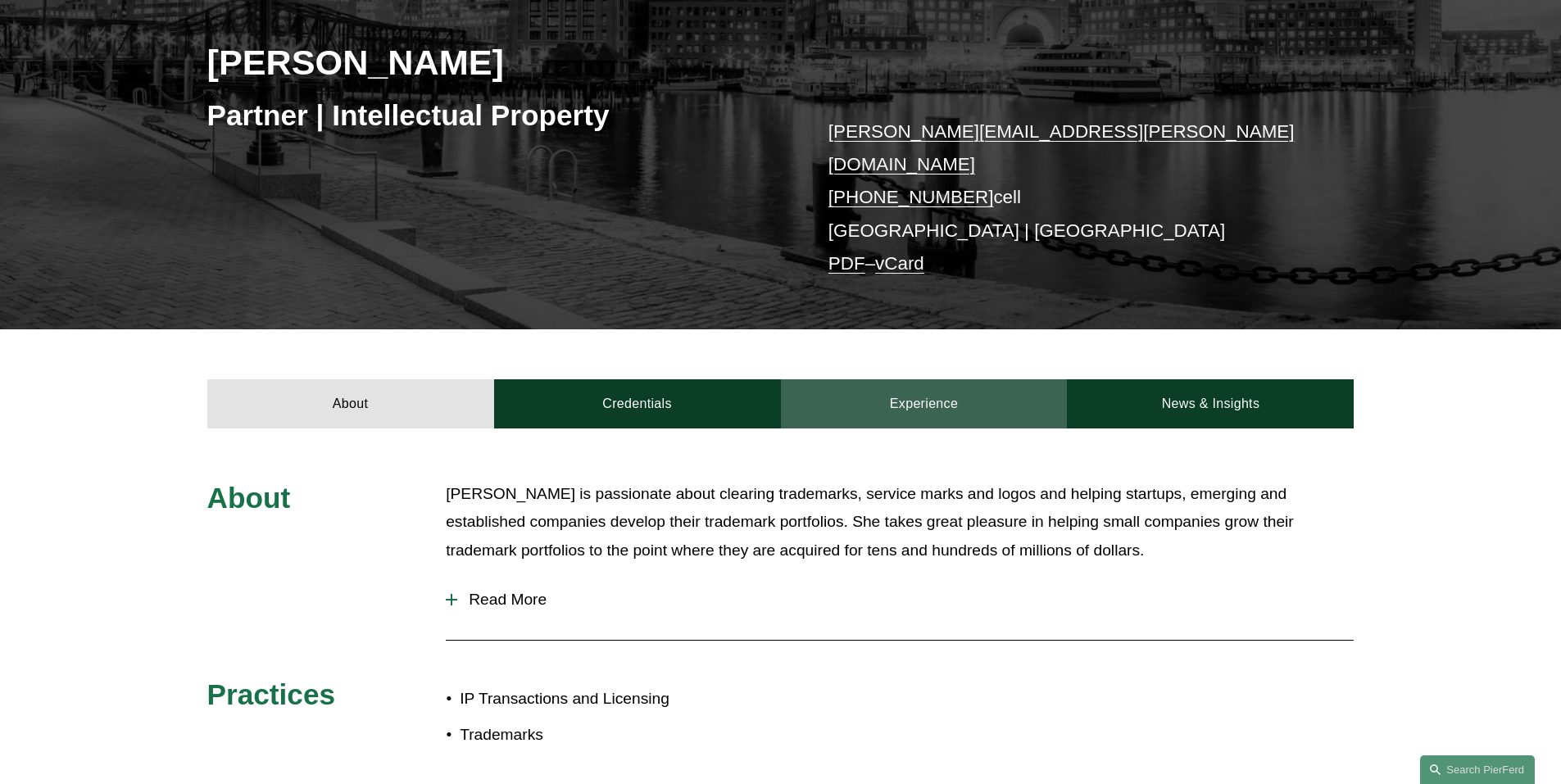
click at [901, 386] on link "Experience" at bounding box center [924, 404] width 287 height 49
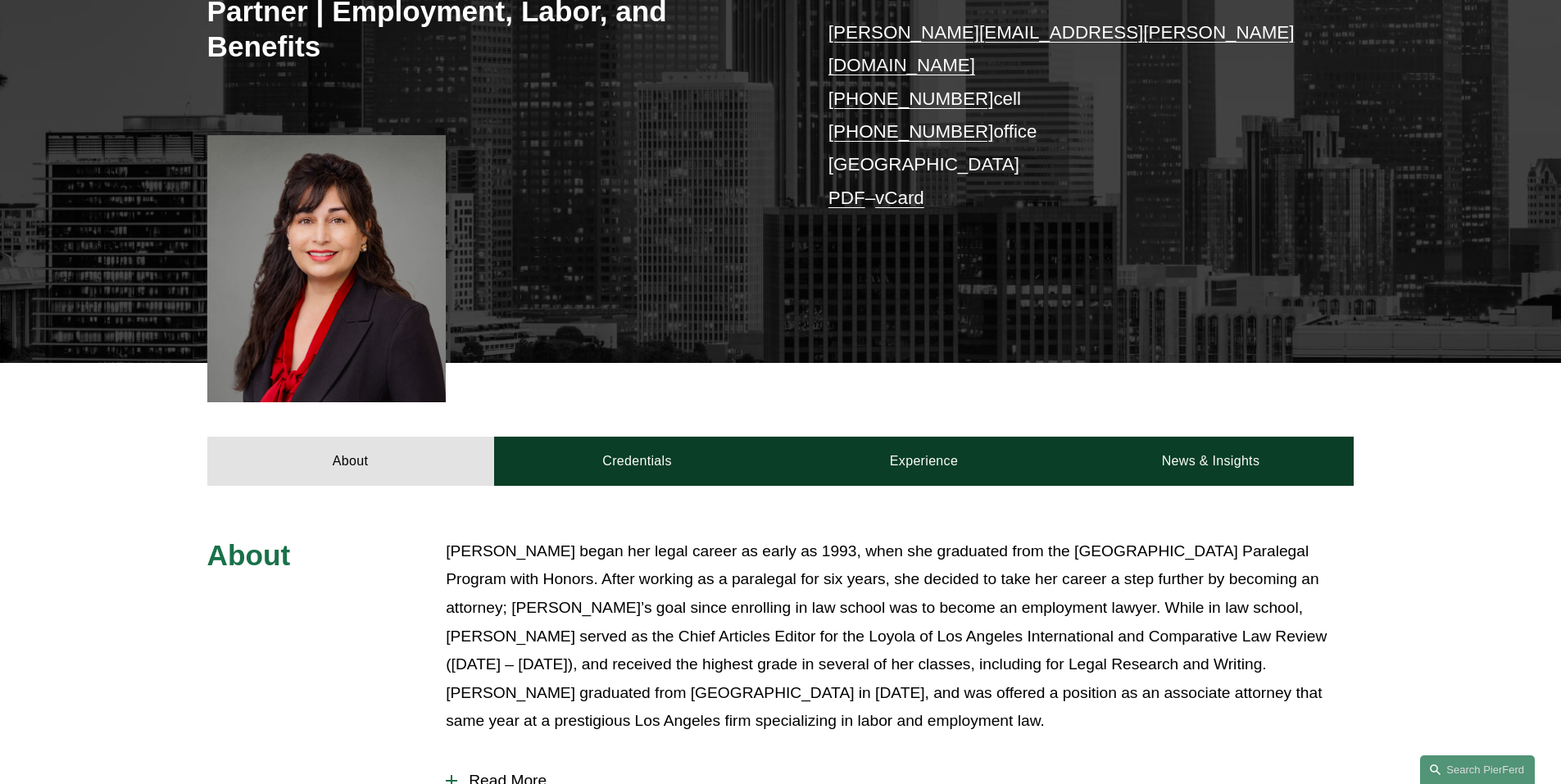
scroll to position [410, 0]
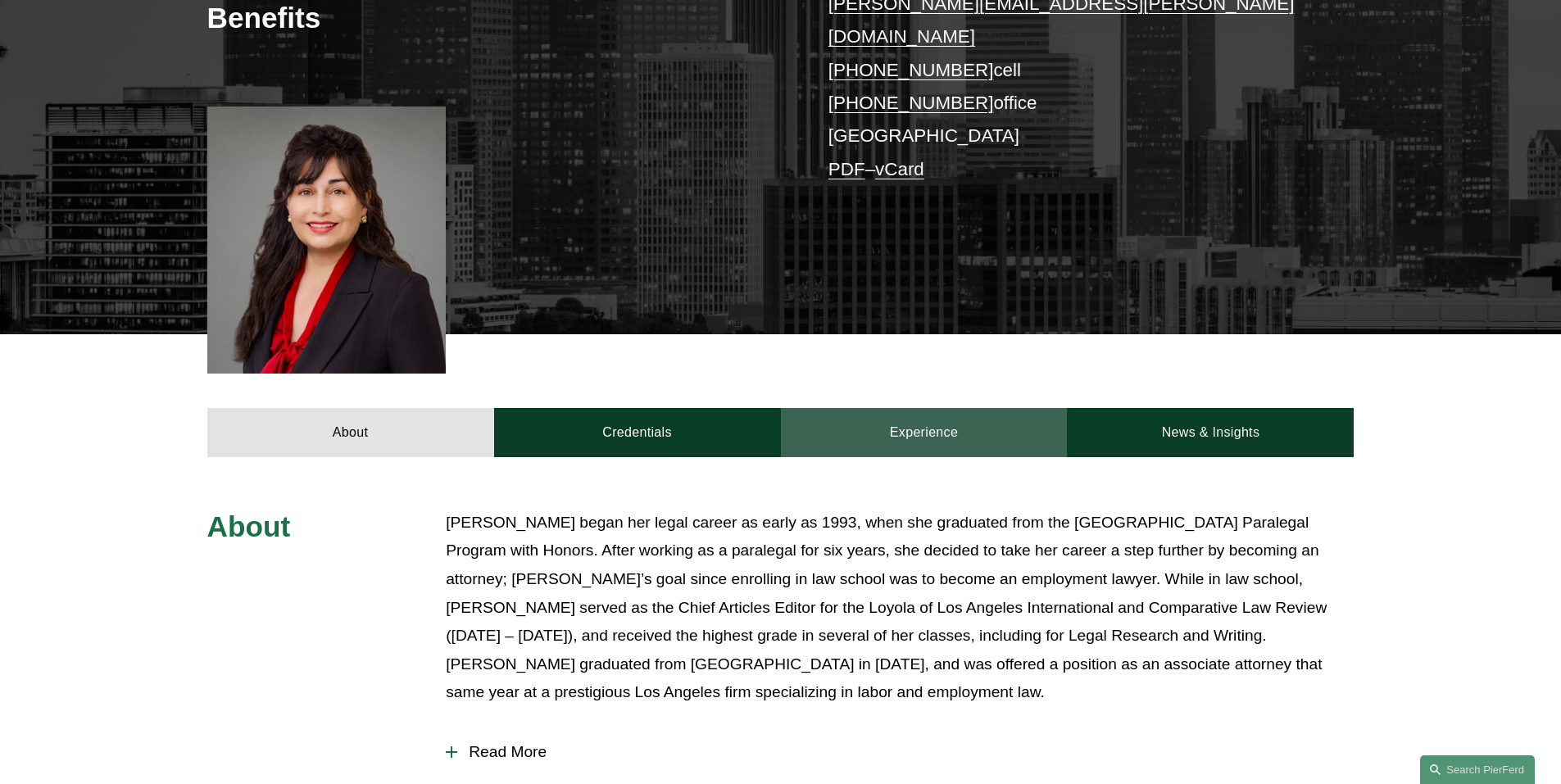
click at [954, 408] on link "Experience" at bounding box center [924, 433] width 287 height 49
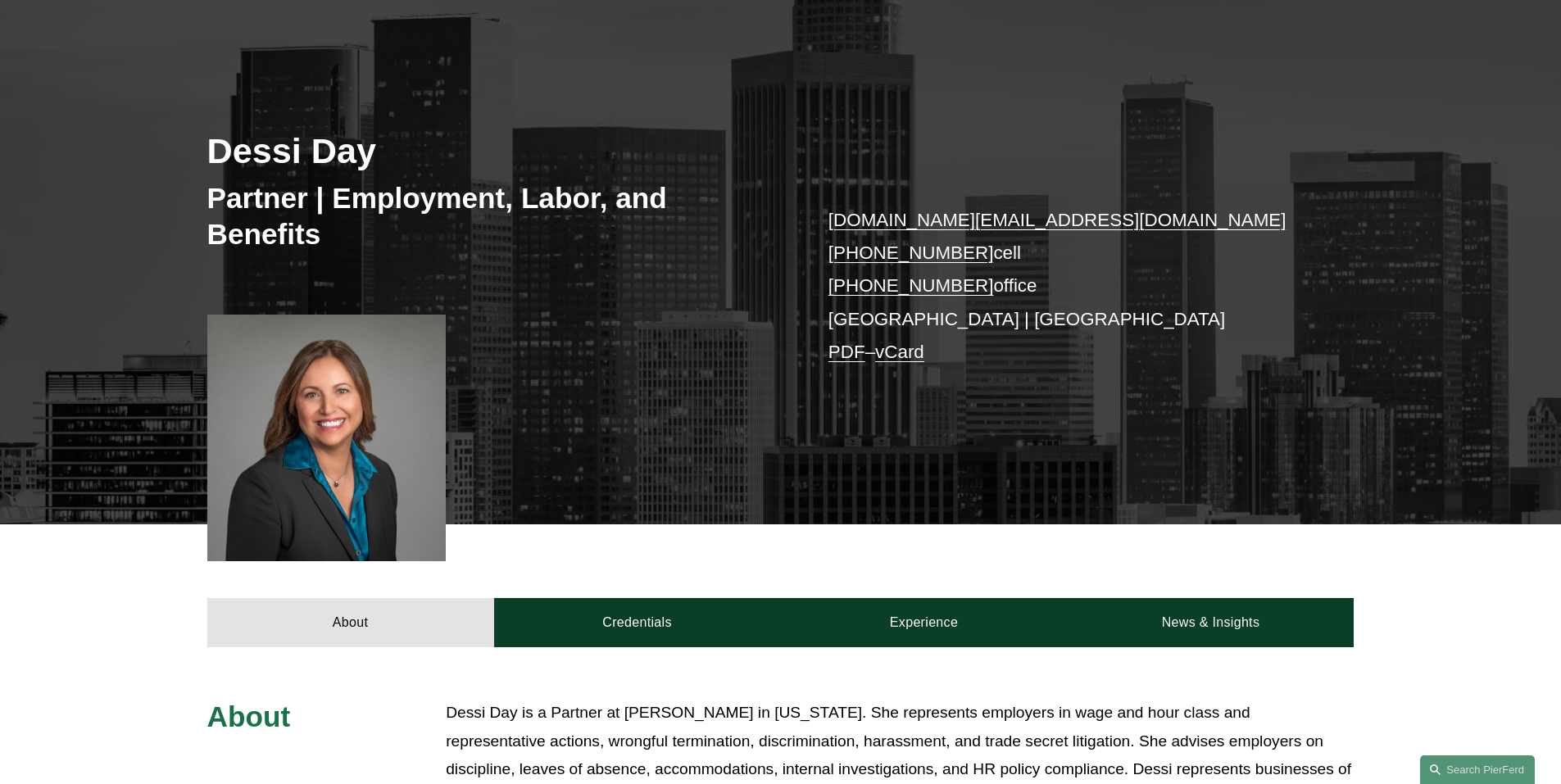
scroll to position [164, 0]
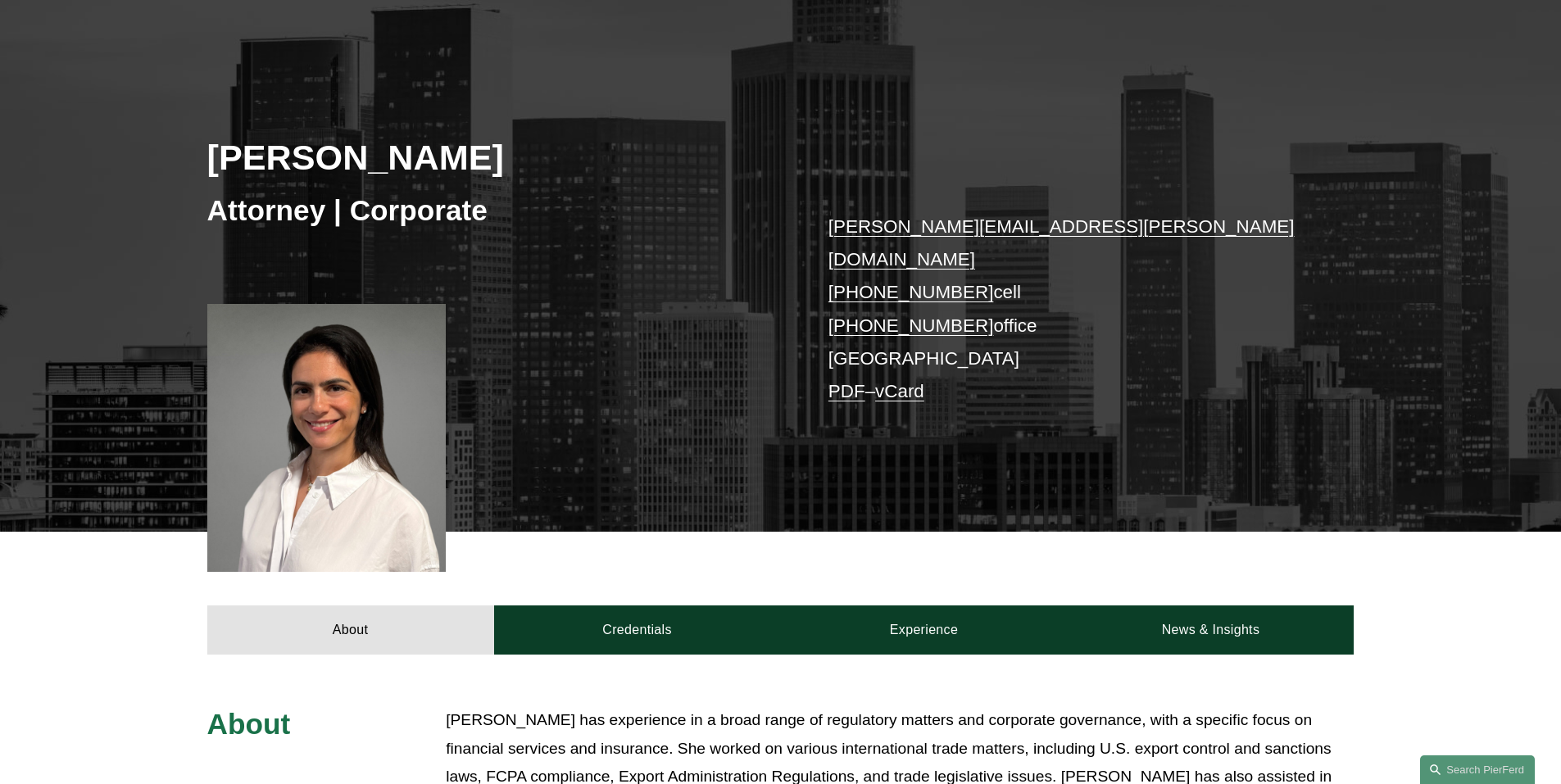
scroll to position [164, 0]
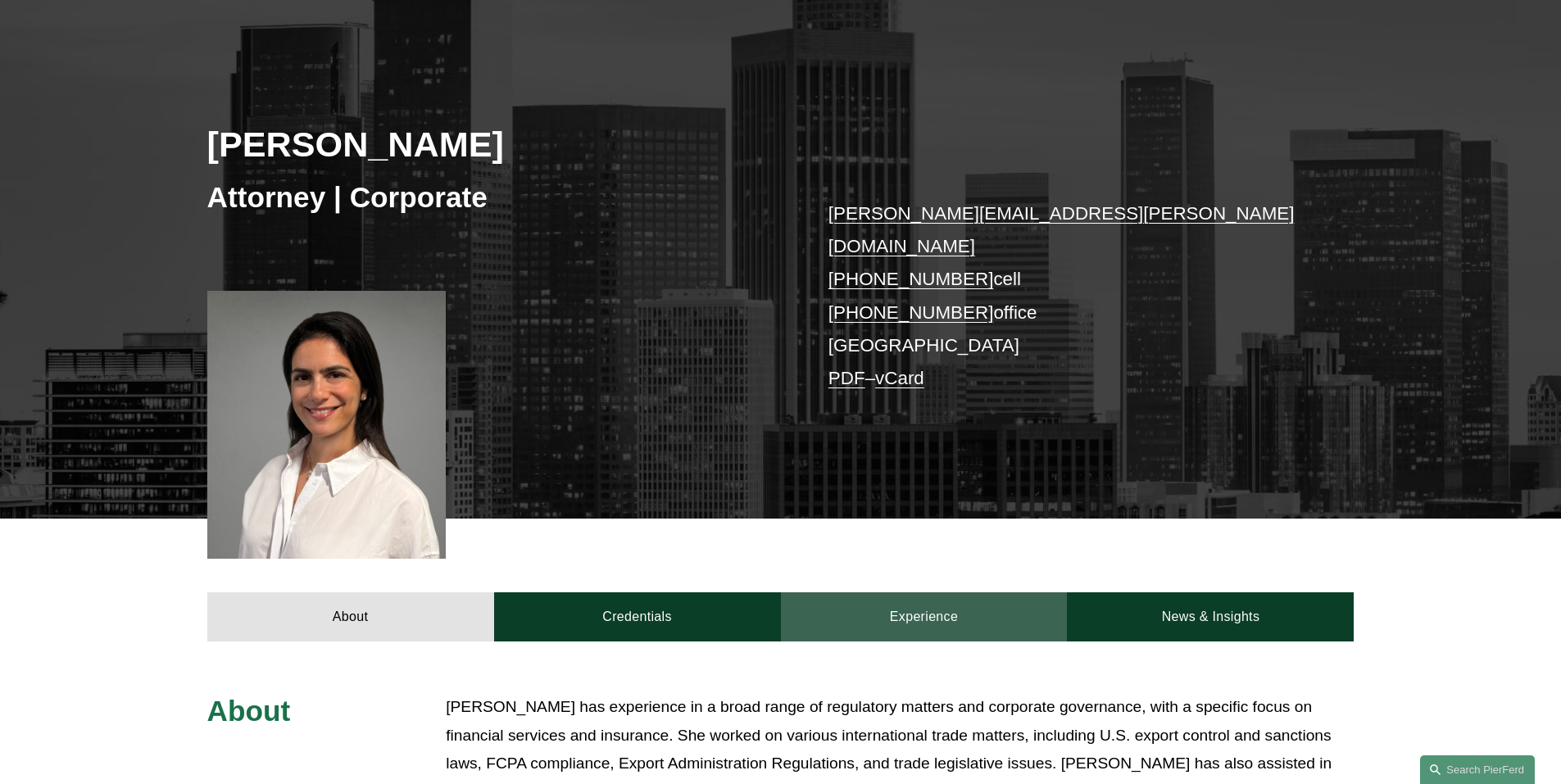
click at [946, 592] on link "Experience" at bounding box center [924, 617] width 287 height 49
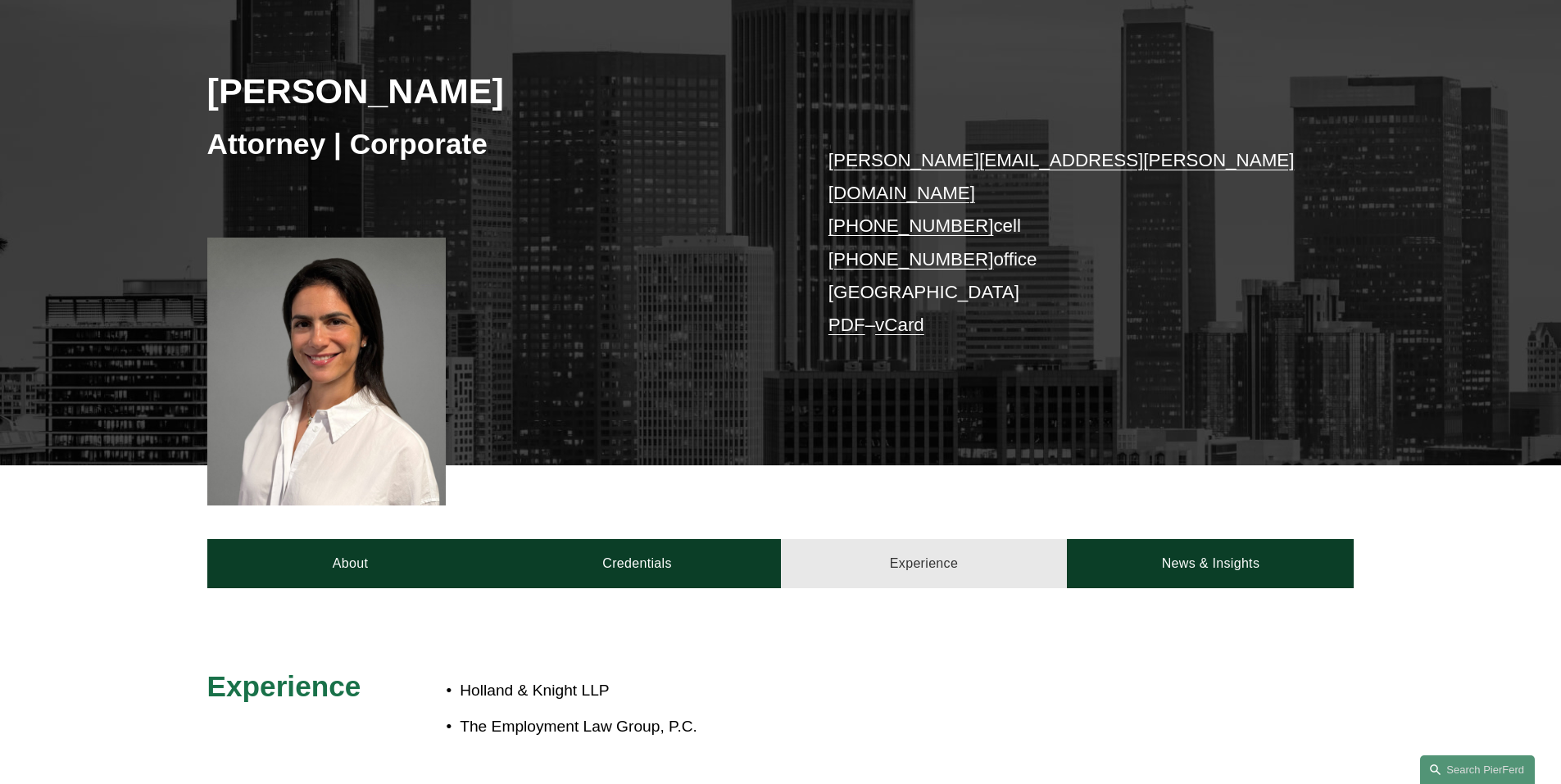
scroll to position [246, 0]
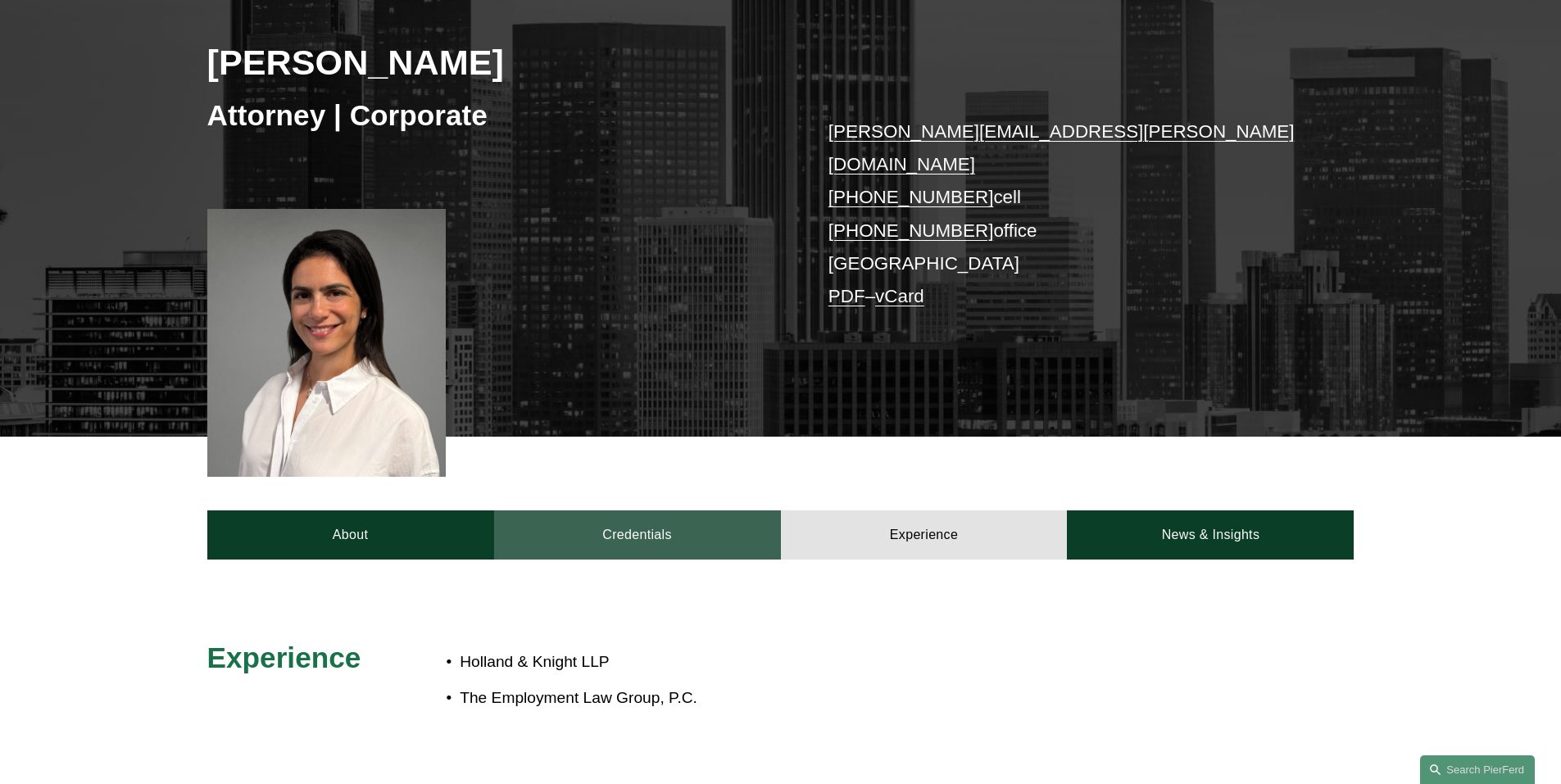
click at [665, 510] on link "Credentials" at bounding box center [637, 535] width 287 height 49
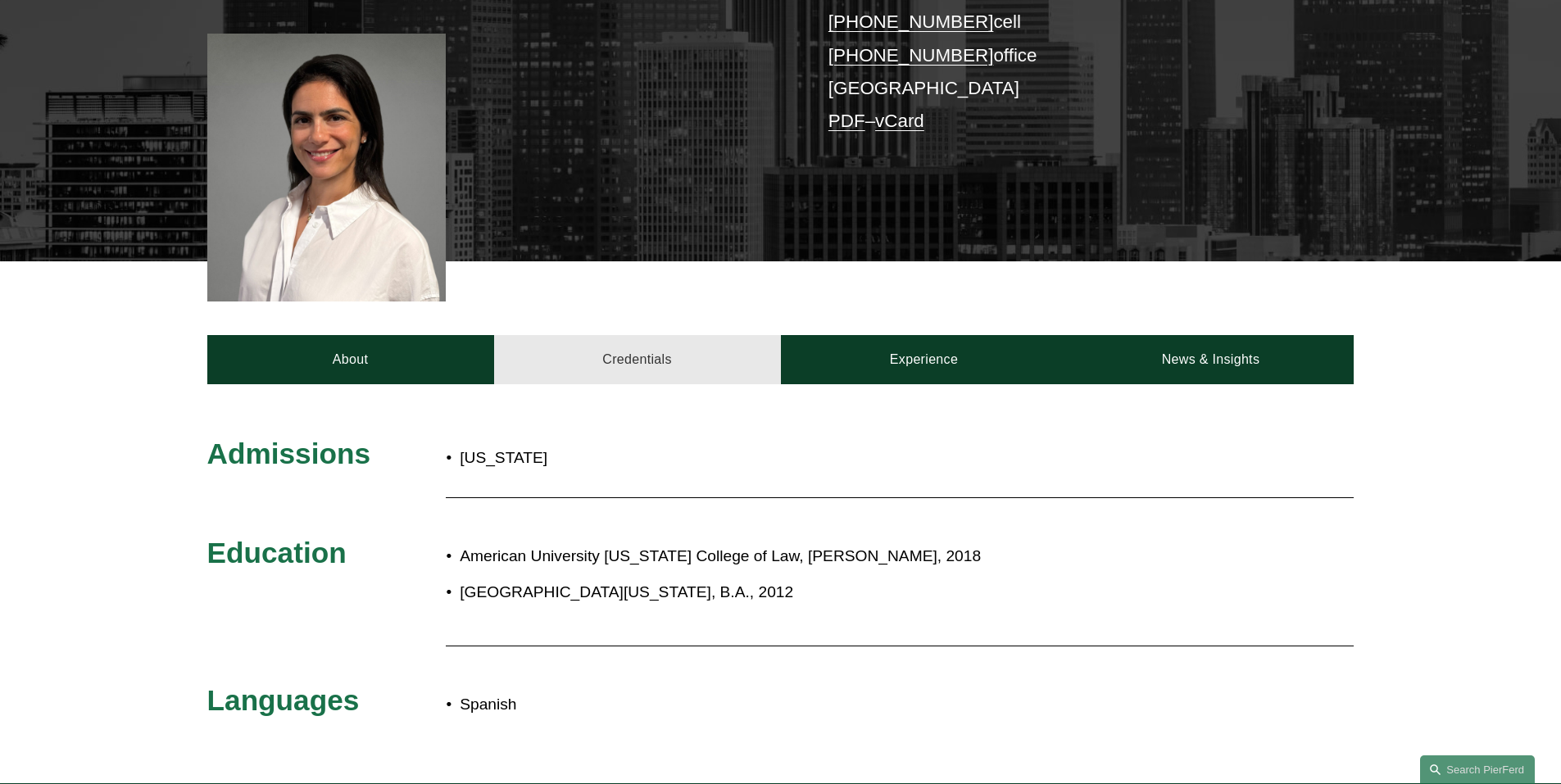
scroll to position [492, 0]
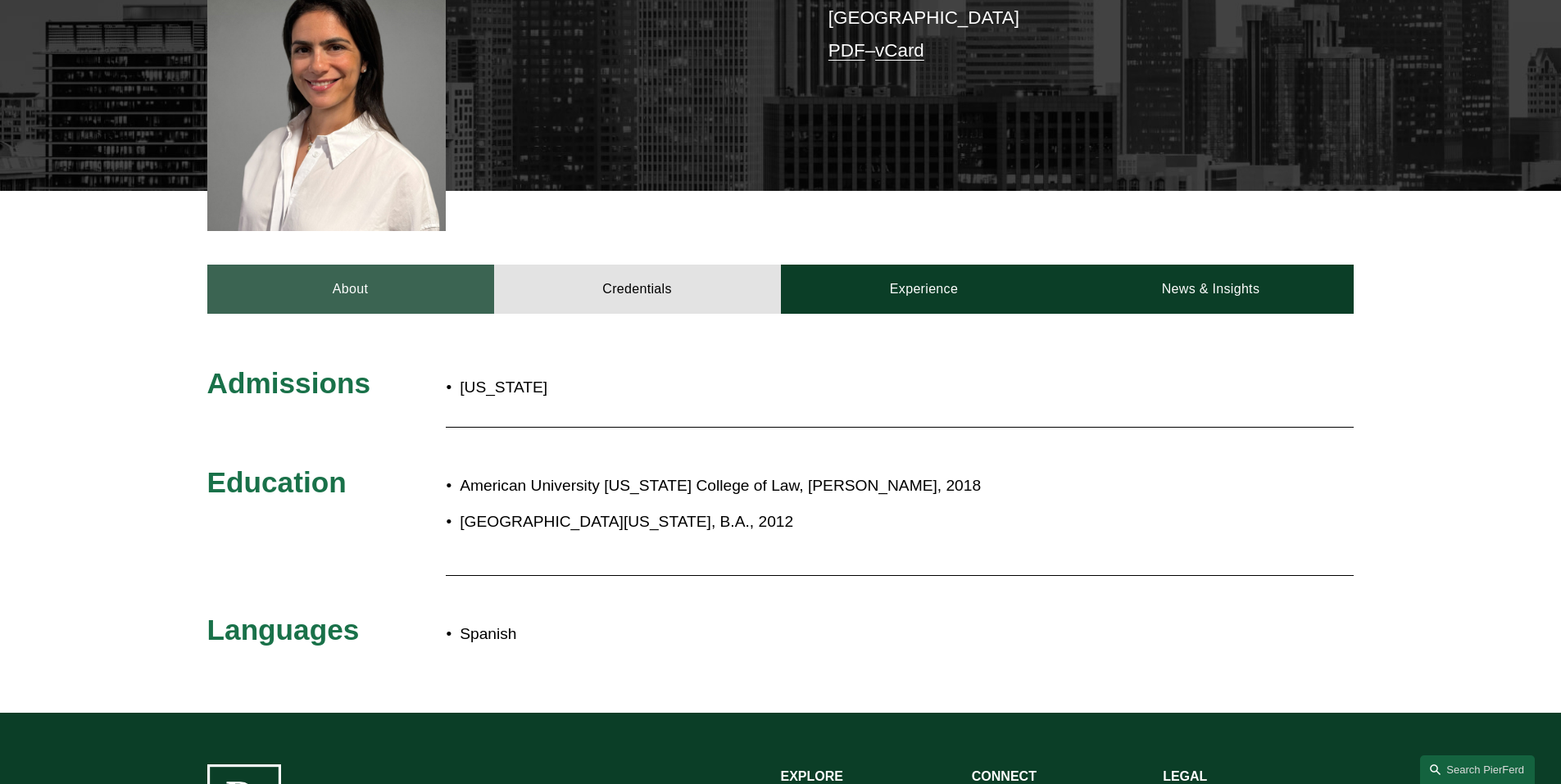
click at [359, 265] on link "About" at bounding box center [351, 289] width 287 height 49
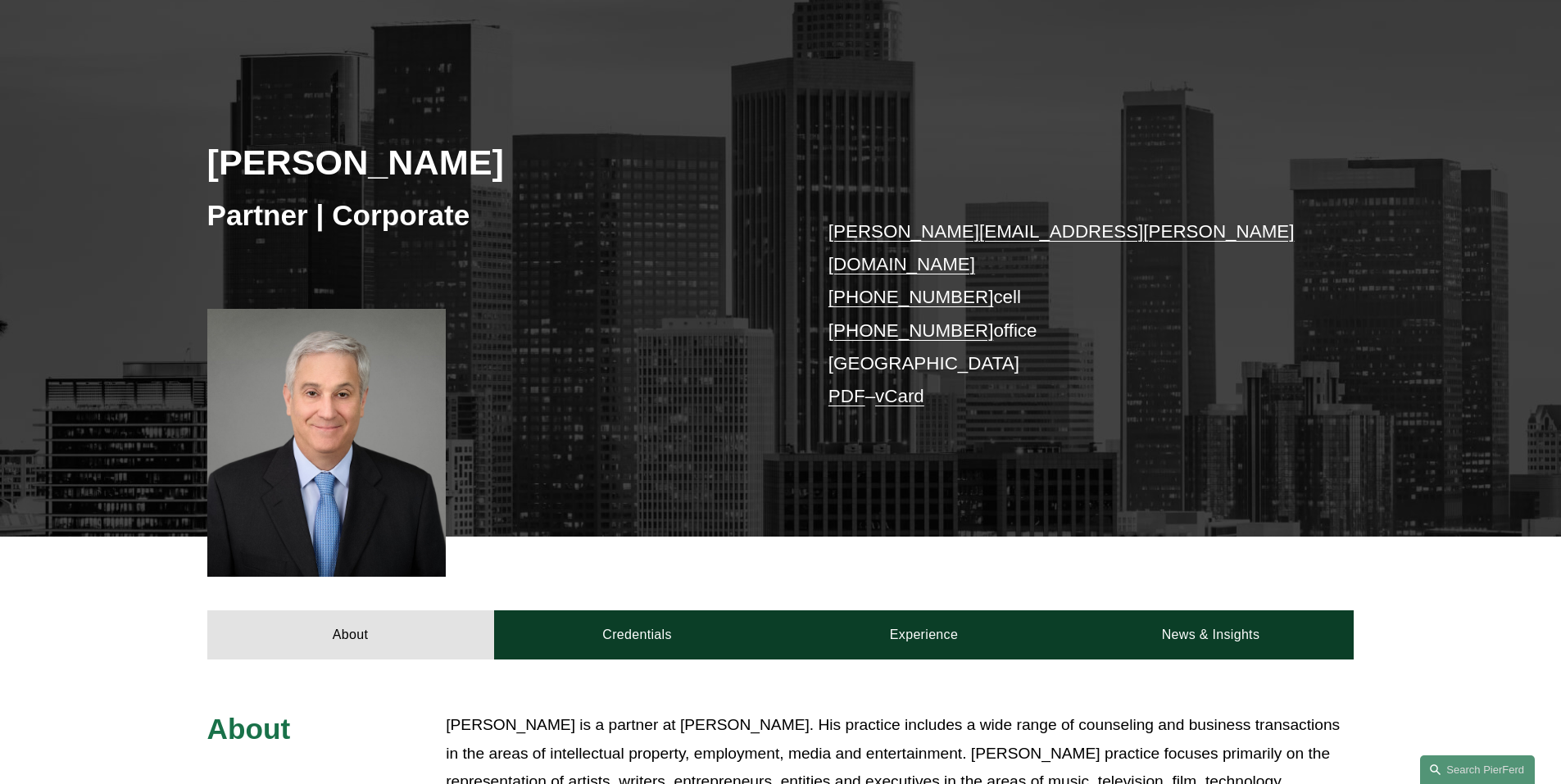
scroll to position [164, 0]
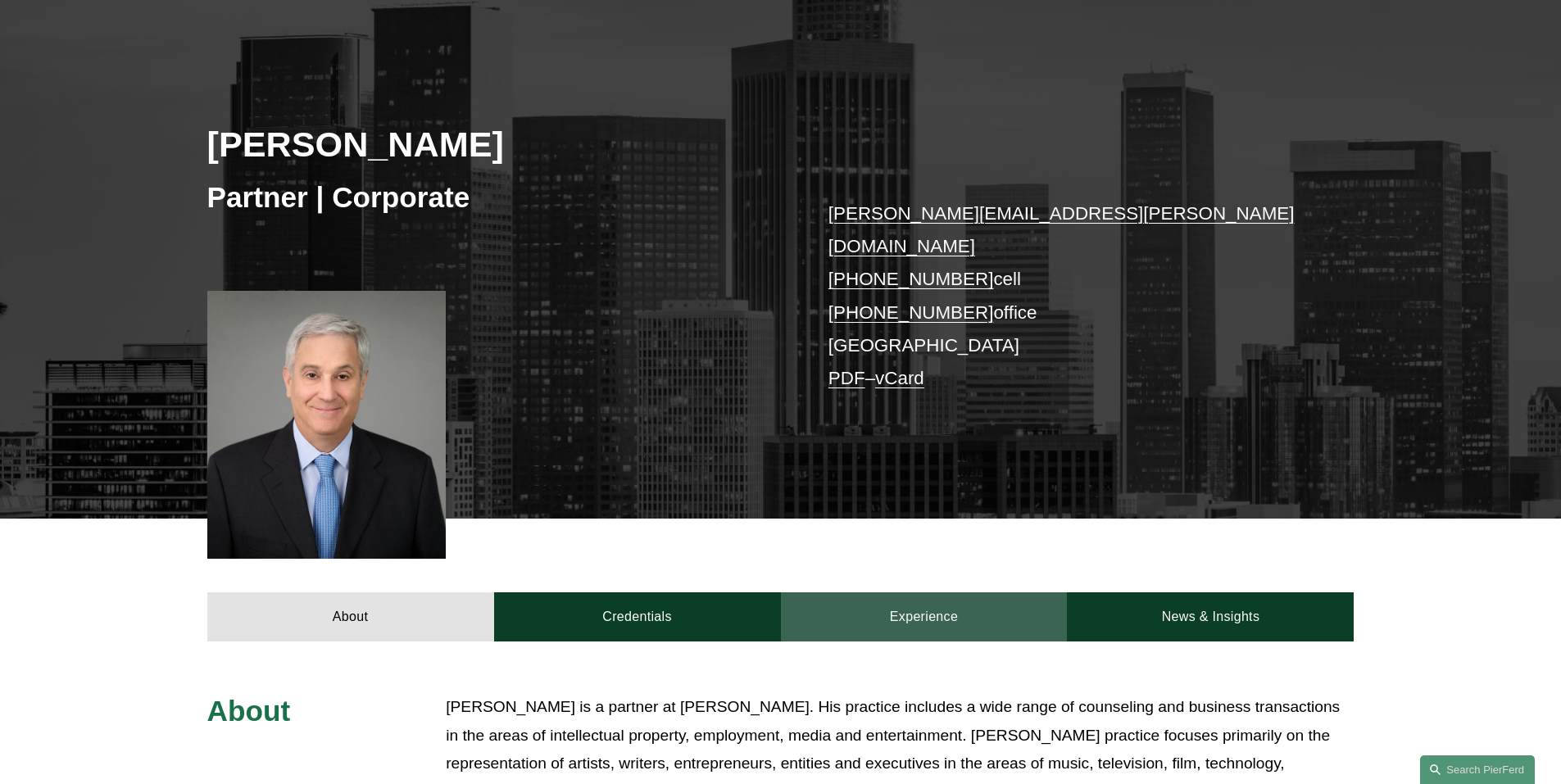
click at [917, 592] on link "Experience" at bounding box center [924, 617] width 287 height 49
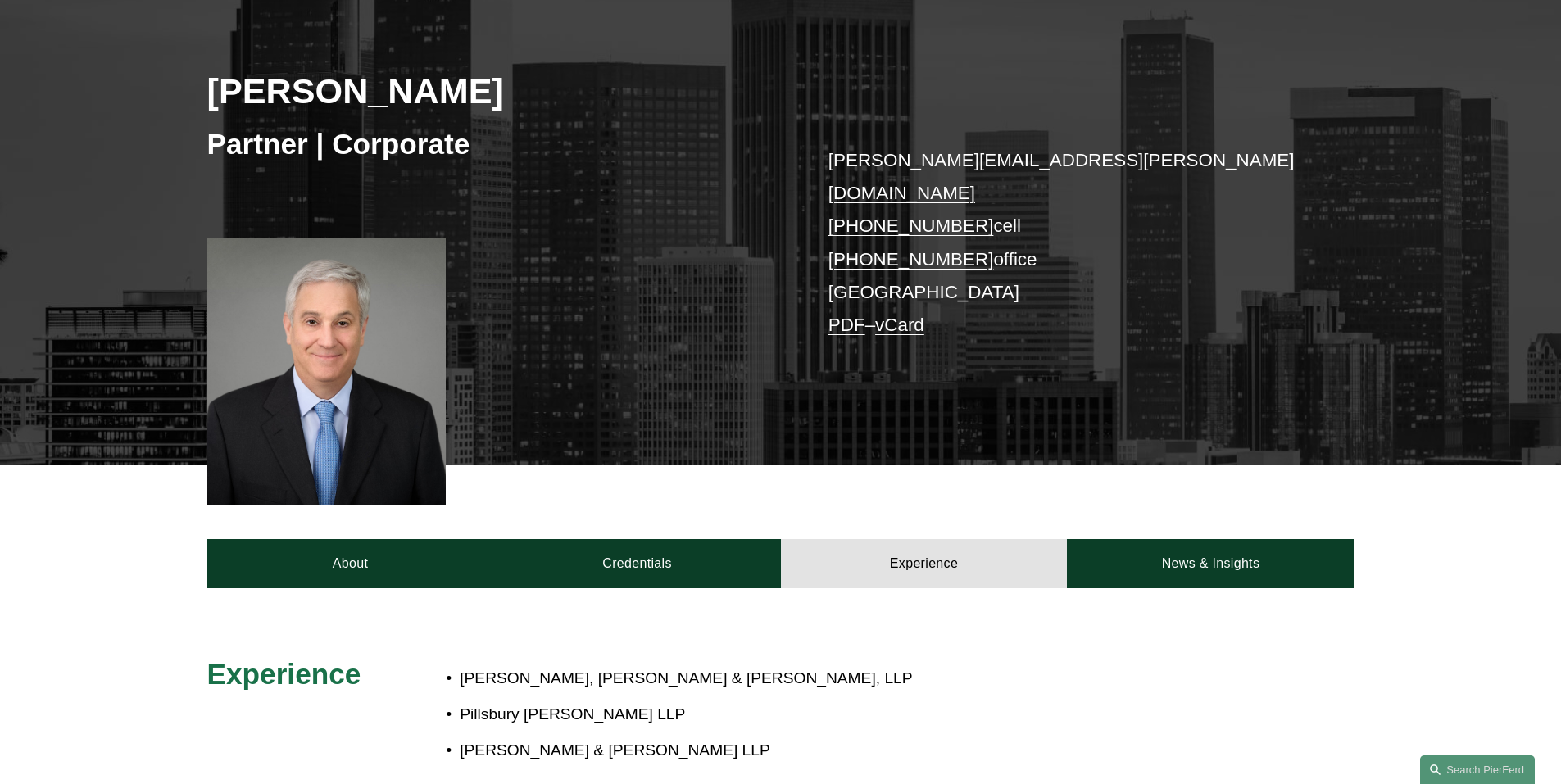
scroll to position [246, 0]
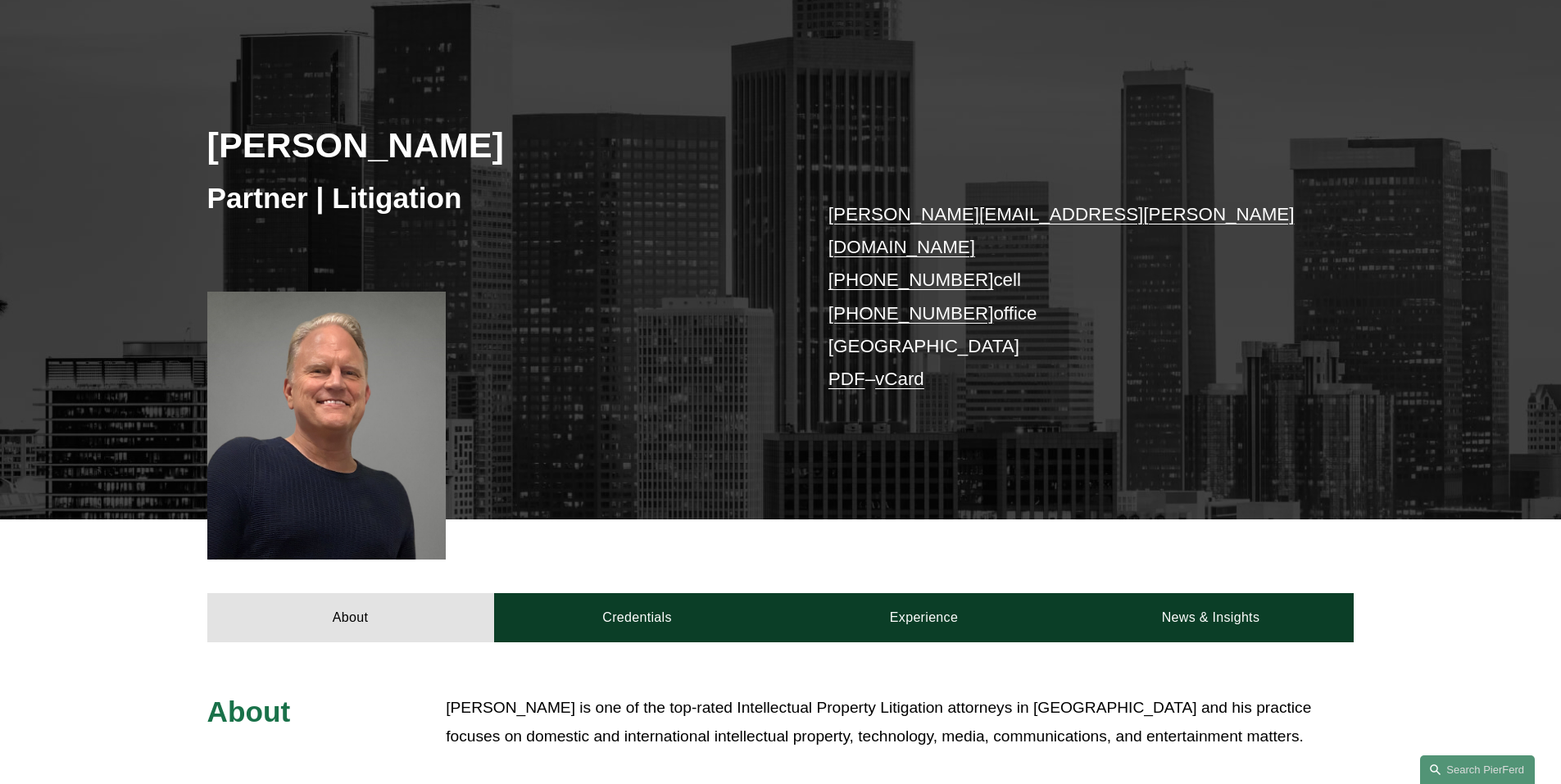
scroll to position [164, 0]
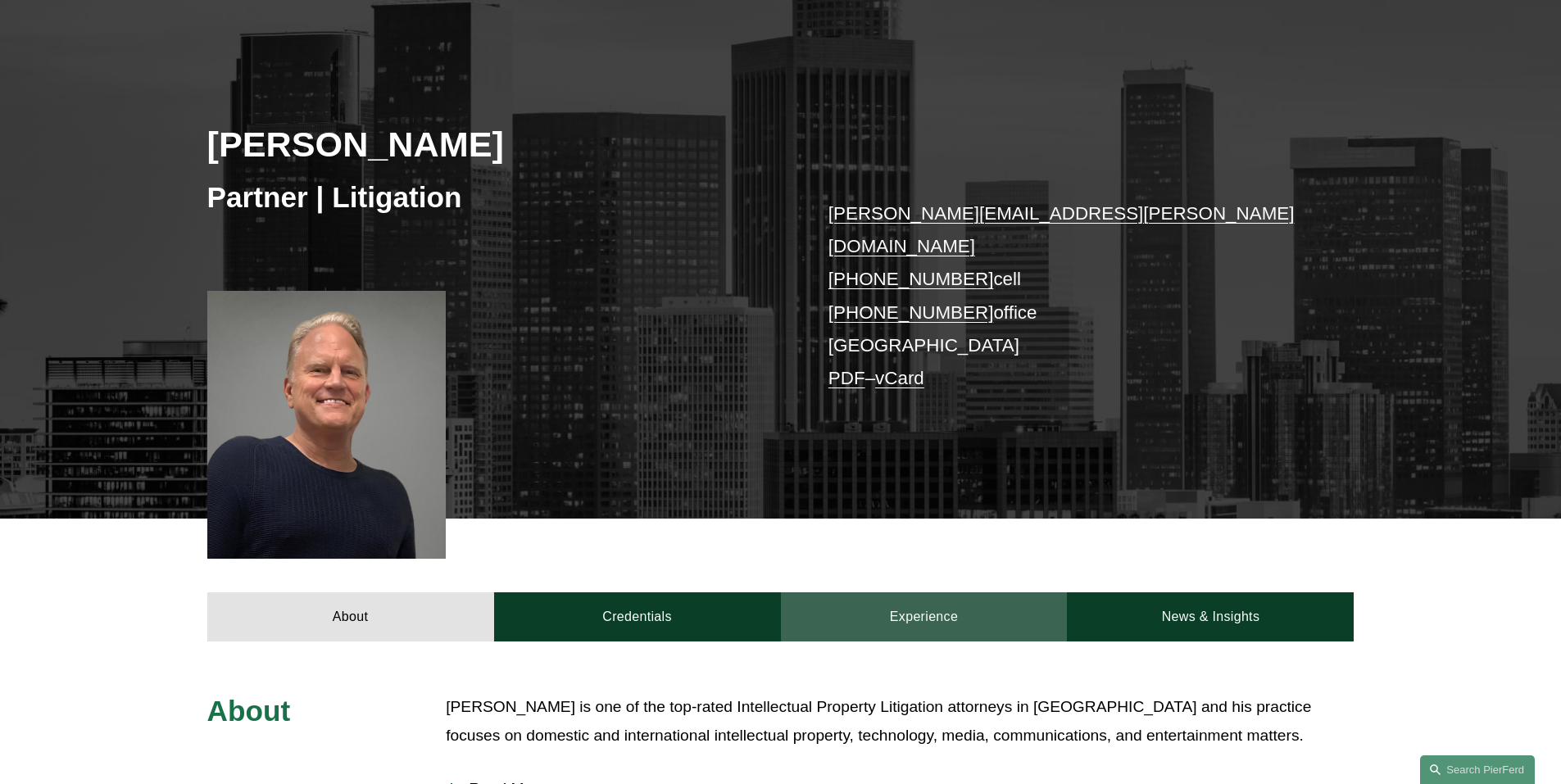
click at [927, 592] on link "Experience" at bounding box center [924, 617] width 287 height 49
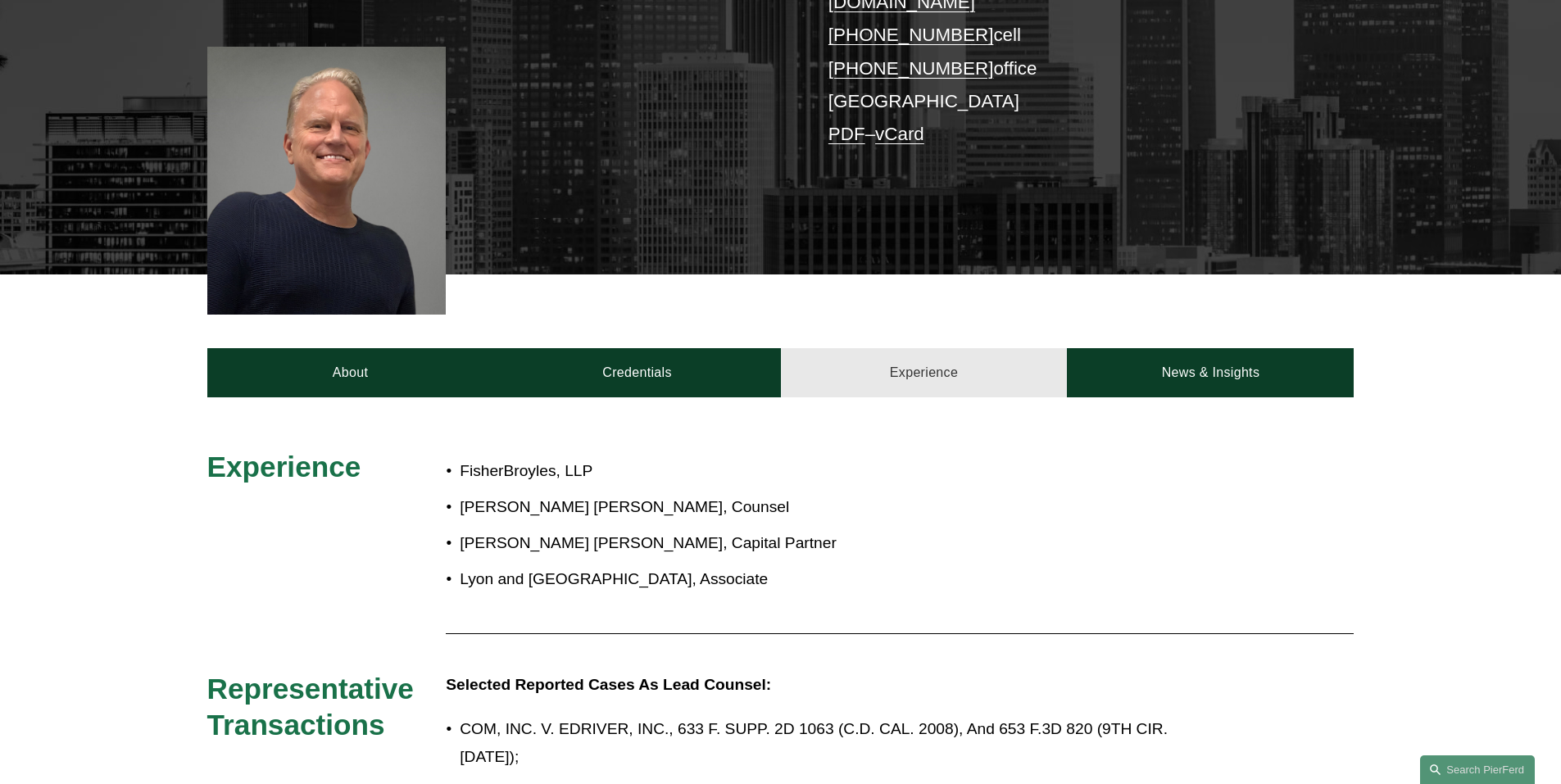
scroll to position [410, 0]
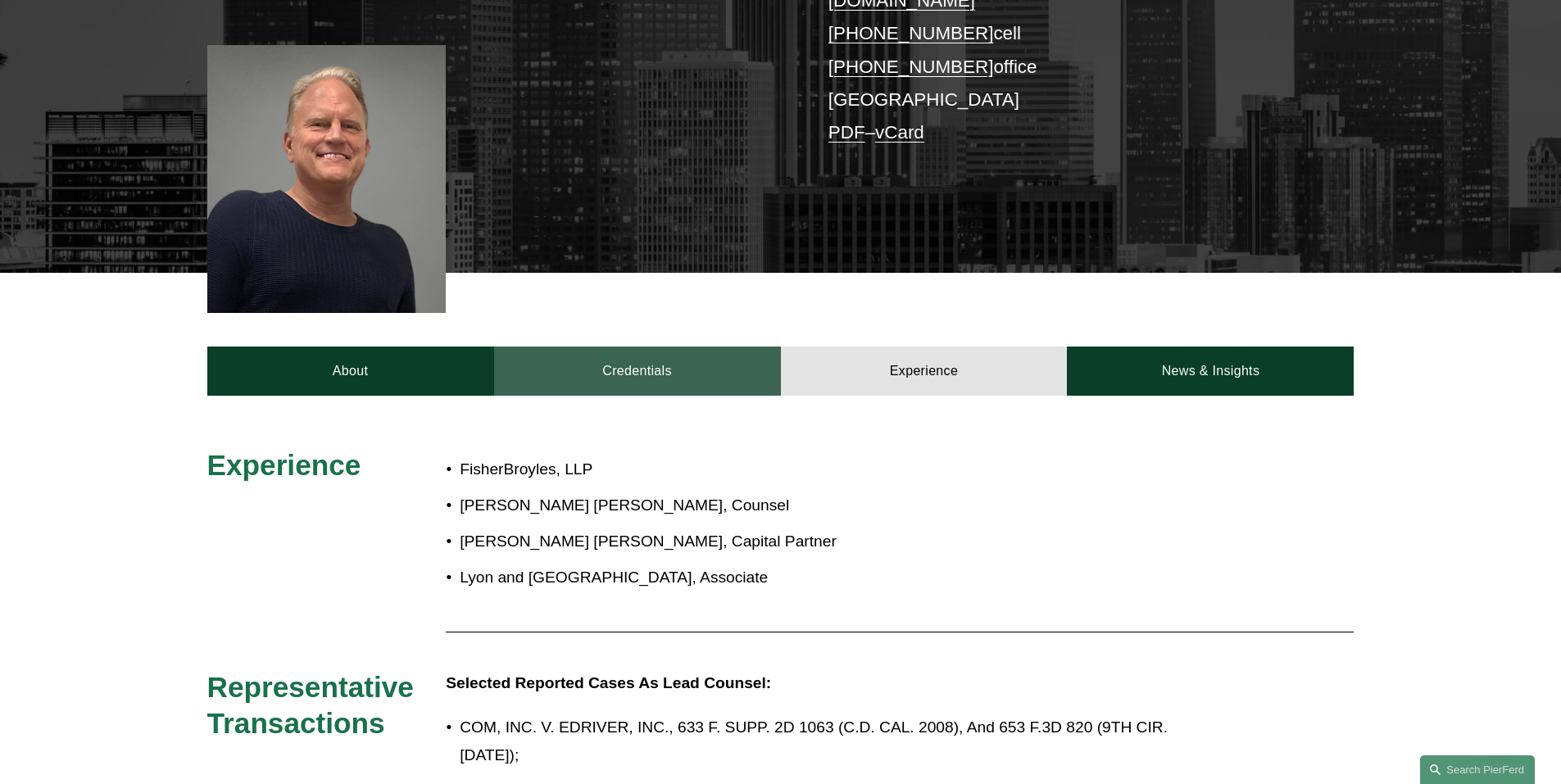
click at [619, 352] on link "Credentials" at bounding box center [637, 371] width 287 height 49
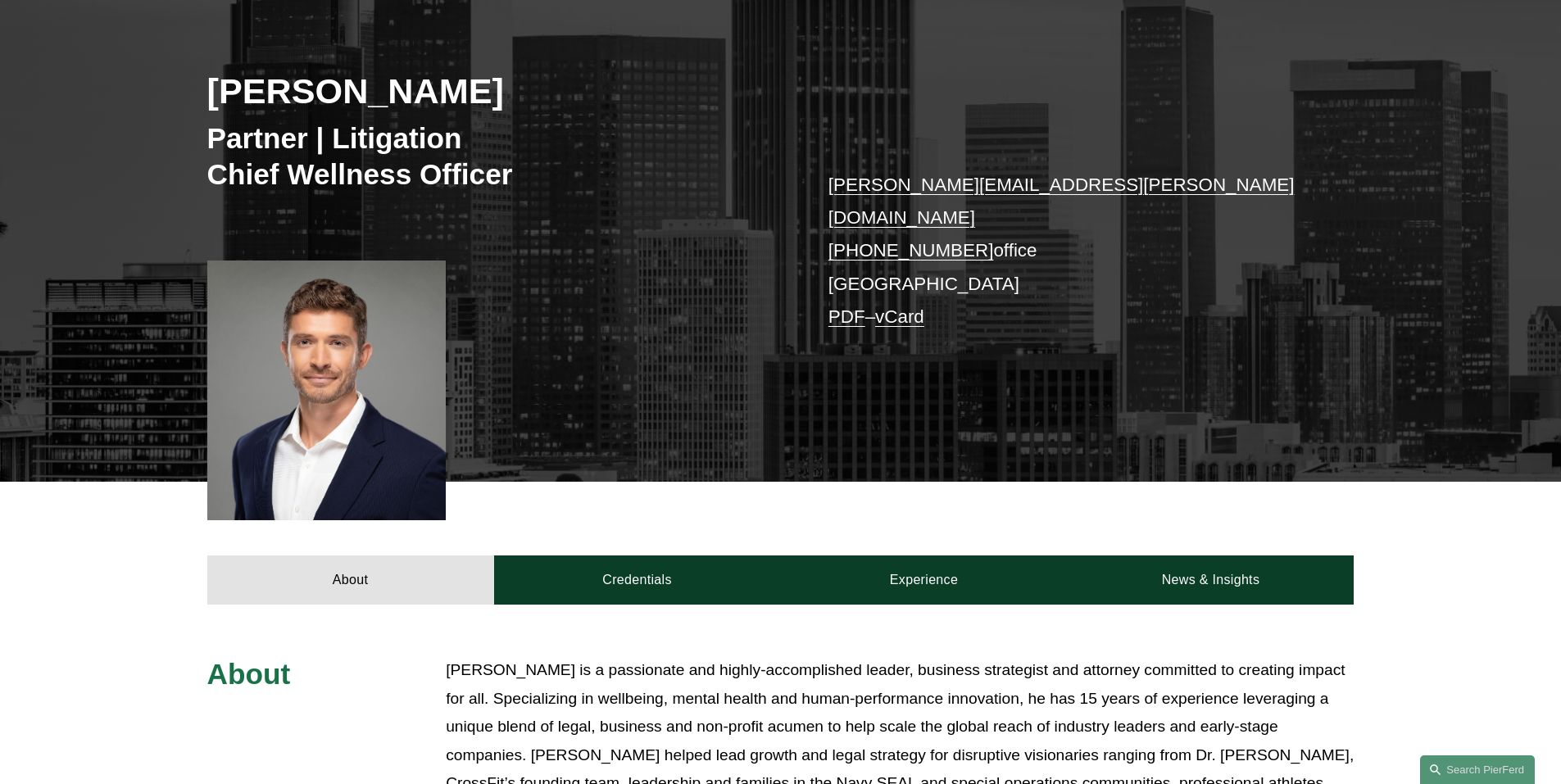
scroll to position [246, 0]
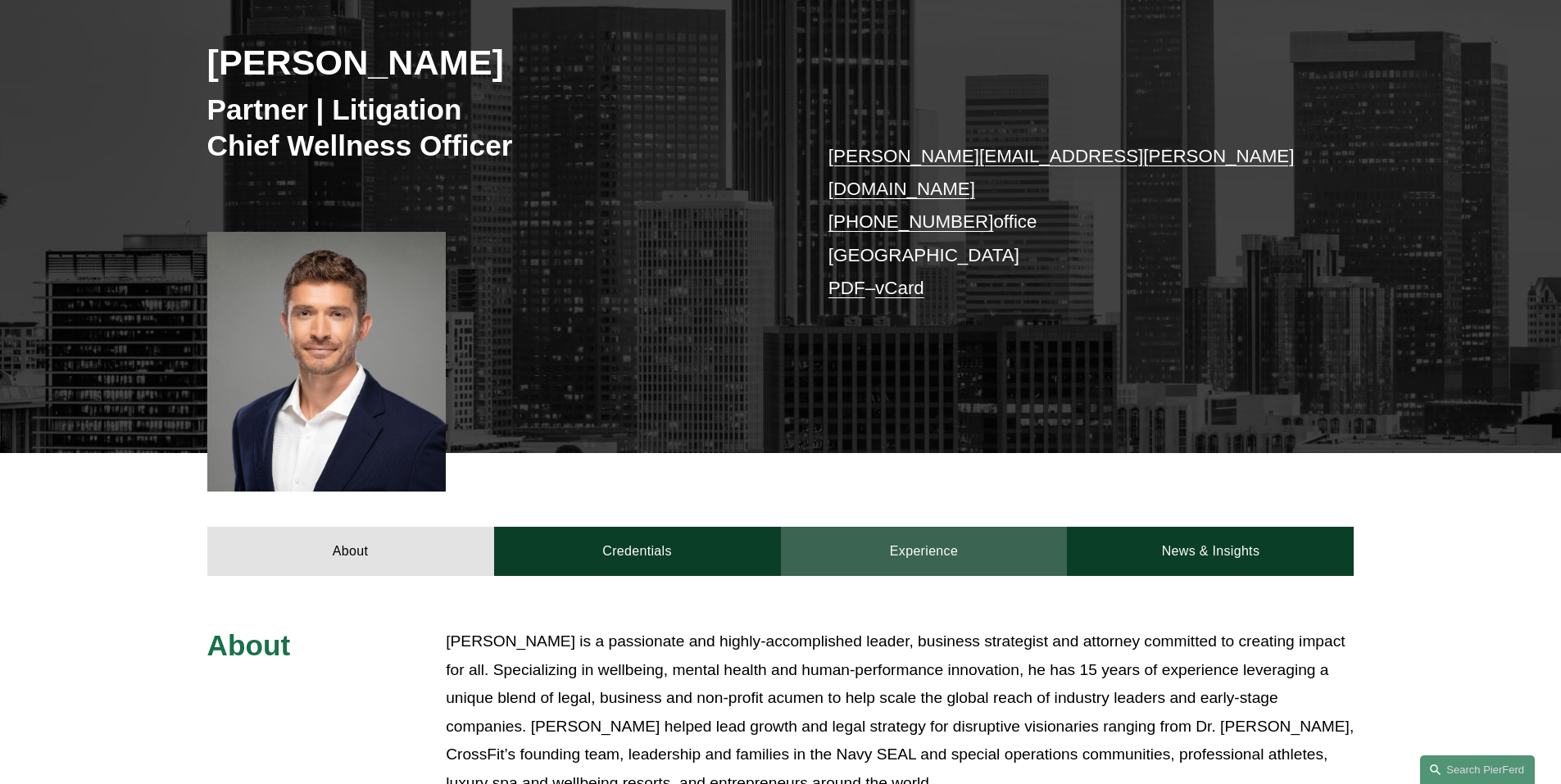
click at [884, 527] on link "Experience" at bounding box center [924, 551] width 287 height 49
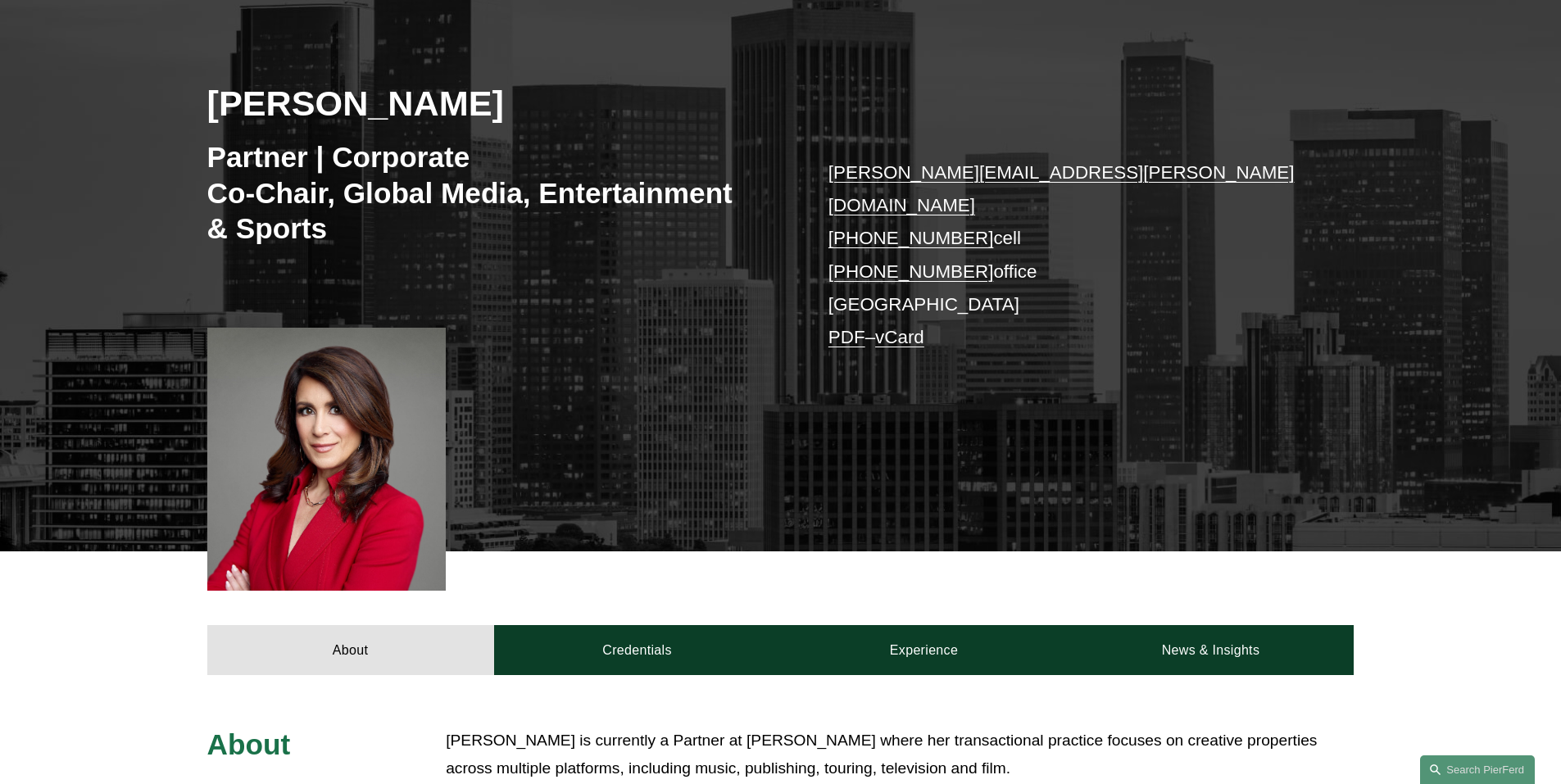
scroll to position [246, 0]
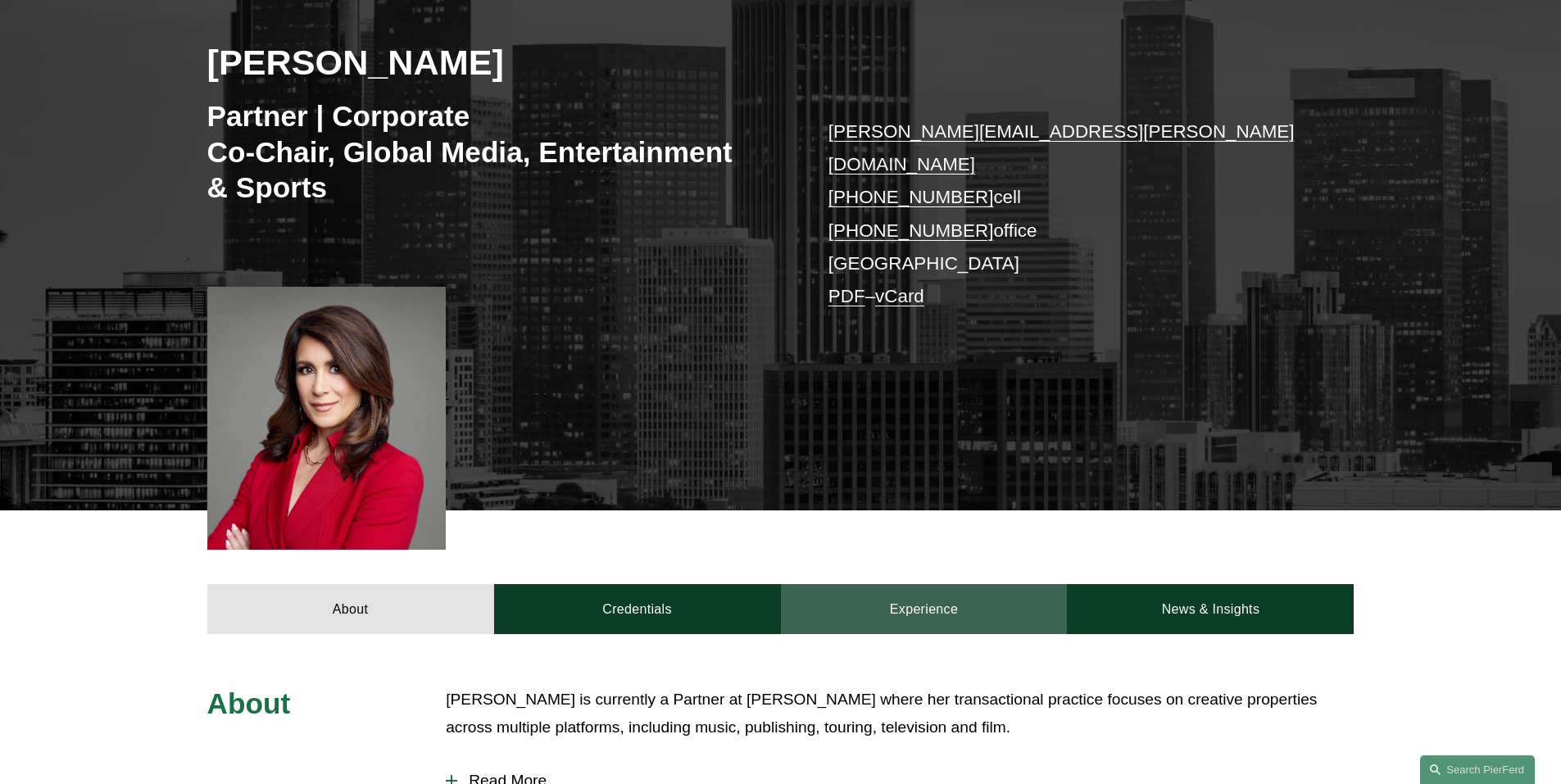
click at [900, 584] on link "Experience" at bounding box center [924, 609] width 287 height 49
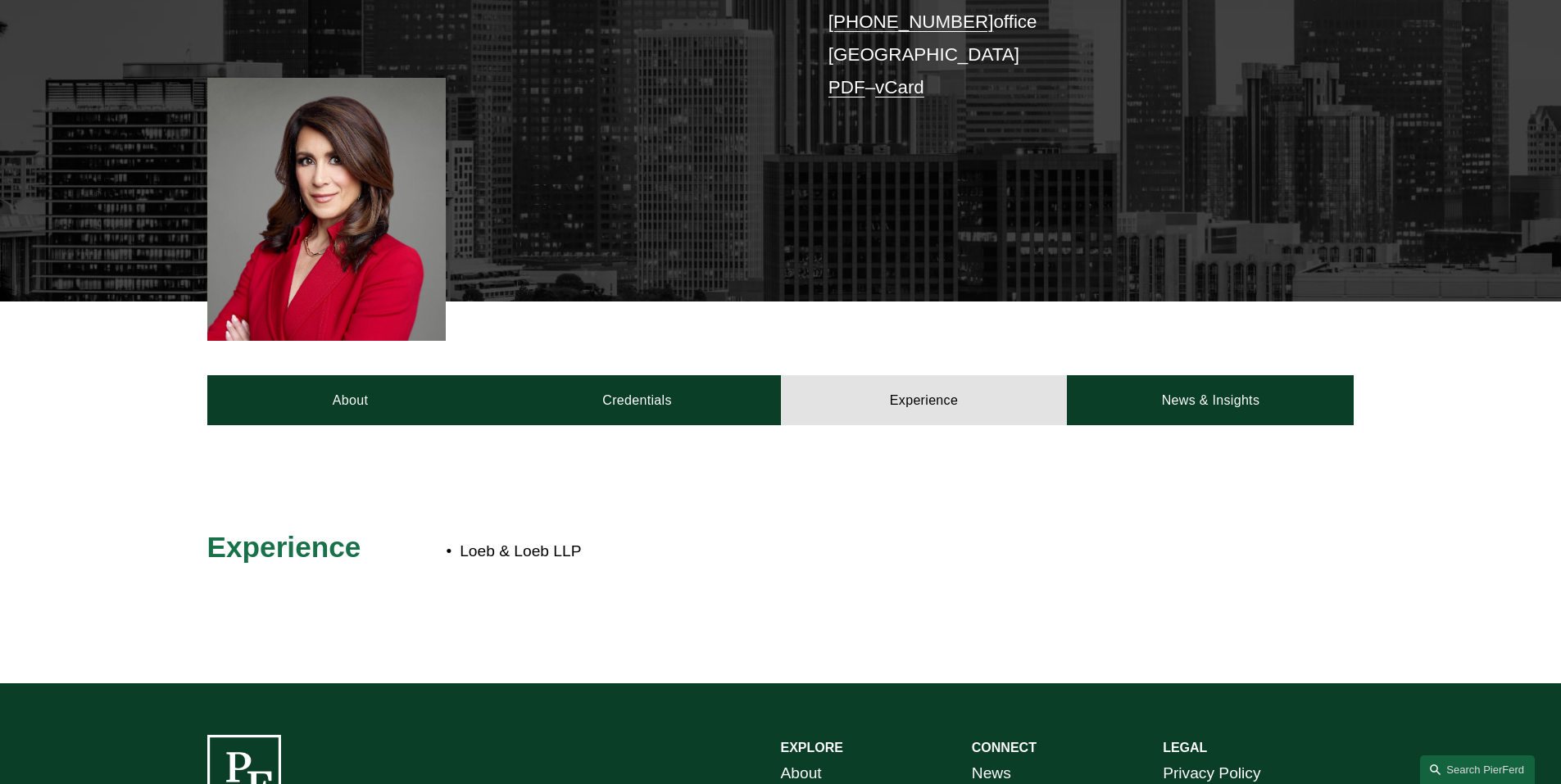
scroll to position [492, 0]
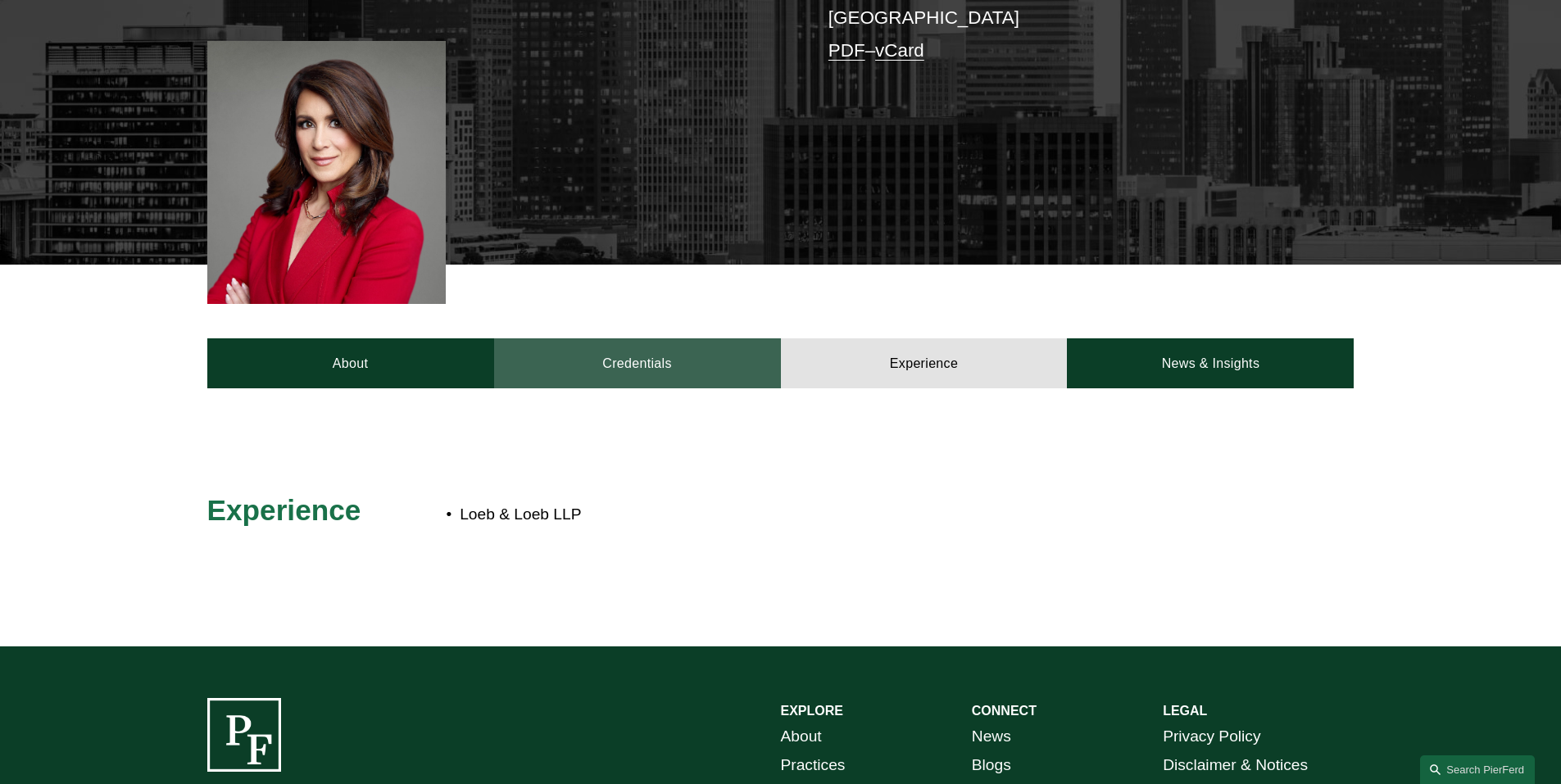
click at [632, 339] on link "Credentials" at bounding box center [637, 363] width 287 height 49
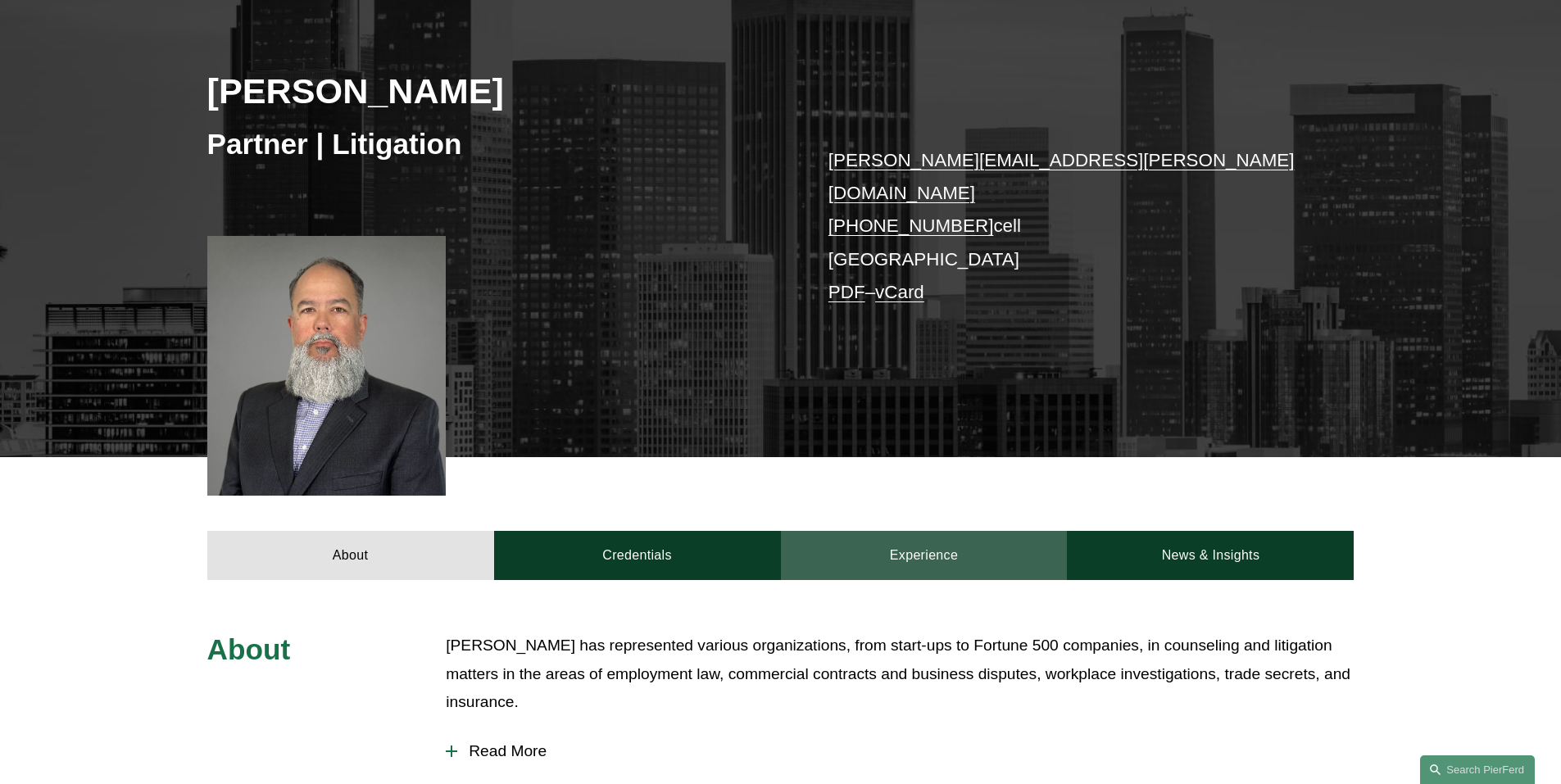
scroll to position [246, 0]
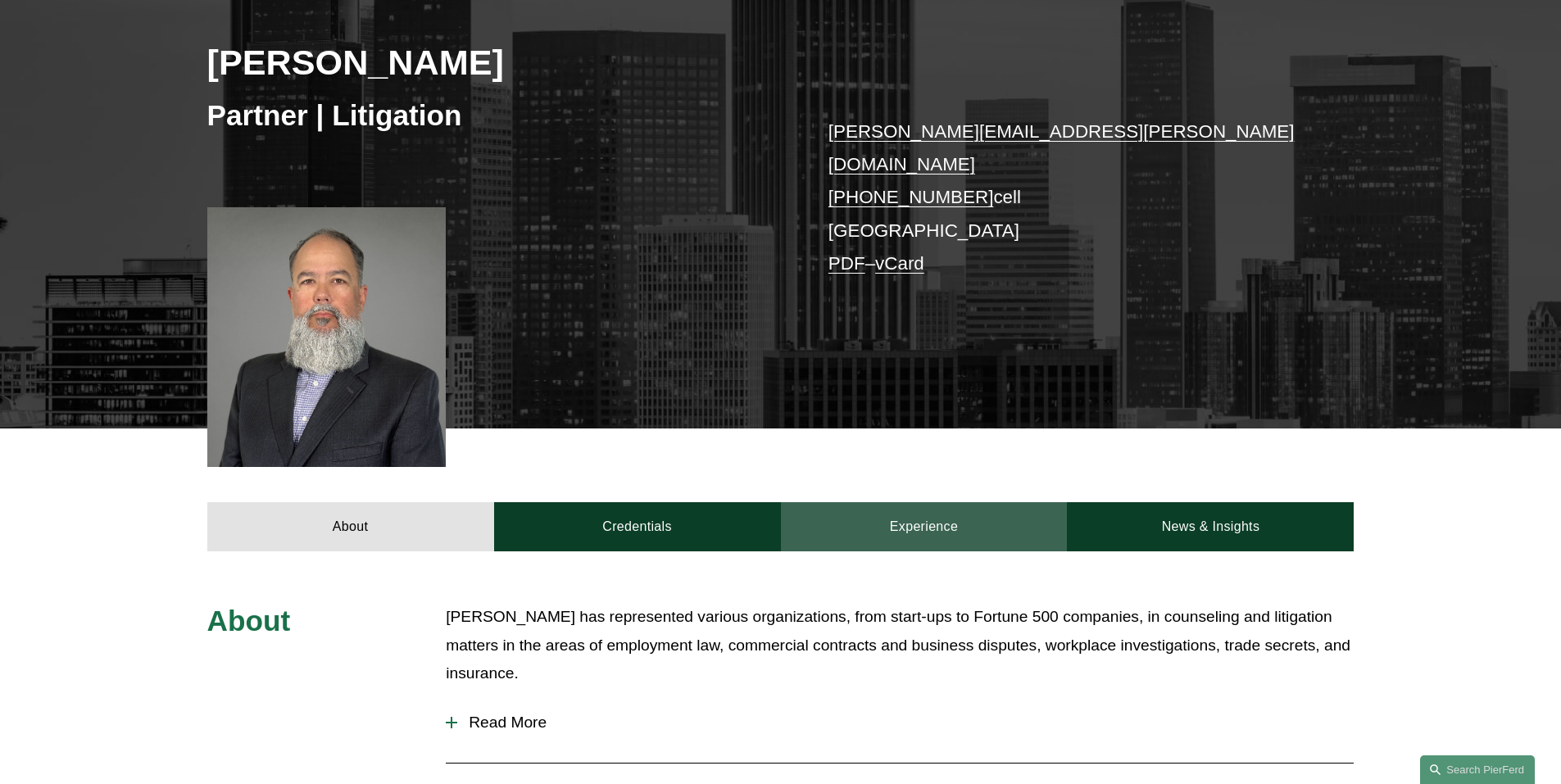
click at [892, 503] on link "Experience" at bounding box center [924, 527] width 287 height 49
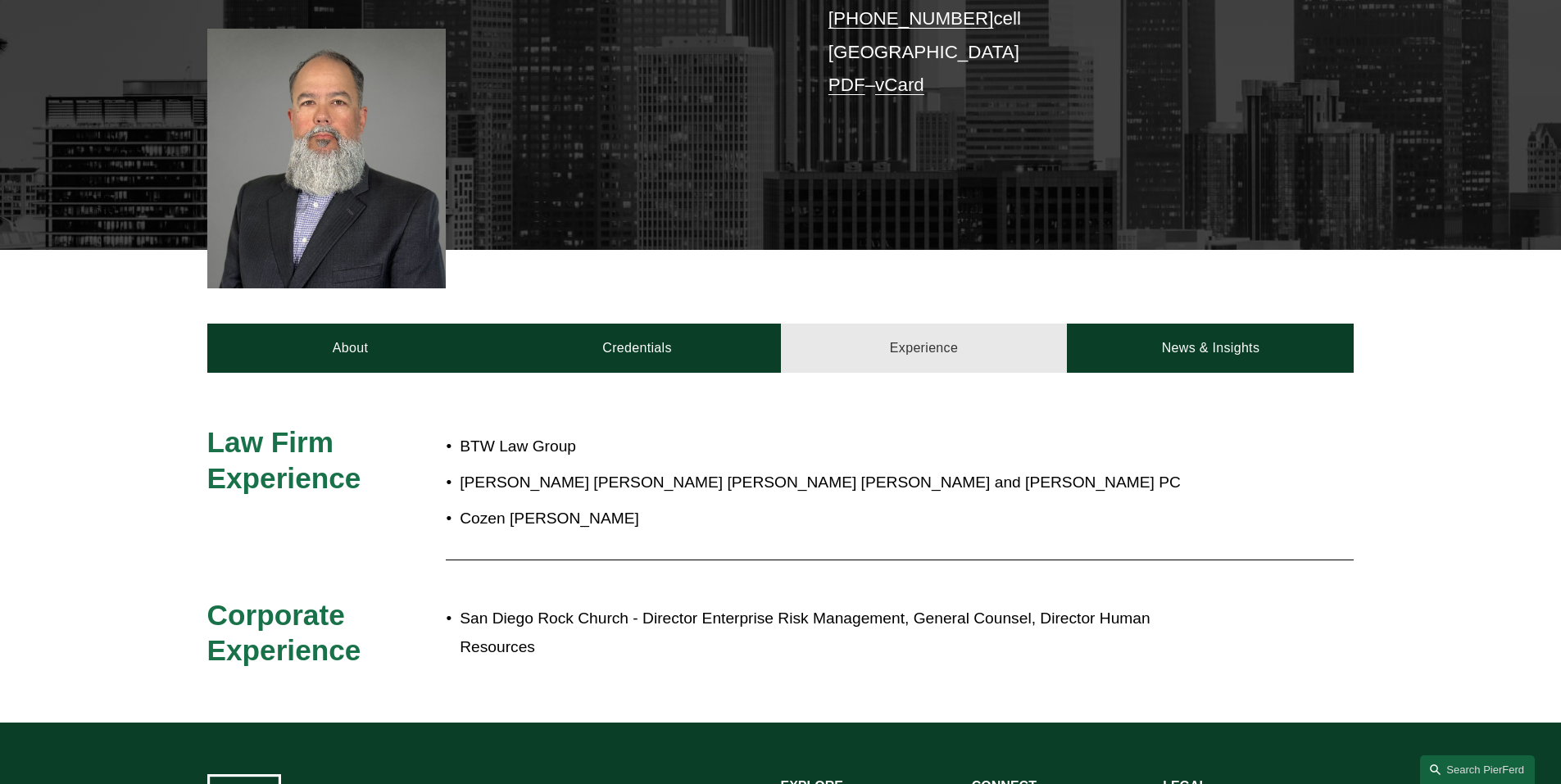
scroll to position [492, 0]
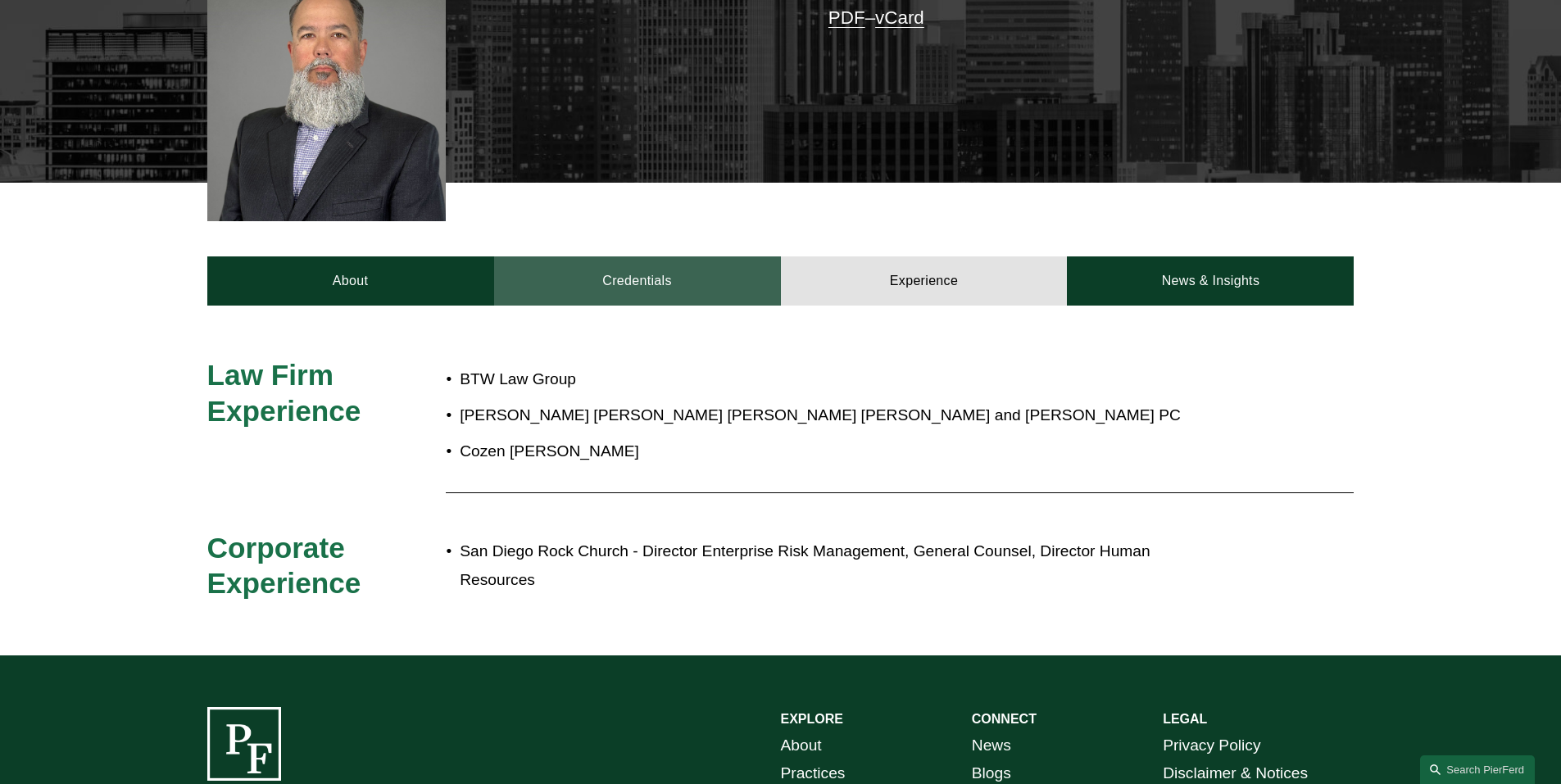
click at [633, 267] on link "Credentials" at bounding box center [637, 281] width 287 height 49
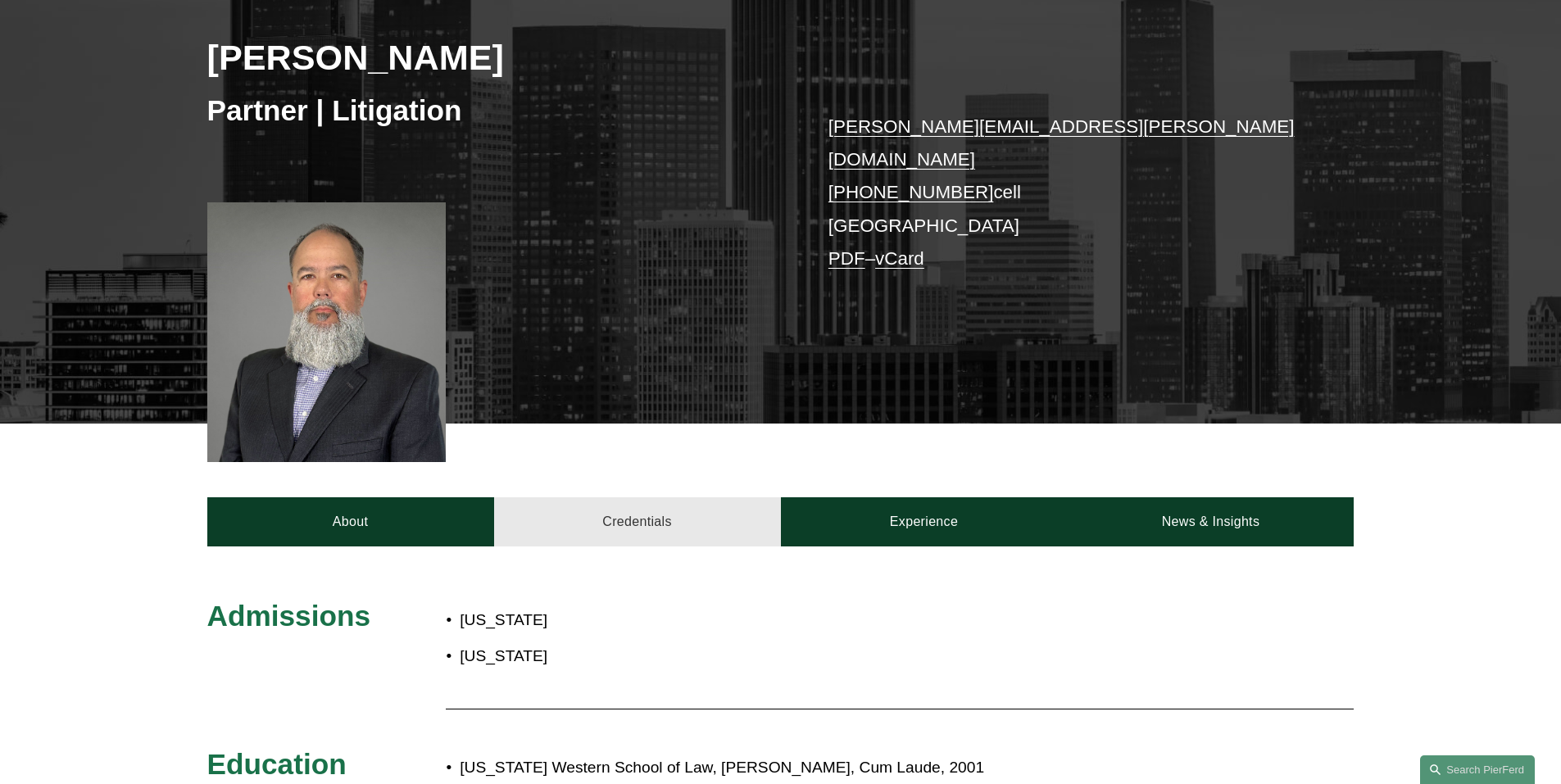
scroll to position [246, 0]
